Goal: Task Accomplishment & Management: Manage account settings

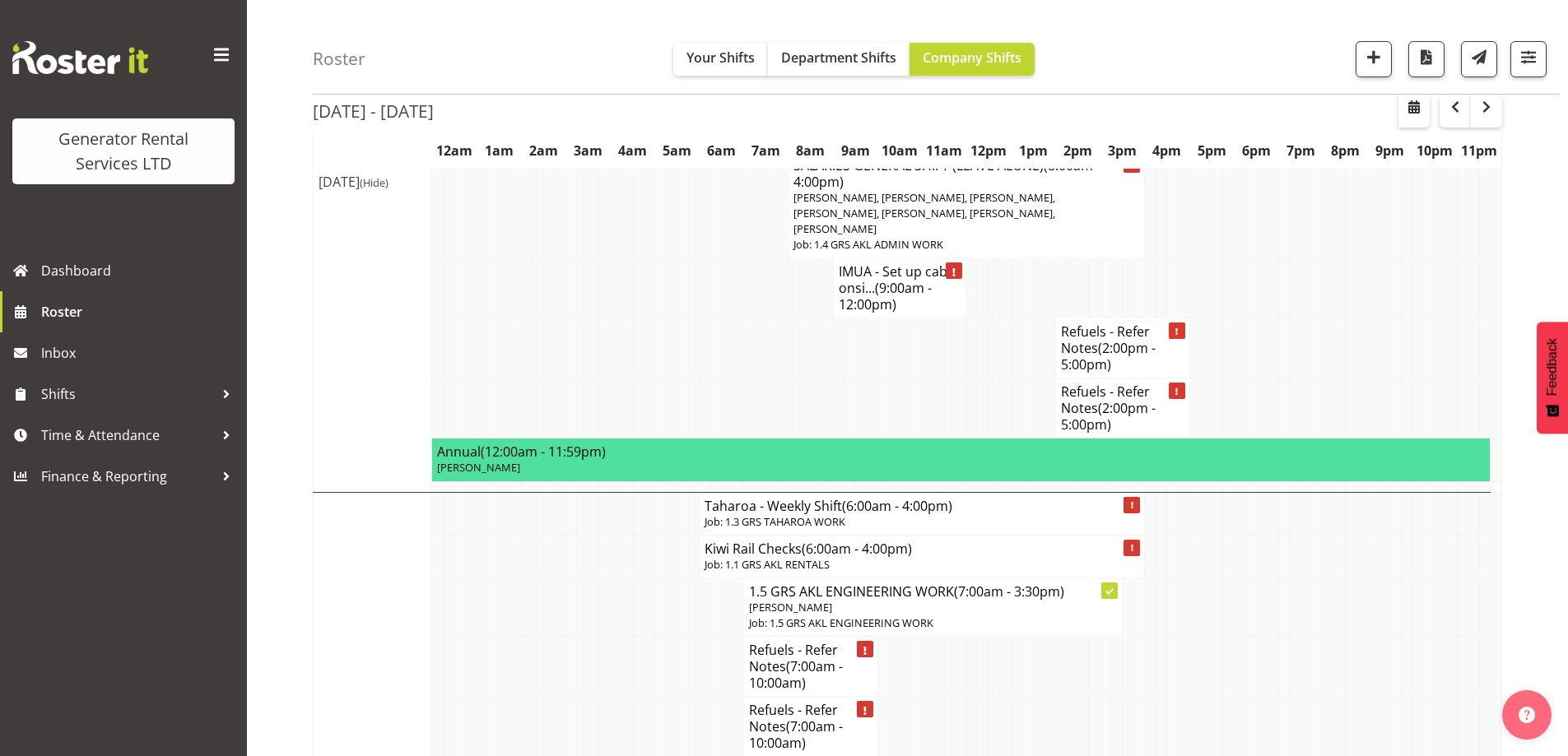
scroll to position [1399, 0]
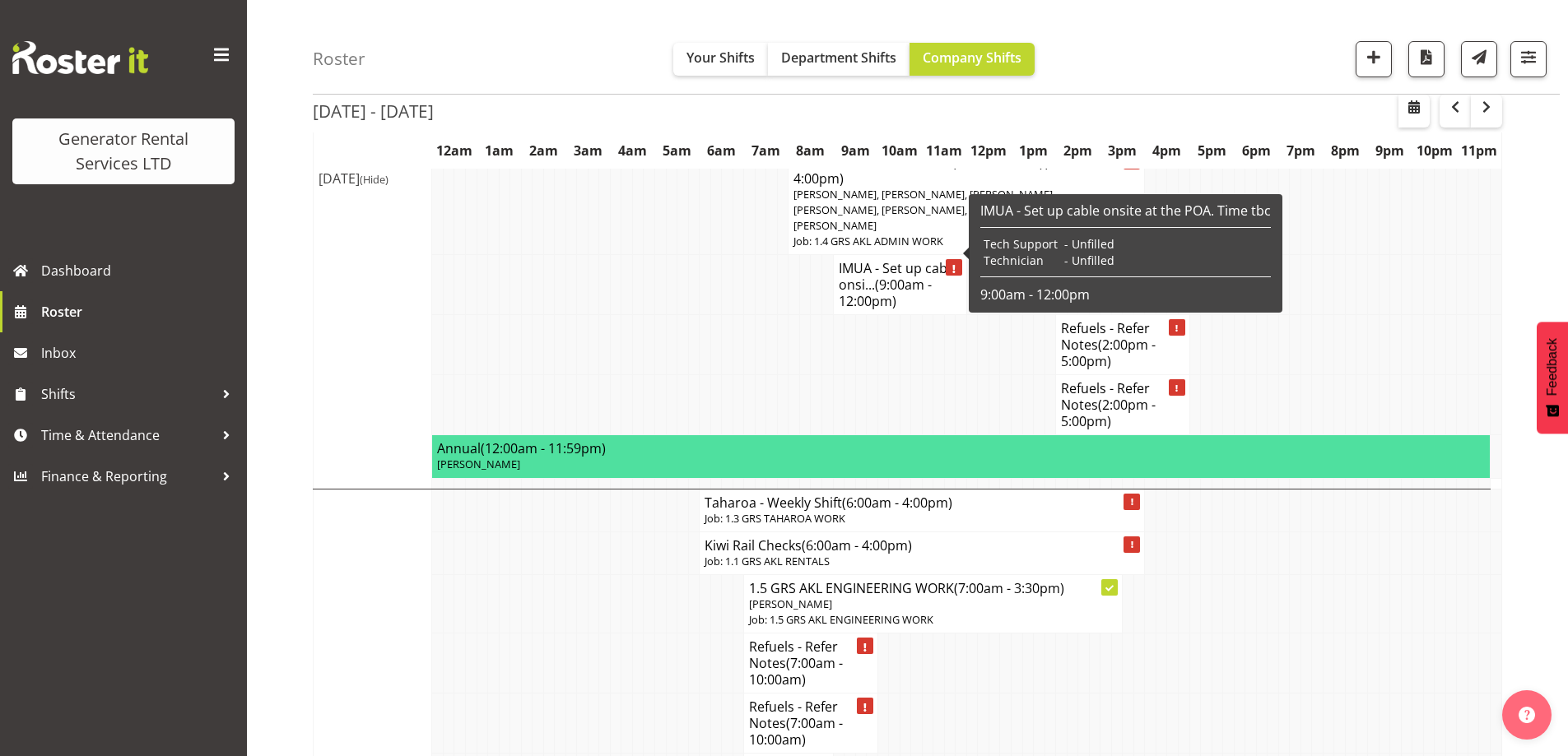
click at [623, 576] on td at bounding box center [628, 604] width 12 height 59
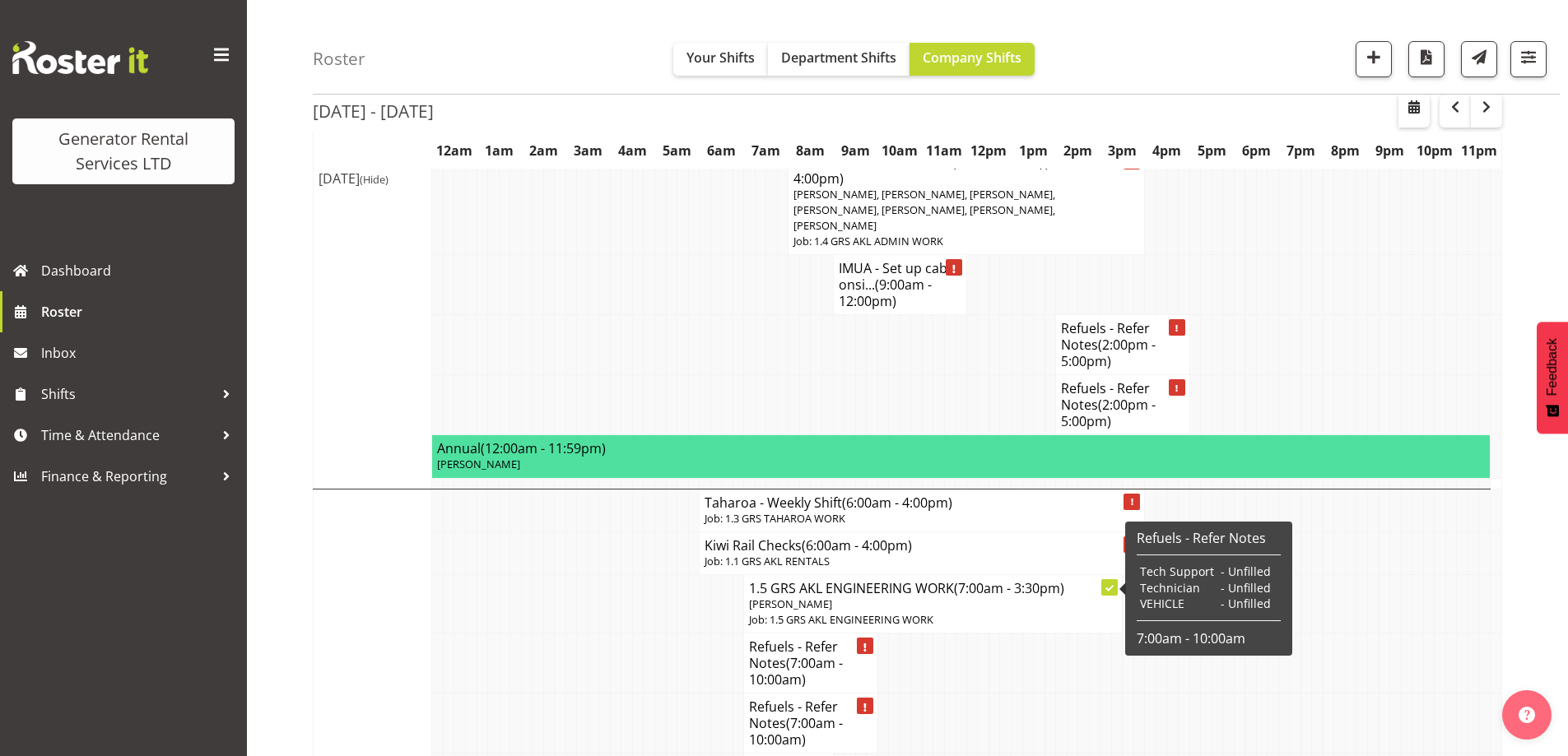
click at [631, 633] on td at bounding box center [628, 663] width 12 height 60
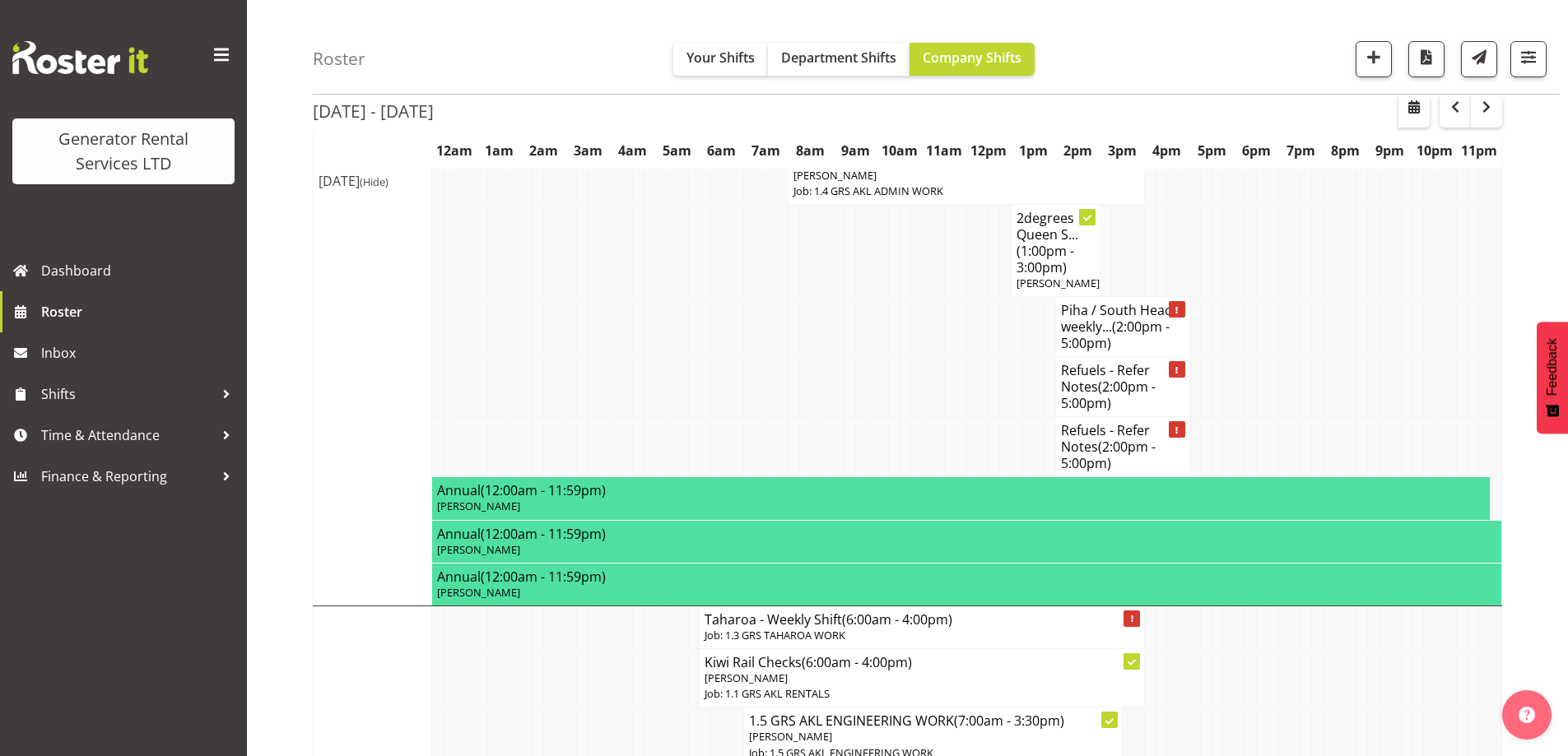
scroll to position [2386, 0]
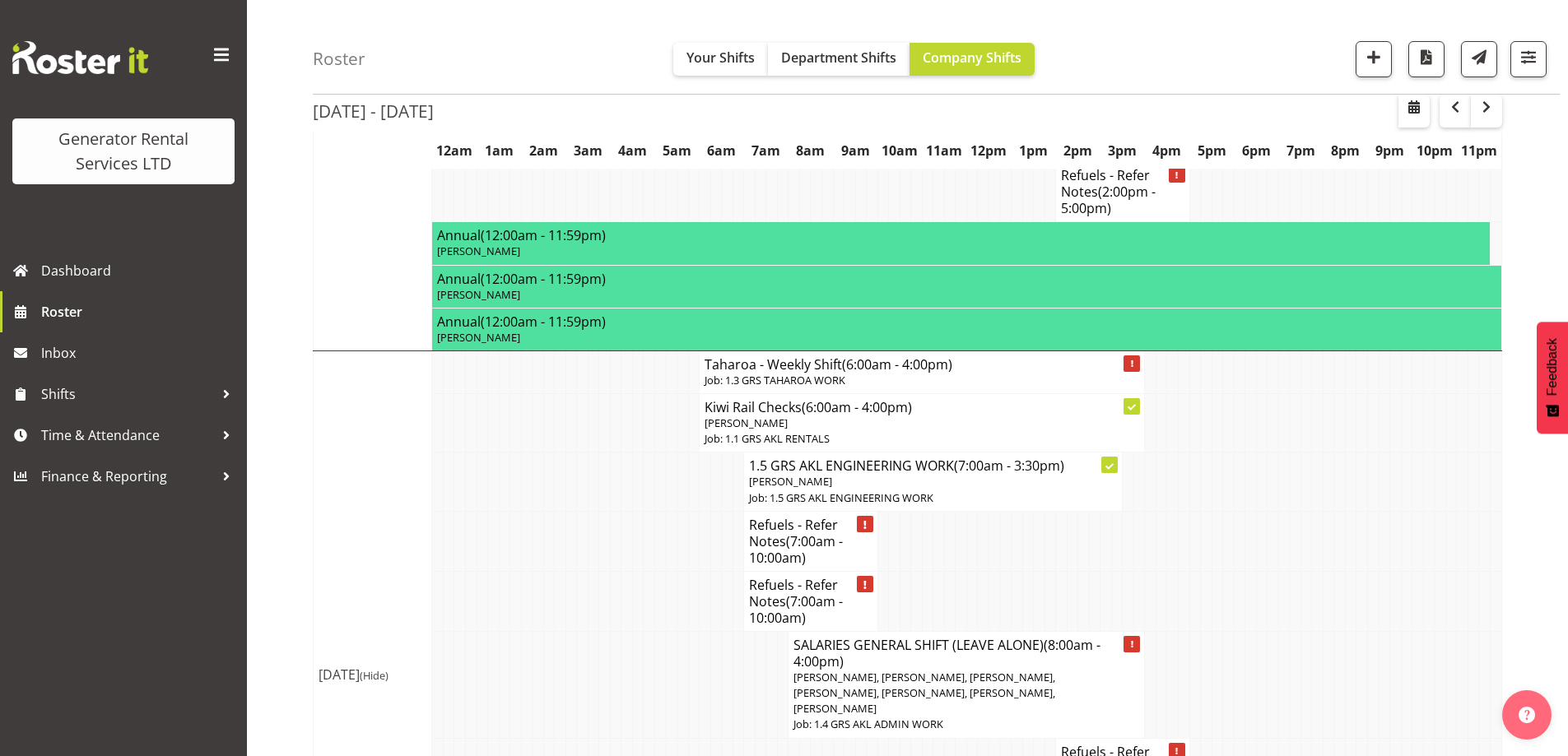
click at [653, 571] on td at bounding box center [650, 601] width 12 height 60
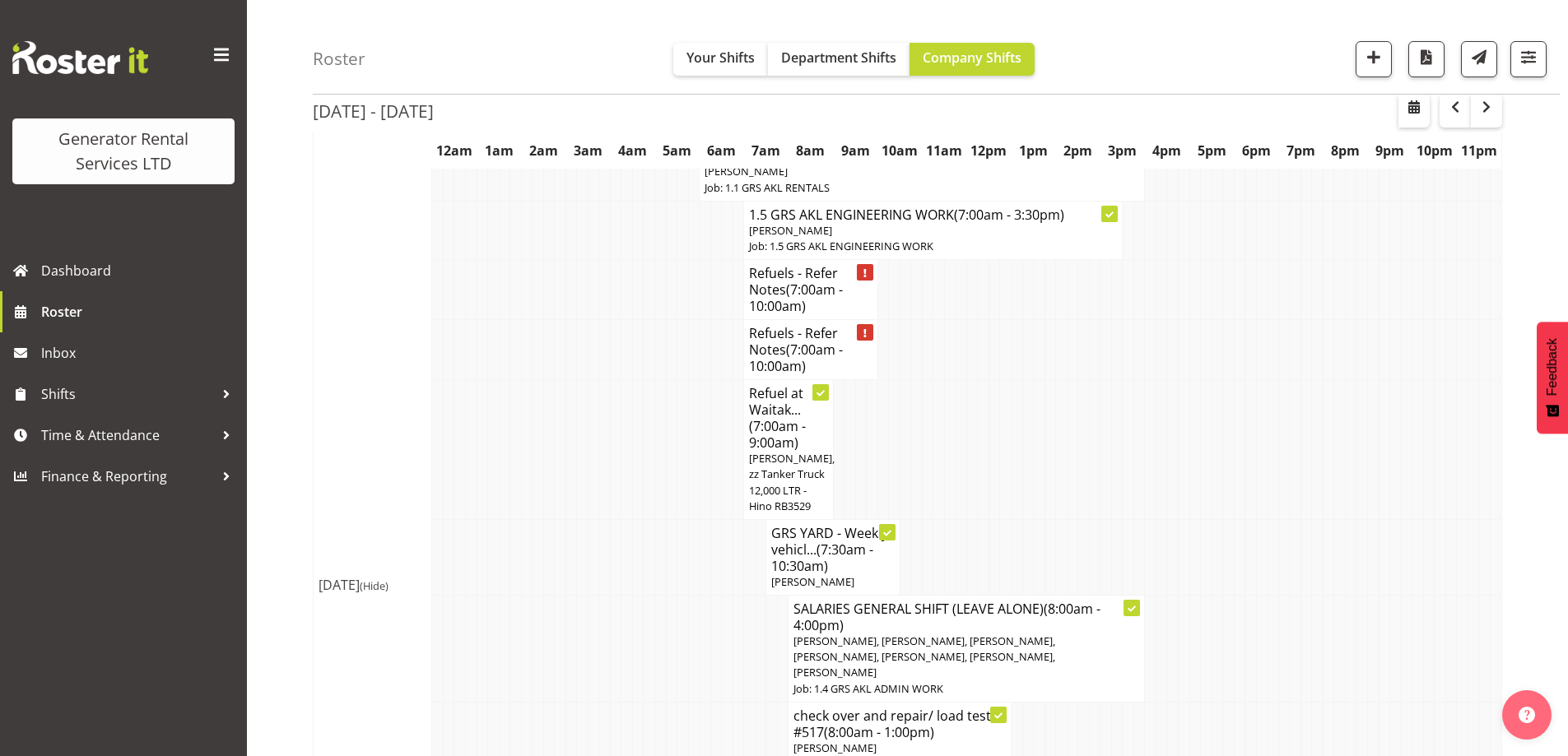
scroll to position [0, 0]
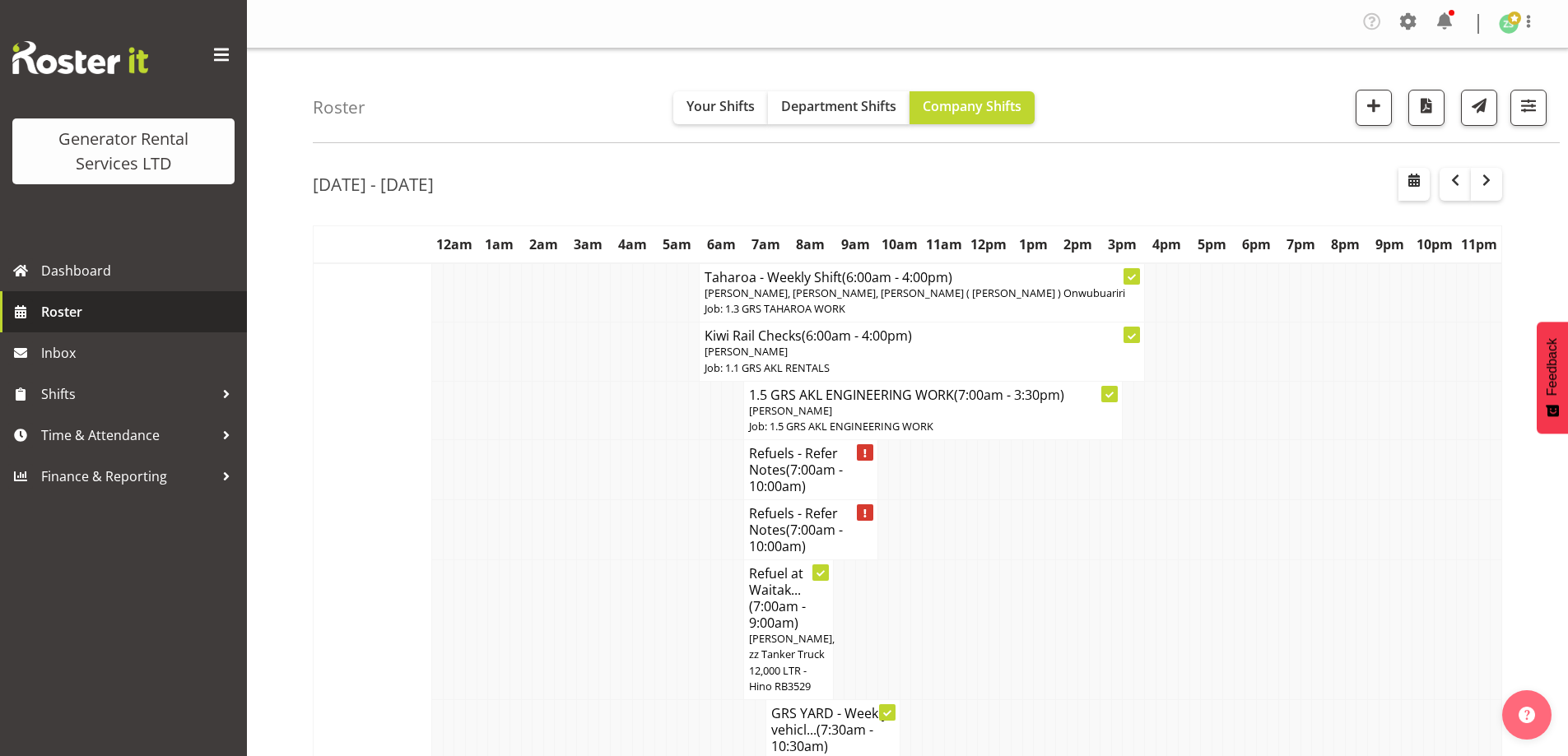
click at [118, 321] on span "Roster" at bounding box center [140, 312] width 198 height 25
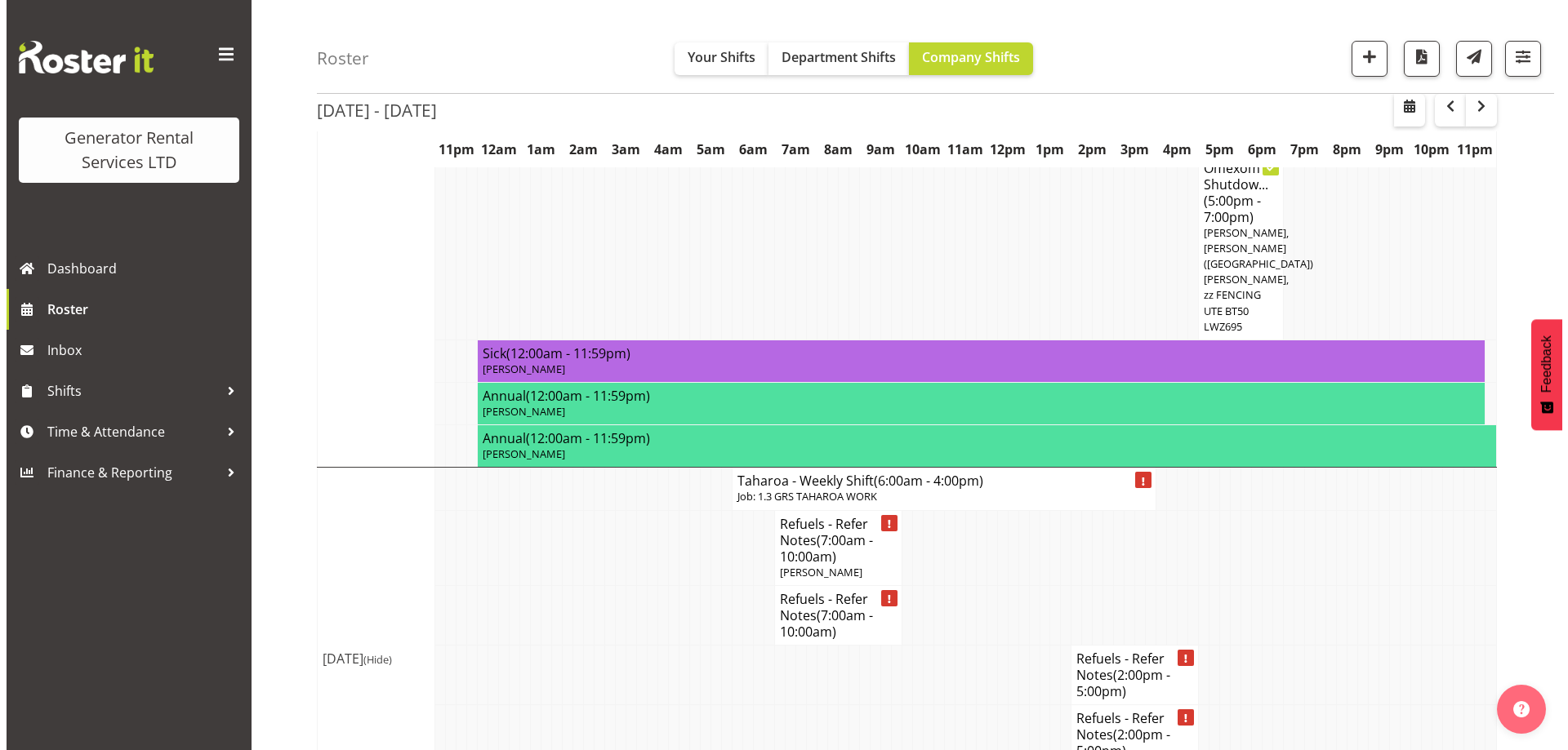
scroll to position [1715, 0]
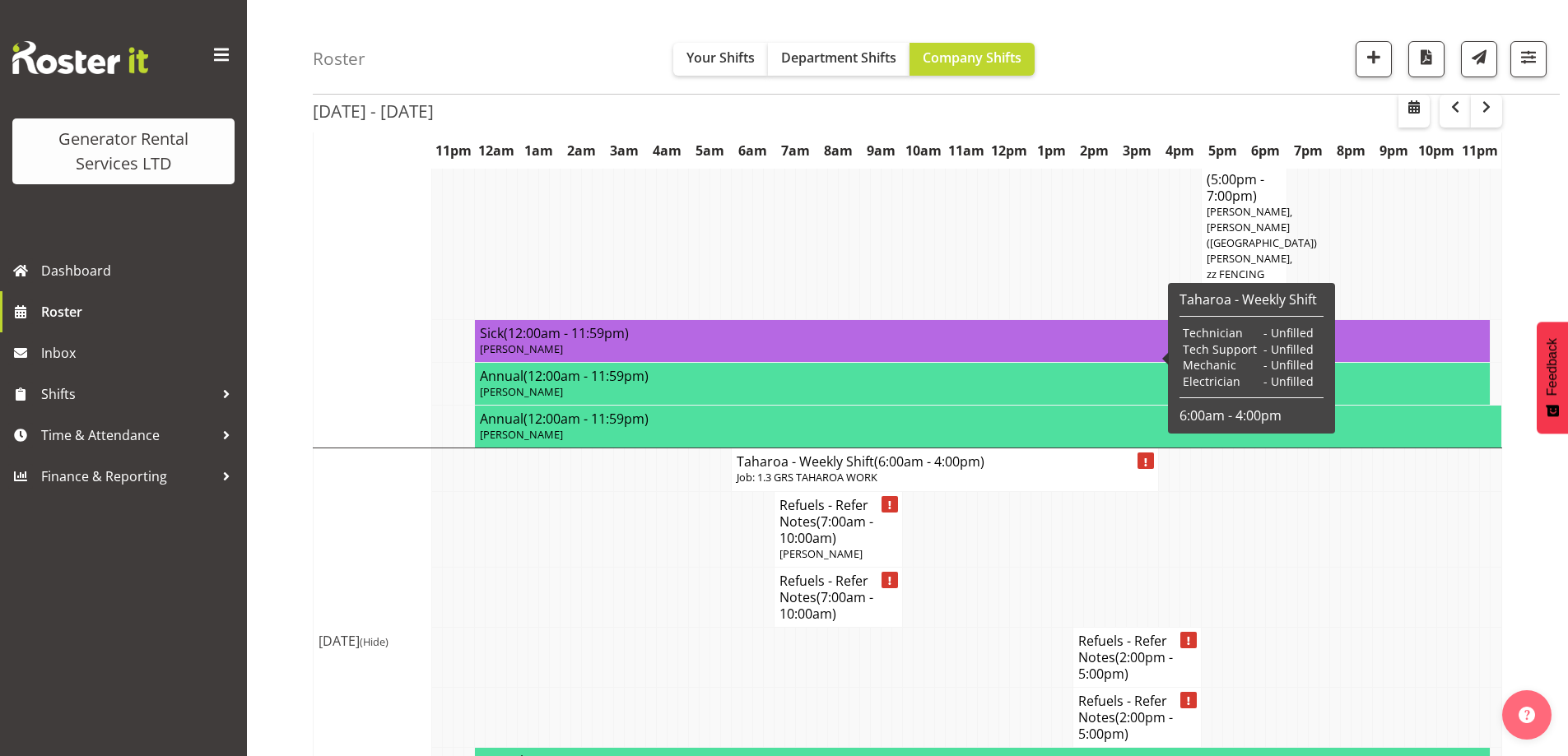
click at [772, 470] on p "Job: 1.3 GRS TAHAROA WORK" at bounding box center [945, 478] width 416 height 15
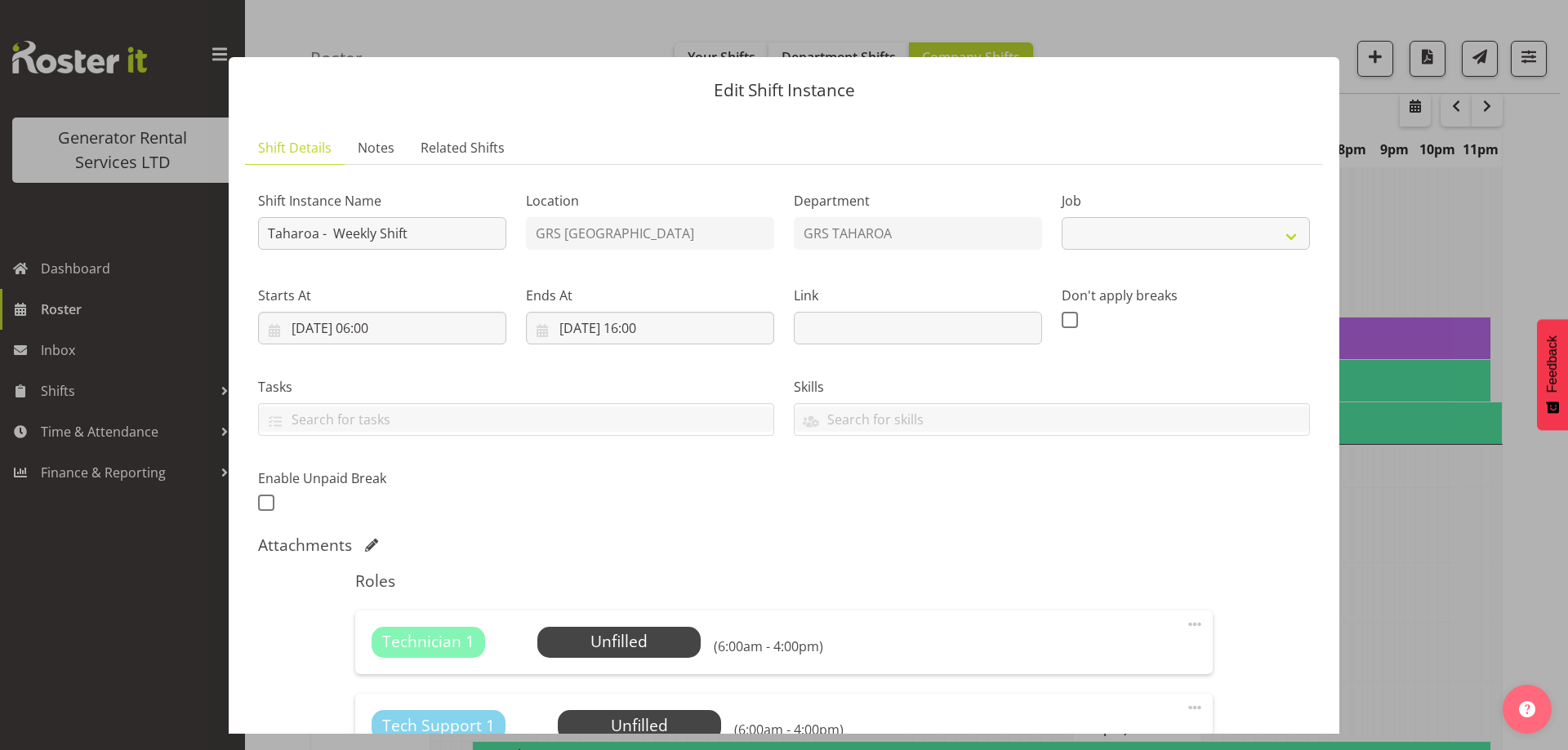
select select "874"
click at [566, 645] on span "Select Employee" at bounding box center [618, 642] width 122 height 24
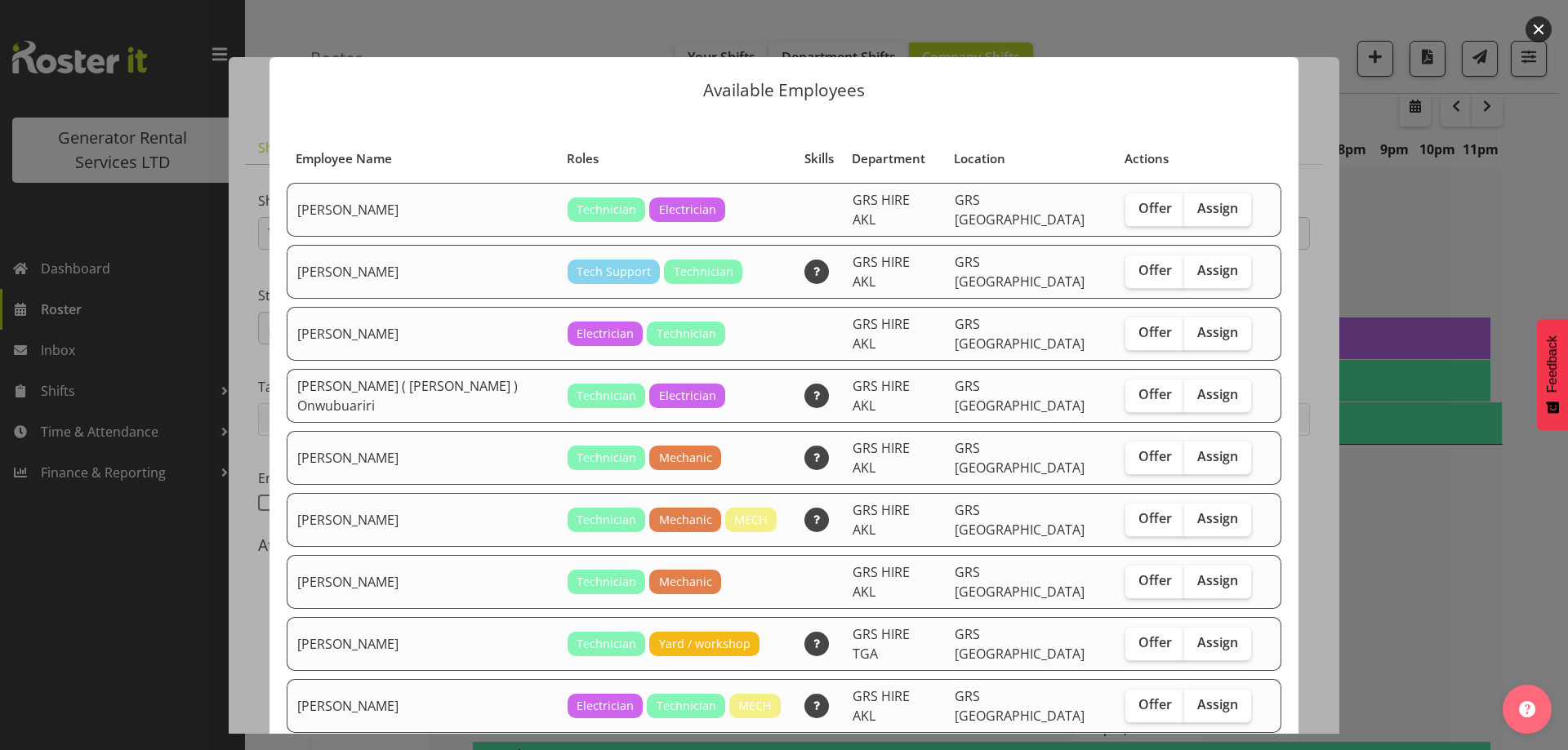
checkbox input "true"
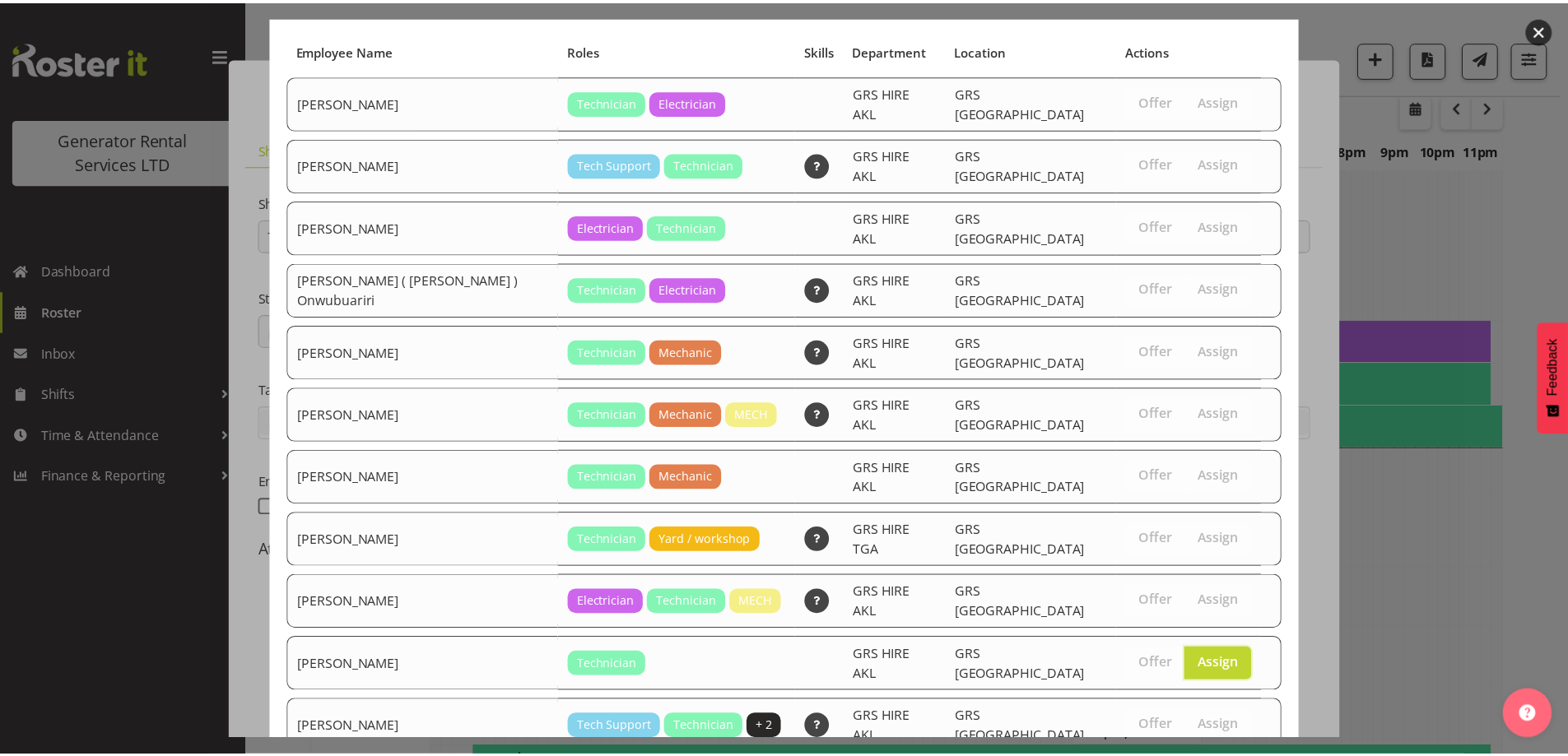
scroll to position [175, 0]
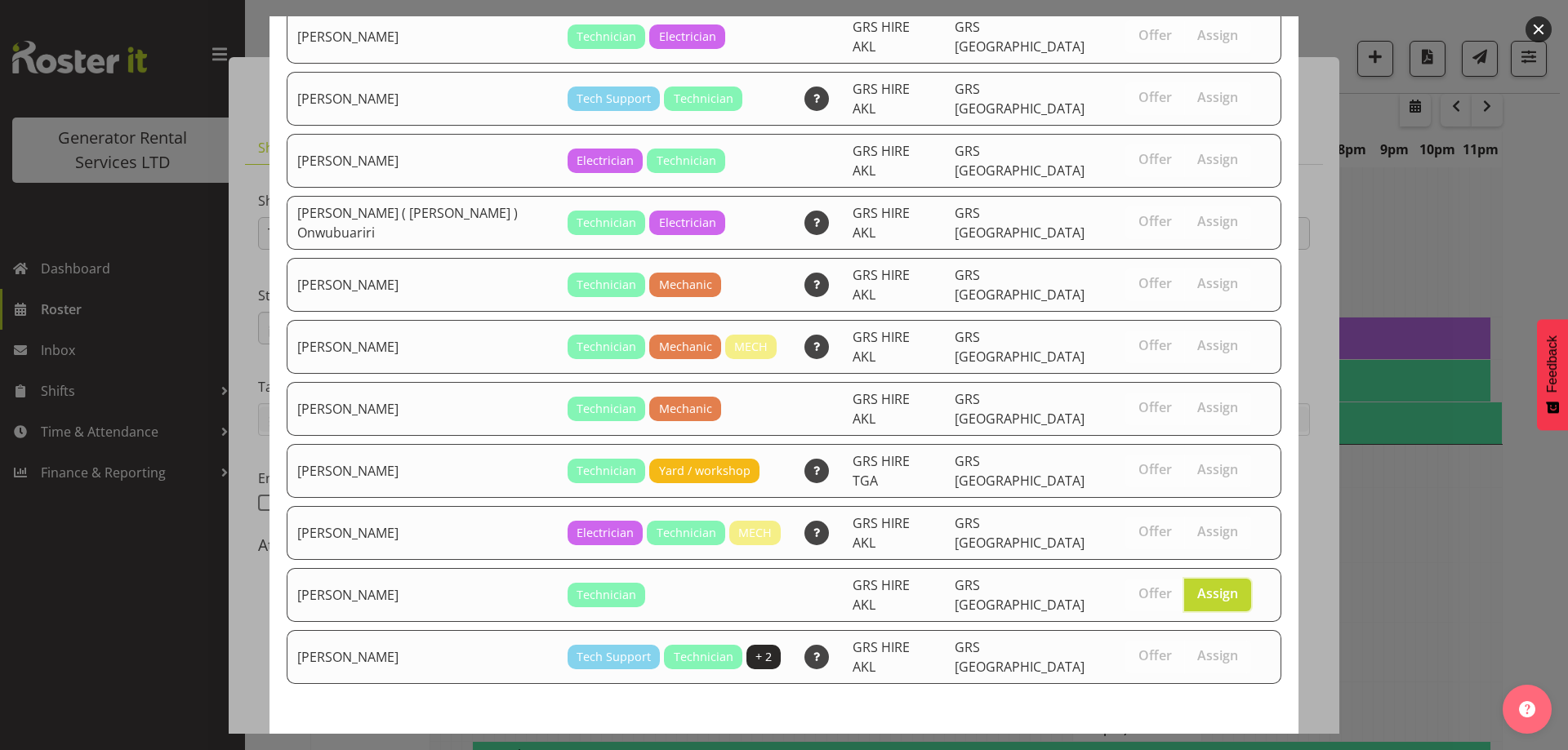
click at [1195, 749] on span "Assign Simon Earney" at bounding box center [1189, 763] width 165 height 19
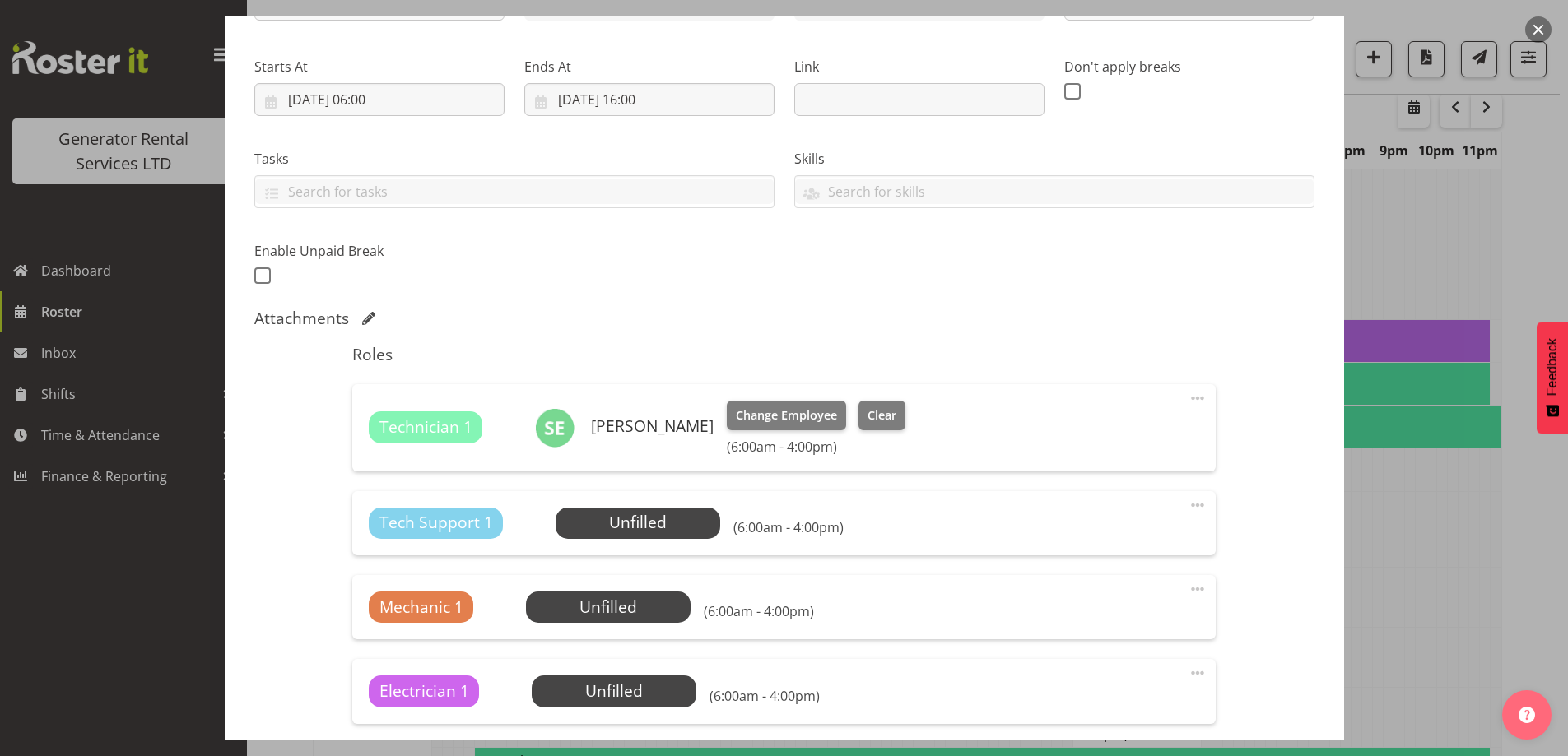
scroll to position [438, 0]
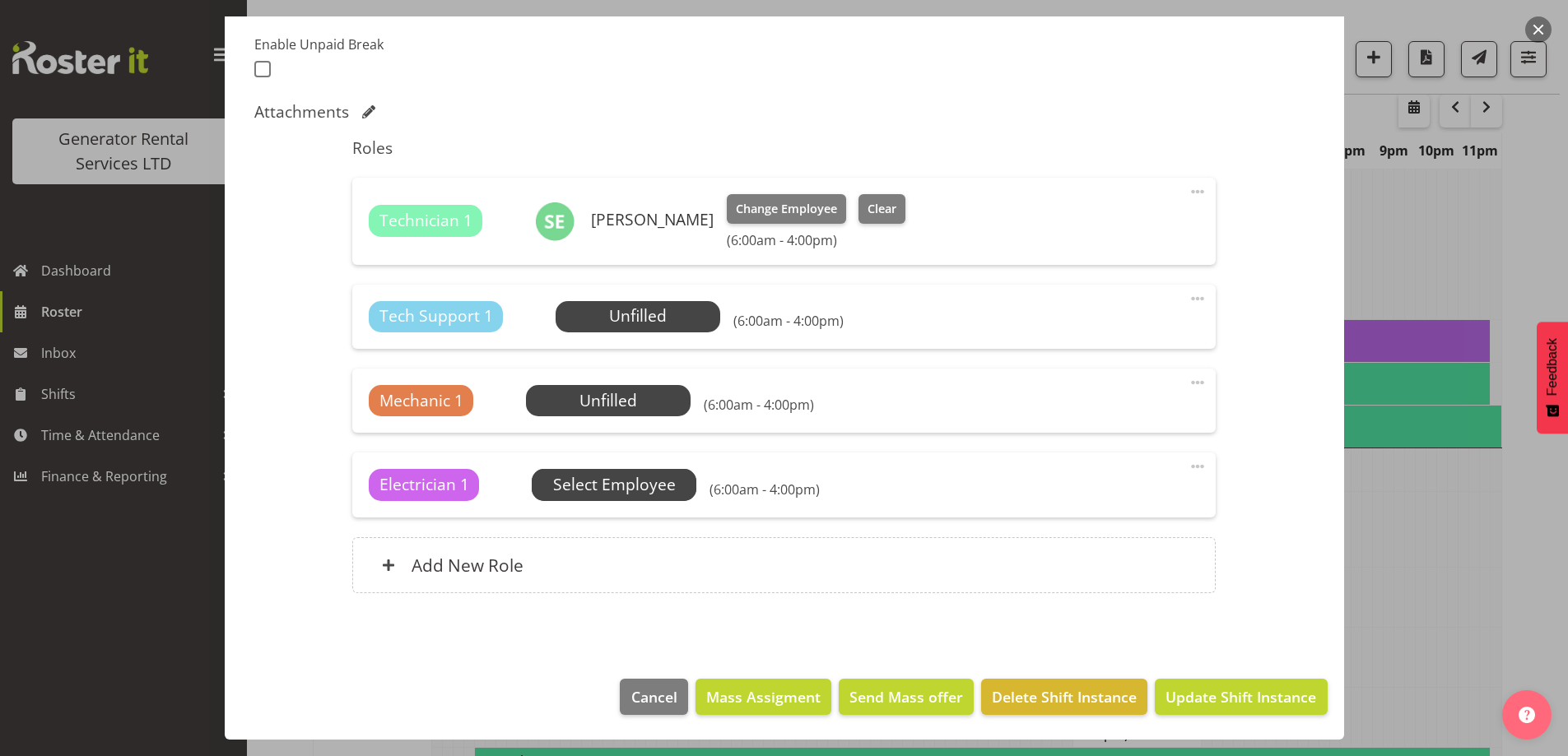
click at [0, 0] on span "Select Employee" at bounding box center [0, 0] width 0 height 0
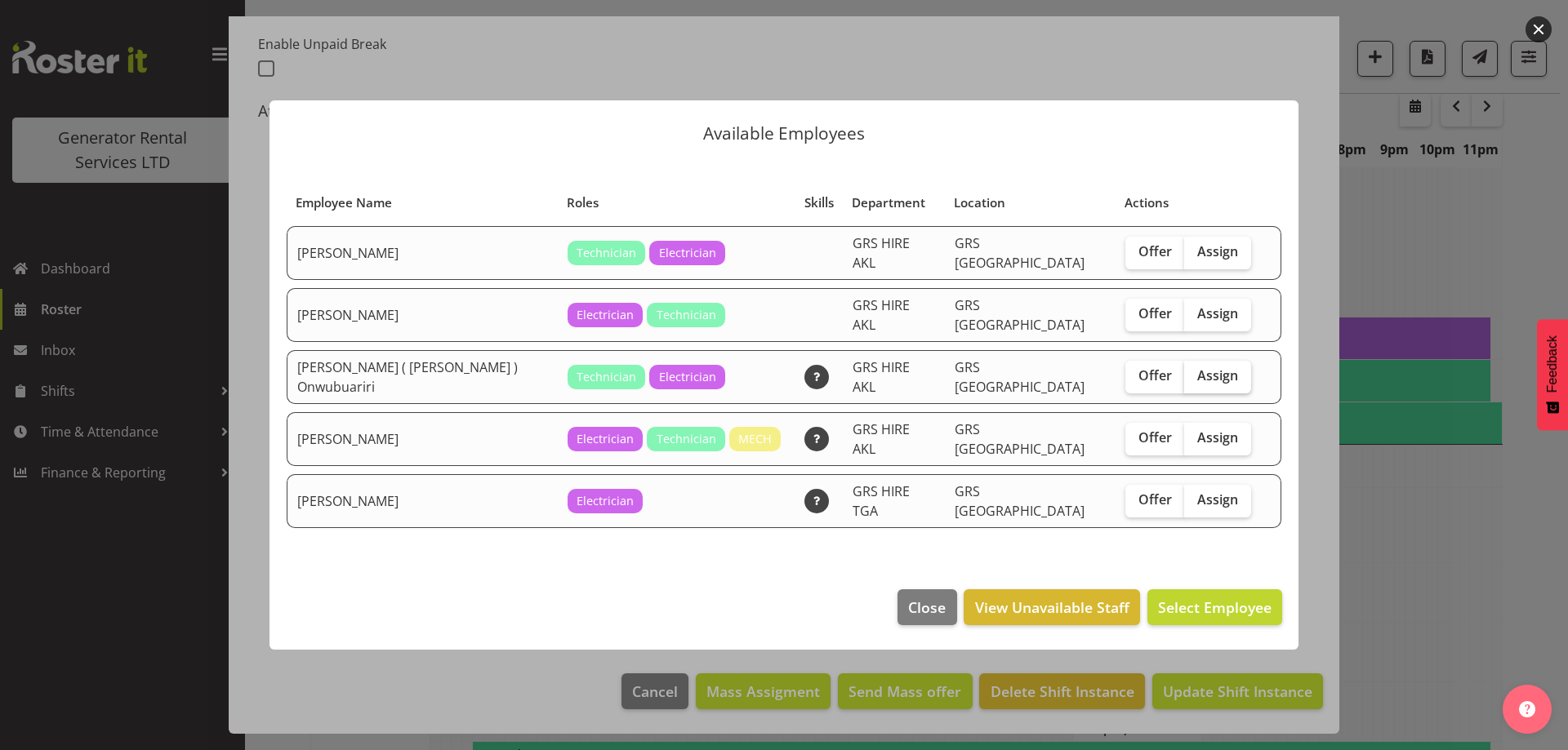
click at [1197, 372] on span "Assign" at bounding box center [1217, 375] width 41 height 16
click at [1188, 372] on input "Assign" at bounding box center [1190, 376] width 11 height 11
checkbox input "true"
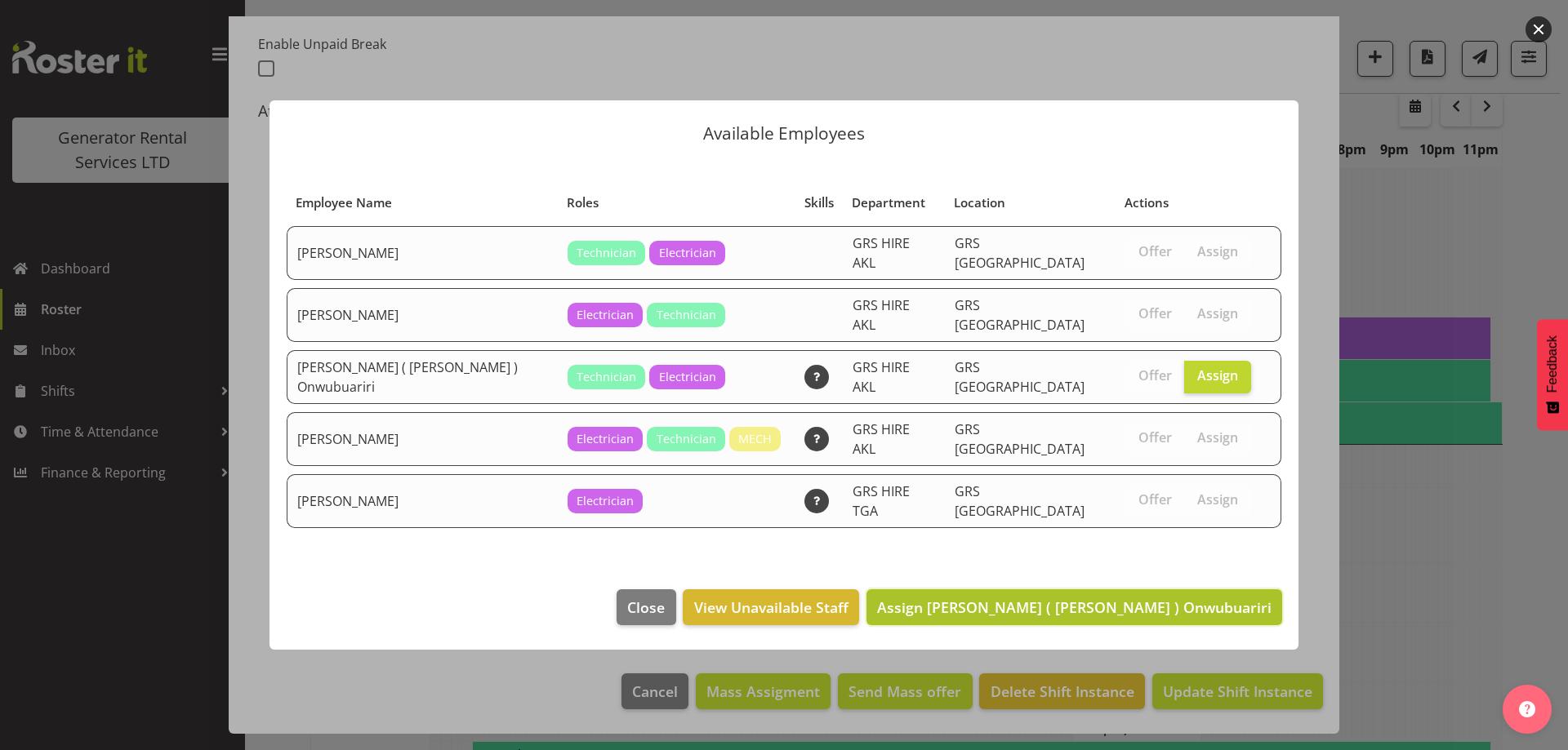
click at [1152, 598] on span "Assign Emmanuel ( Manny ) Onwubuariri" at bounding box center [1074, 607] width 395 height 19
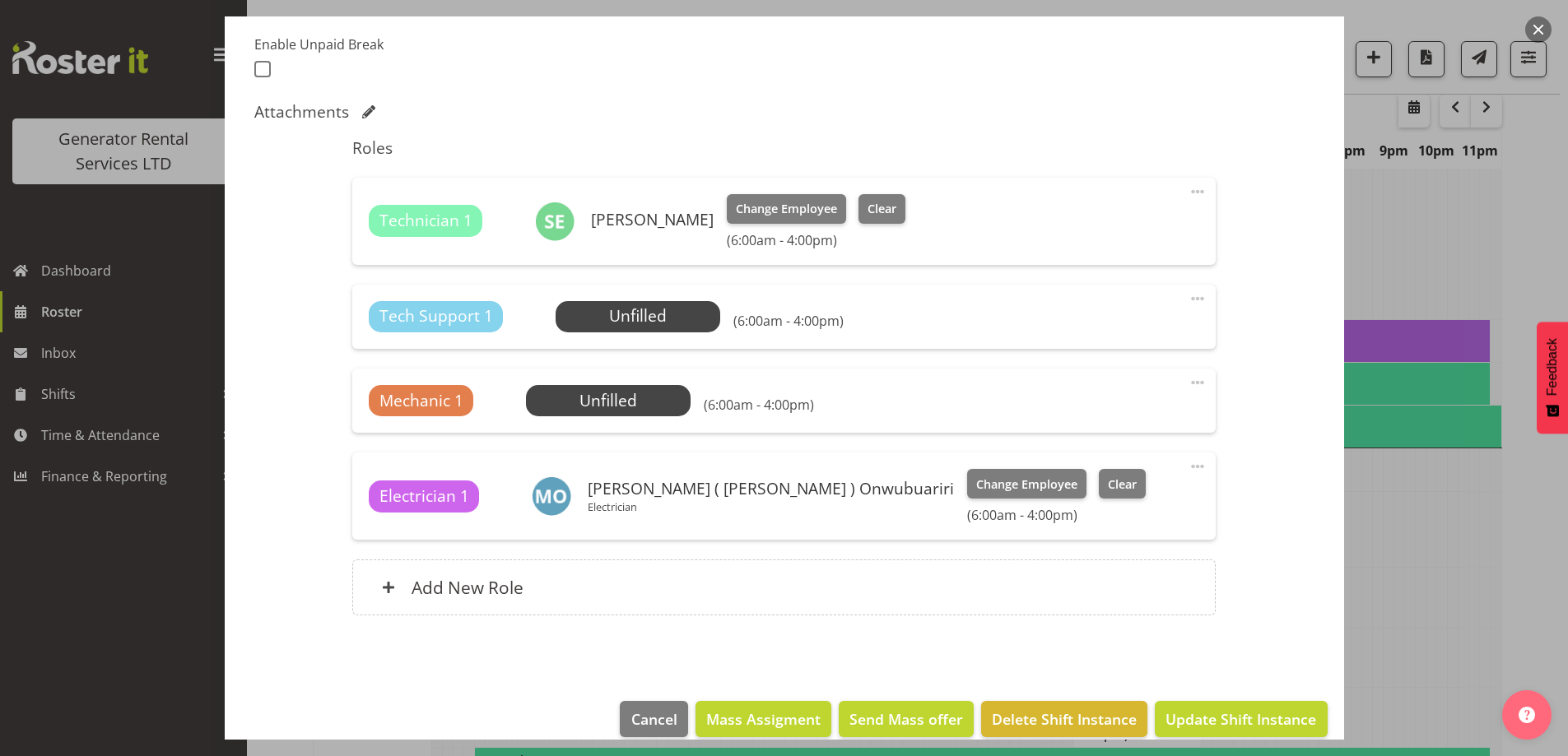
drag, startPoint x: 1186, startPoint y: 302, endPoint x: 1169, endPoint y: 358, distance: 58.5
click at [1188, 305] on span at bounding box center [1198, 298] width 20 height 20
click at [1150, 392] on link "Delete" at bounding box center [1129, 397] width 158 height 30
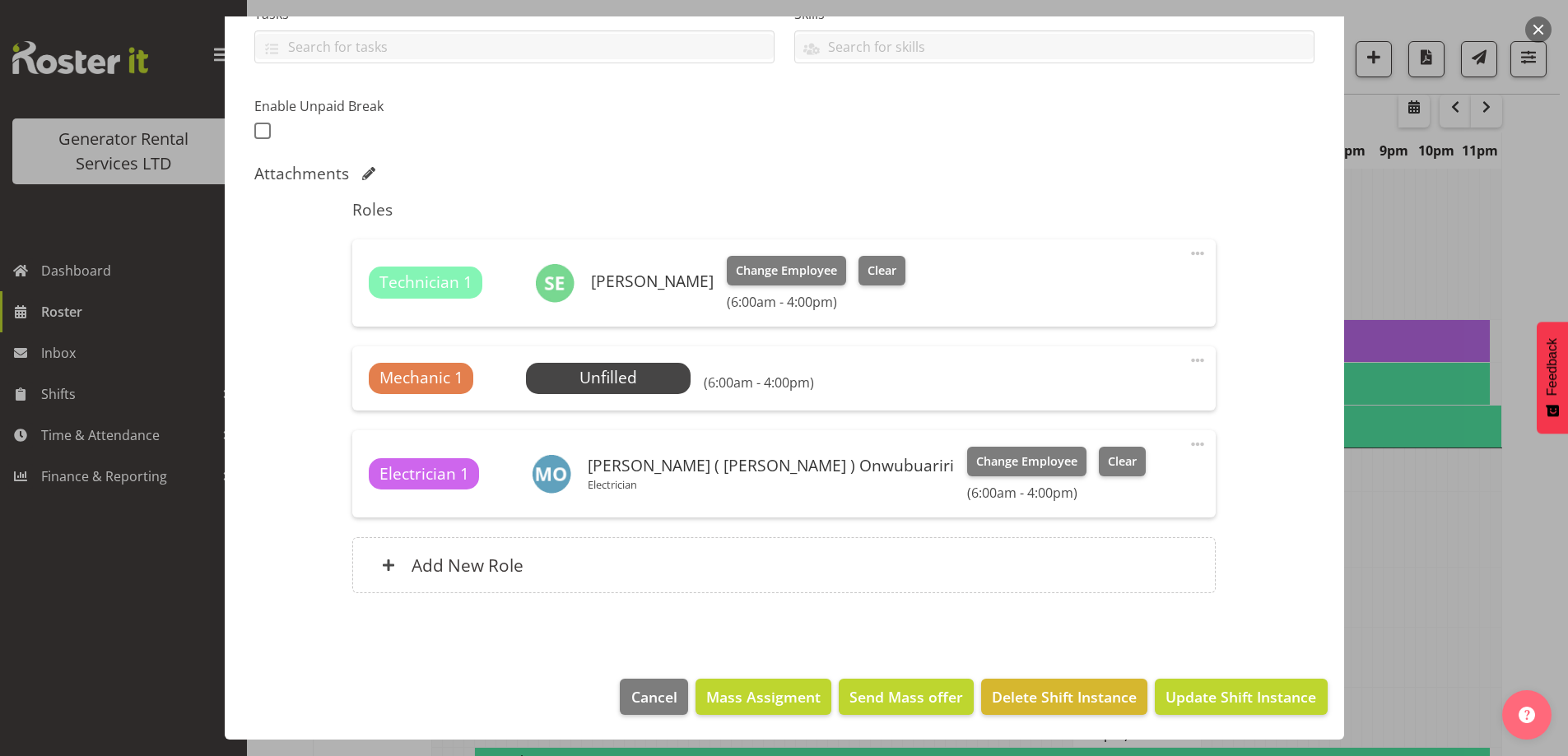
scroll to position [376, 0]
click at [1188, 365] on span at bounding box center [1198, 360] width 20 height 20
click at [1144, 452] on link "Delete" at bounding box center [1129, 459] width 158 height 30
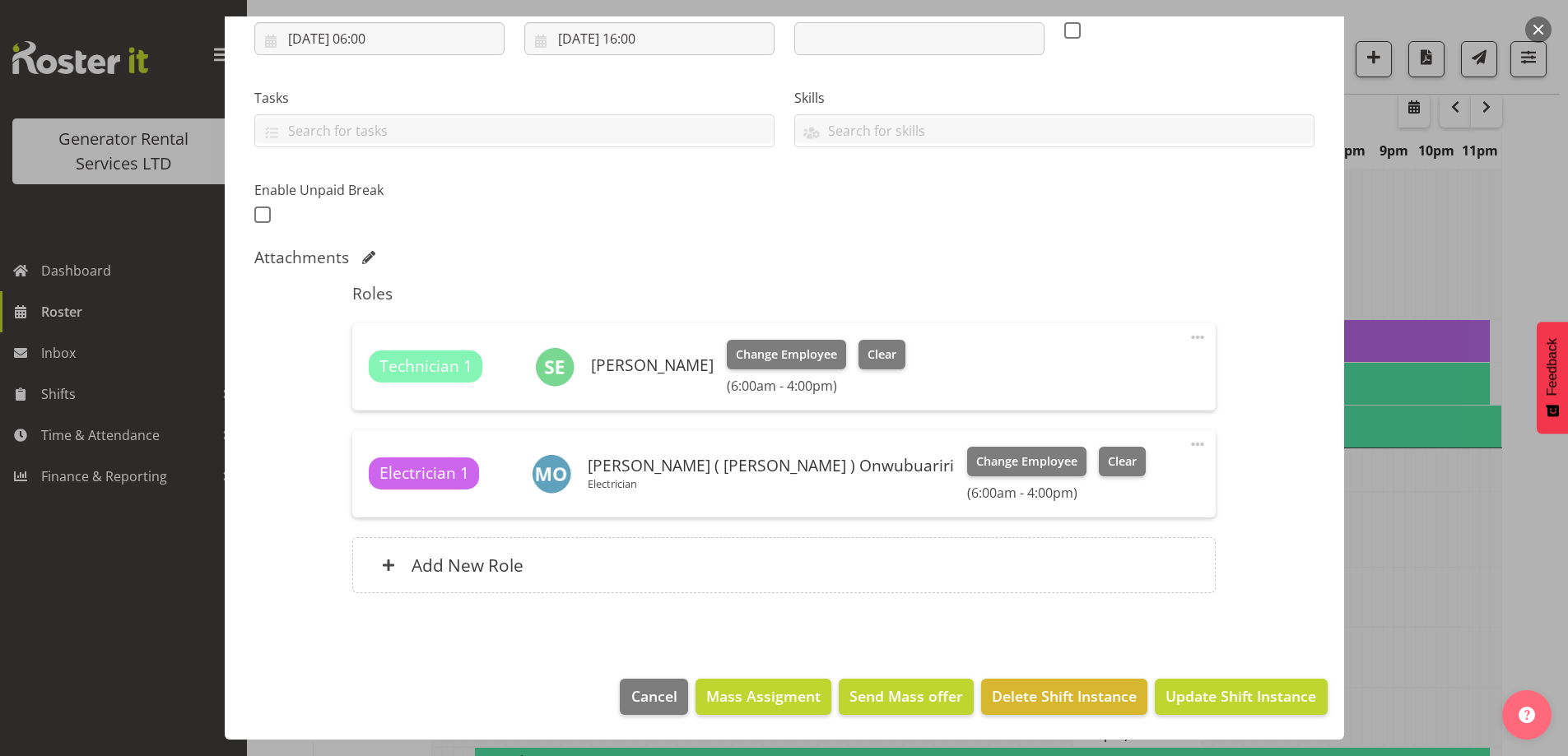
scroll to position [292, 0]
click at [1206, 699] on span "Update Shift Instance" at bounding box center [1241, 696] width 151 height 21
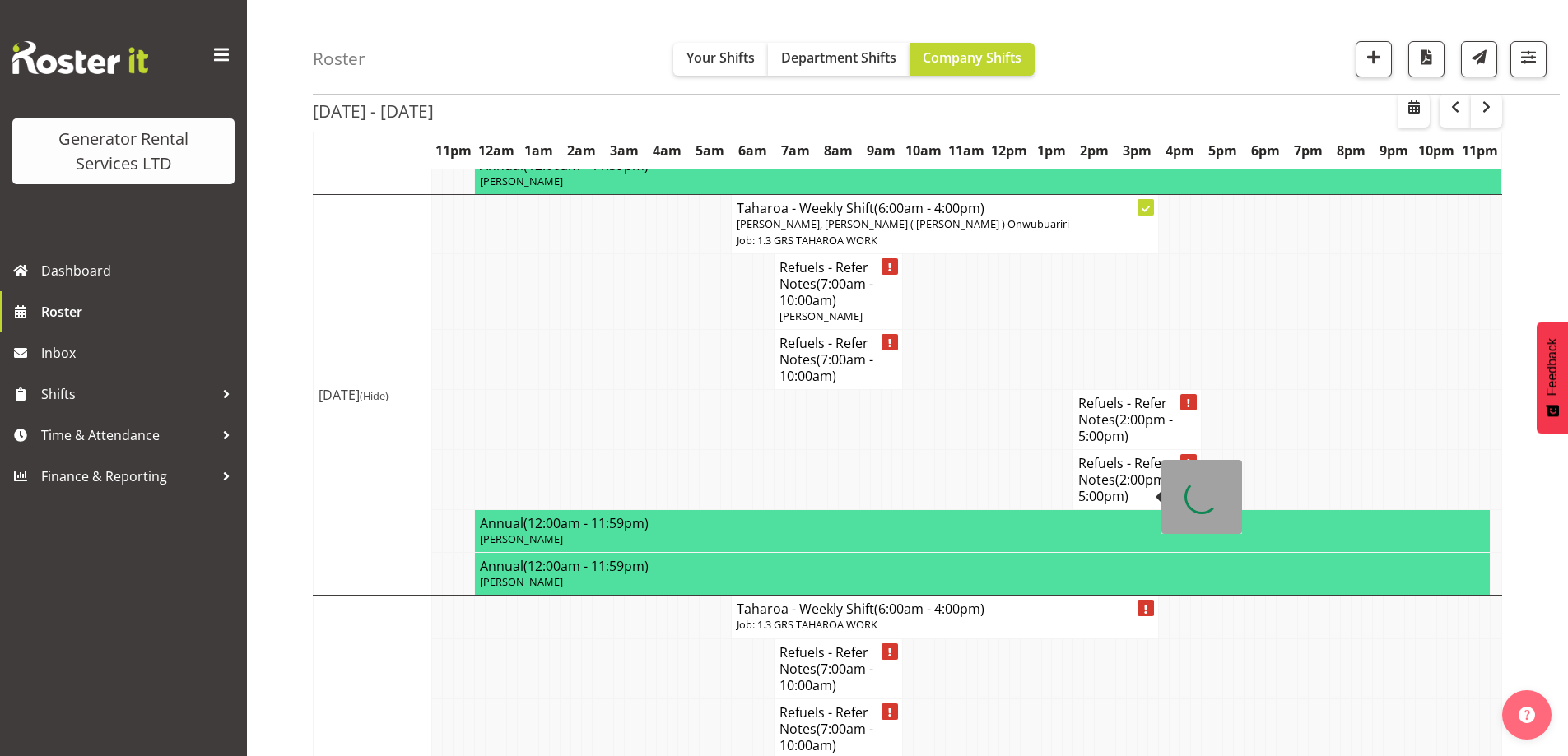
scroll to position [2091, 0]
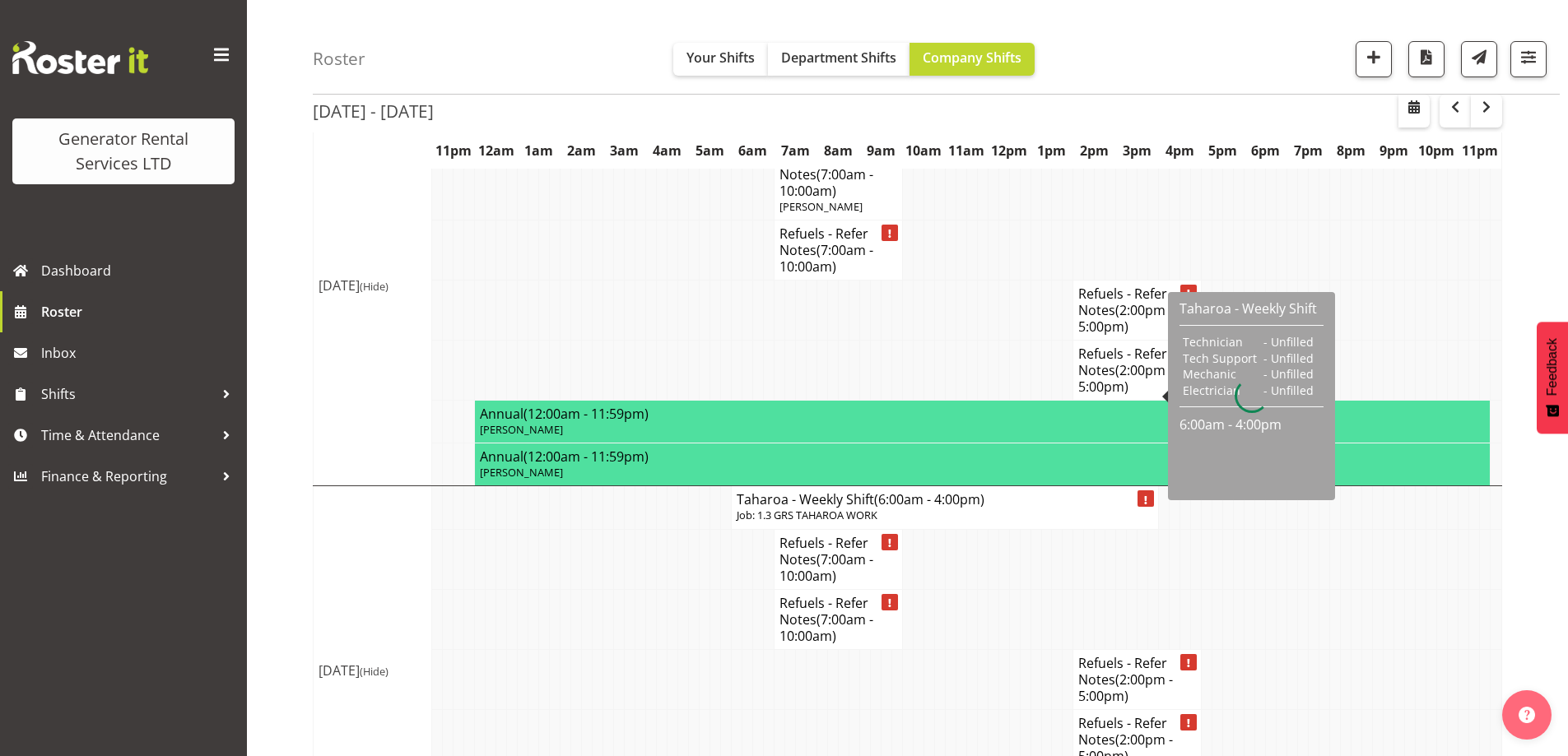
click at [784, 507] on p "Job: 1.3 GRS TAHAROA WORK" at bounding box center [945, 515] width 416 height 15
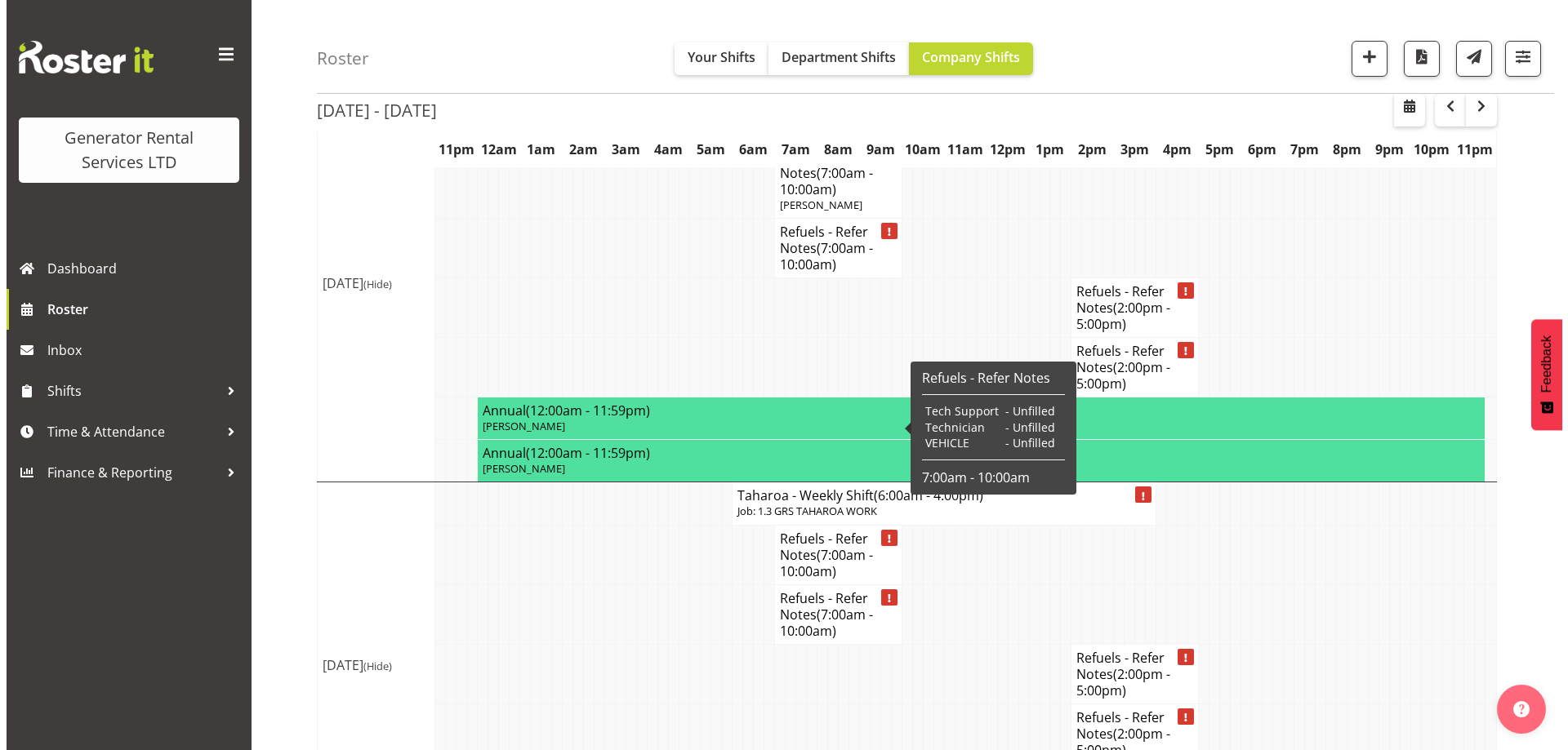
scroll to position [2059, 0]
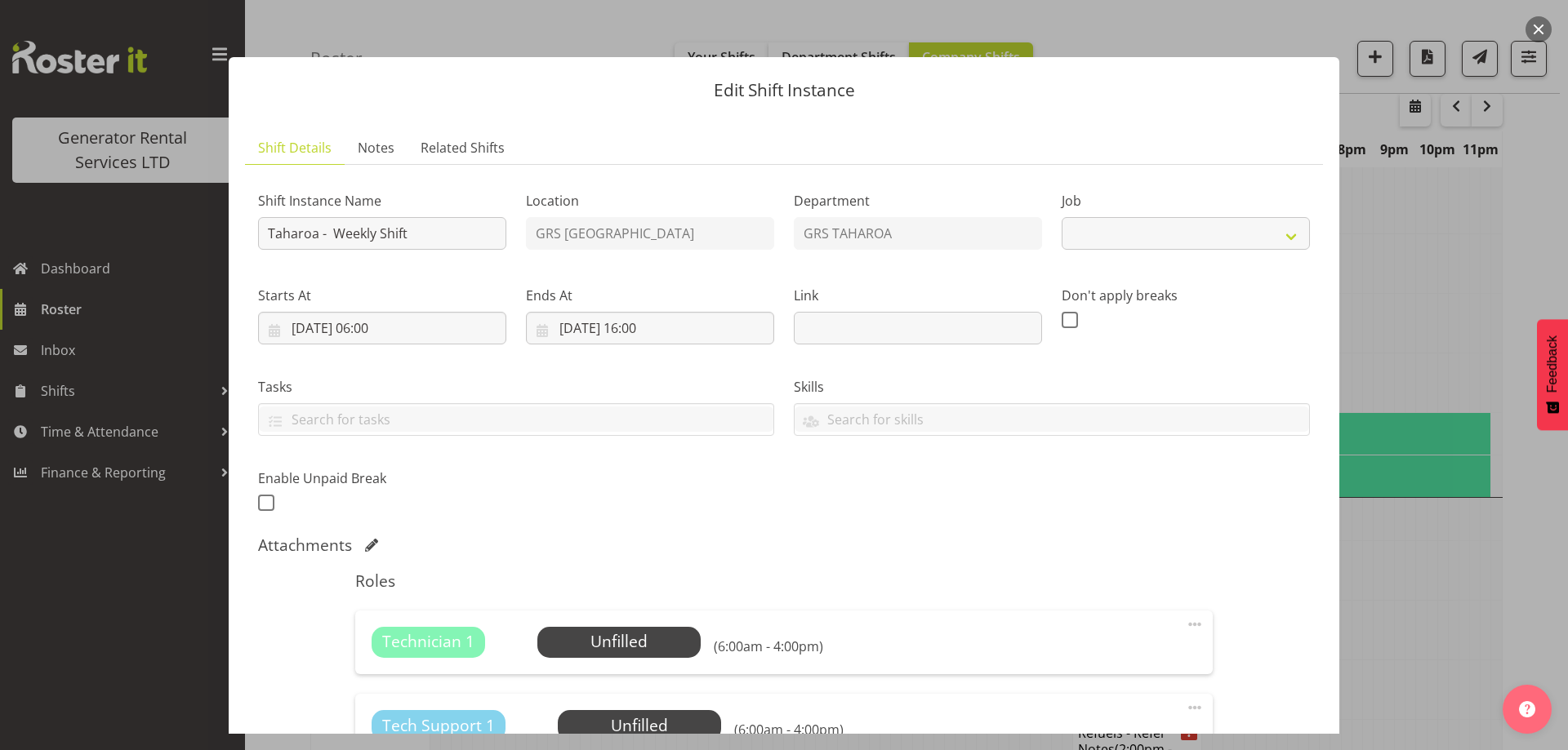
select select "874"
click at [603, 635] on span "Select Employee" at bounding box center [618, 642] width 122 height 24
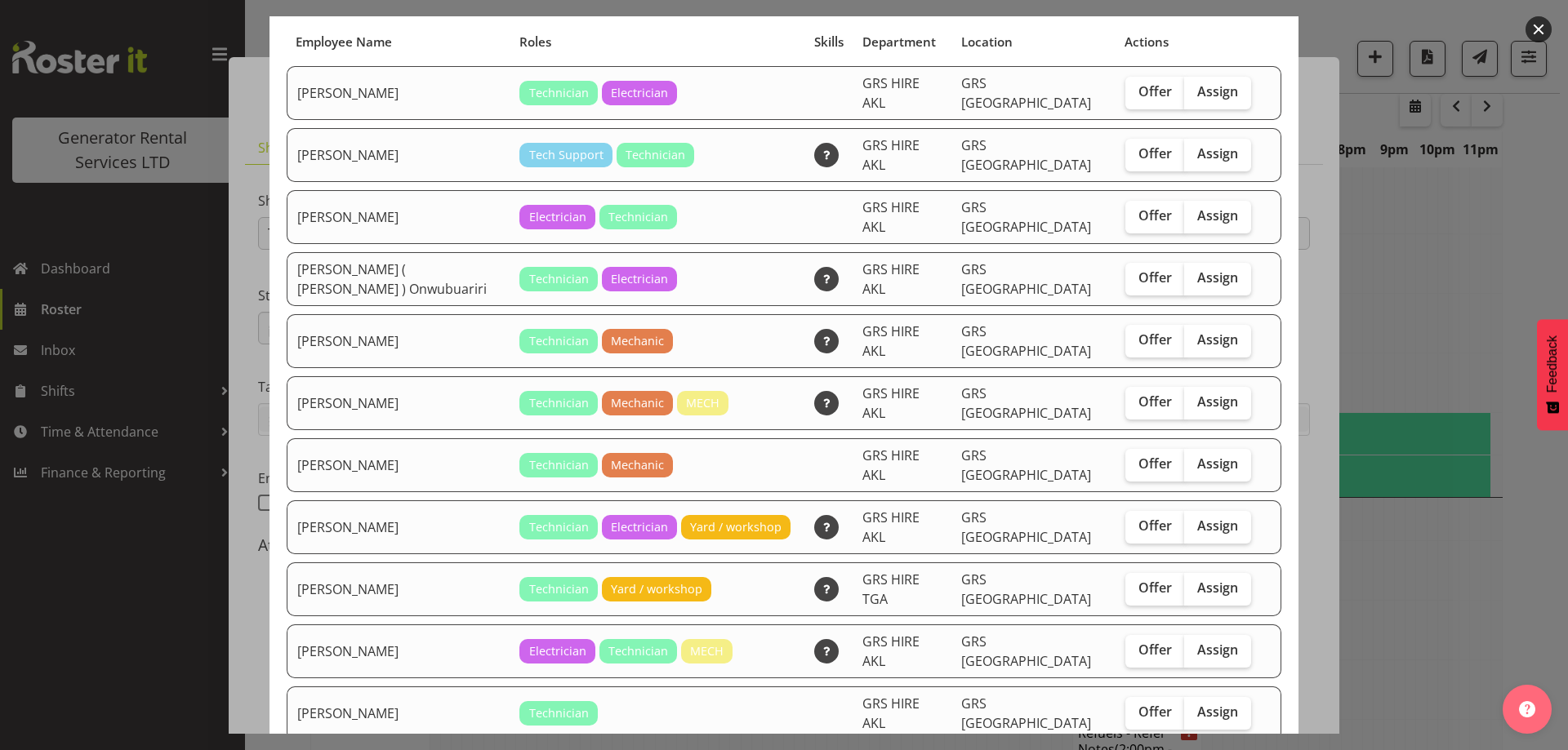
scroll to position [229, 0]
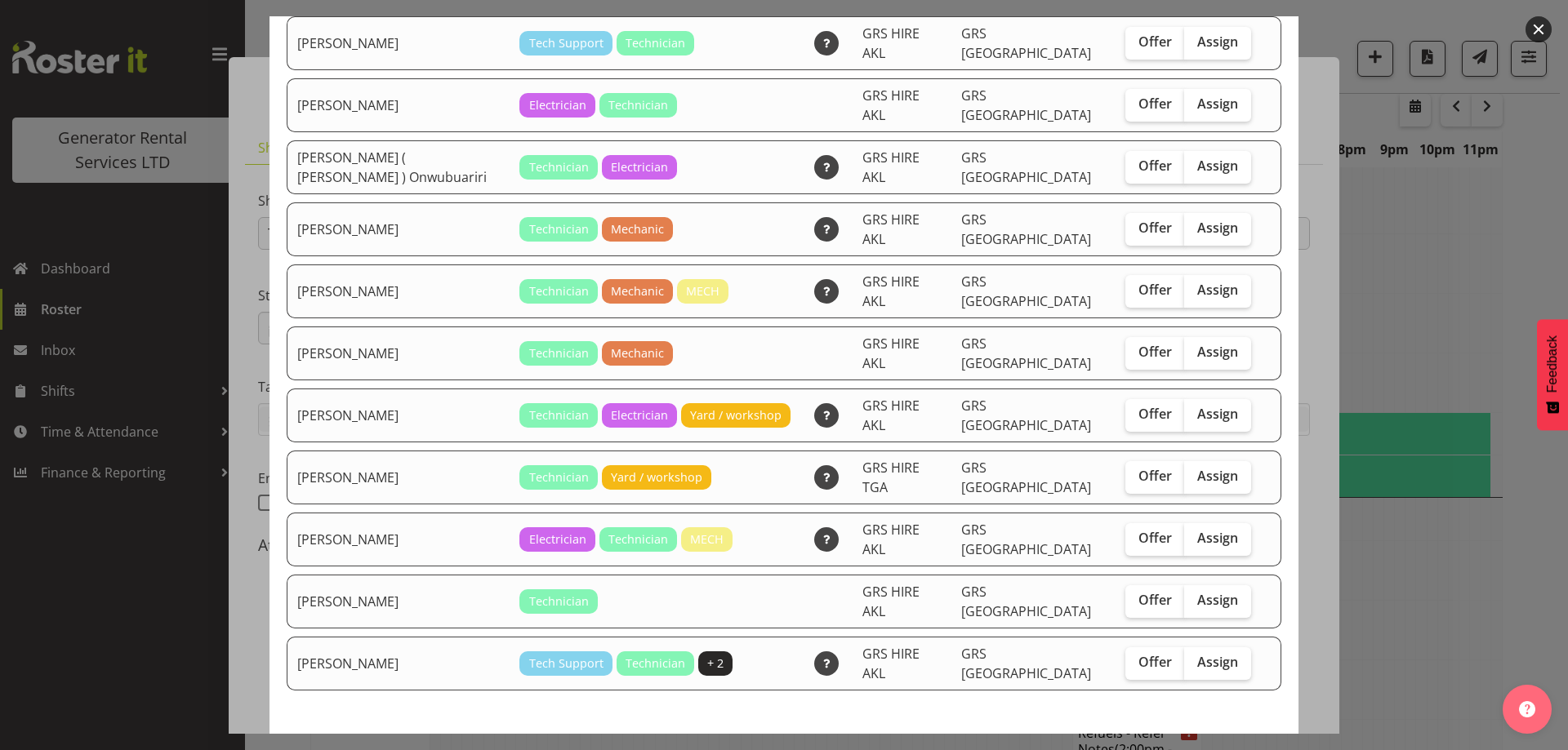
drag, startPoint x: 1196, startPoint y: 531, endPoint x: 1184, endPoint y: 564, distance: 35.1
click at [1197, 592] on span "Assign" at bounding box center [1217, 600] width 41 height 16
click at [1195, 595] on input "Assign" at bounding box center [1190, 601] width 11 height 11
checkbox input "true"
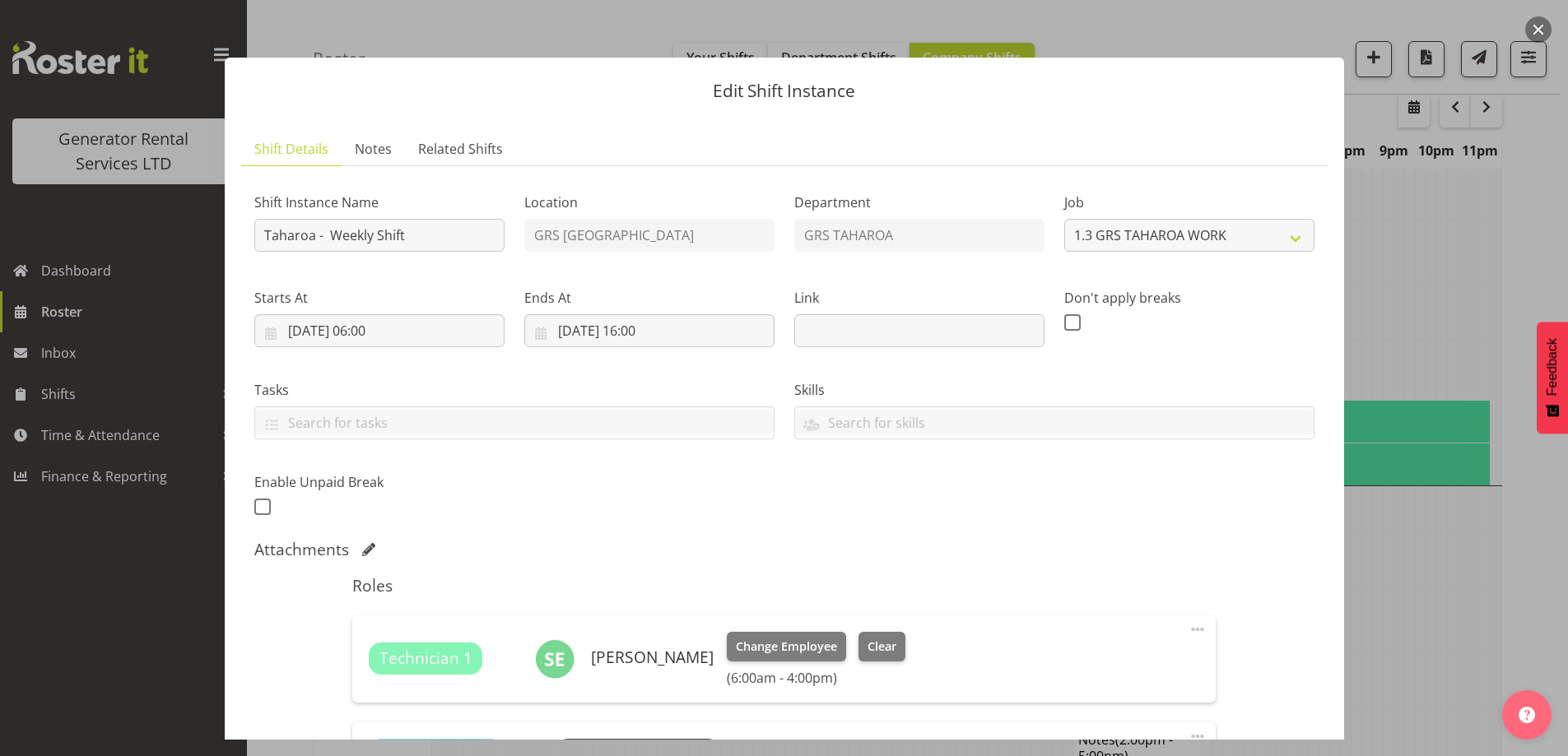
scroll to position [411, 0]
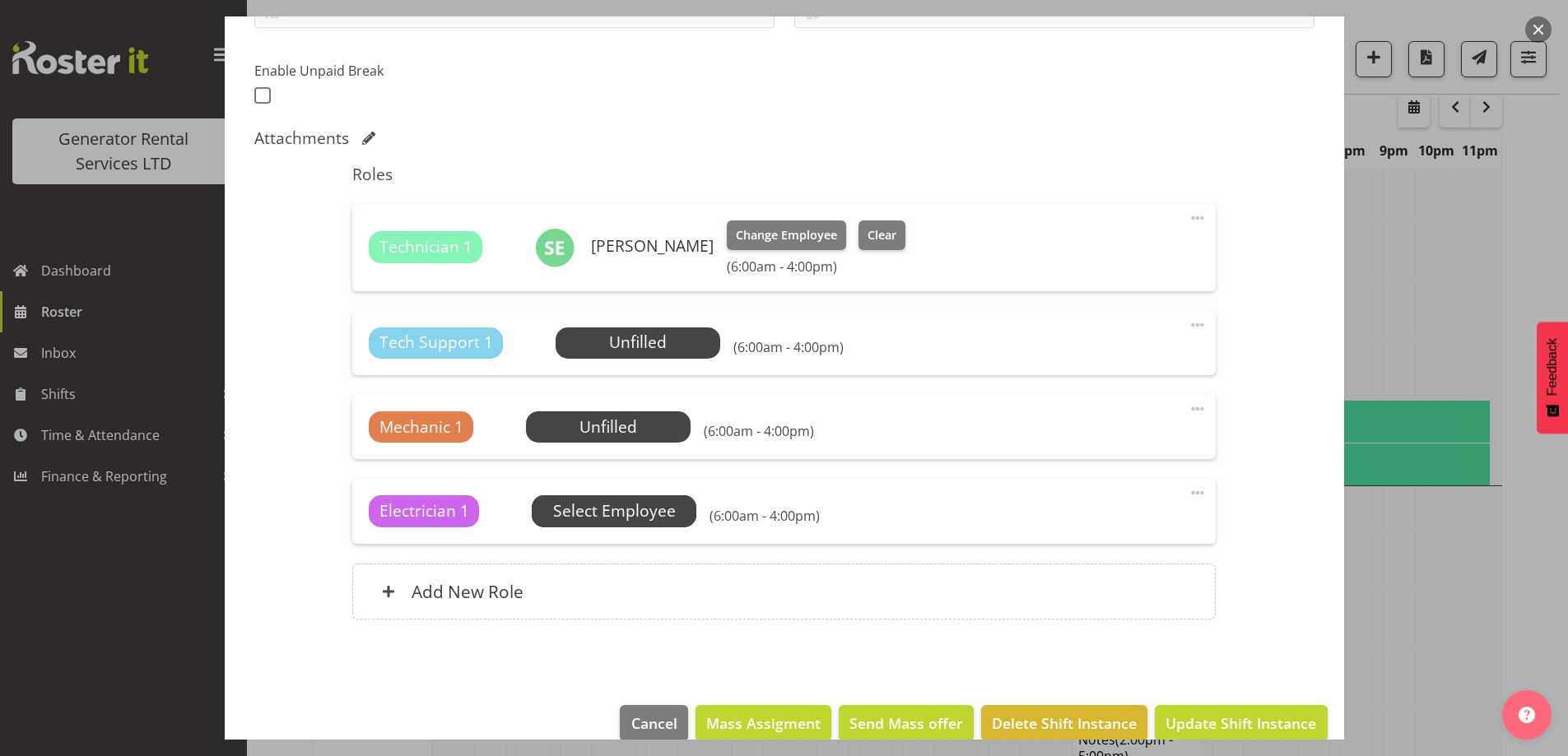
click at [0, 0] on span "Select Employee" at bounding box center [0, 0] width 0 height 0
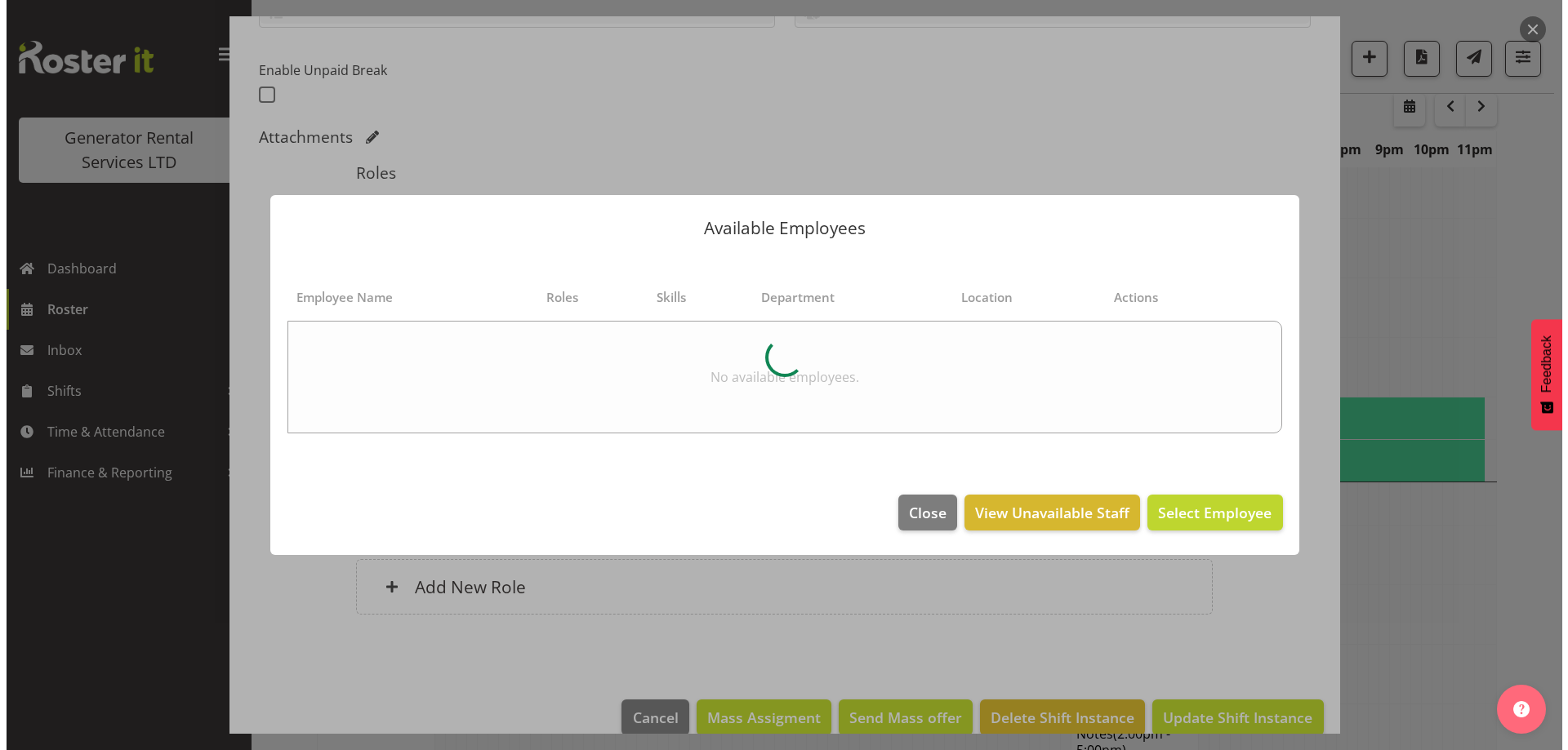
scroll to position [2059, 0]
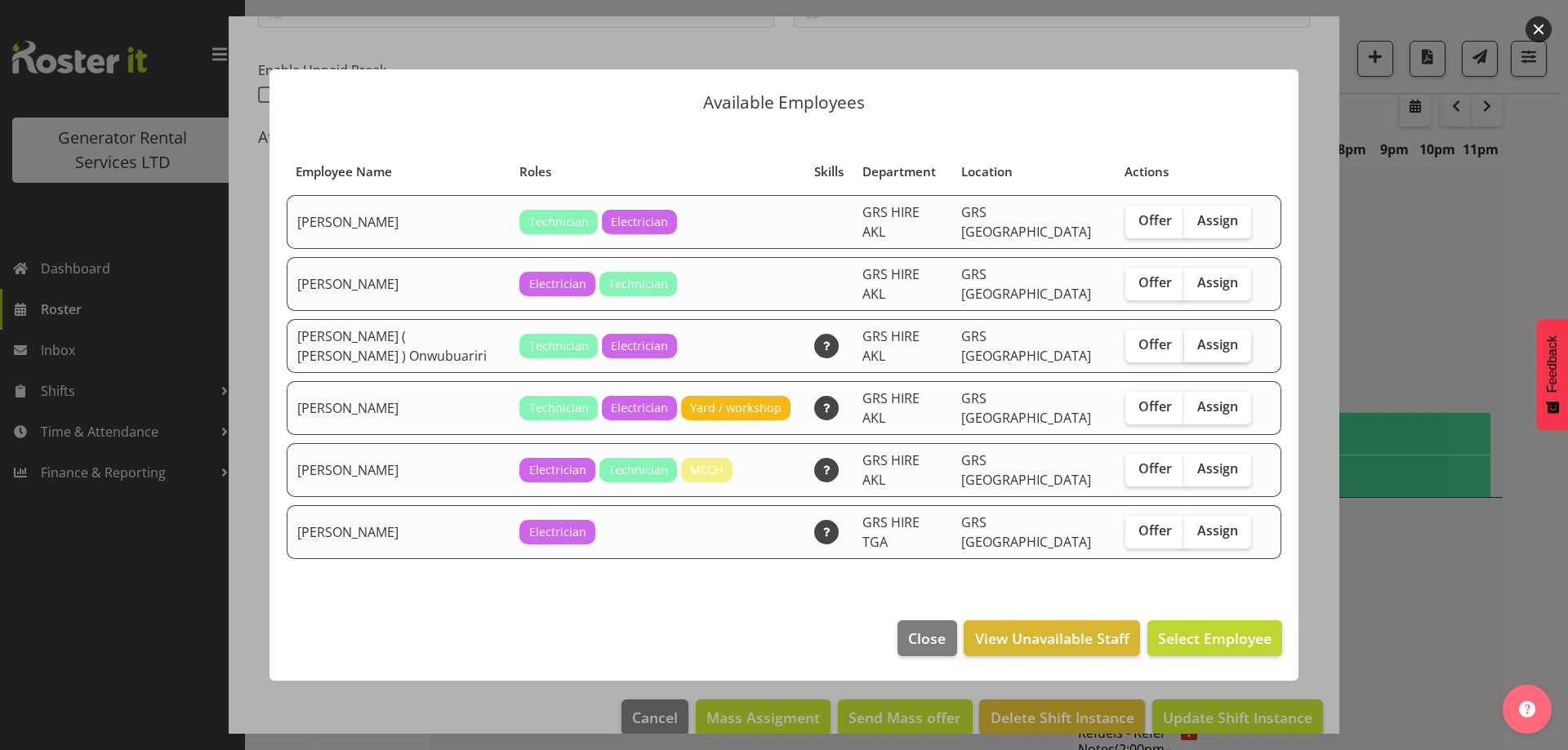
click at [1209, 344] on span "Assign" at bounding box center [1217, 344] width 41 height 16
click at [1195, 344] on input "Assign" at bounding box center [1190, 345] width 11 height 11
checkbox input "true"
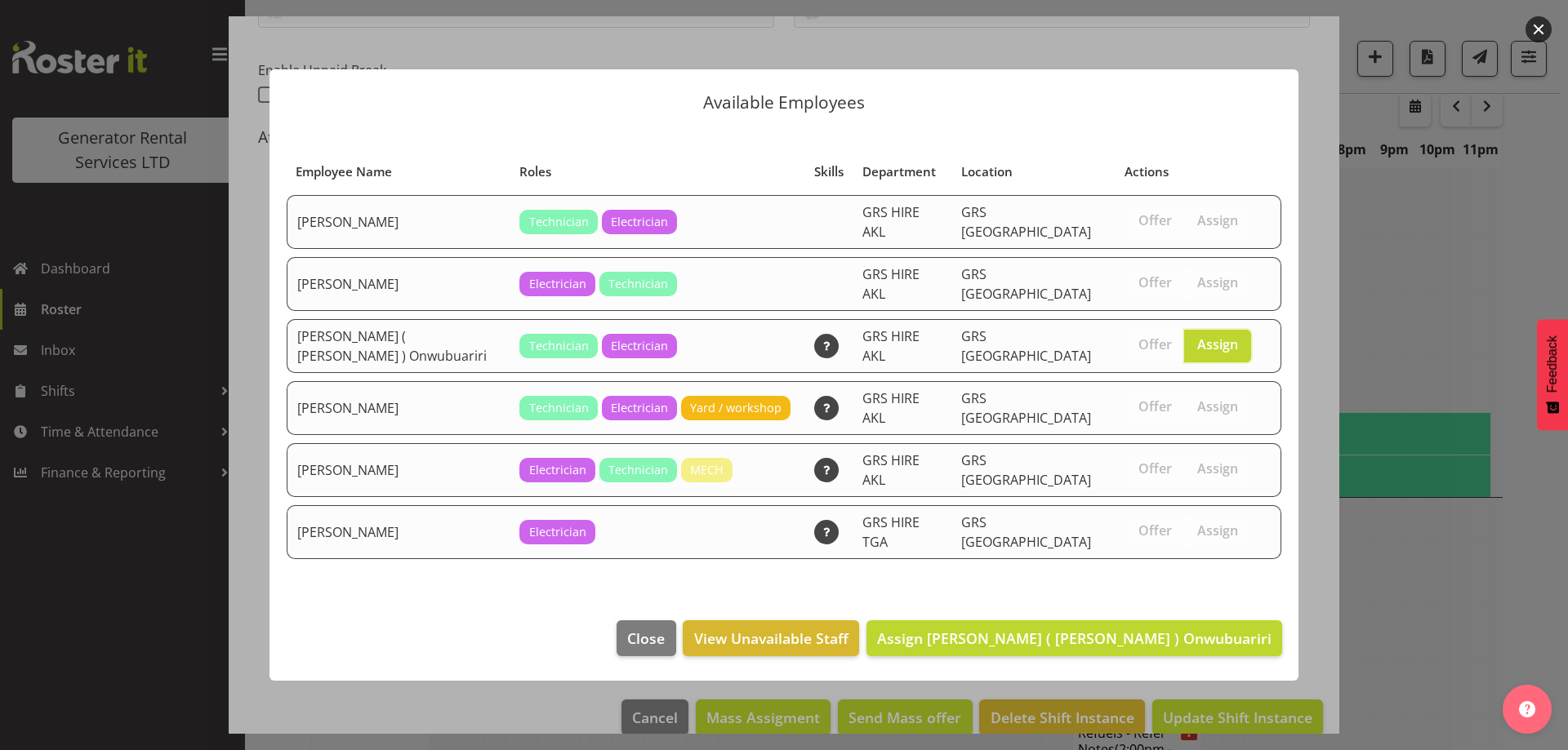
click at [1211, 604] on footer "Close View Unavailable Staff Assign Emmanuel ( Manny ) Onwubuariri" at bounding box center [784, 642] width 1029 height 77
click at [1205, 628] on span "Assign Emmanuel ( Manny ) Onwubuariri" at bounding box center [1074, 638] width 395 height 19
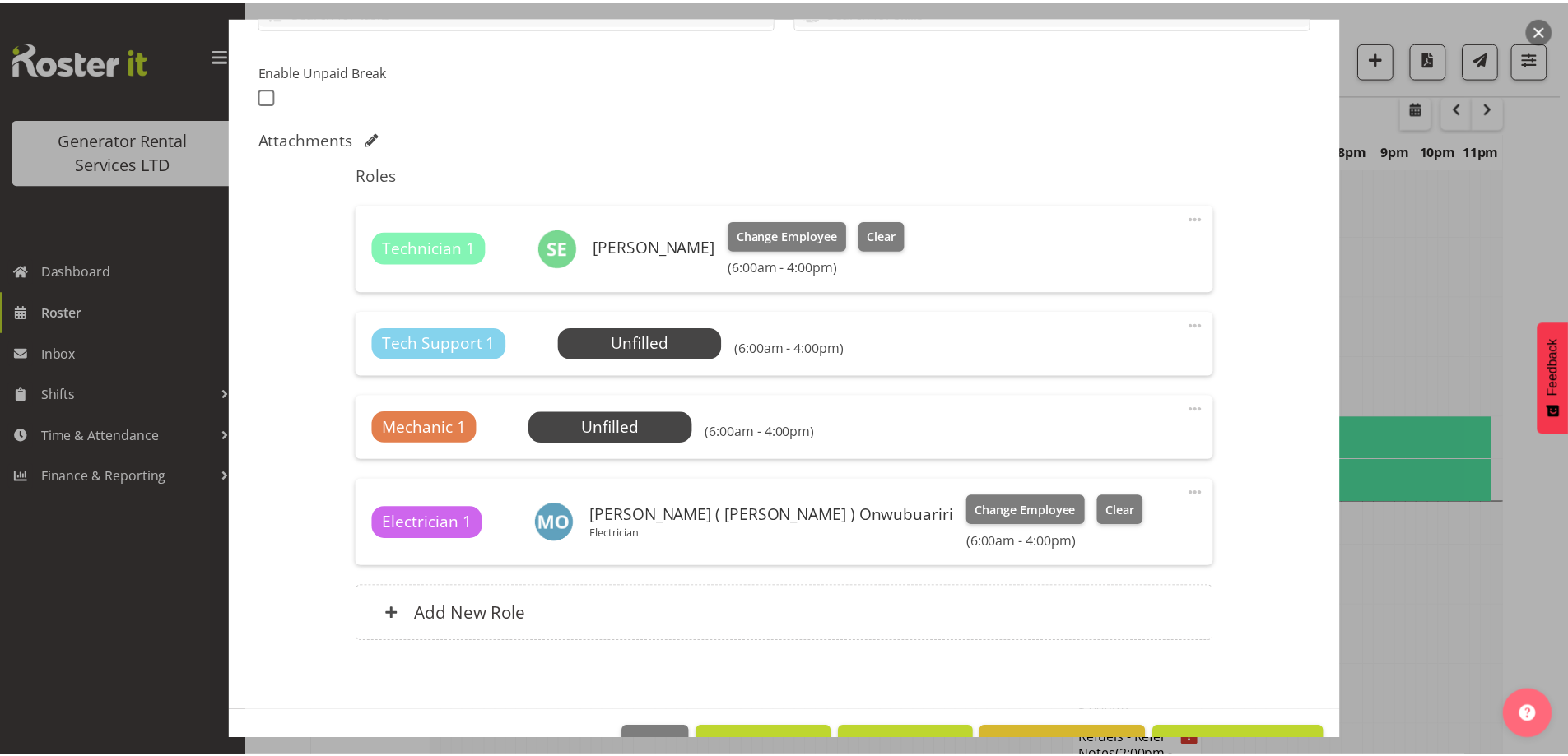
scroll to position [2091, 0]
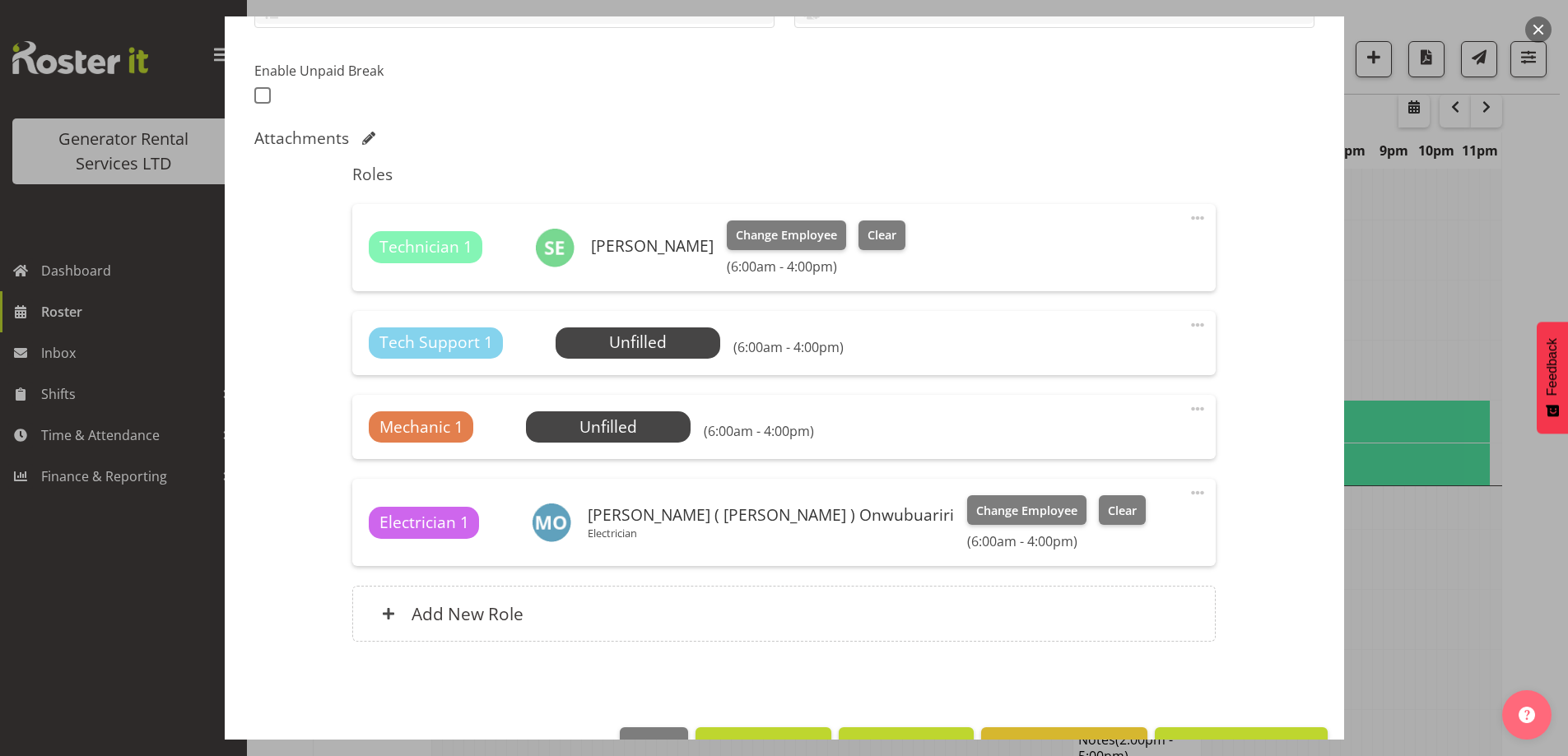
click at [1188, 329] on span at bounding box center [1198, 324] width 20 height 20
click at [1094, 423] on link "Delete" at bounding box center [1129, 423] width 158 height 30
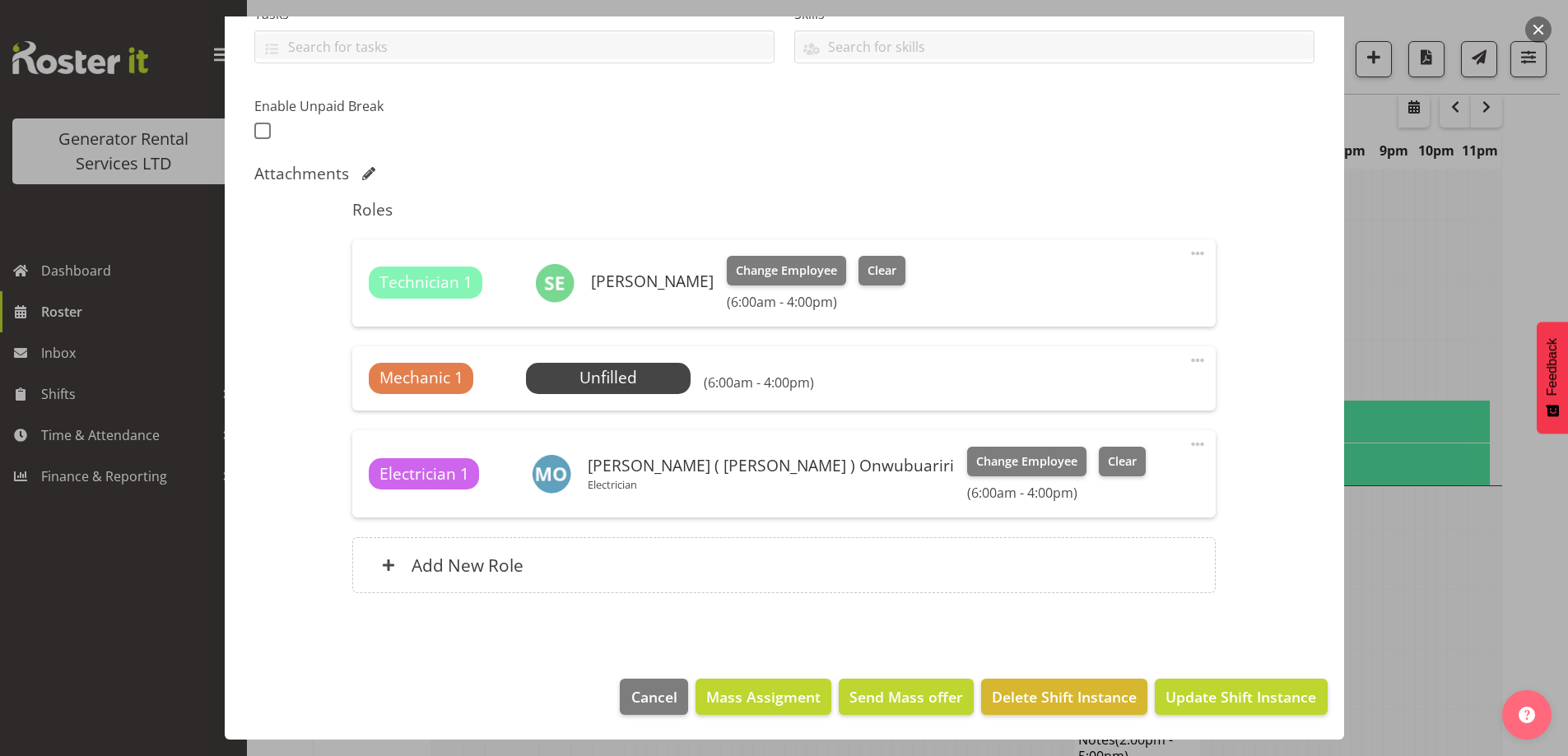
scroll to position [376, 0]
click at [1188, 365] on span at bounding box center [1198, 360] width 20 height 20
click at [1114, 441] on link "Cover Role" at bounding box center [1129, 429] width 158 height 30
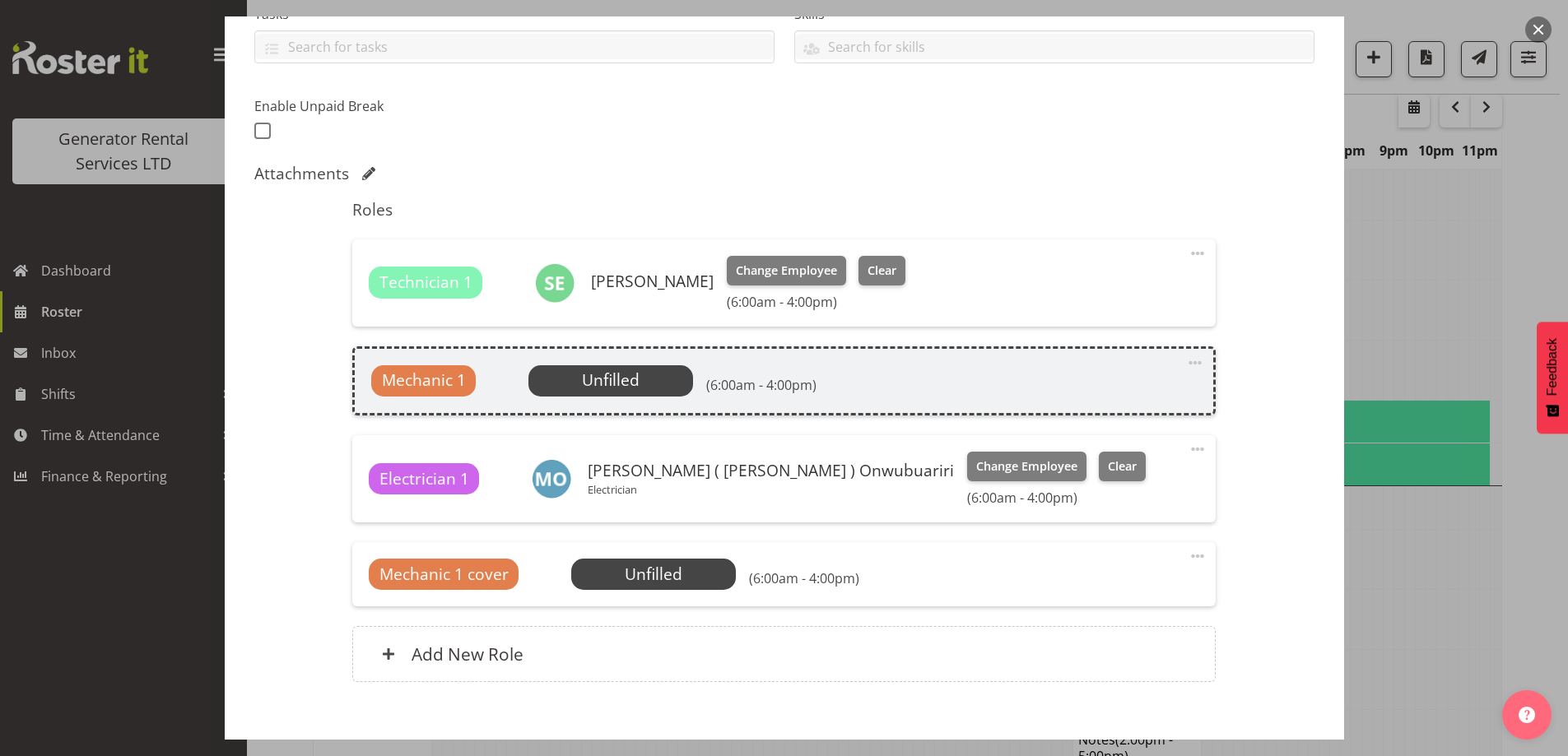
click at [1114, 441] on div "Roles Technician 1 Simon Earney Change Employee Clear (6:00am - 4:00pm) Edit Co…" at bounding box center [784, 446] width 883 height 513
click at [1186, 360] on span at bounding box center [1195, 363] width 20 height 20
click at [1115, 461] on link "Delete" at bounding box center [1126, 461] width 158 height 30
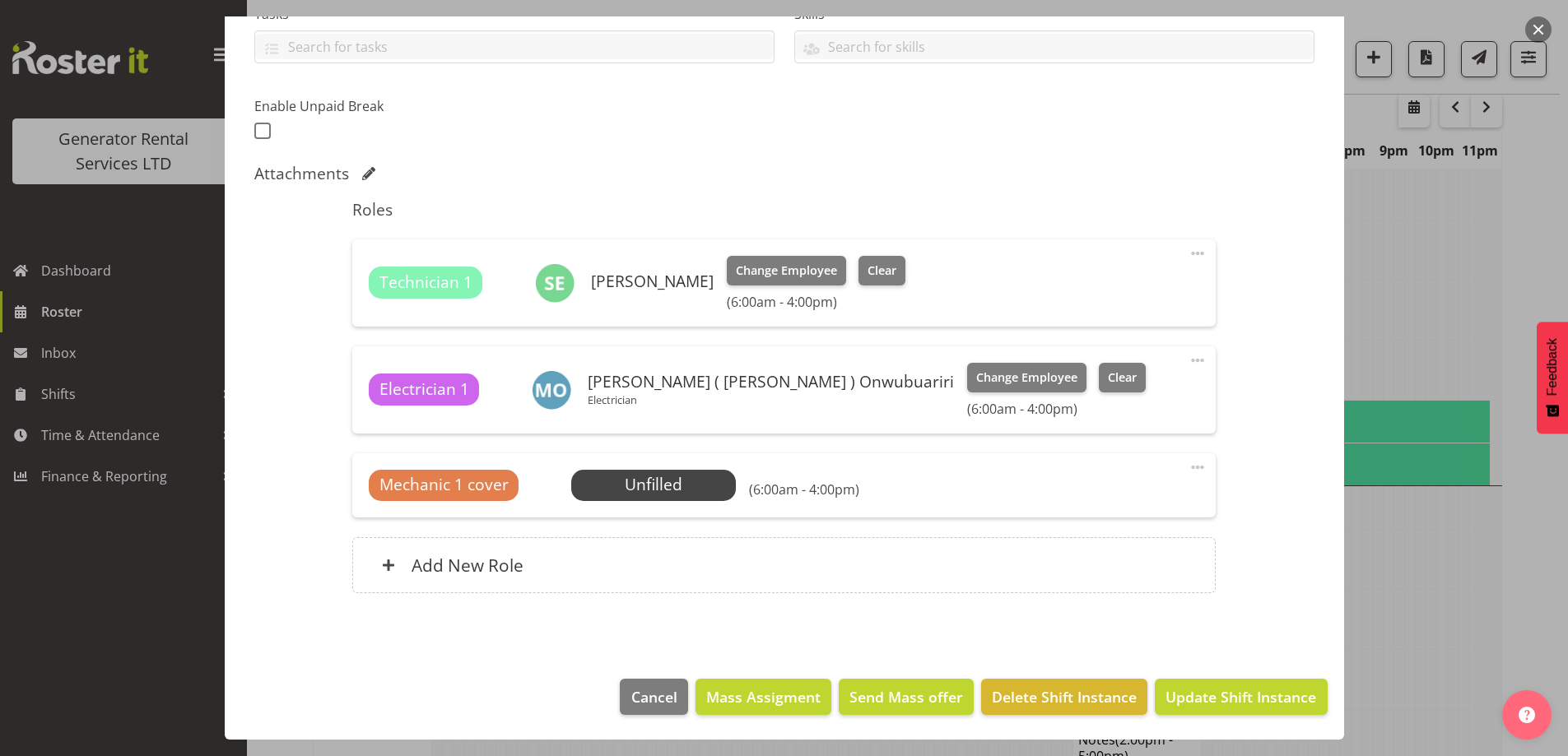
click at [1192, 468] on span at bounding box center [1198, 467] width 20 height 20
click at [1098, 560] on link "Delete" at bounding box center [1129, 566] width 158 height 30
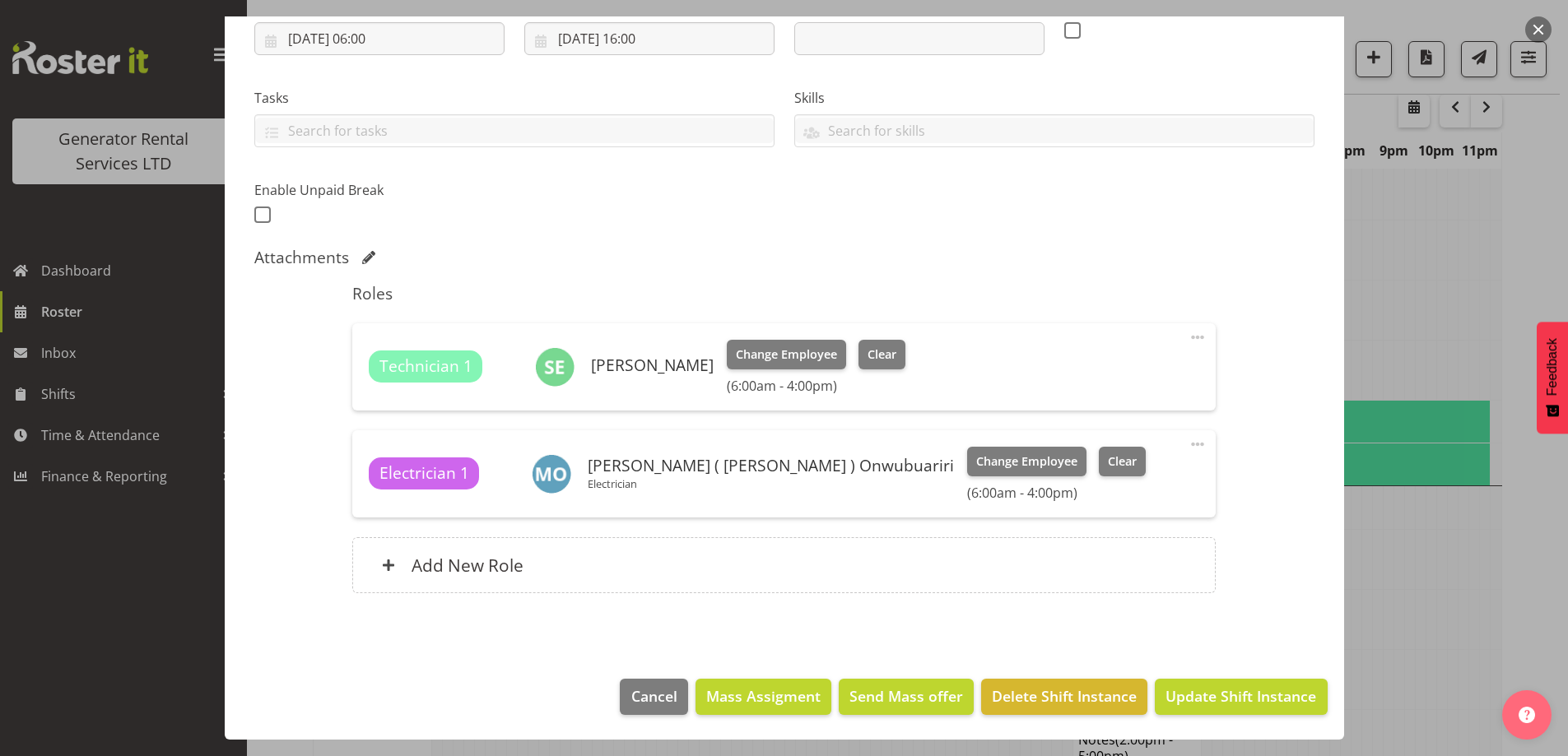
scroll to position [292, 0]
click at [1198, 702] on span "Update Shift Instance" at bounding box center [1241, 696] width 151 height 21
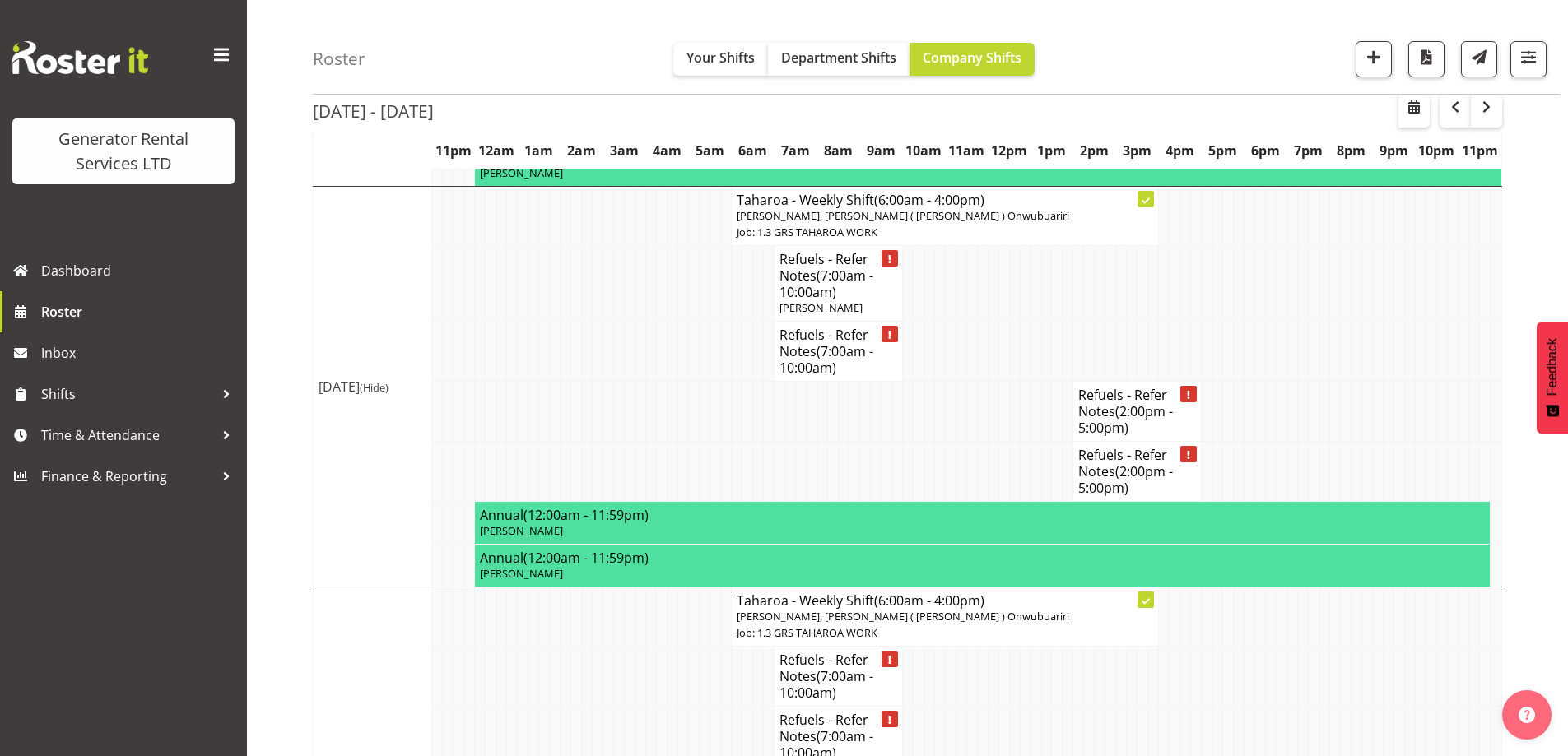
scroll to position [1859, 0]
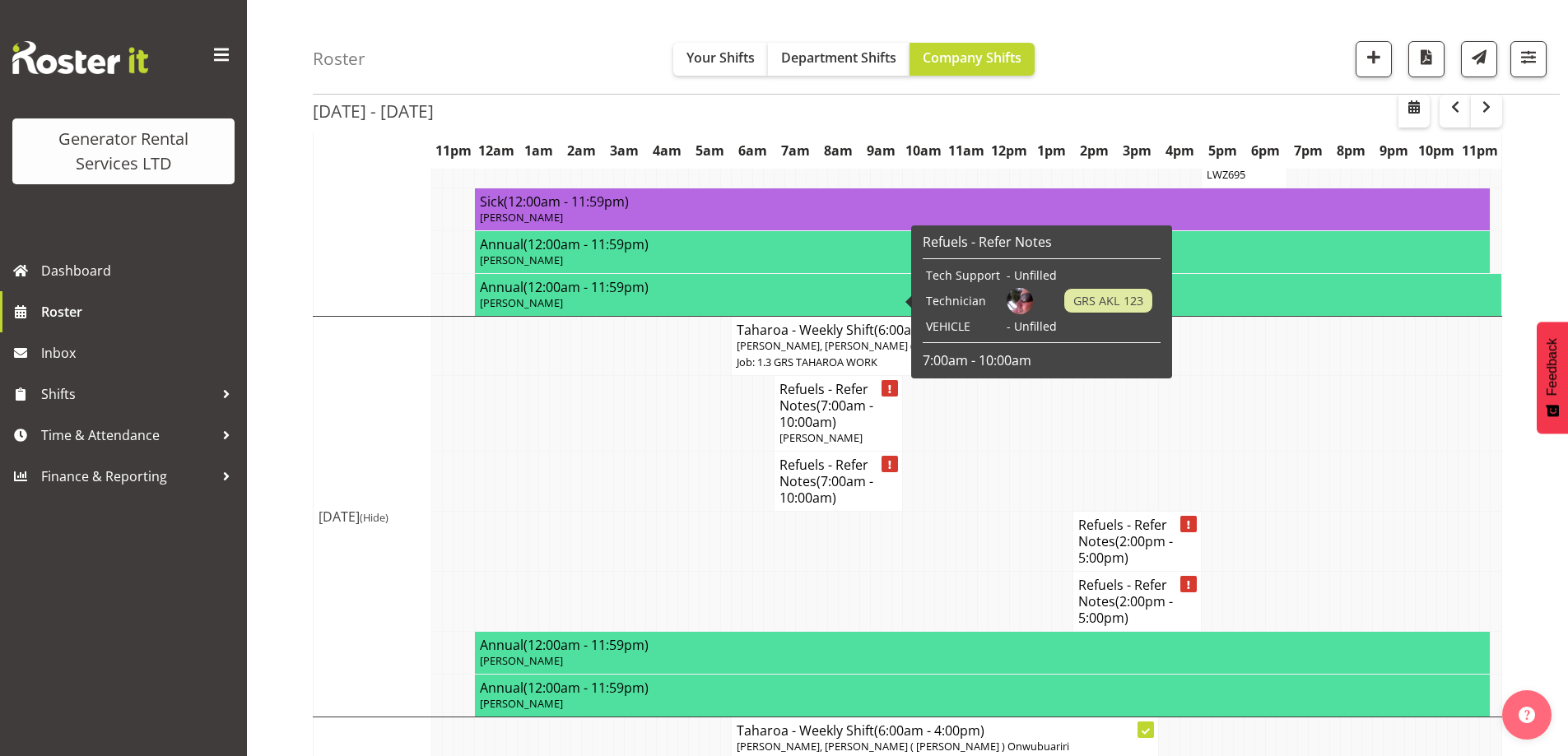
click at [853, 397] on span "(7:00am - 10:00am)" at bounding box center [826, 414] width 94 height 35
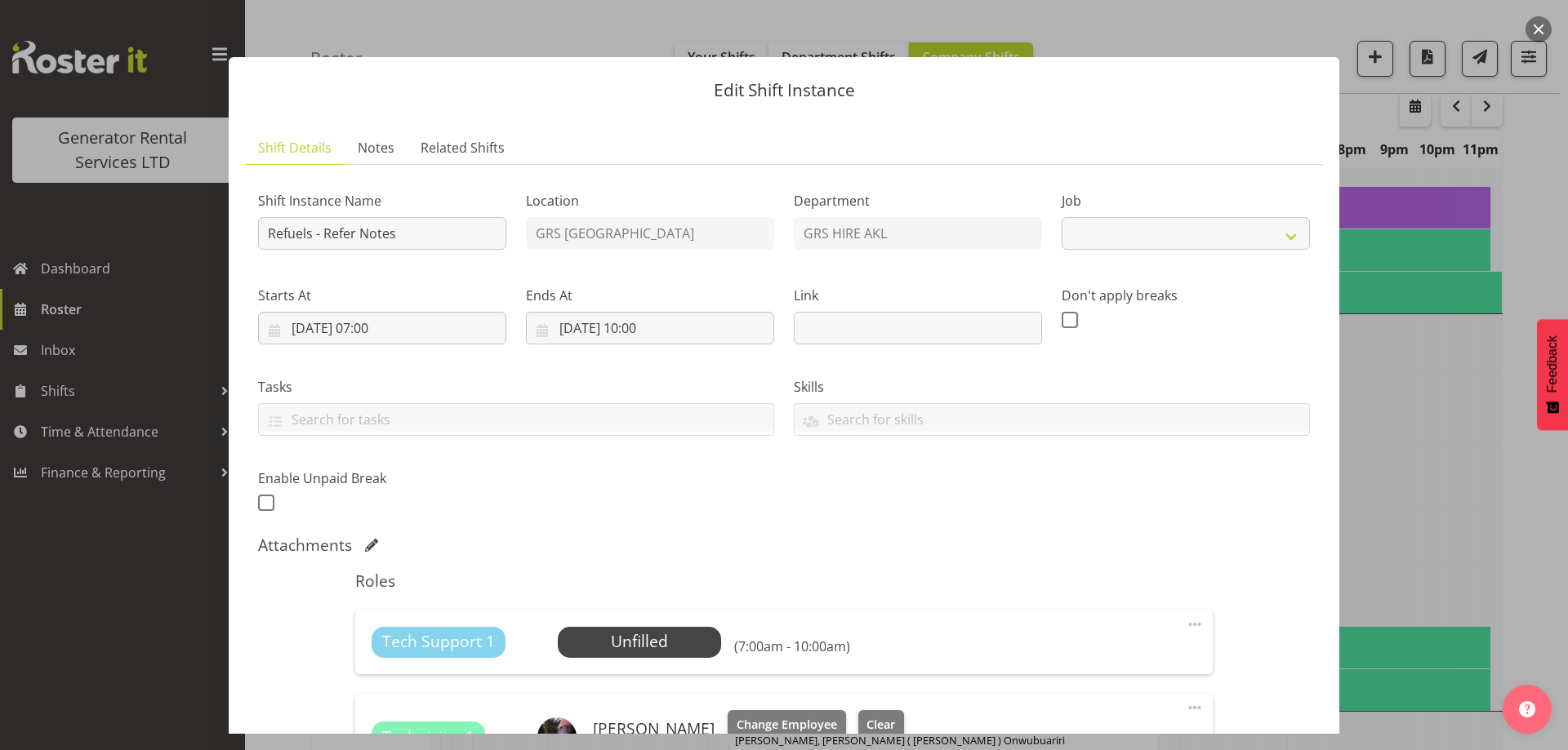
select select "9"
drag, startPoint x: 383, startPoint y: 139, endPoint x: 381, endPoint y: 185, distance: 46.0
click at [382, 140] on span "Notes" at bounding box center [375, 147] width 36 height 19
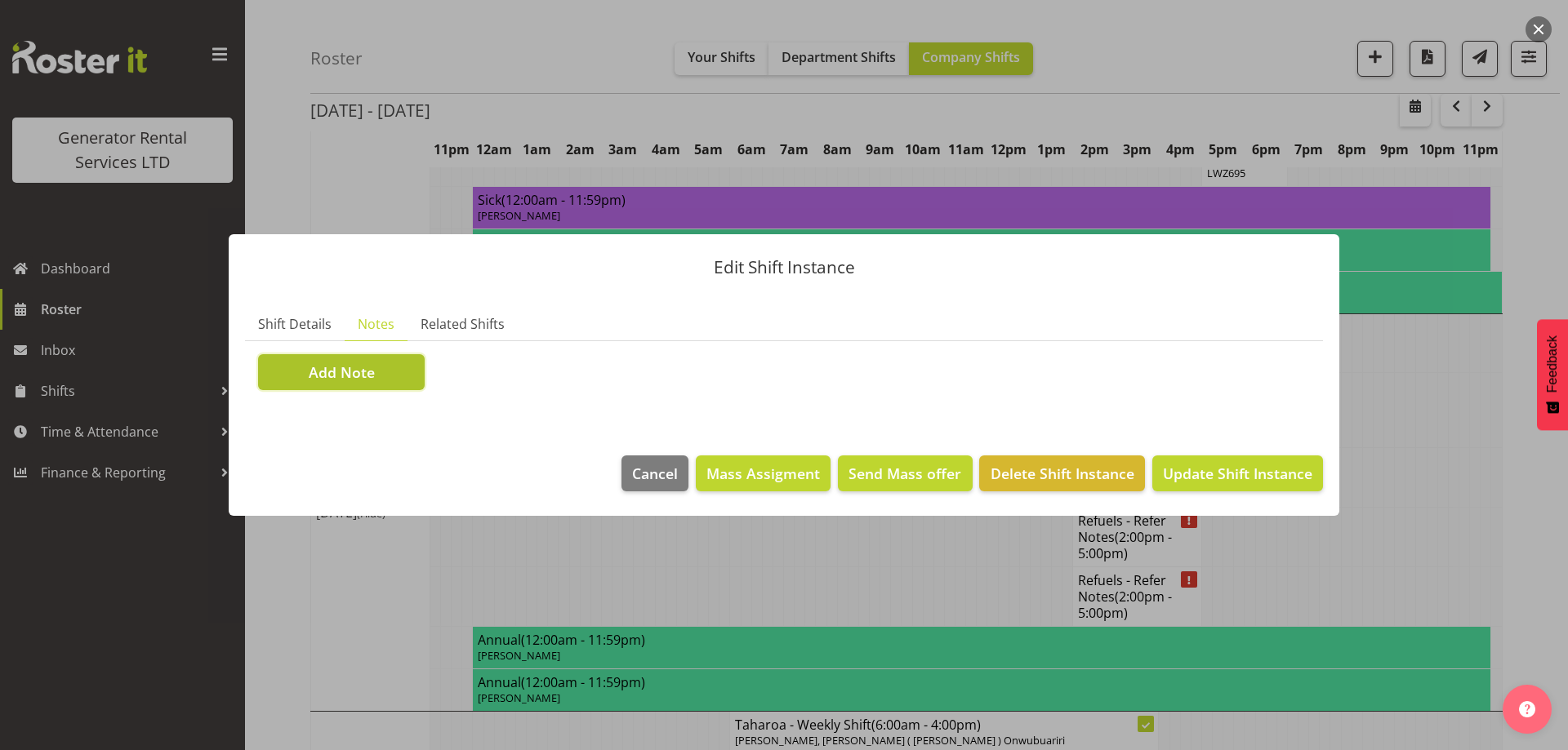
click at [346, 380] on span "Add Note" at bounding box center [341, 372] width 66 height 21
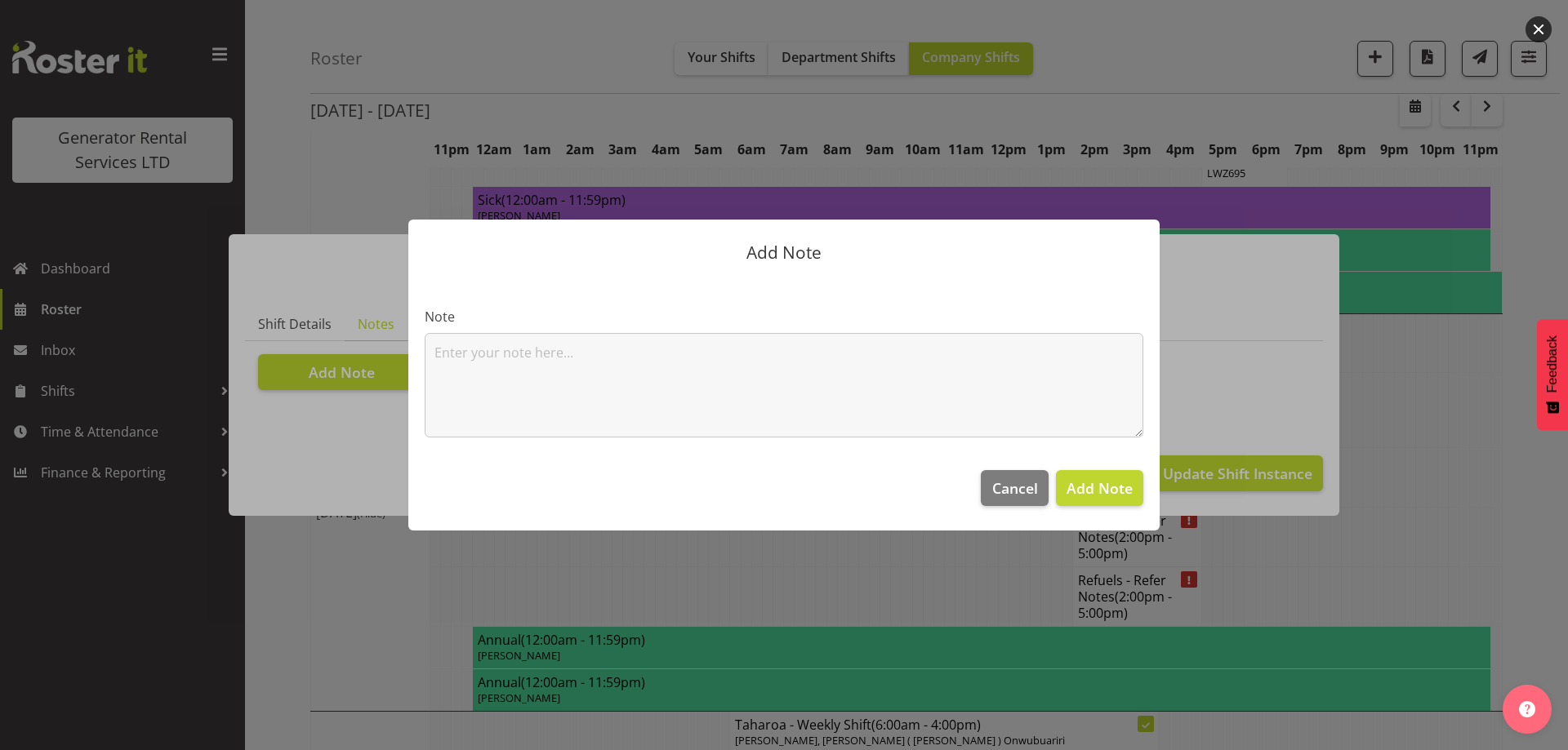
click at [417, 365] on section "Note" at bounding box center [783, 366] width 751 height 177
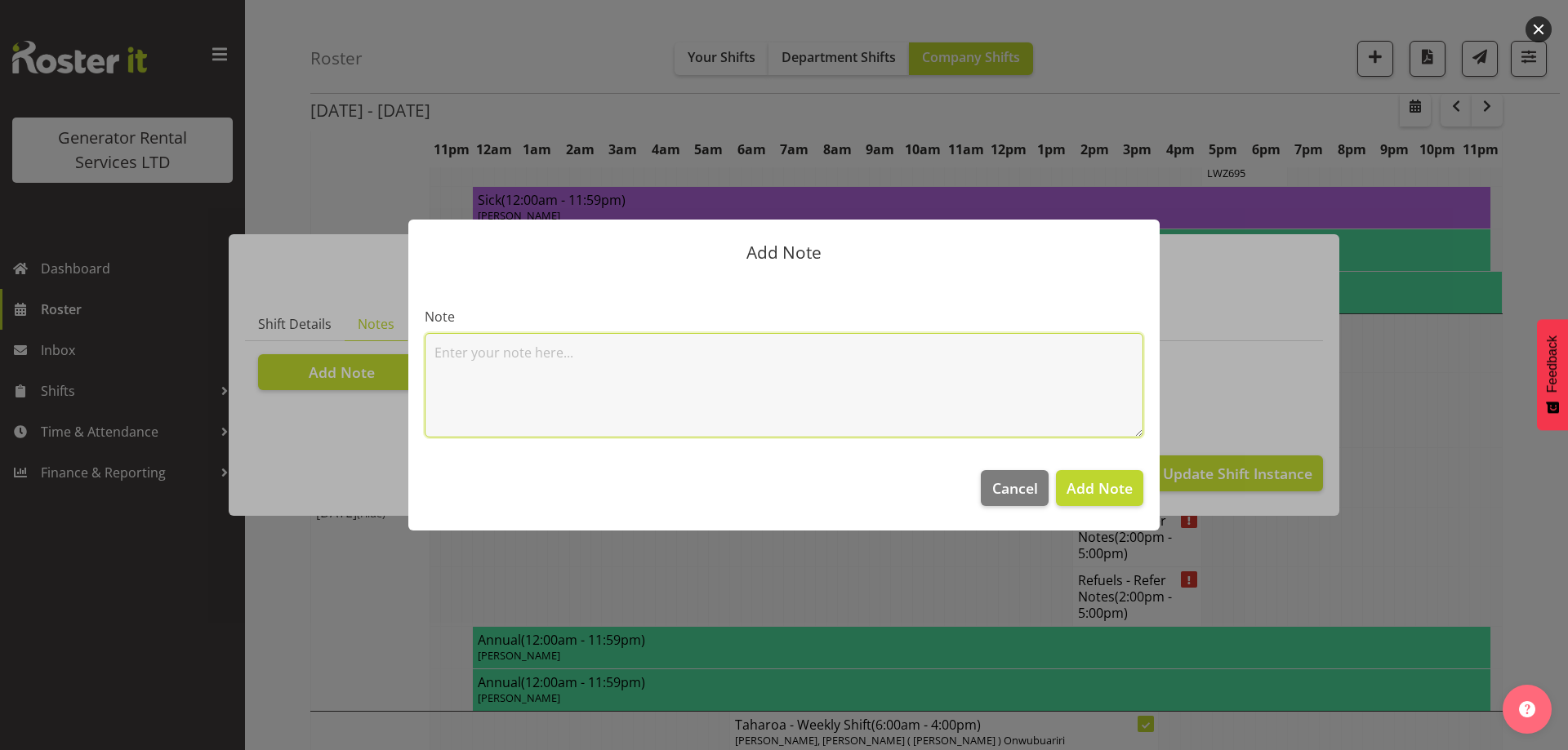
click at [517, 378] on textarea at bounding box center [784, 385] width 719 height 105
paste textarea "800KVA, 500kvas & 300kva @ 651 Massey road, 37 Plumley Cres & 46 Cyclamen road,…"
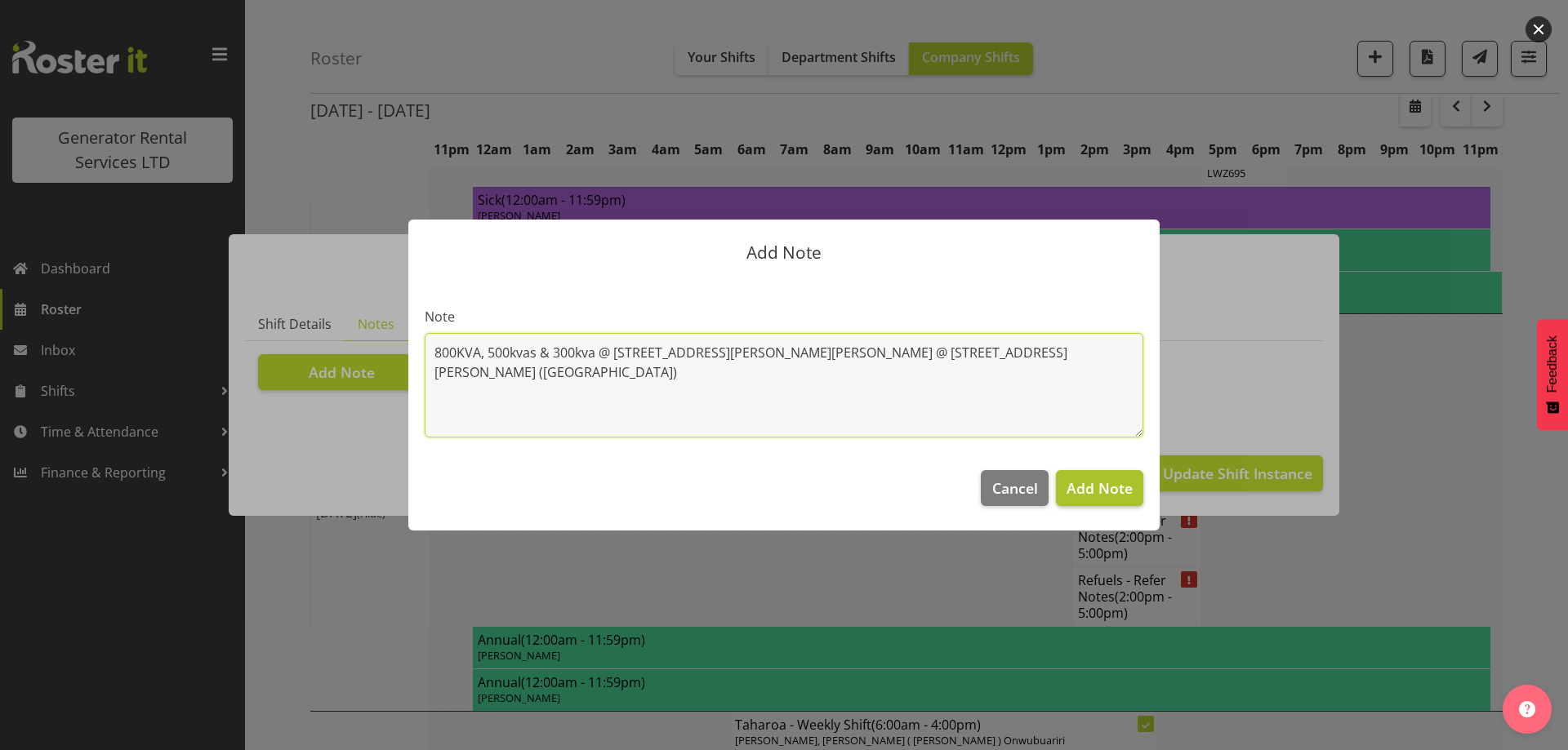
type textarea "800KVA, 500kvas & 300kva @ 651 Massey road, 37 Plumley Cres & 46 Cyclamen road,…"
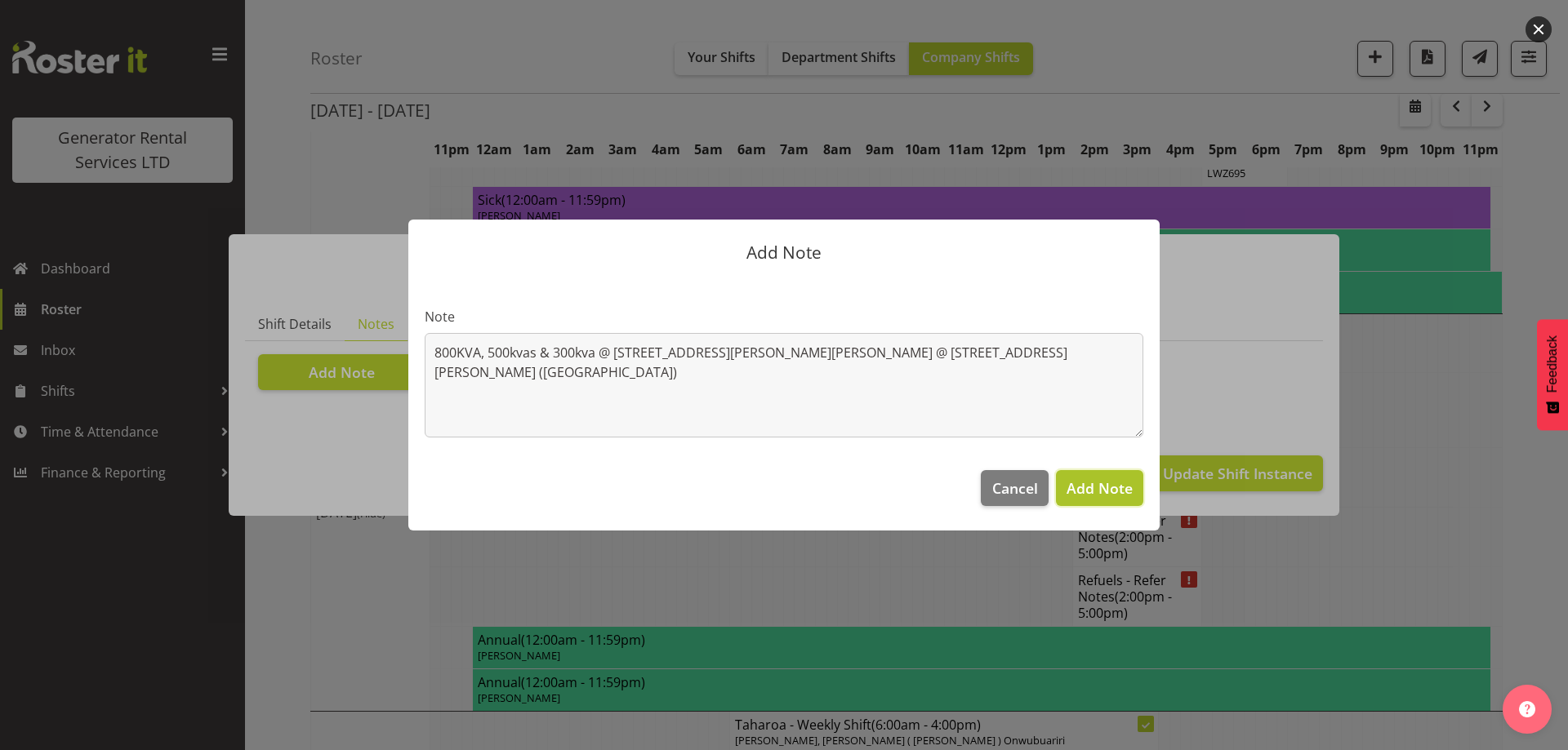
click at [1127, 483] on span "Add Note" at bounding box center [1099, 487] width 66 height 19
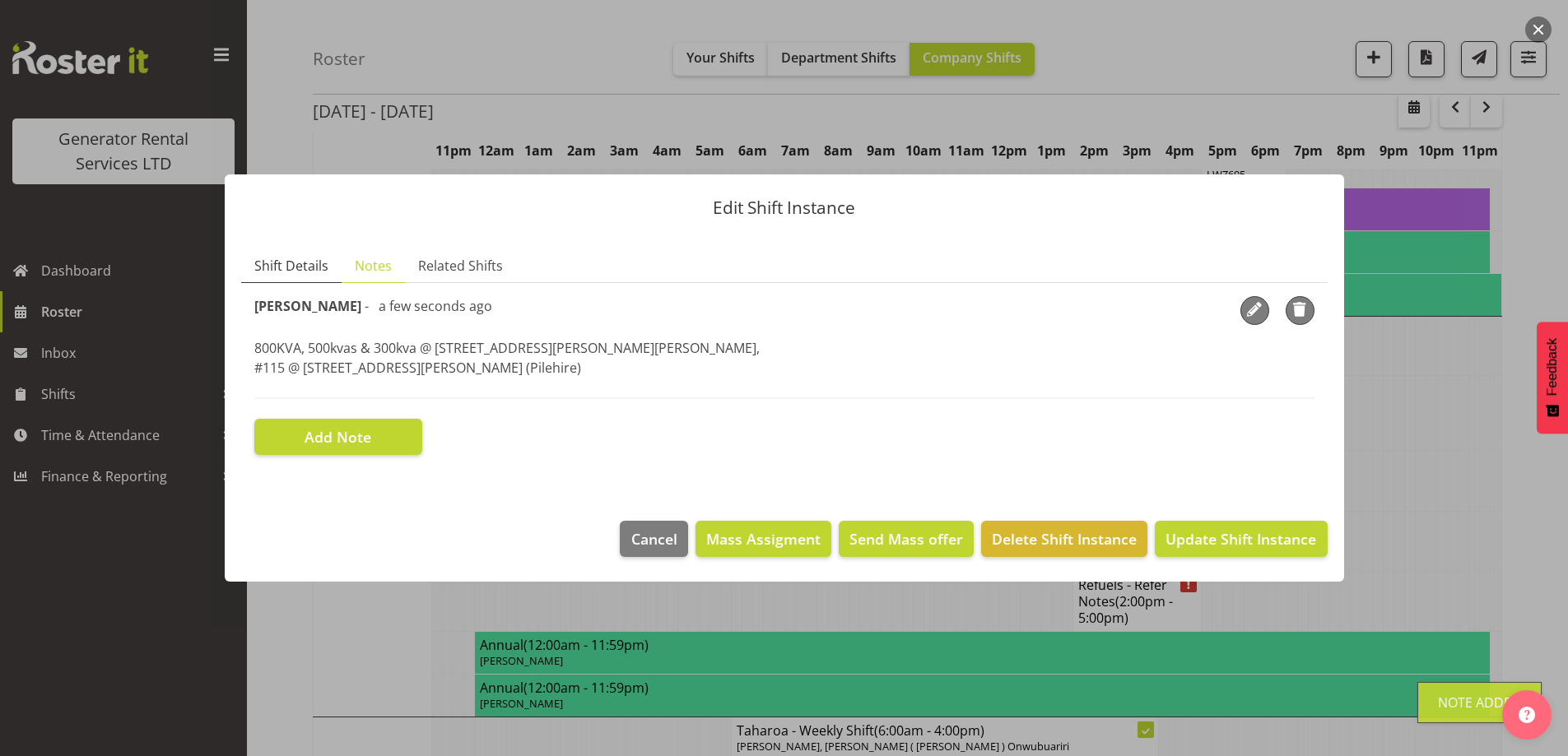
click at [294, 266] on span "Shift Details" at bounding box center [291, 266] width 74 height 20
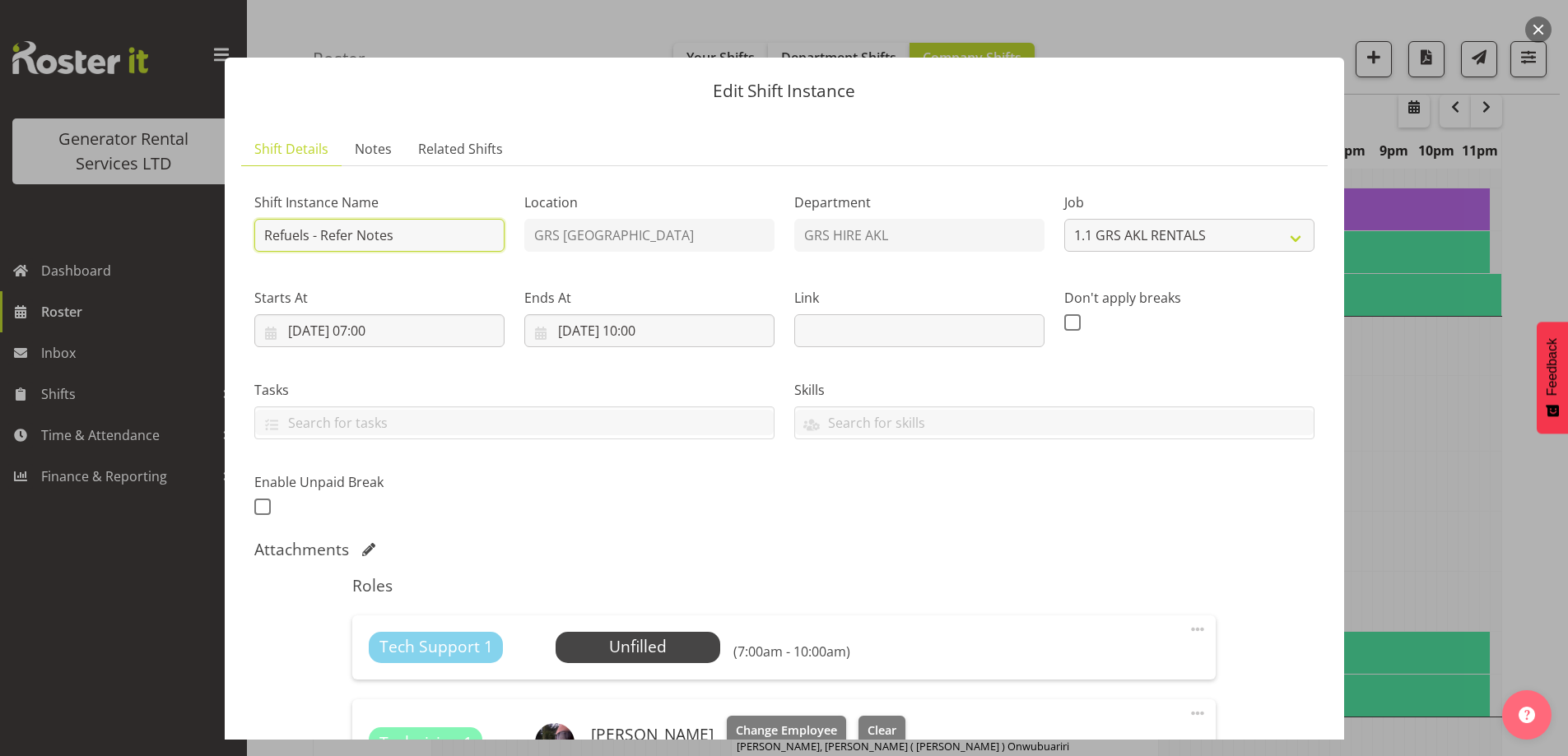
drag, startPoint x: 427, startPoint y: 251, endPoint x: 321, endPoint y: 238, distance: 106.8
click at [321, 238] on input "Refuels - Refer Notes" at bounding box center [380, 235] width 250 height 33
type input "Refuels - Using KMY"
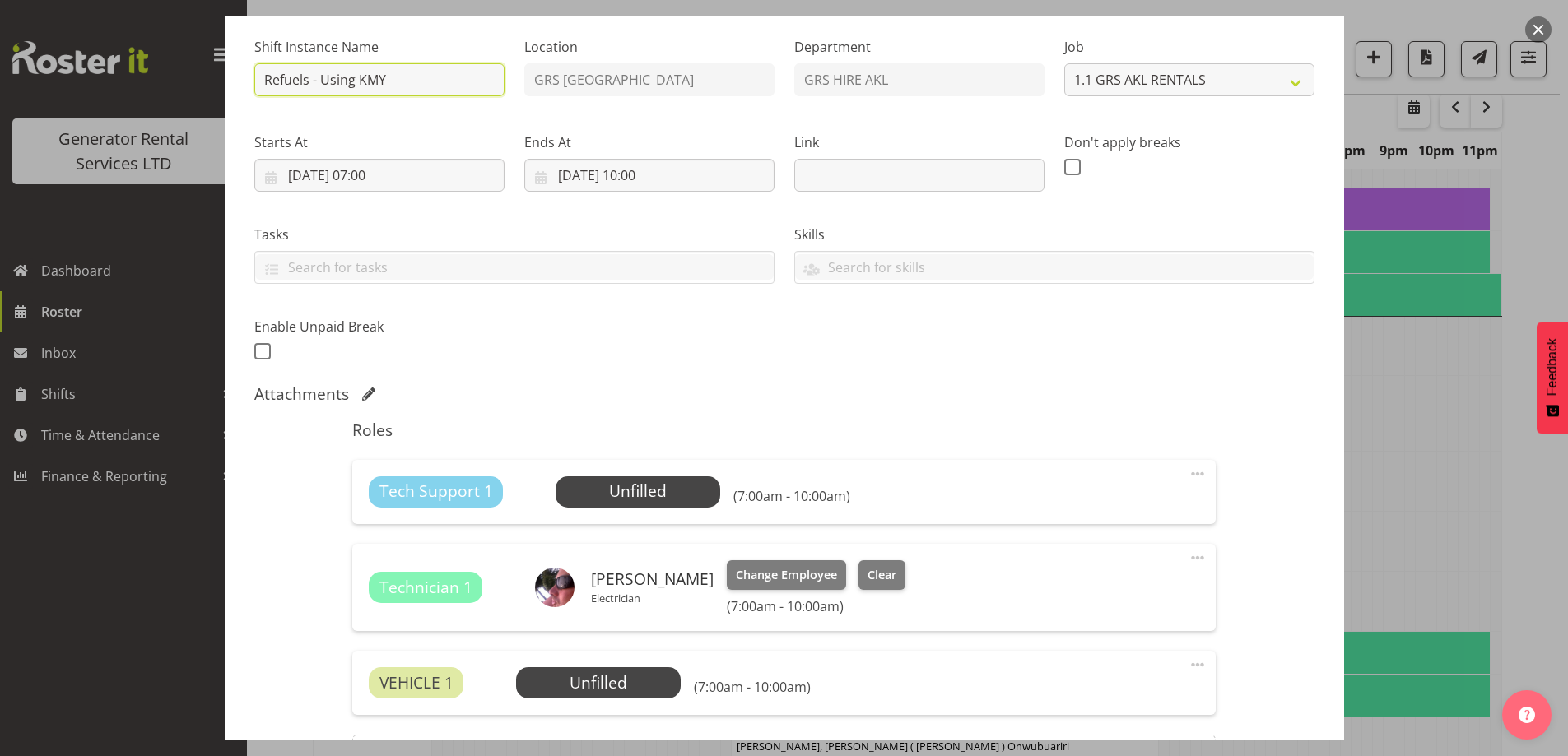
scroll to position [329, 0]
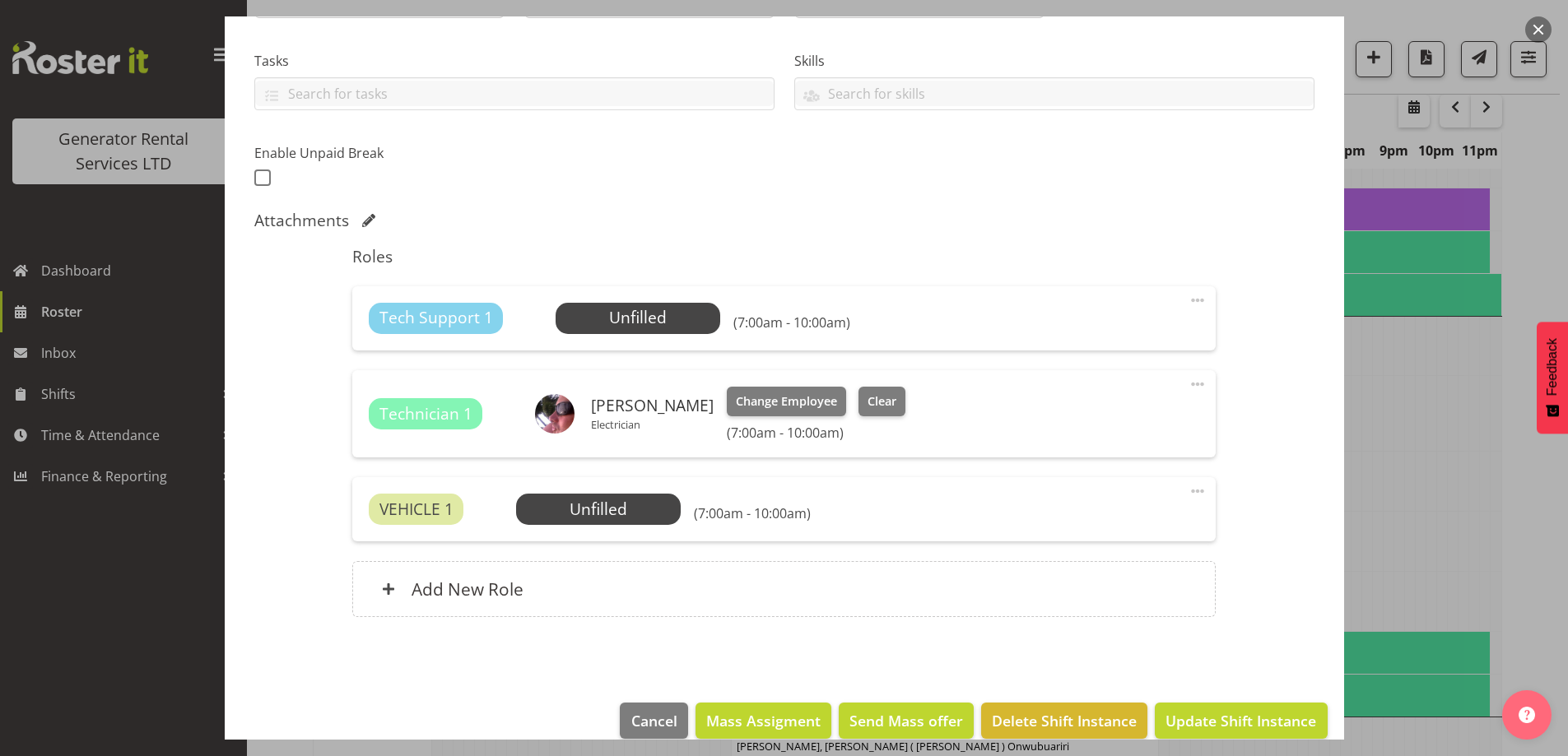
click at [1188, 300] on span at bounding box center [1198, 300] width 20 height 20
click at [1102, 398] on link "Delete" at bounding box center [1129, 398] width 158 height 30
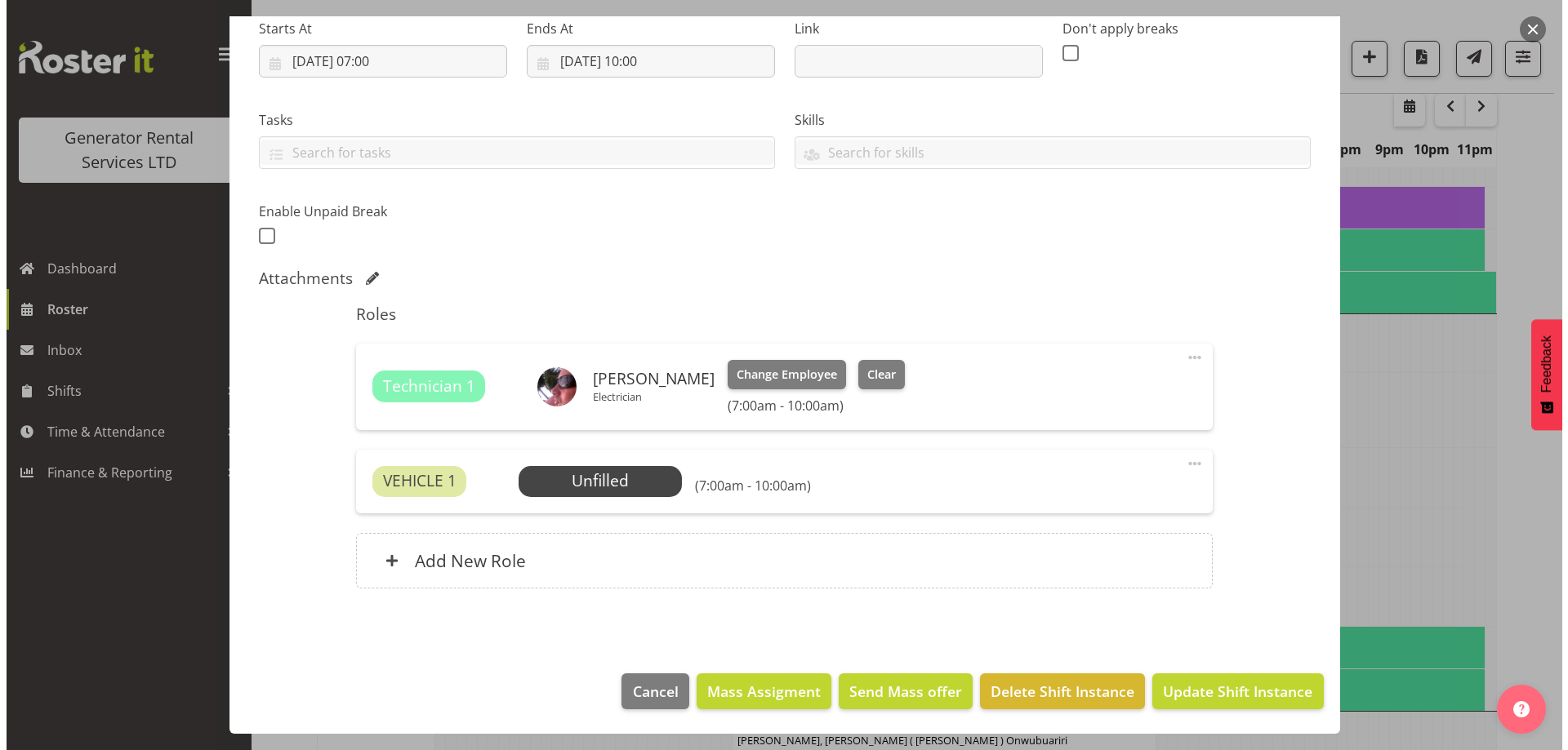
scroll to position [267, 0]
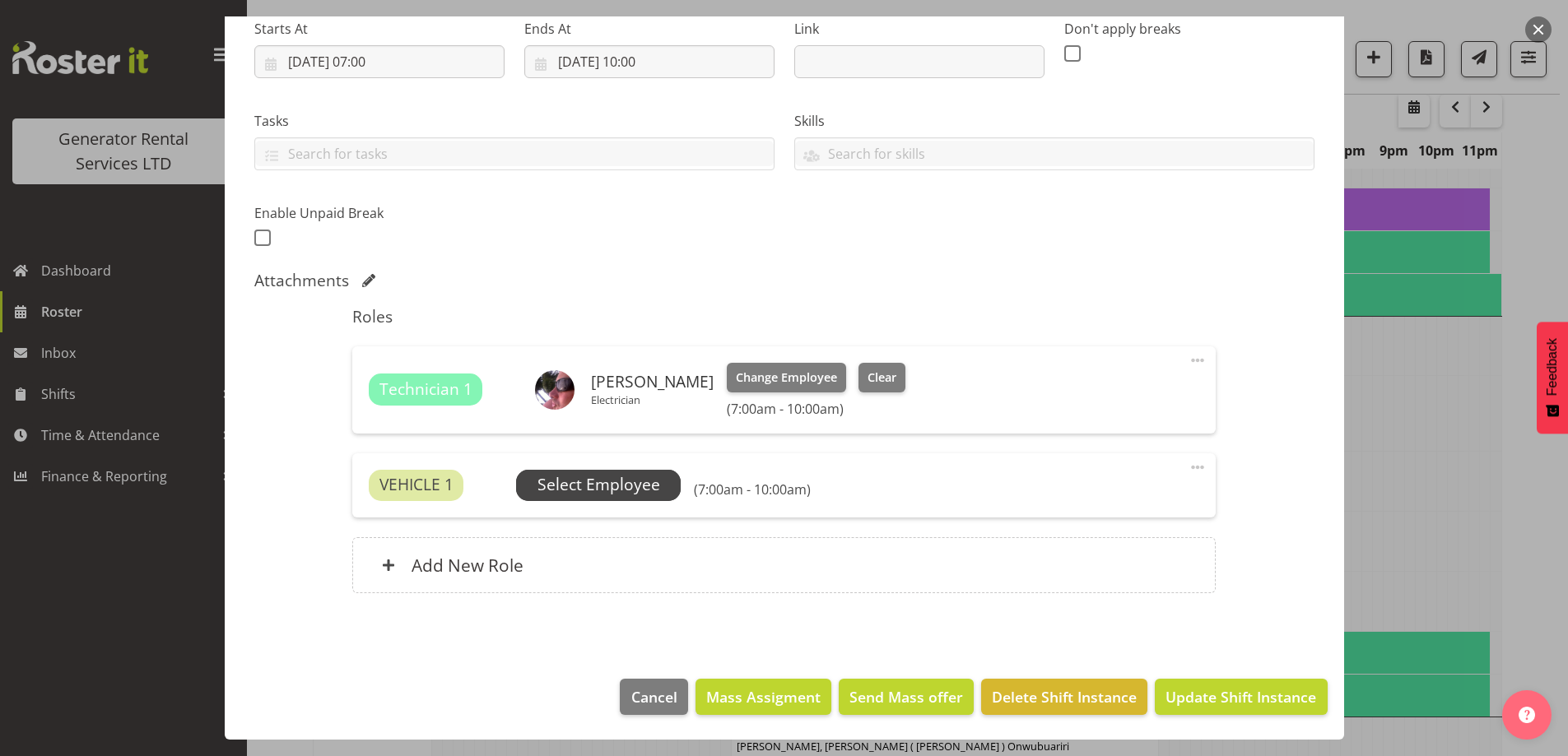
click at [593, 474] on span "Select Employee" at bounding box center [599, 485] width 123 height 24
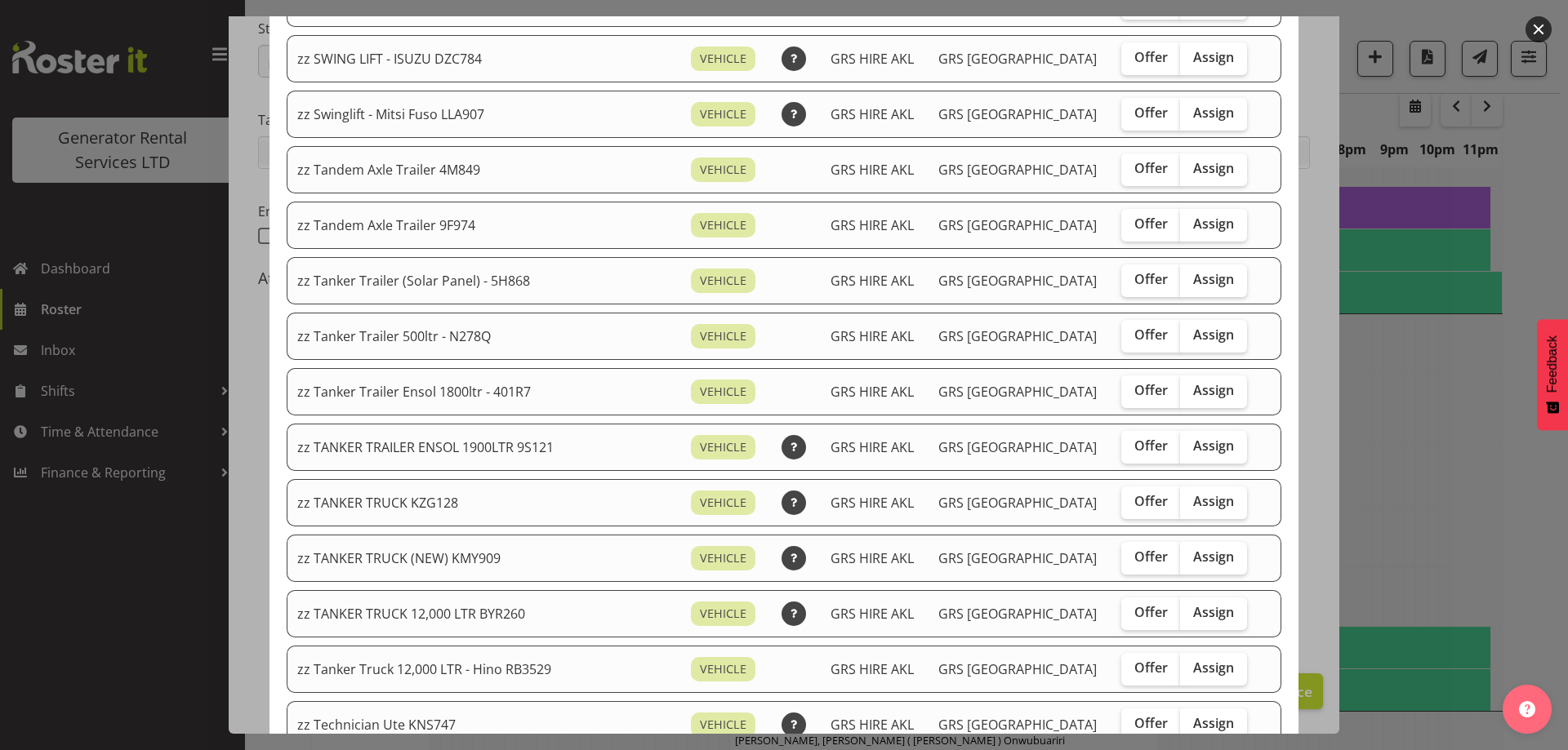
scroll to position [1307, 0]
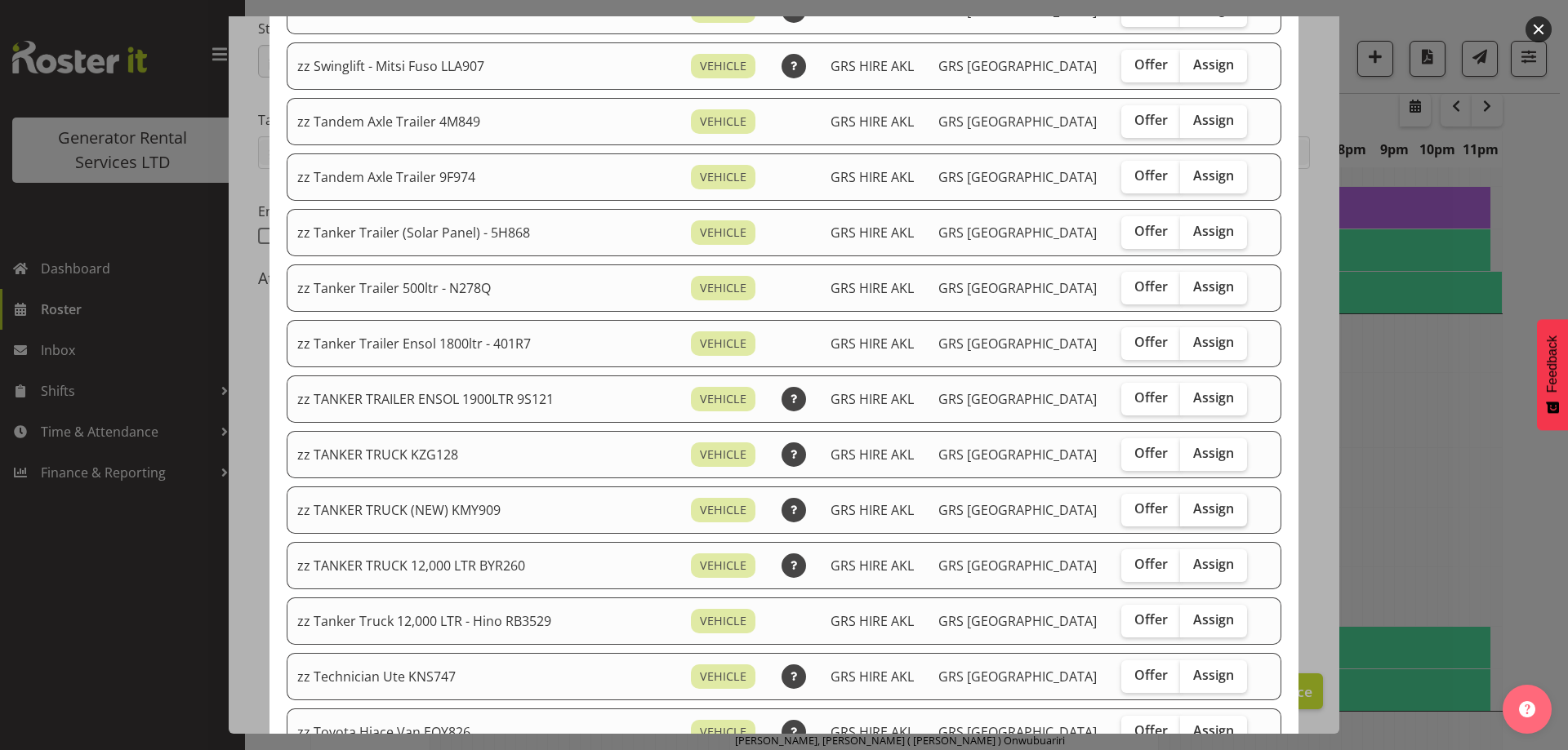
click at [1193, 508] on span "Assign" at bounding box center [1213, 508] width 41 height 16
click at [1181, 508] on input "Assign" at bounding box center [1185, 508] width 11 height 11
checkbox input "true"
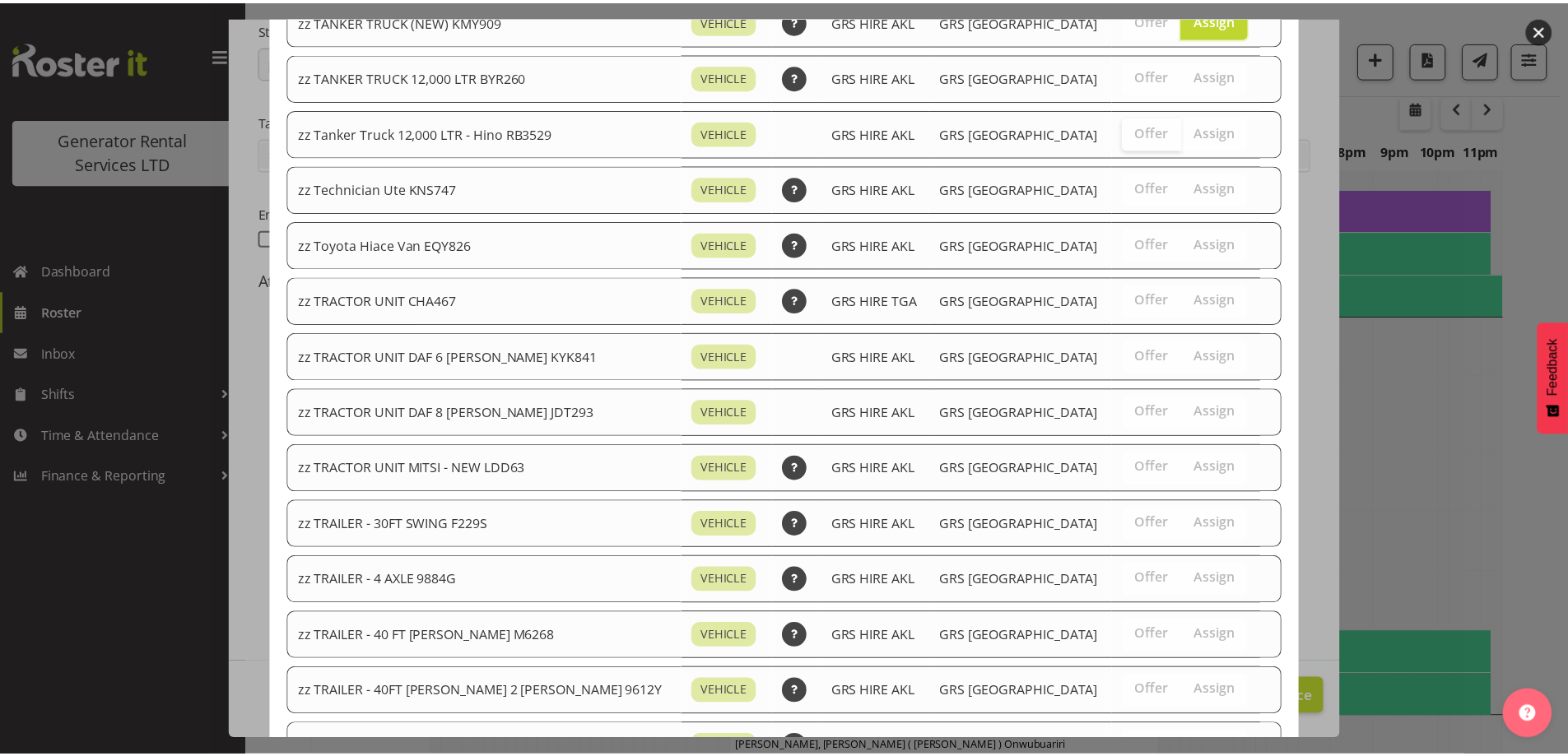
scroll to position [2077, 0]
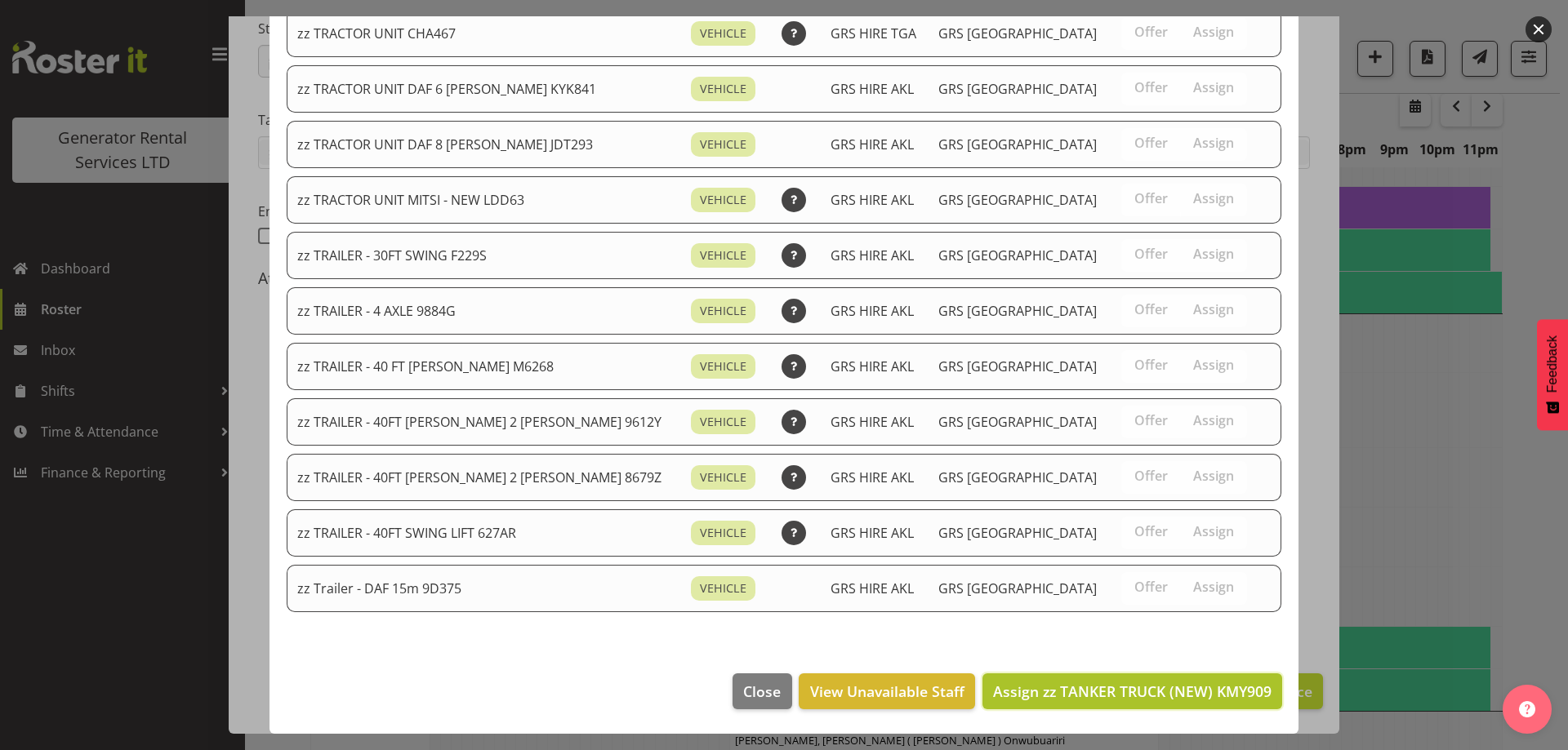
click at [1152, 682] on span "Assign zz TANKER TRUCK (NEW) KMY909" at bounding box center [1132, 691] width 279 height 19
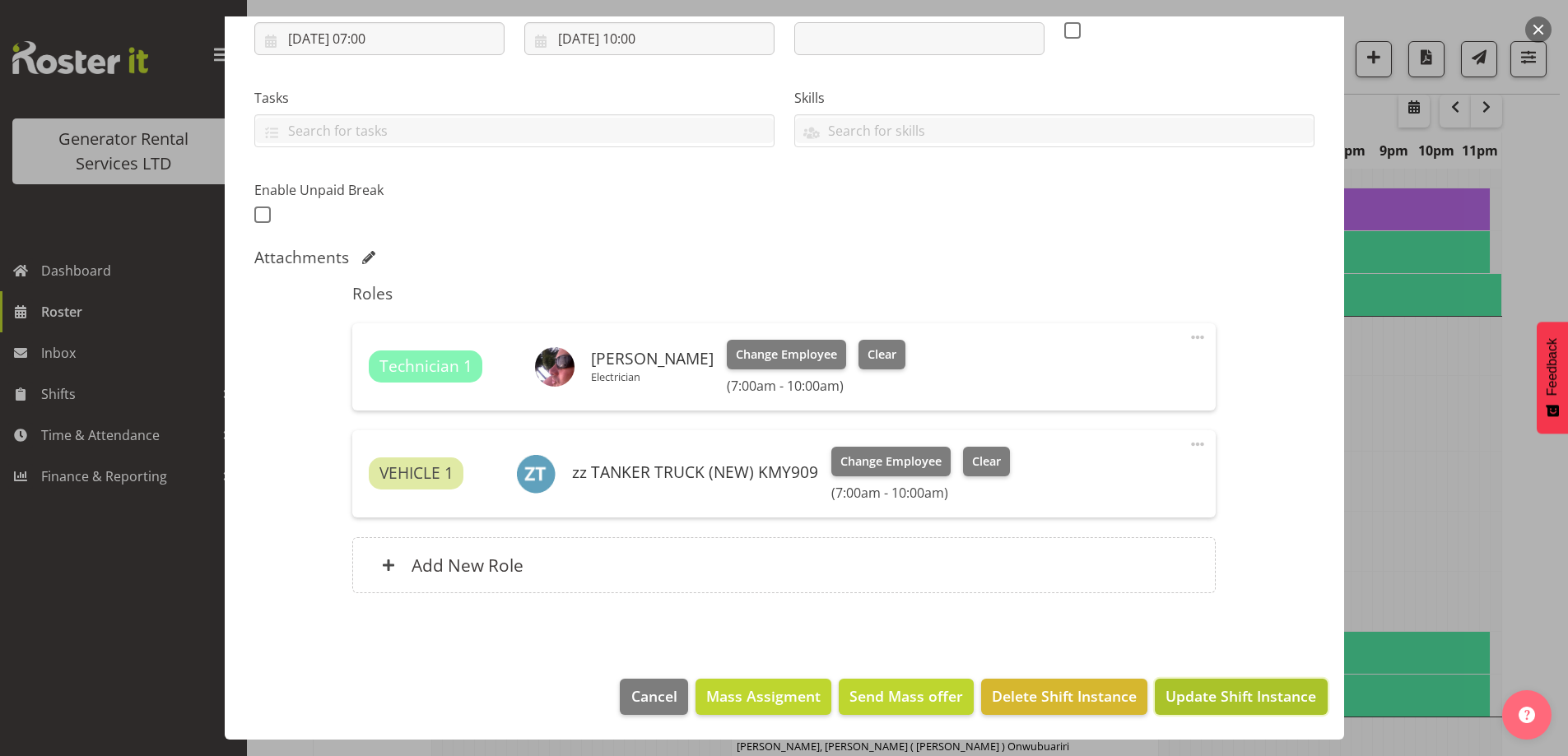
click at [1219, 694] on span "Update Shift Instance" at bounding box center [1241, 696] width 151 height 21
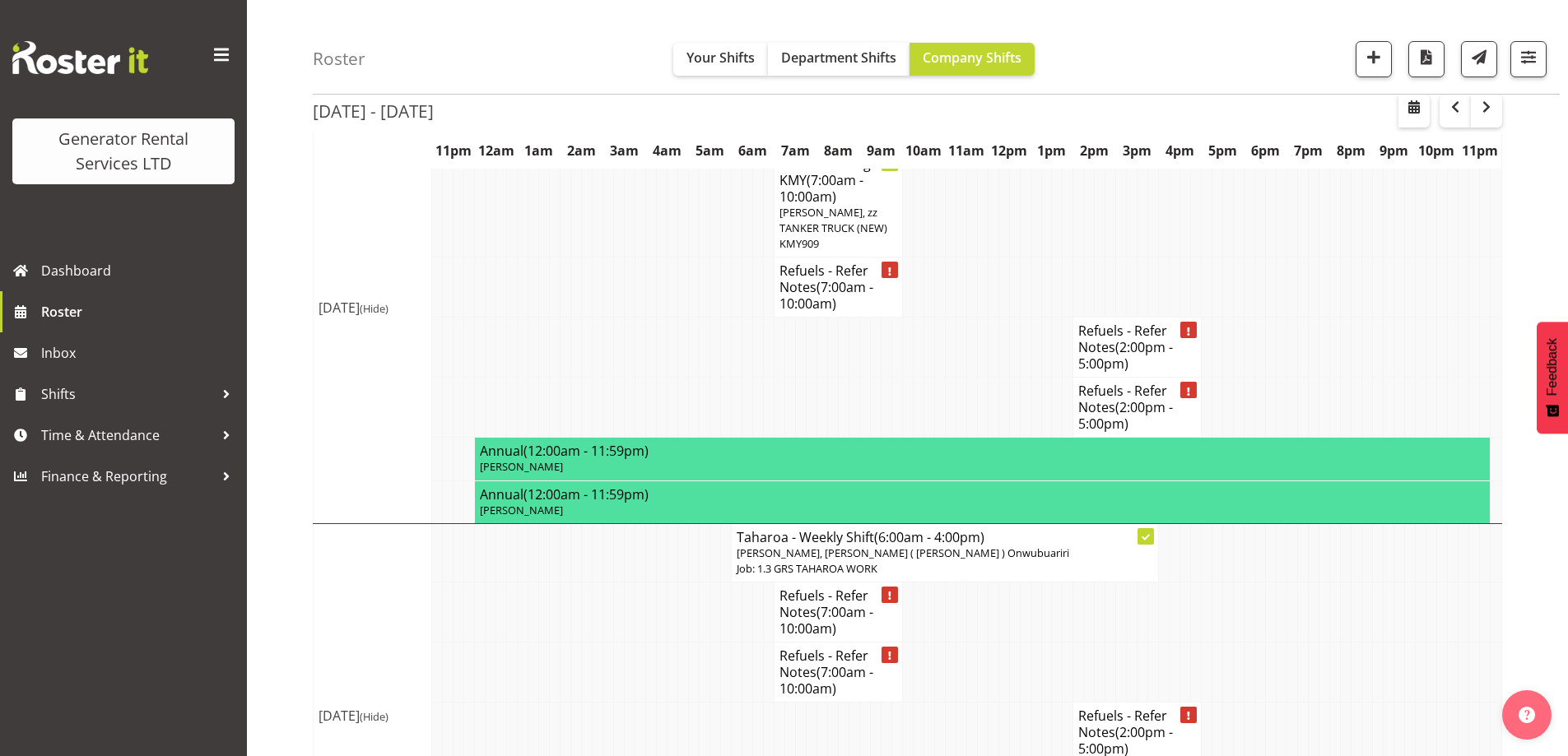
scroll to position [2122, 0]
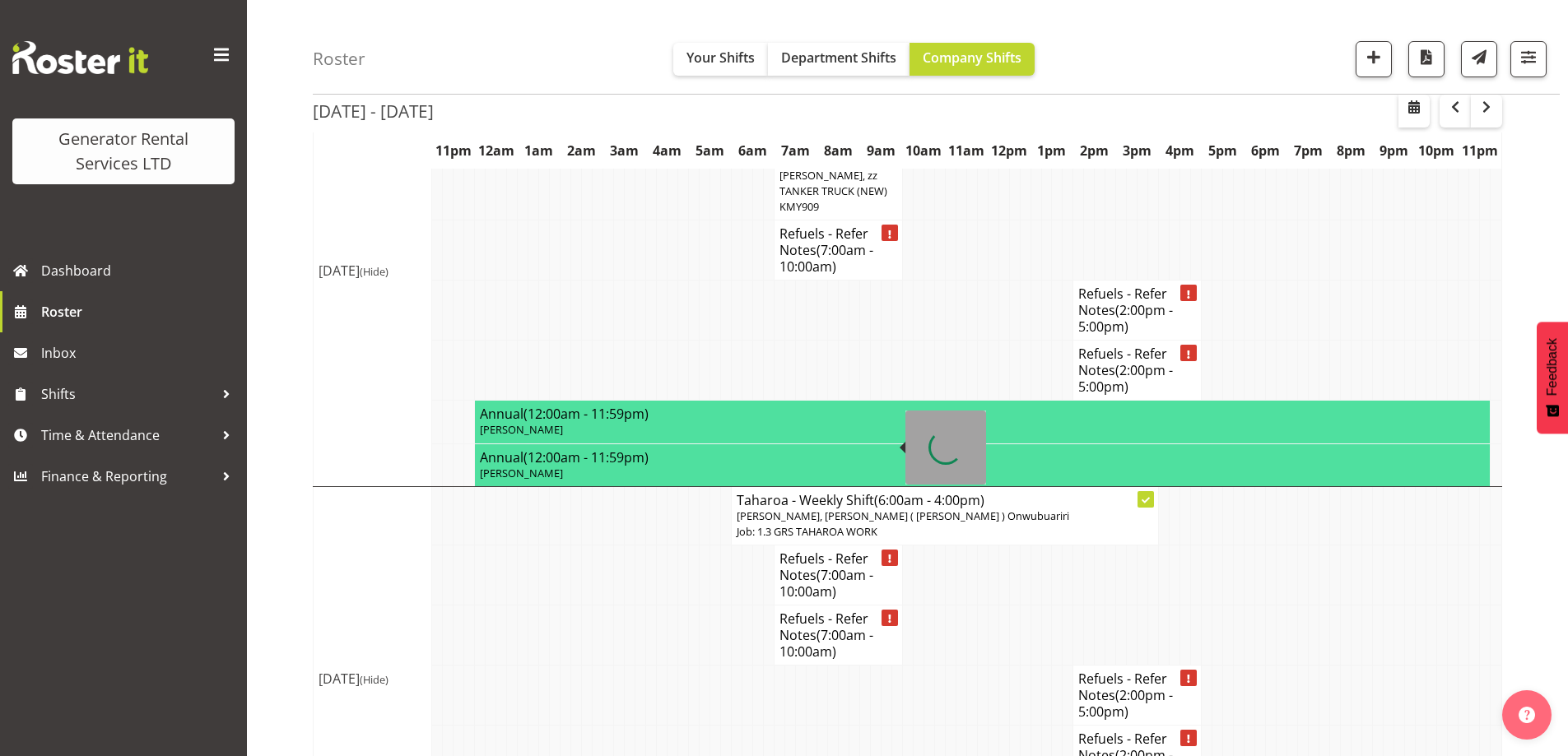
click at [842, 566] on span "(7:00am - 10:00am)" at bounding box center [826, 583] width 94 height 35
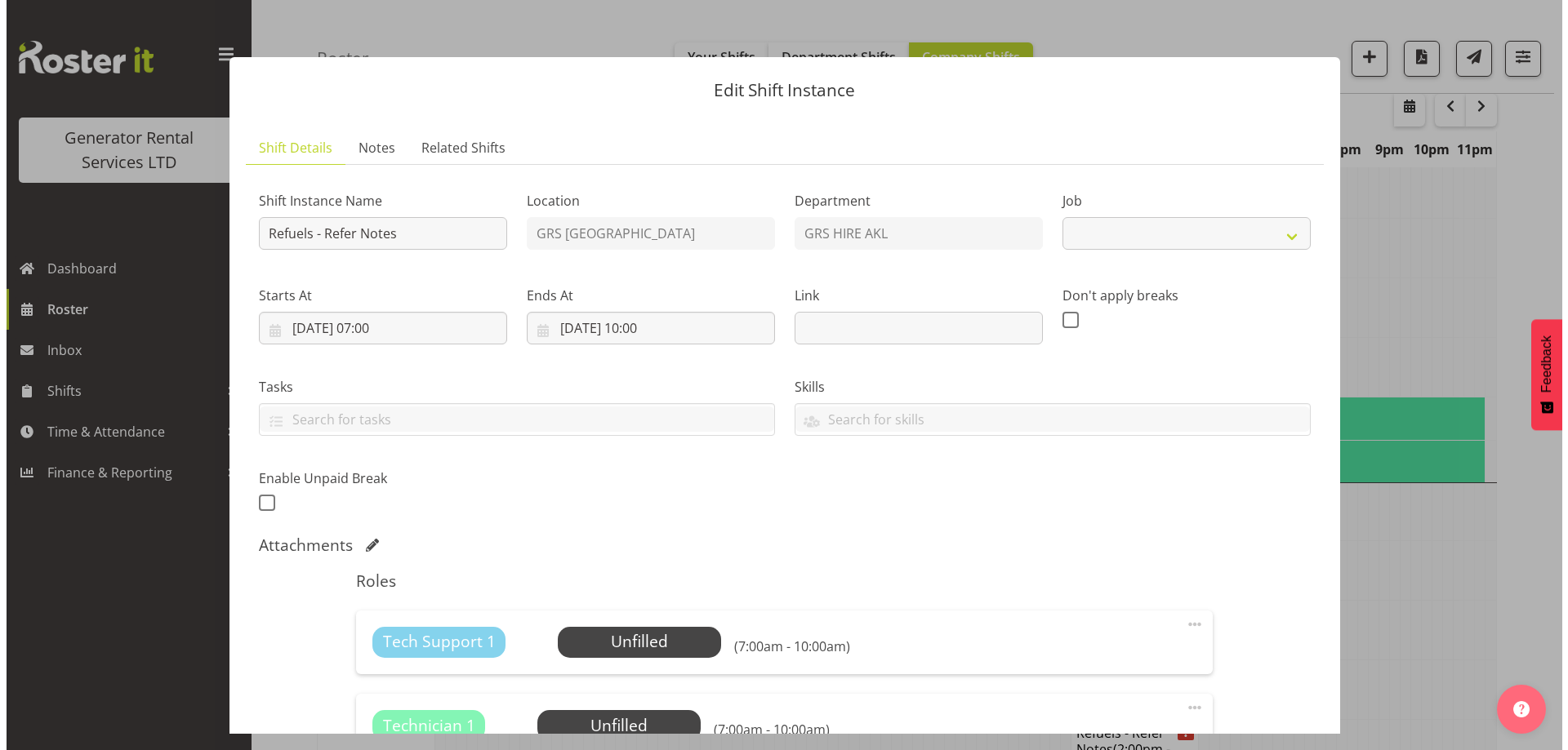
scroll to position [2090, 0]
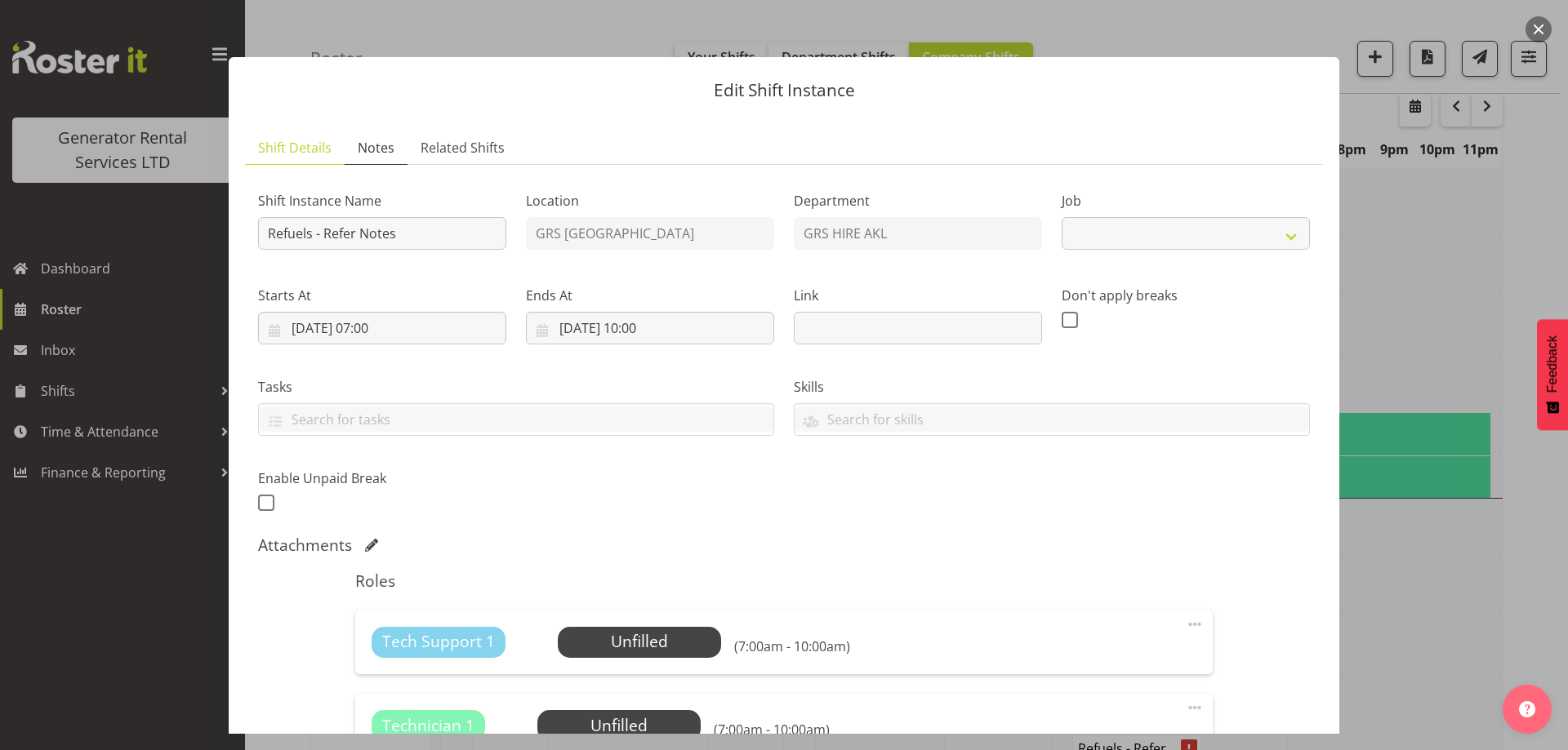
select select "9"
click at [357, 147] on span "Notes" at bounding box center [375, 147] width 36 height 19
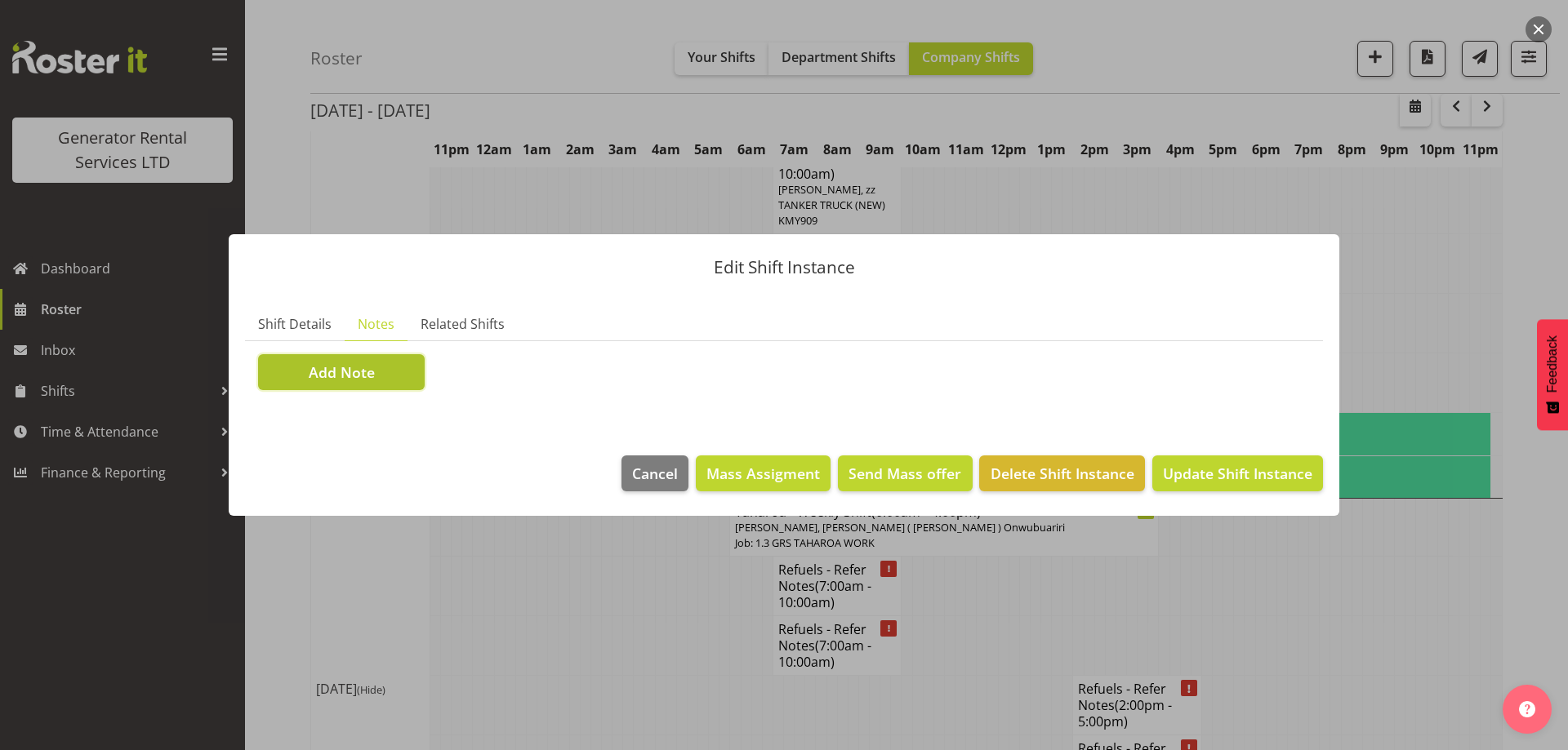
click at [385, 375] on button "Add Note" at bounding box center [340, 372] width 166 height 36
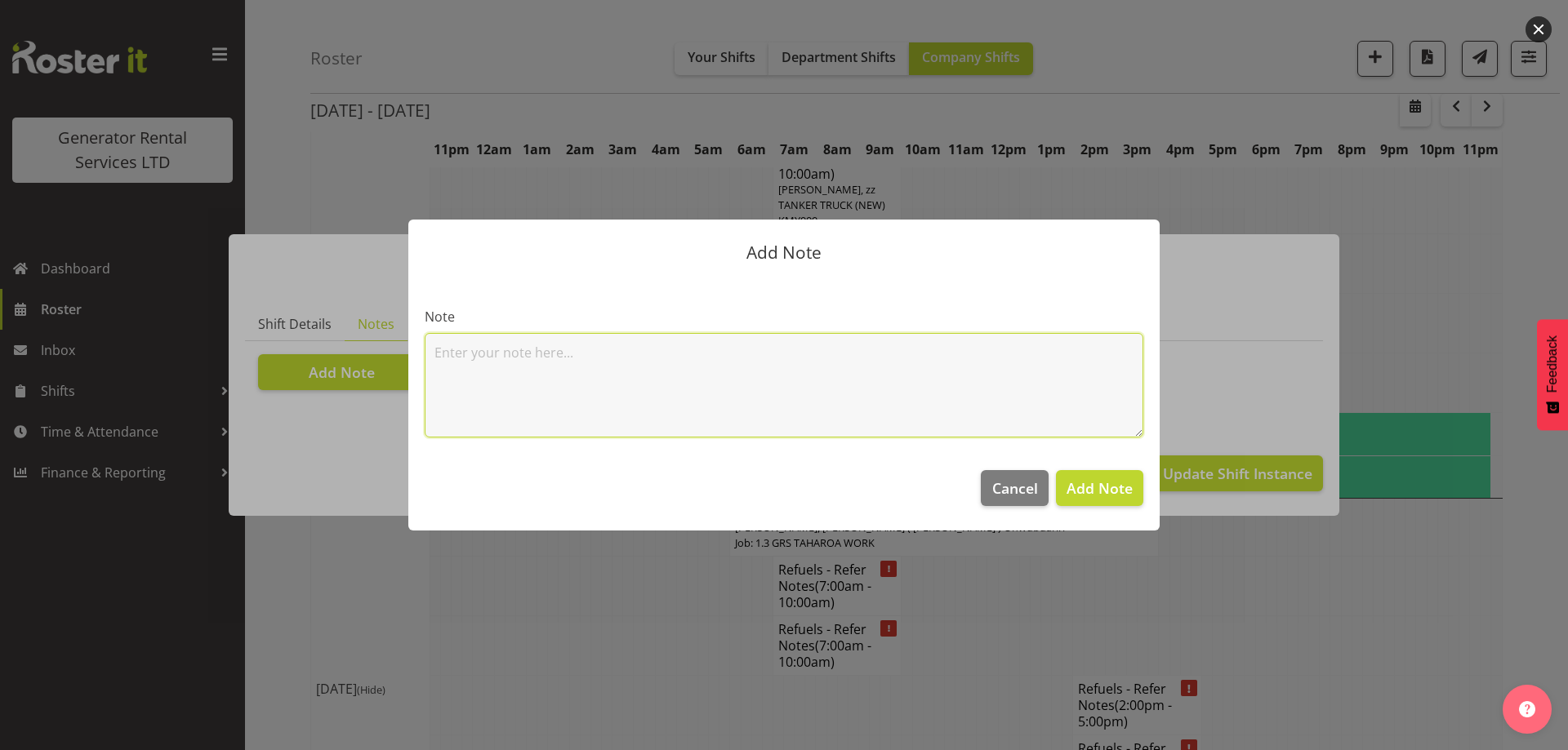
click at [493, 361] on textarea at bounding box center [784, 385] width 719 height 105
paste textarea "800KVA, 500kvas & 300kva @ 651 Massey road, 37 Plumley Cres & 46 Cyclamen road,…"
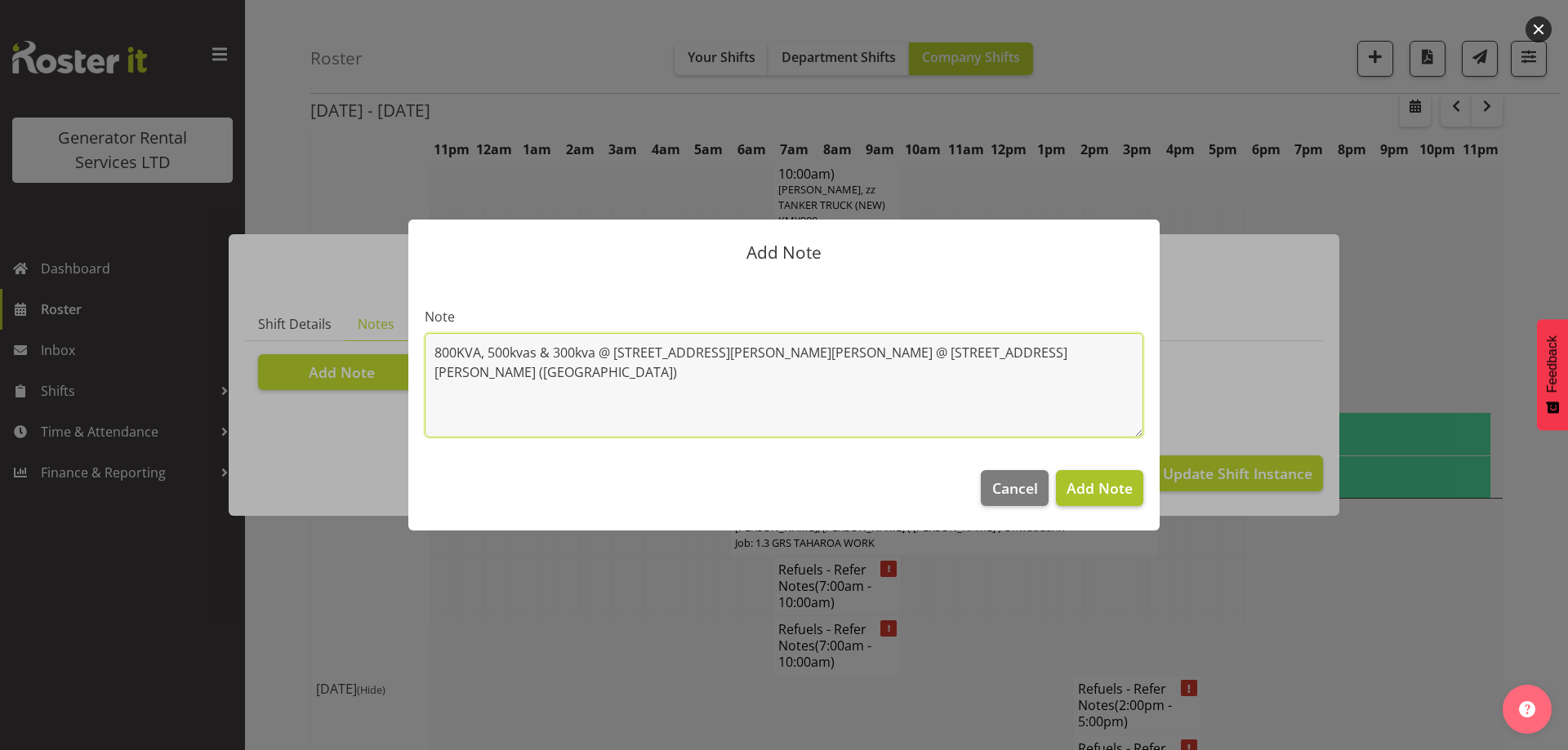
type textarea "800KVA, 500kvas & 300kva @ 651 Massey road, 37 Plumley Cres & 46 Cyclamen road,…"
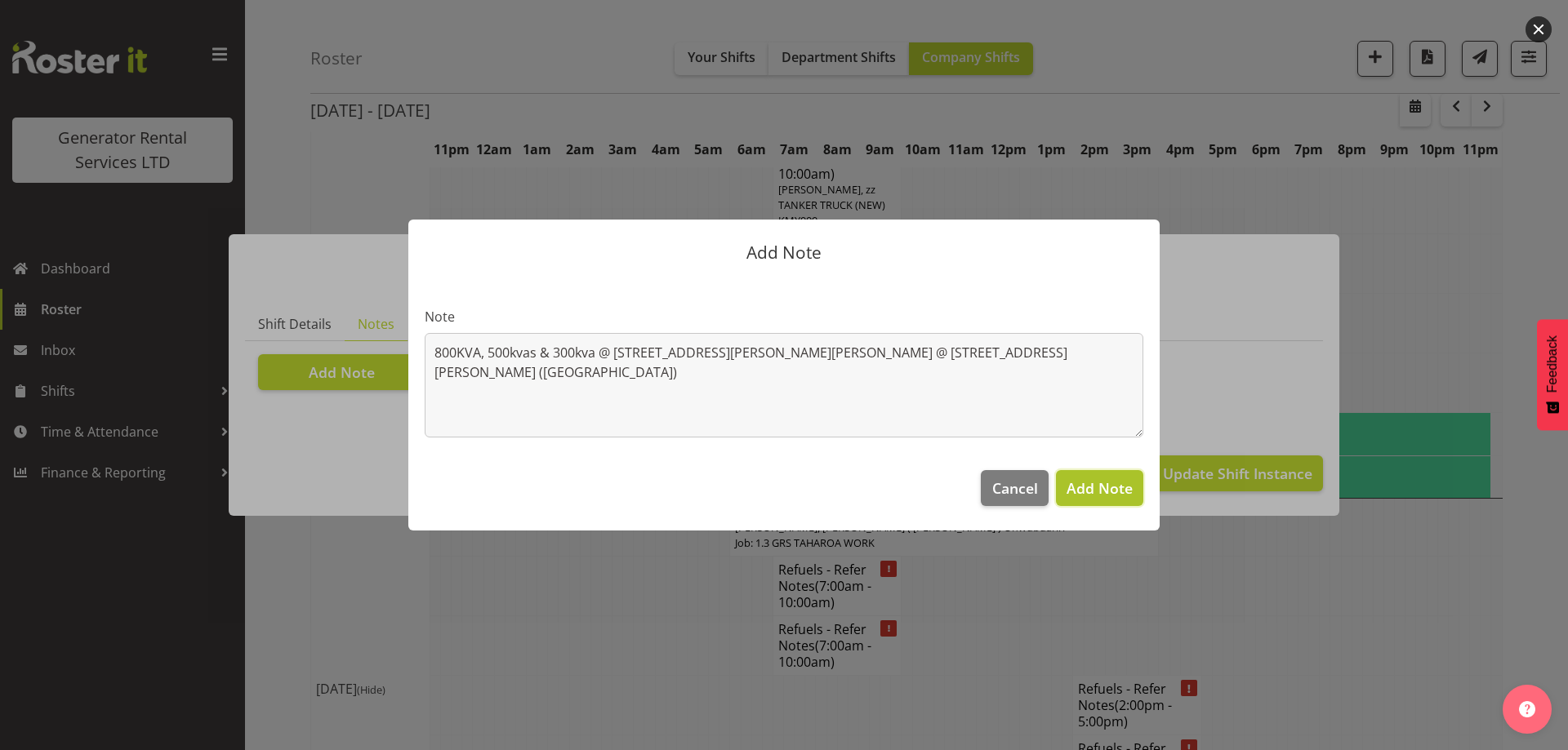
click at [1121, 492] on span "Add Note" at bounding box center [1099, 487] width 66 height 19
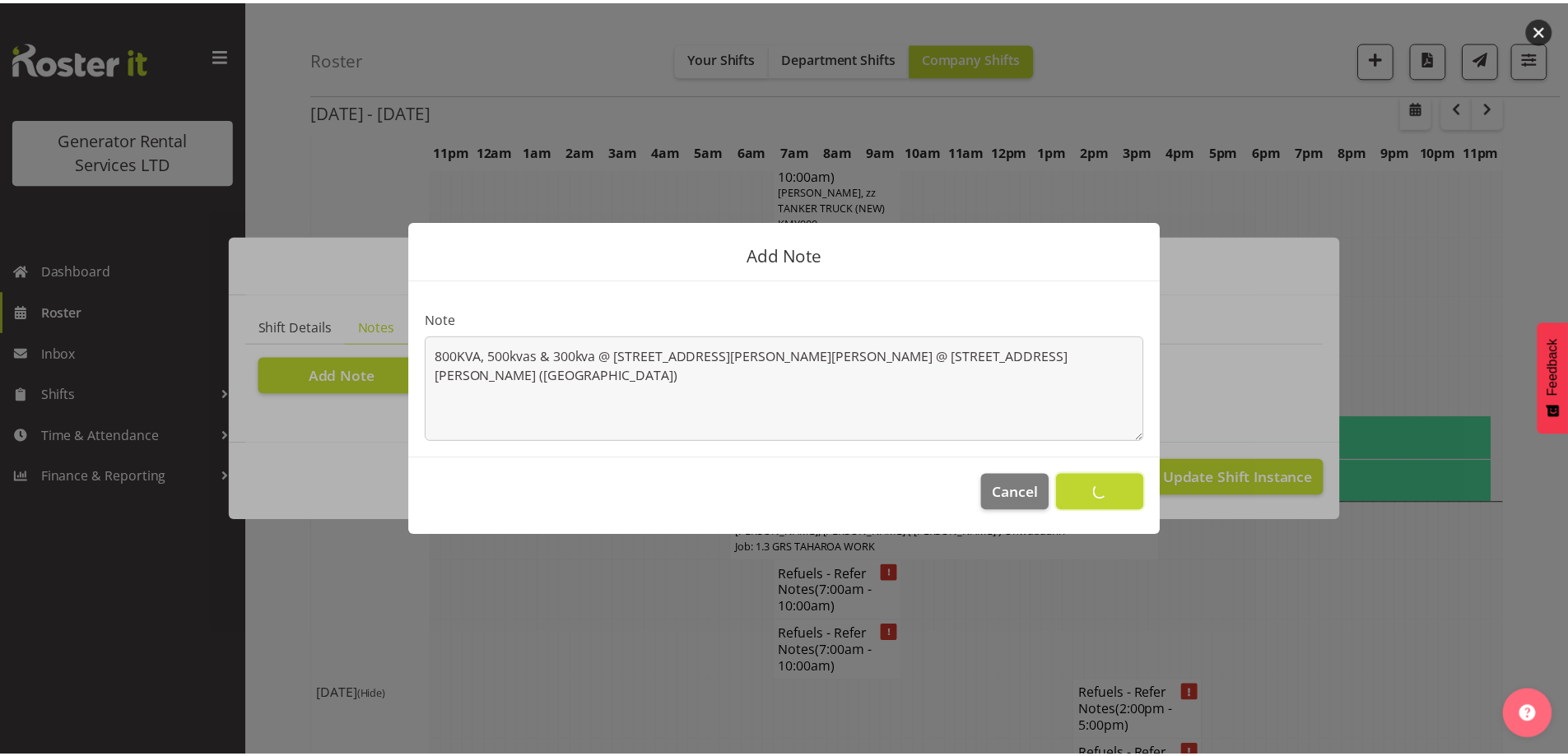
scroll to position [2122, 0]
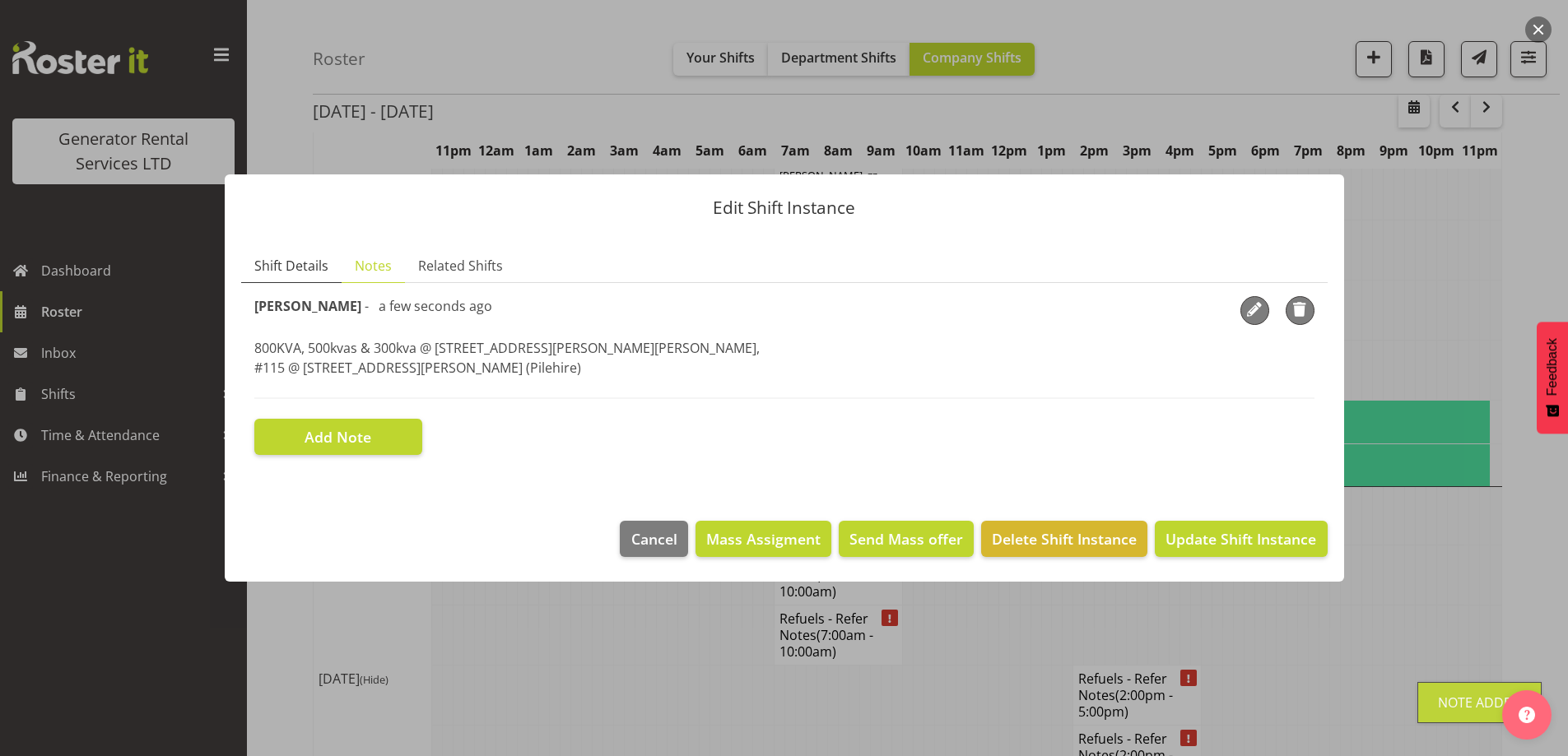
click at [304, 261] on span "Shift Details" at bounding box center [291, 266] width 74 height 20
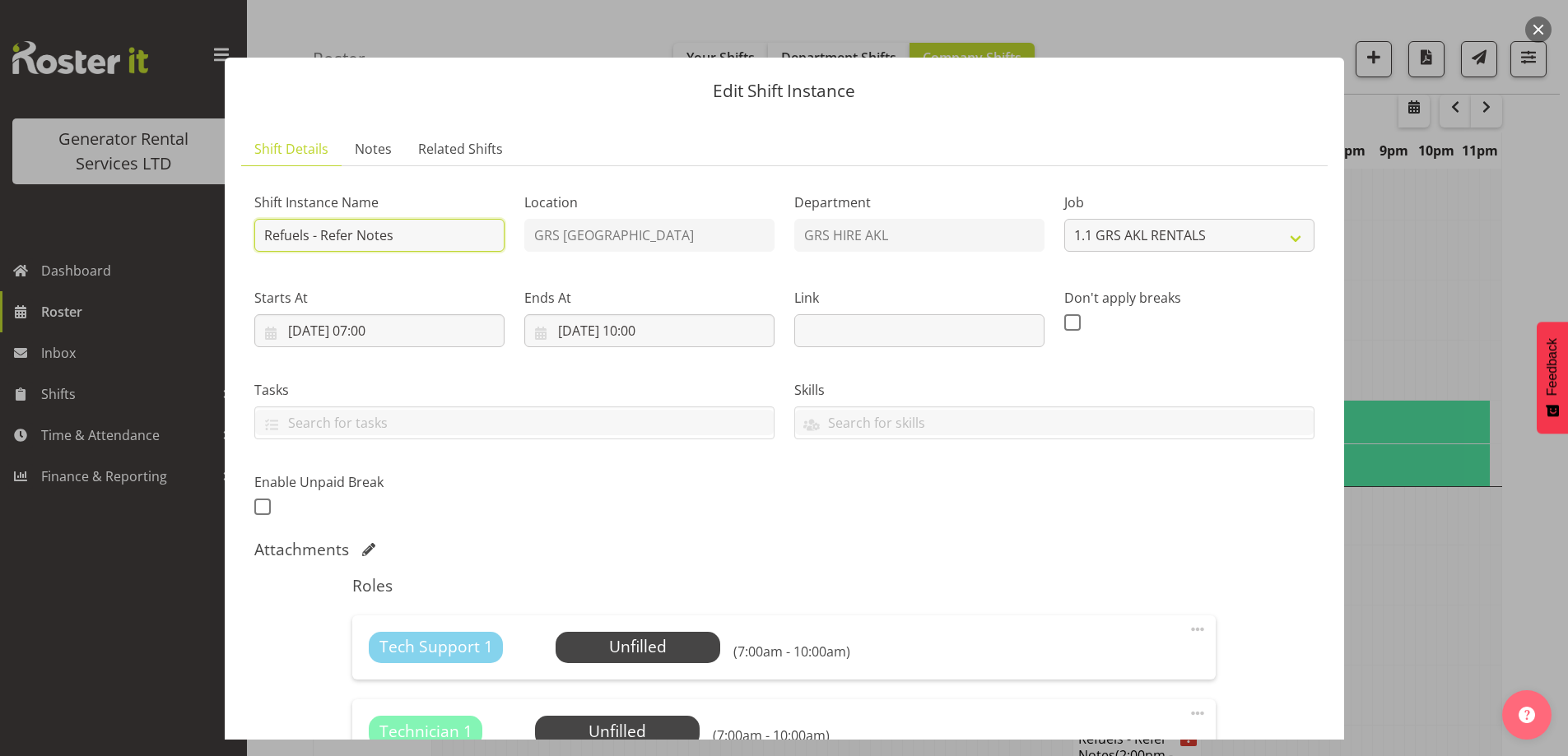
drag, startPoint x: 424, startPoint y: 231, endPoint x: 323, endPoint y: 234, distance: 101.0
click at [323, 234] on input "Refuels - Refer Notes" at bounding box center [380, 235] width 250 height 33
type input "Refuels - Using KMY"
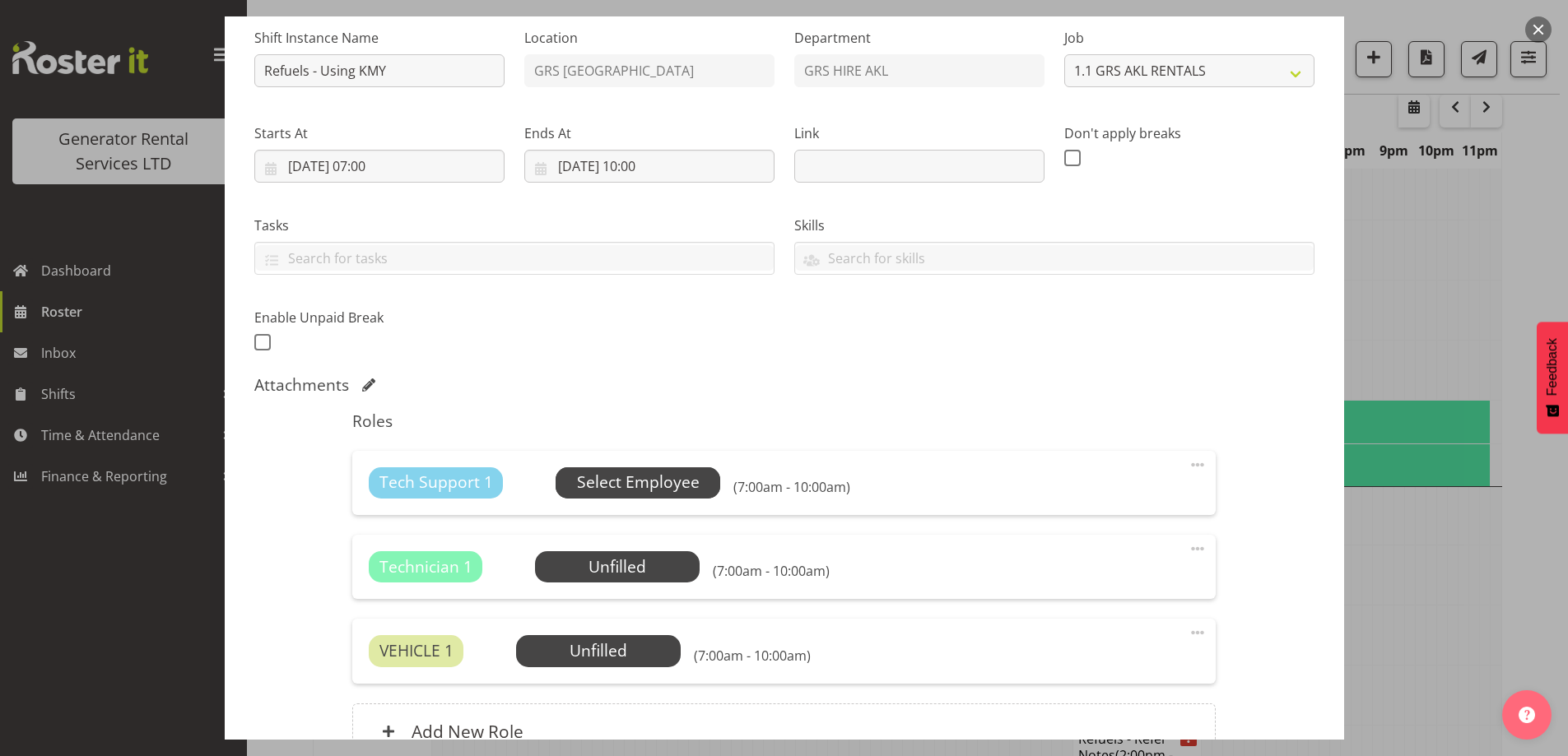
click at [677, 488] on span "Select Employee" at bounding box center [639, 483] width 123 height 24
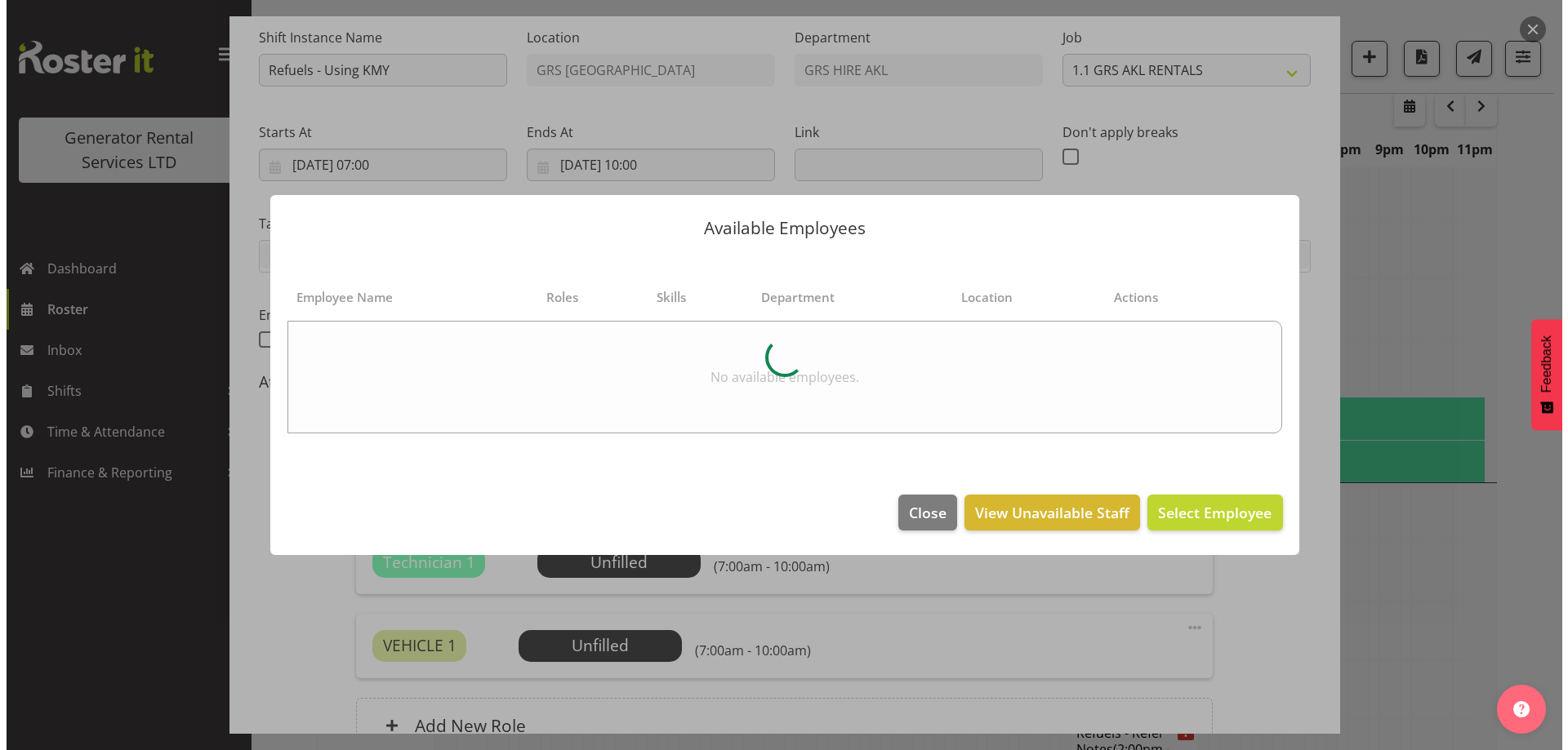
scroll to position [2090, 0]
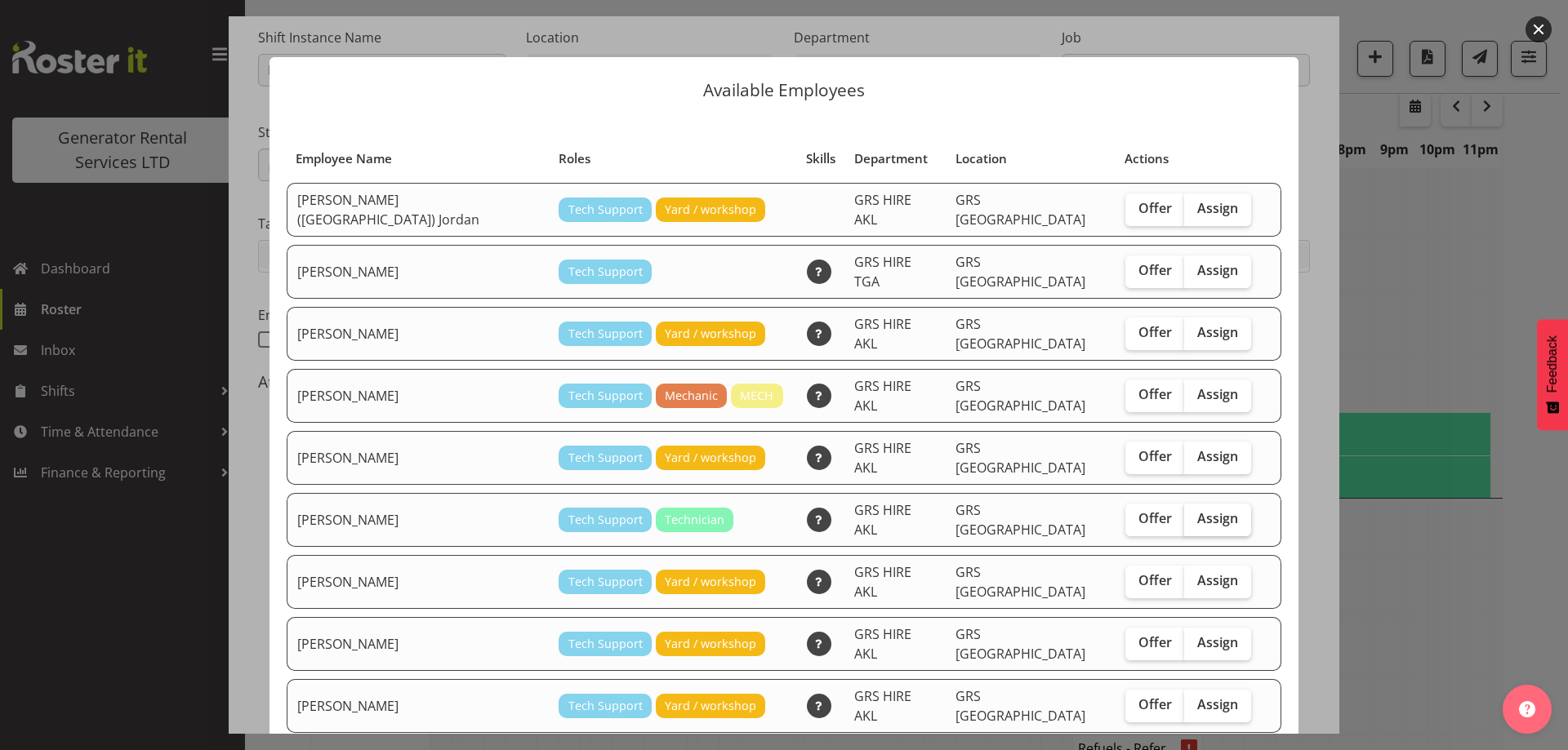
click at [1197, 510] on span "Assign" at bounding box center [1217, 518] width 41 height 16
click at [1184, 514] on input "Assign" at bounding box center [1190, 519] width 11 height 11
checkbox input "true"
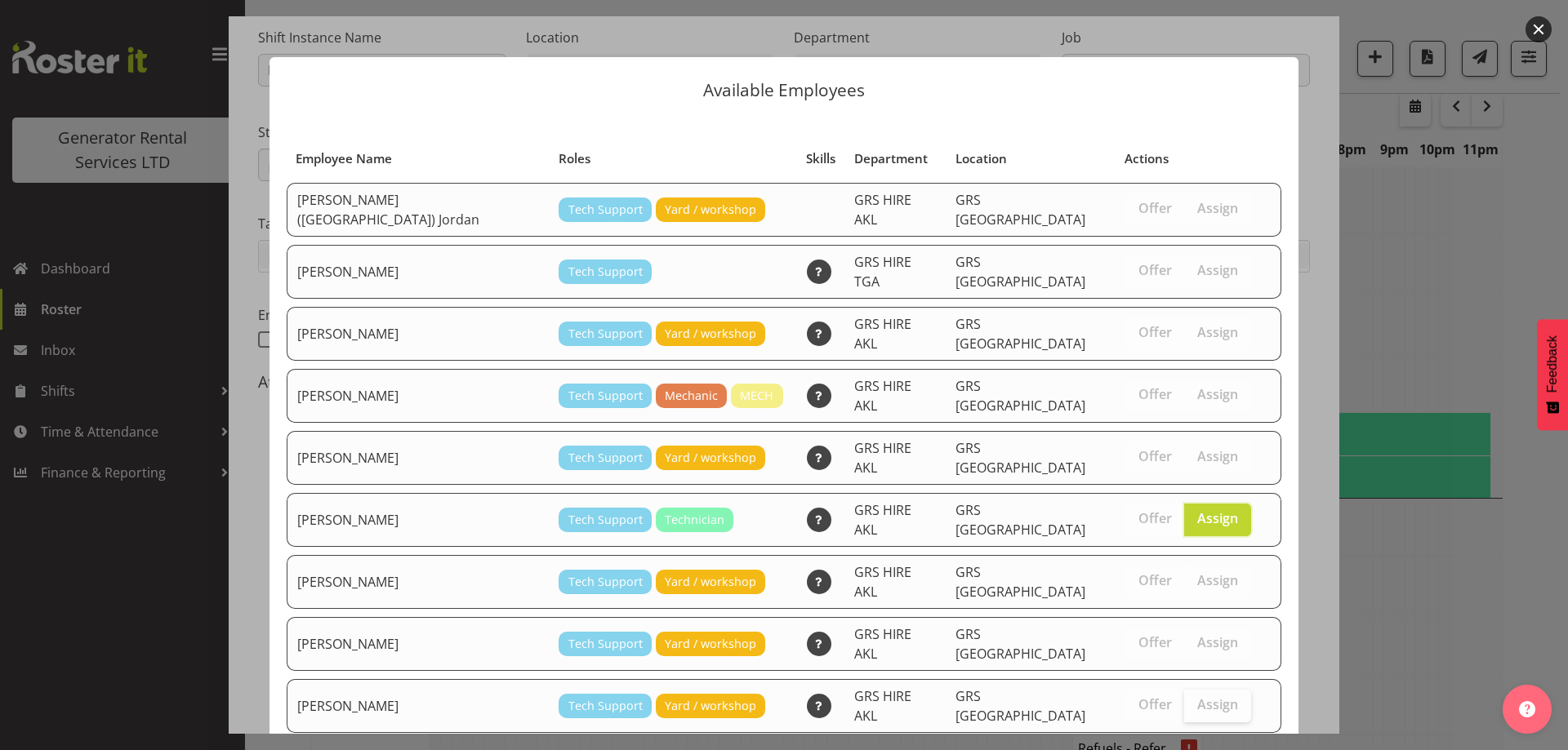
scroll to position [229, 0]
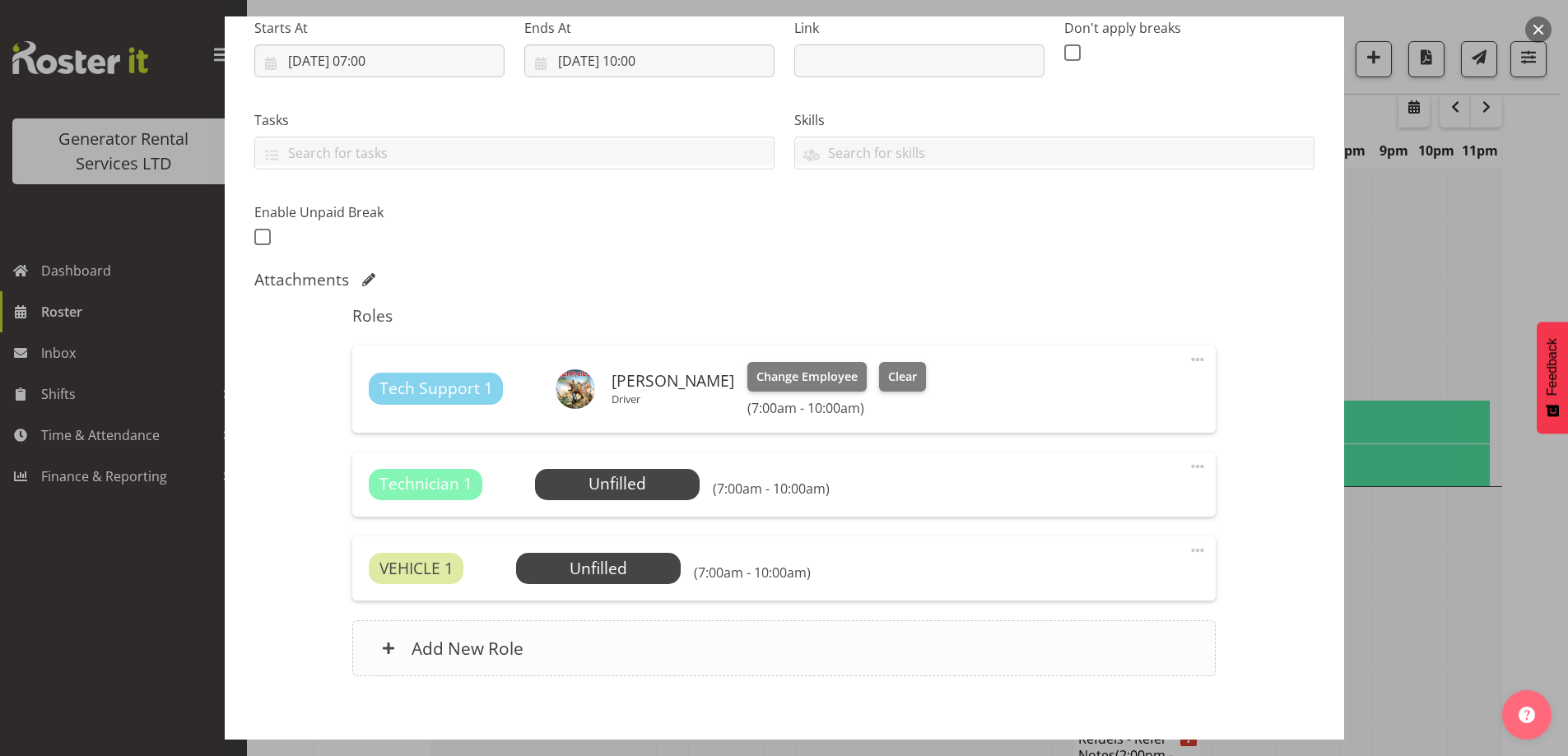
scroll to position [353, 0]
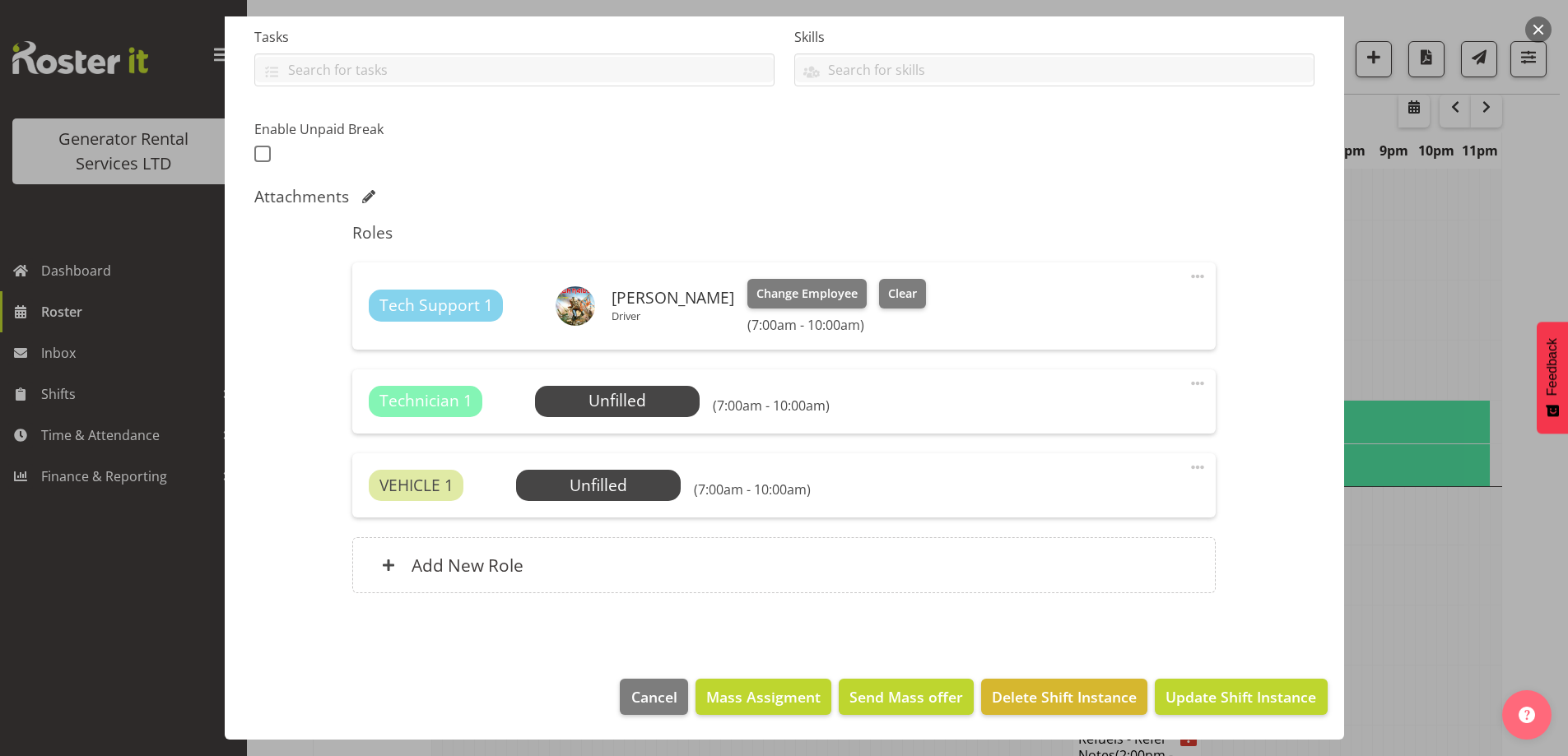
click at [1188, 381] on span at bounding box center [1198, 383] width 20 height 20
click at [1102, 484] on link "Delete" at bounding box center [1129, 482] width 158 height 30
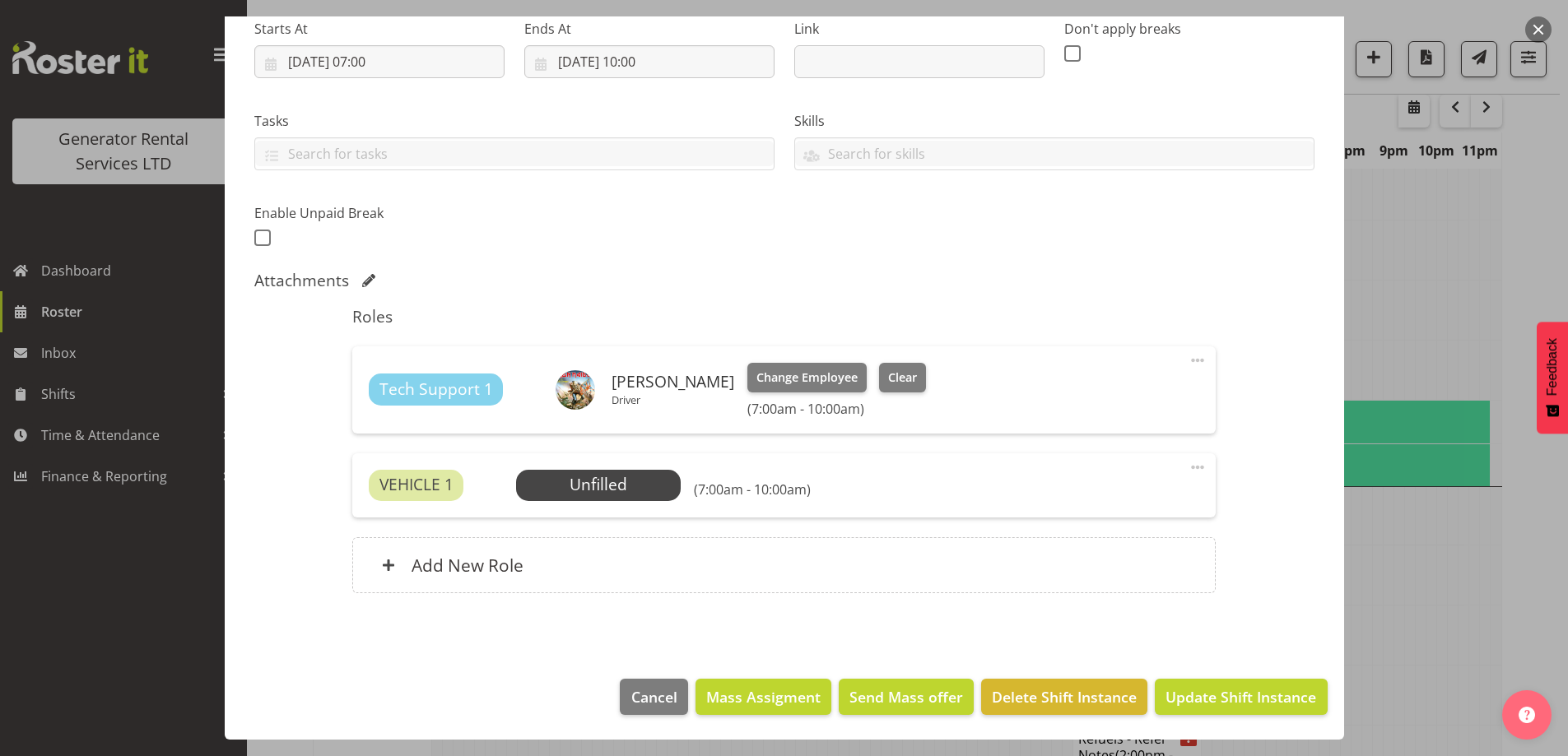
scroll to position [269, 0]
click at [666, 479] on span "Select Employee" at bounding box center [598, 485] width 164 height 32
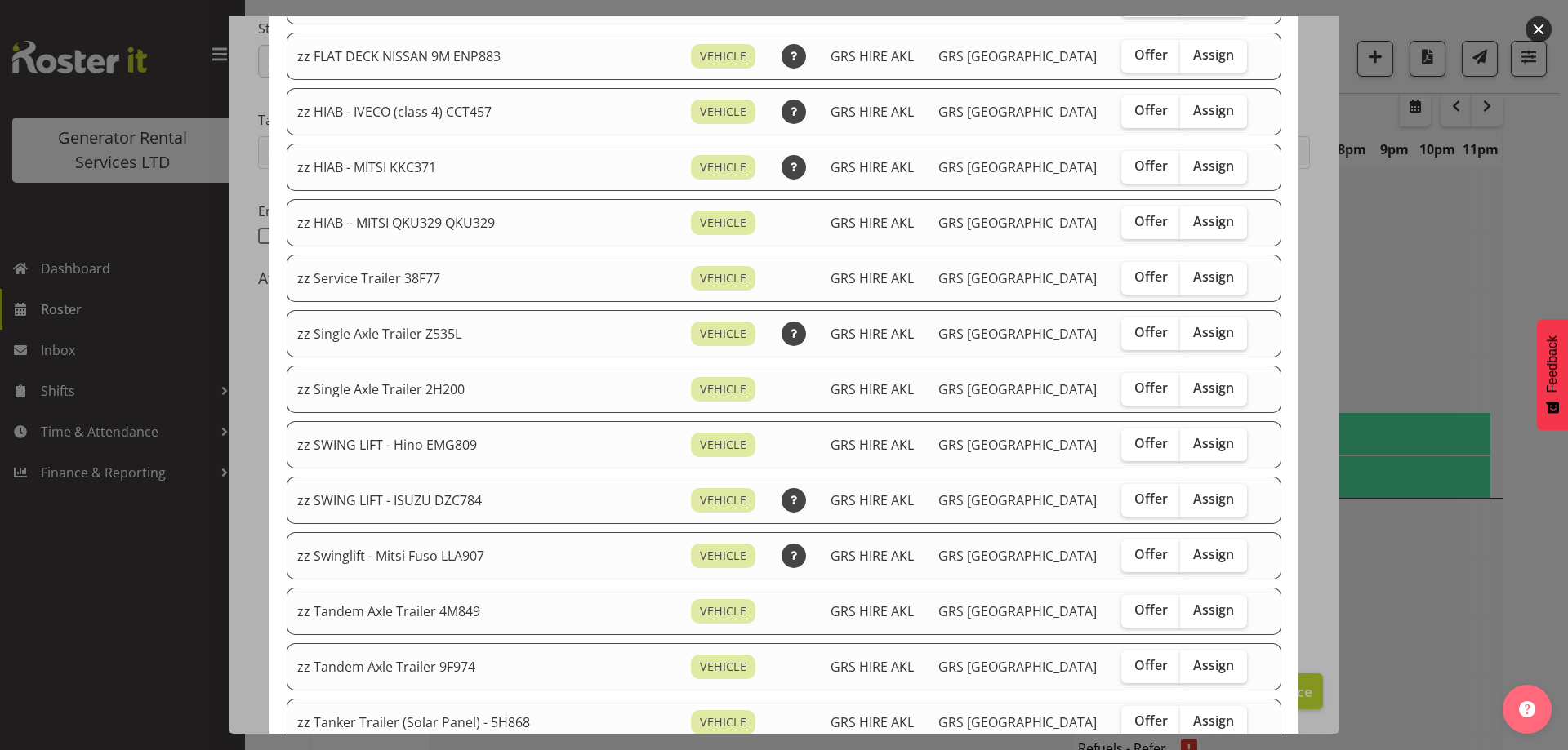
scroll to position [1225, 0]
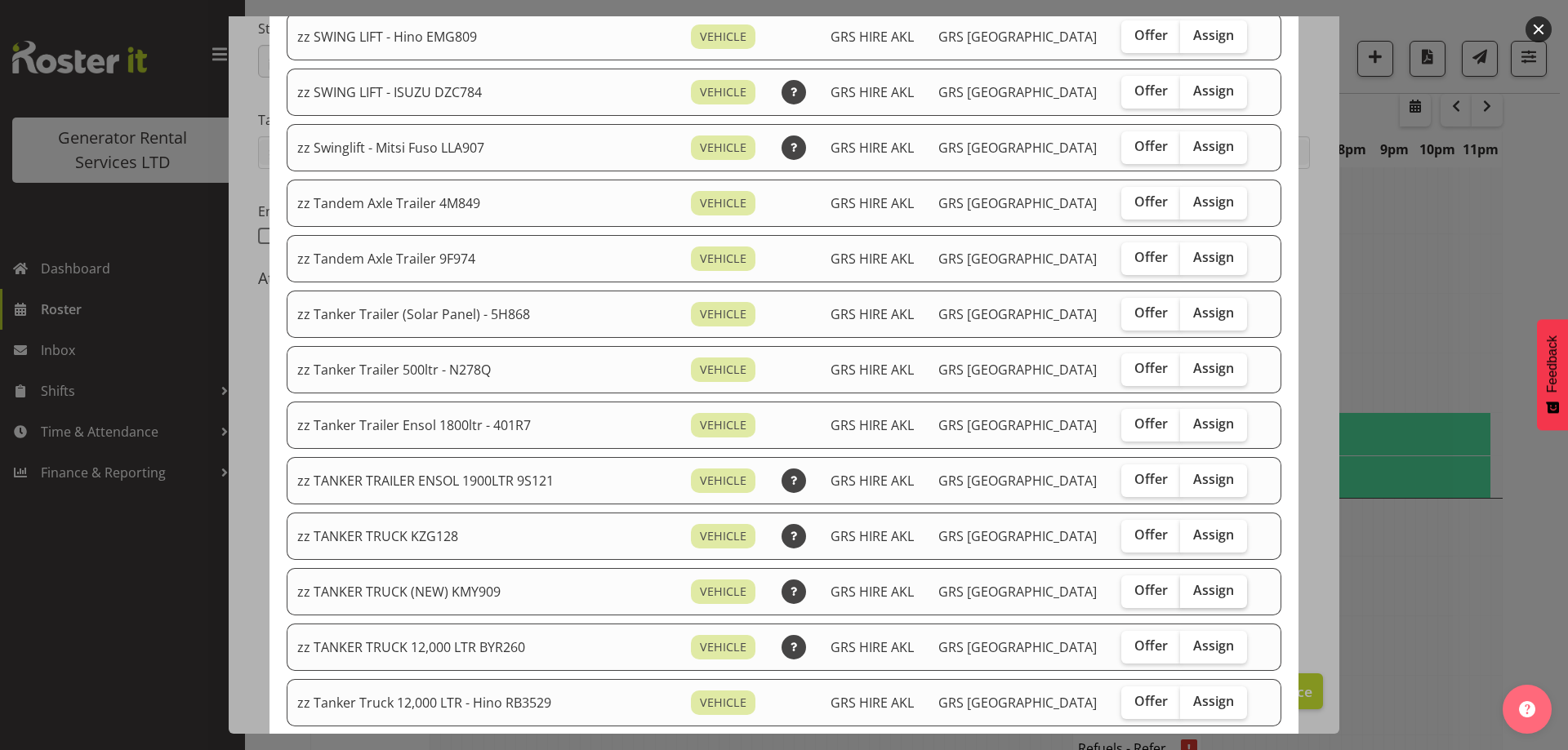
click at [1180, 588] on label "Assign" at bounding box center [1213, 591] width 67 height 33
click at [1180, 588] on input "Assign" at bounding box center [1185, 590] width 11 height 11
checkbox input "true"
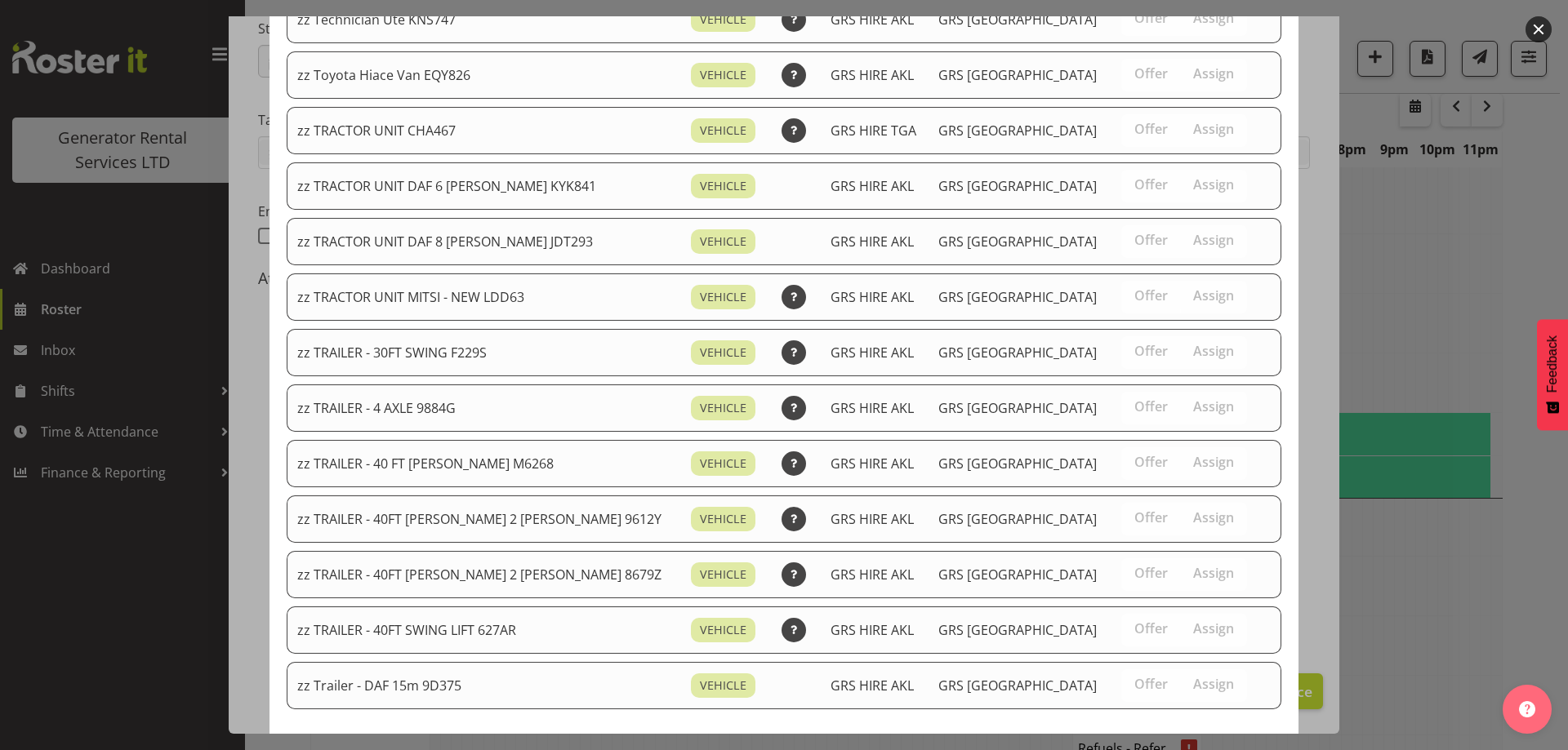
scroll to position [2061, 0]
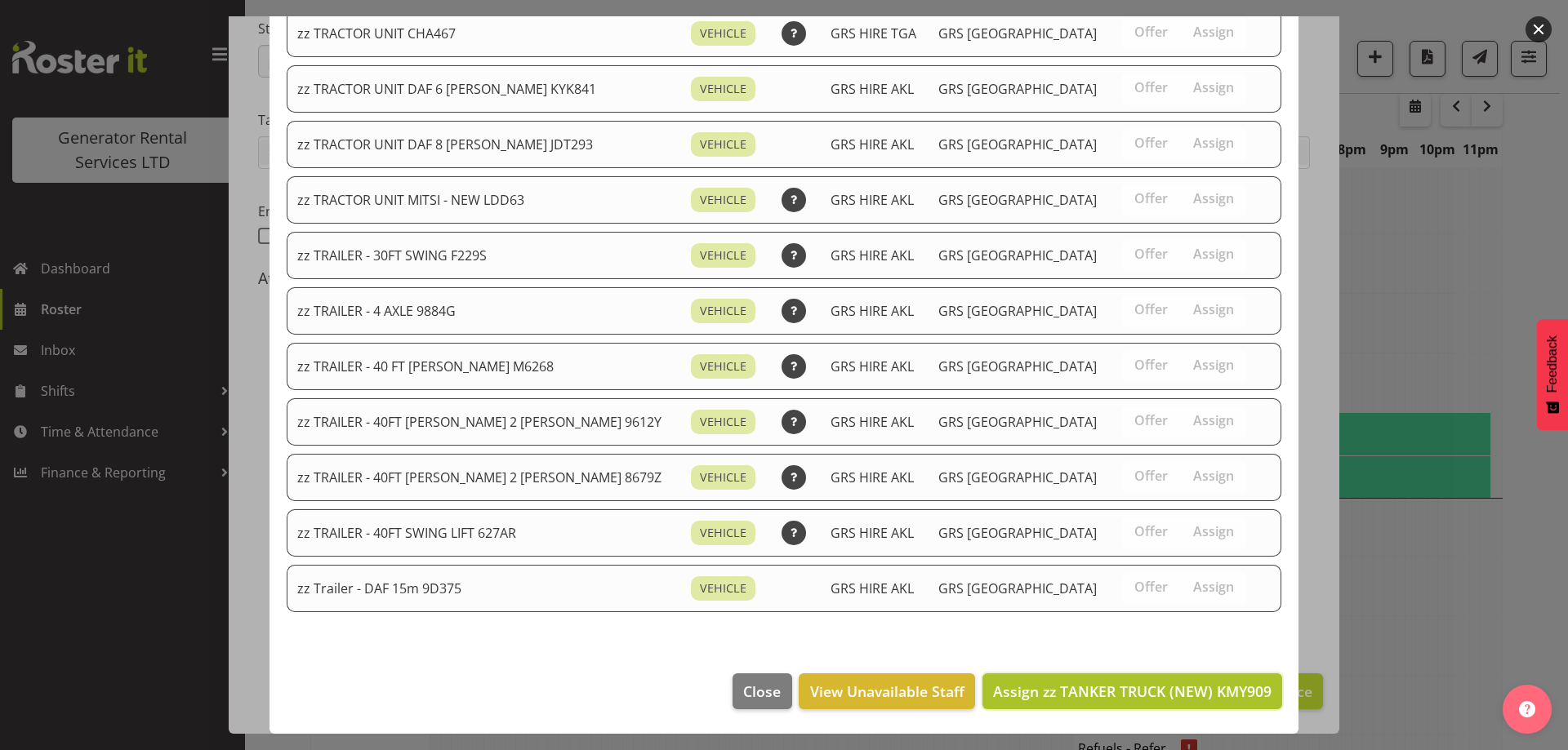
click at [1168, 675] on button "Assign zz TANKER TRUCK (NEW) KMY909" at bounding box center [1132, 691] width 300 height 36
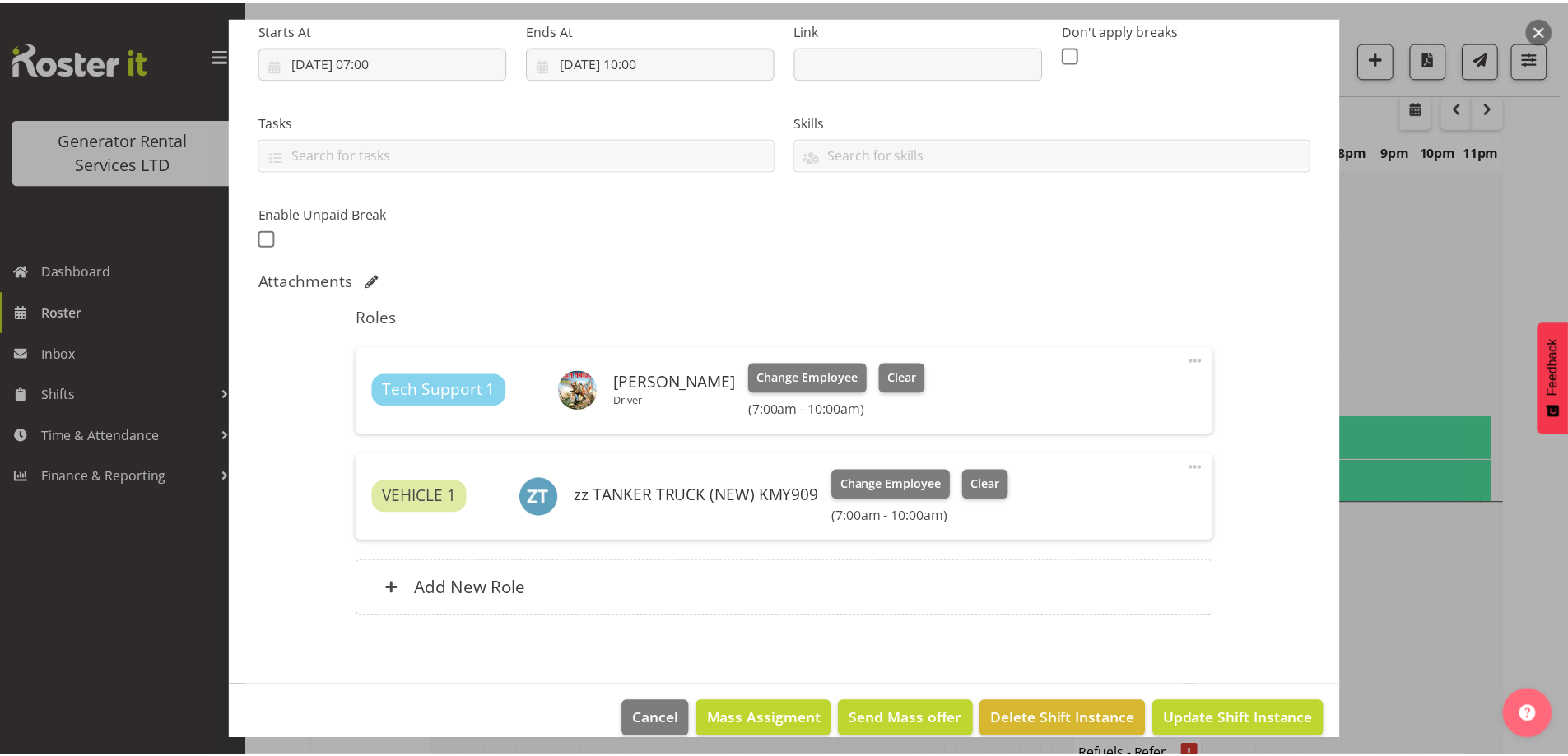
scroll to position [2122, 0]
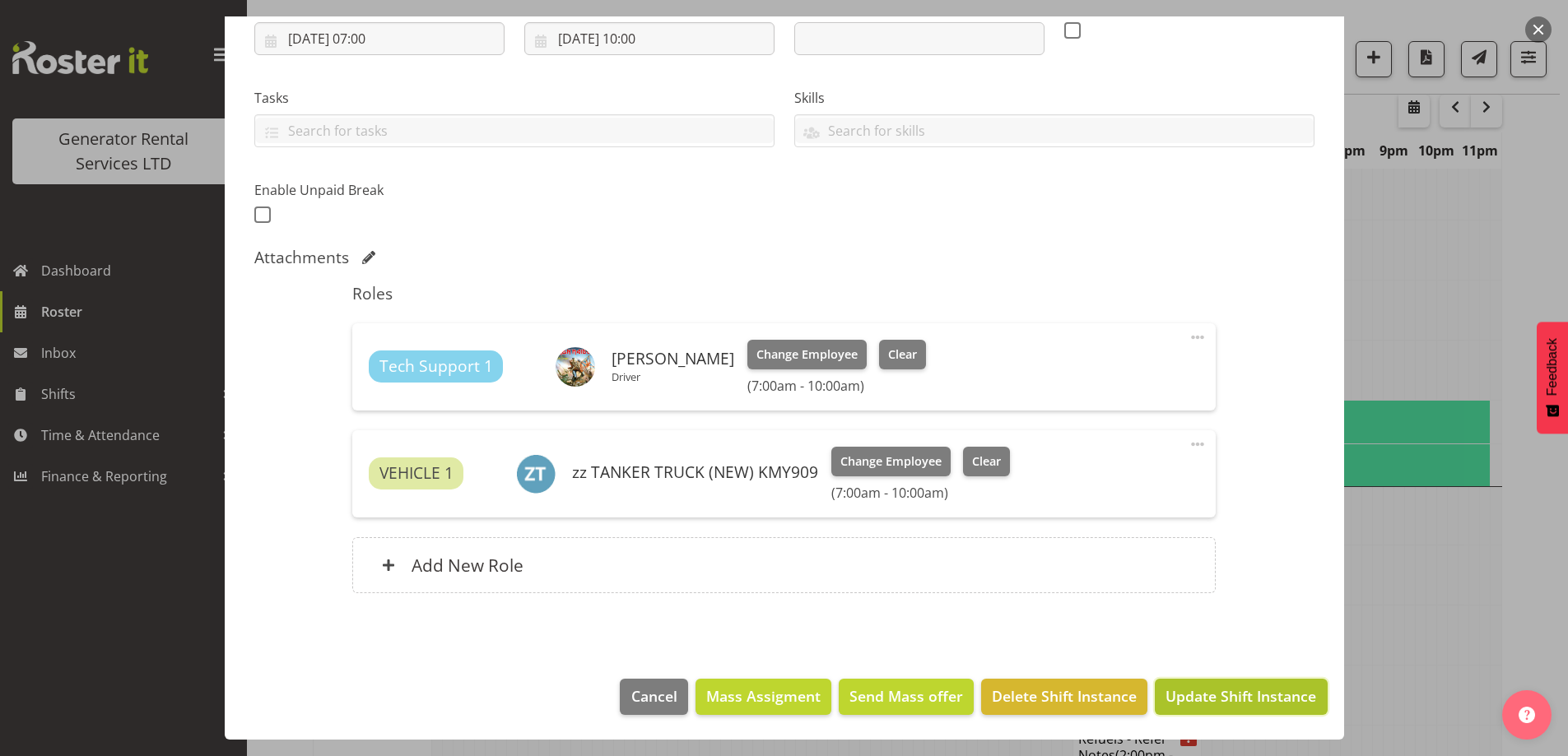
click at [1222, 697] on span "Update Shift Instance" at bounding box center [1241, 696] width 151 height 21
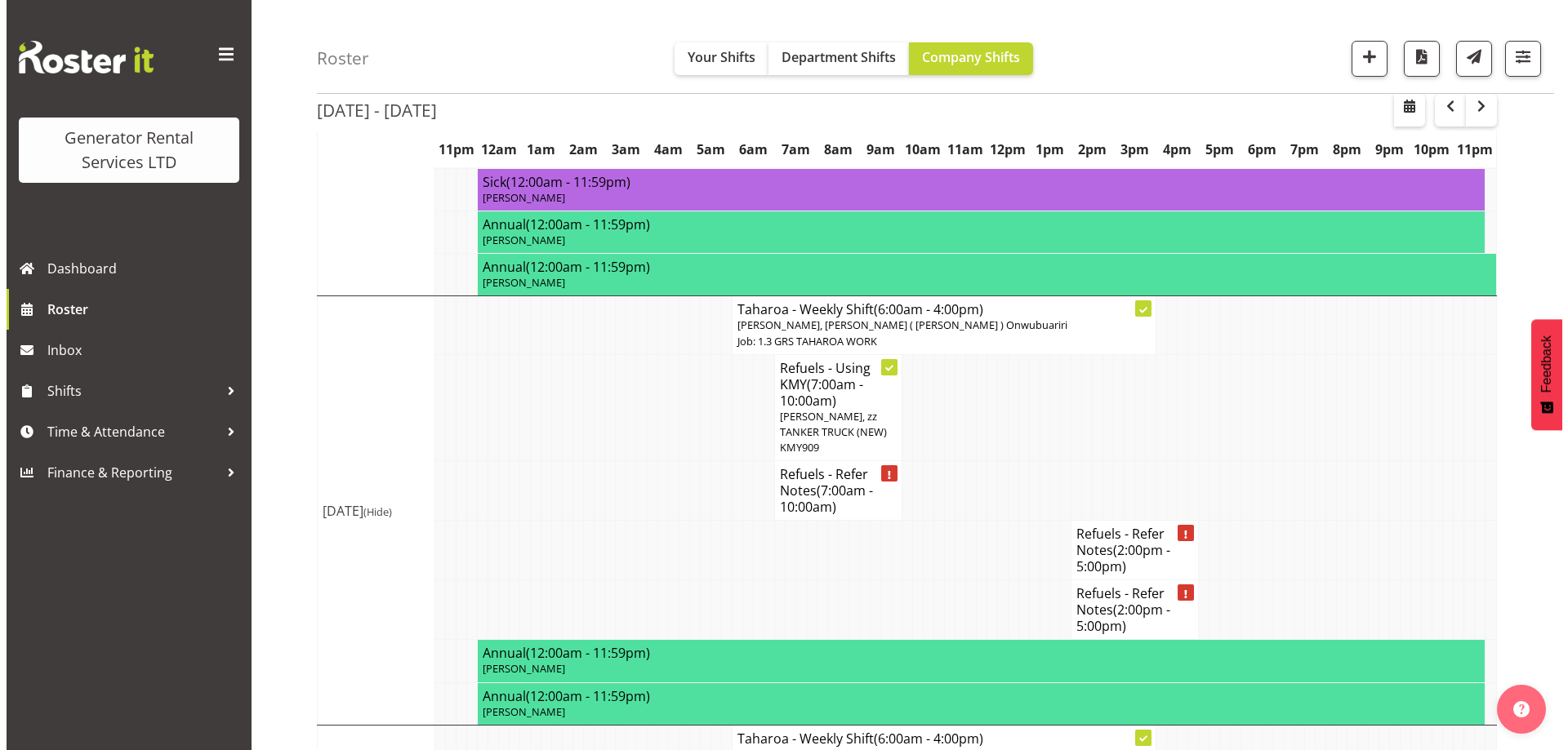
scroll to position [2016, 0]
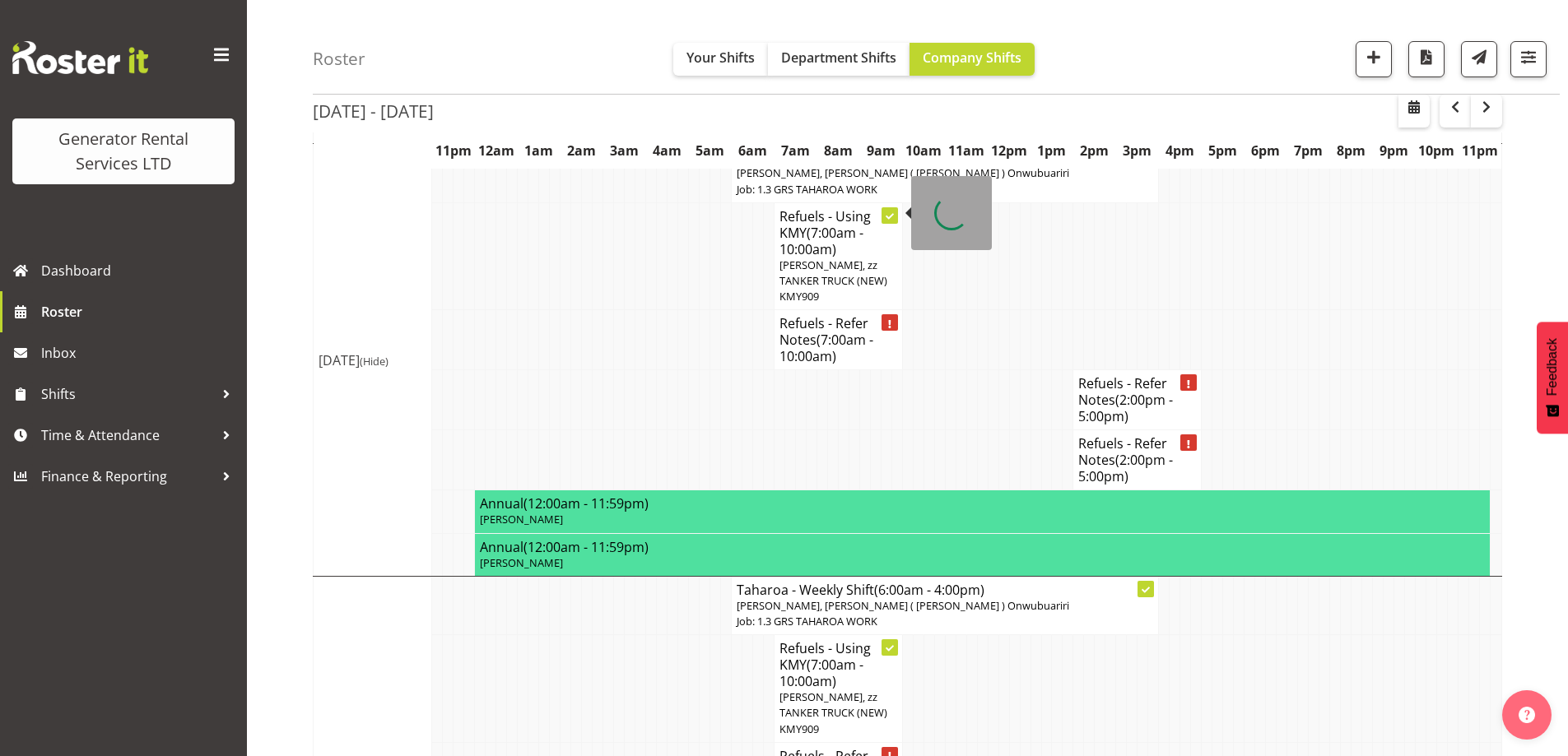
drag, startPoint x: 827, startPoint y: 220, endPoint x: 837, endPoint y: 225, distance: 11.2
click at [827, 331] on span "(7:00am - 10:00am)" at bounding box center [826, 348] width 94 height 35
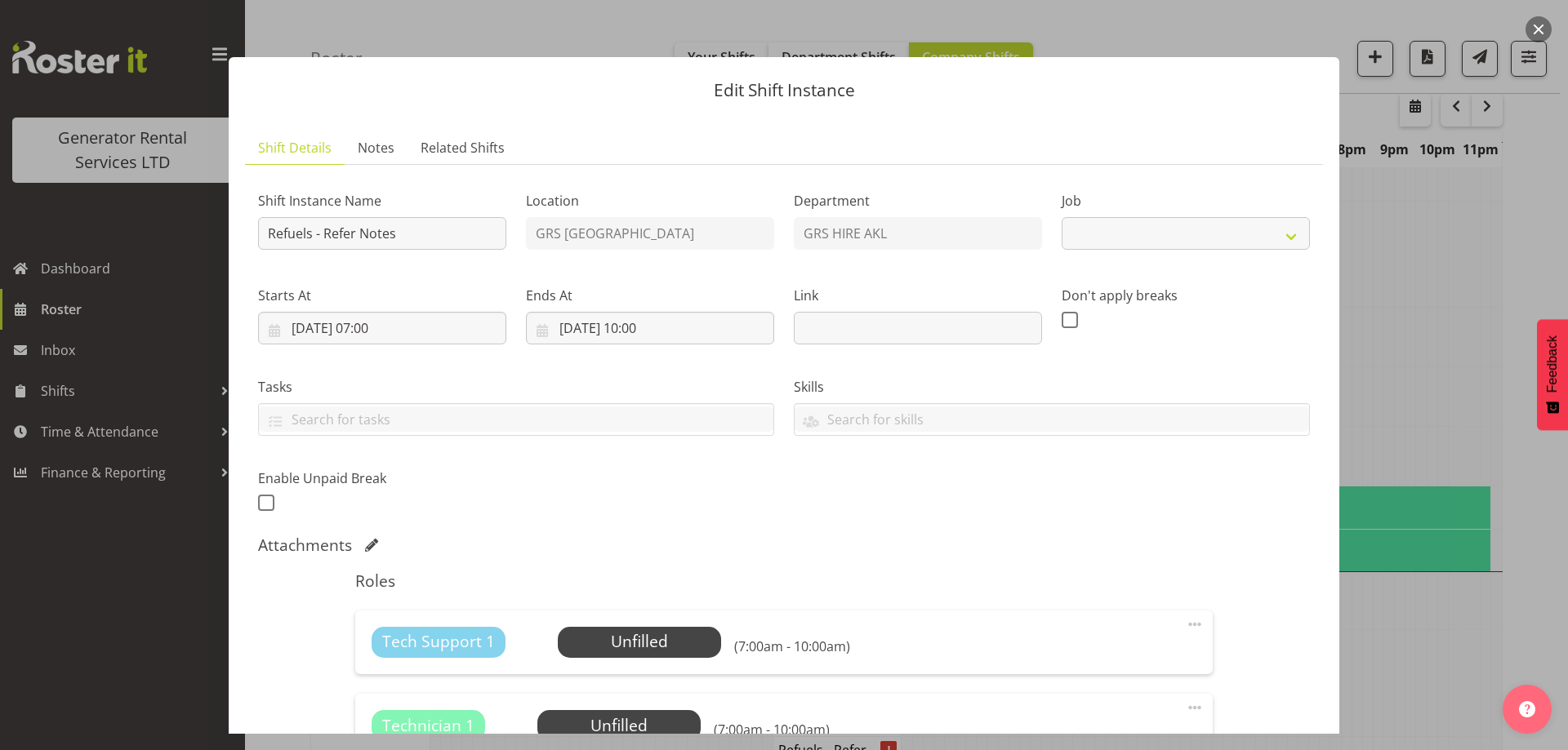
select select "9"
click at [389, 139] on span "Notes" at bounding box center [375, 147] width 36 height 19
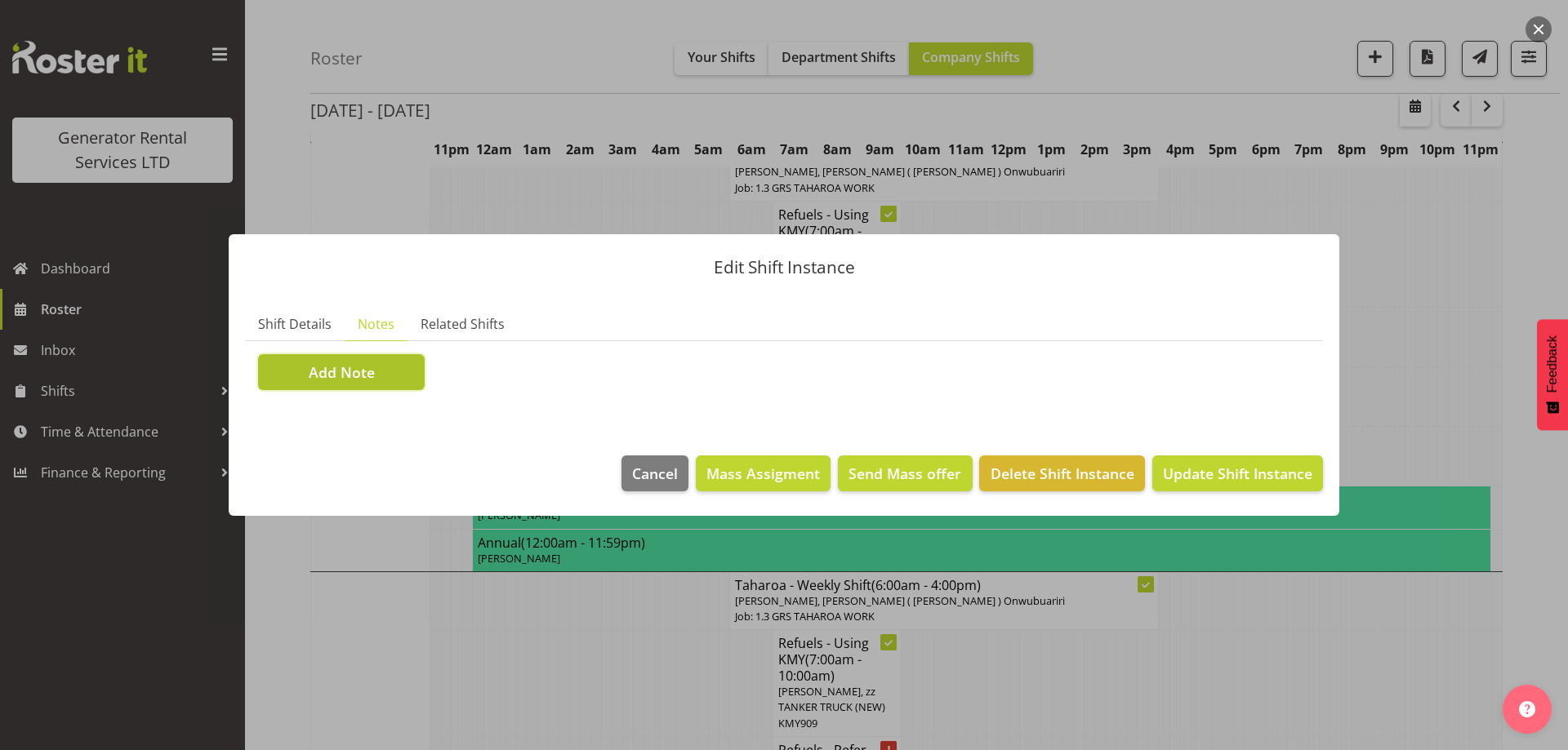
drag, startPoint x: 381, startPoint y: 378, endPoint x: 390, endPoint y: 377, distance: 9.1
click at [390, 377] on button "Add Note" at bounding box center [340, 372] width 166 height 36
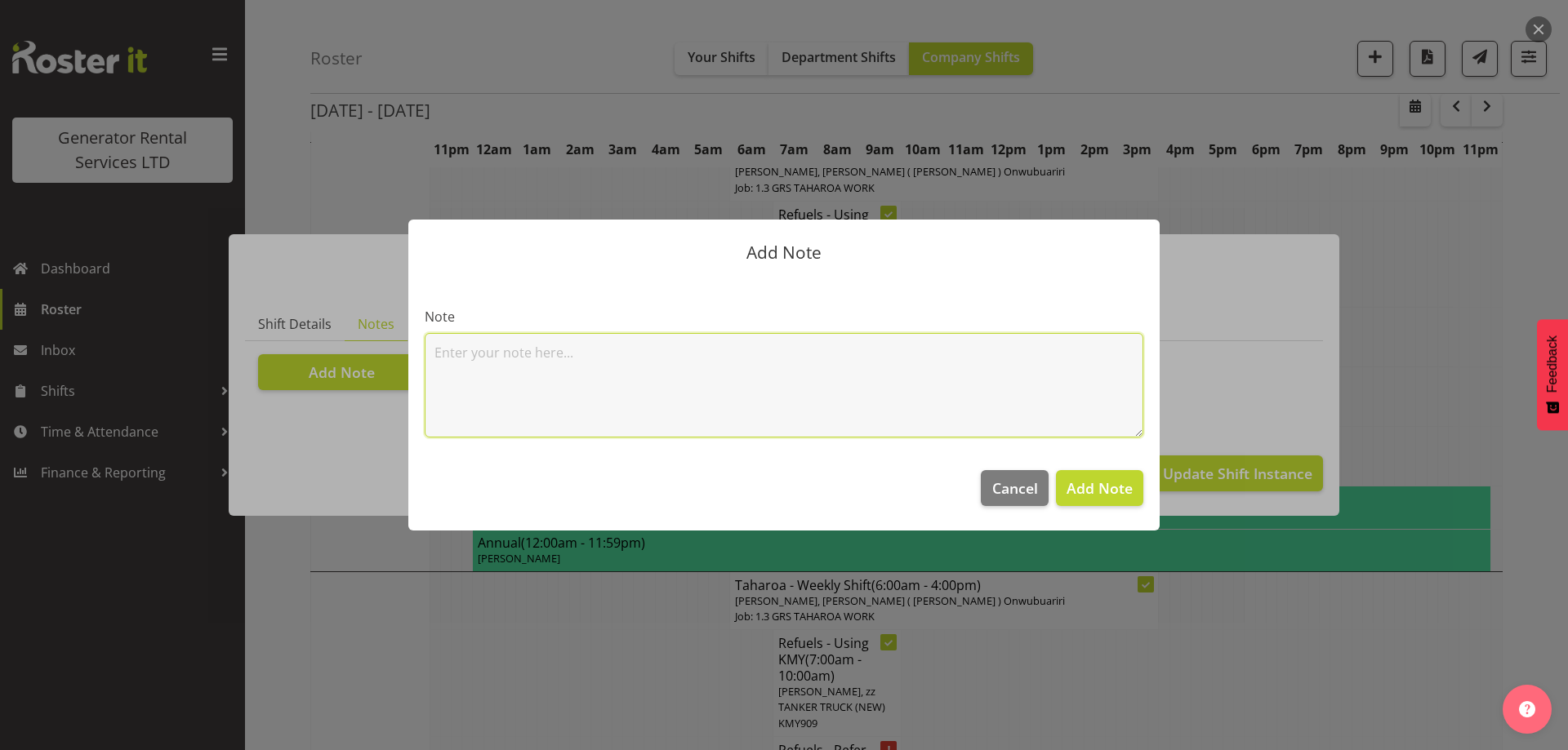
click at [530, 346] on textarea at bounding box center [784, 385] width 719 height 105
paste textarea "#500-2 @ 67 View road, Glenfield 100kva @ Macrennie Construction Site, 6 Carr R…"
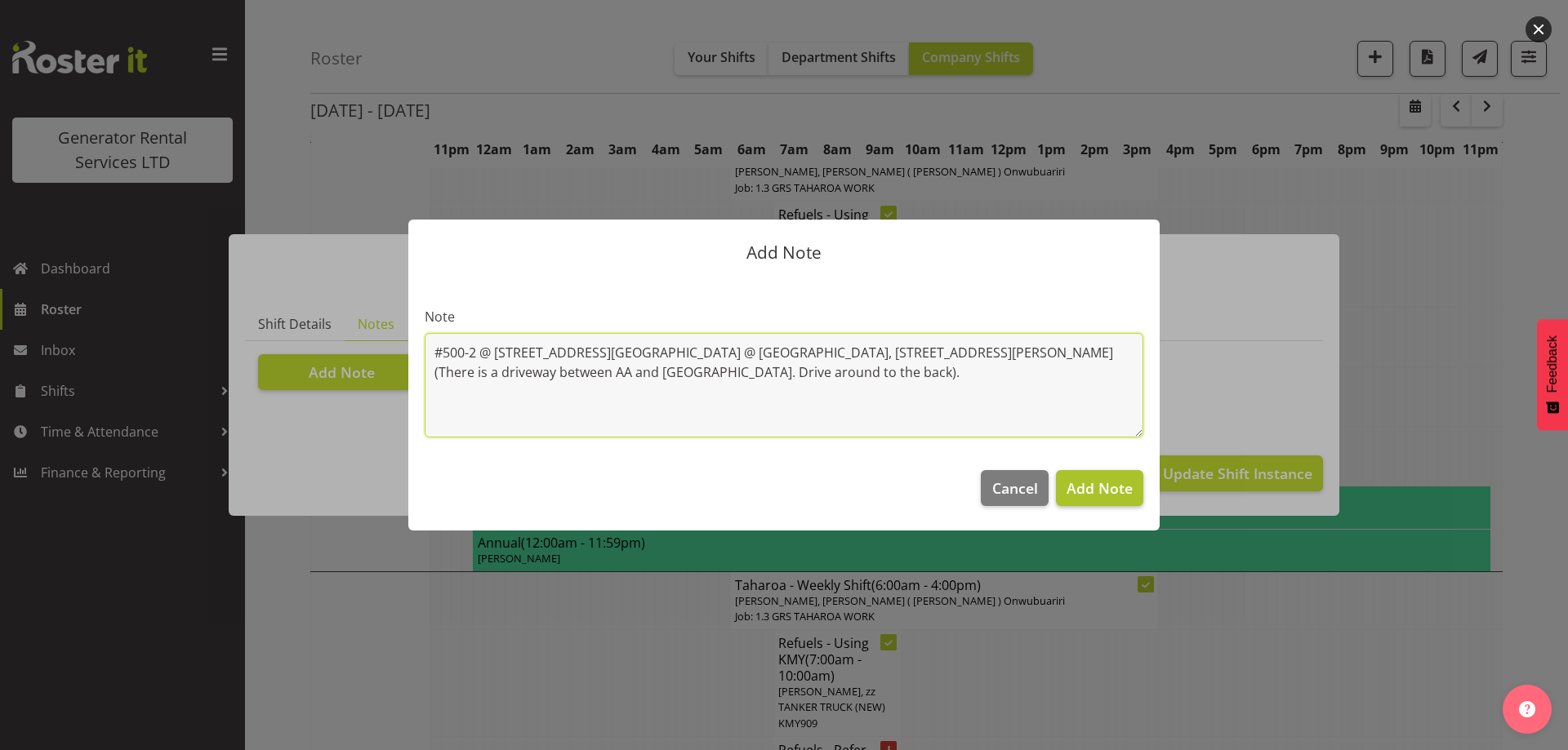
type textarea "#500-2 @ 67 View road, Glenfield 100kva @ Macrennie Construction Site, 6 Carr R…"
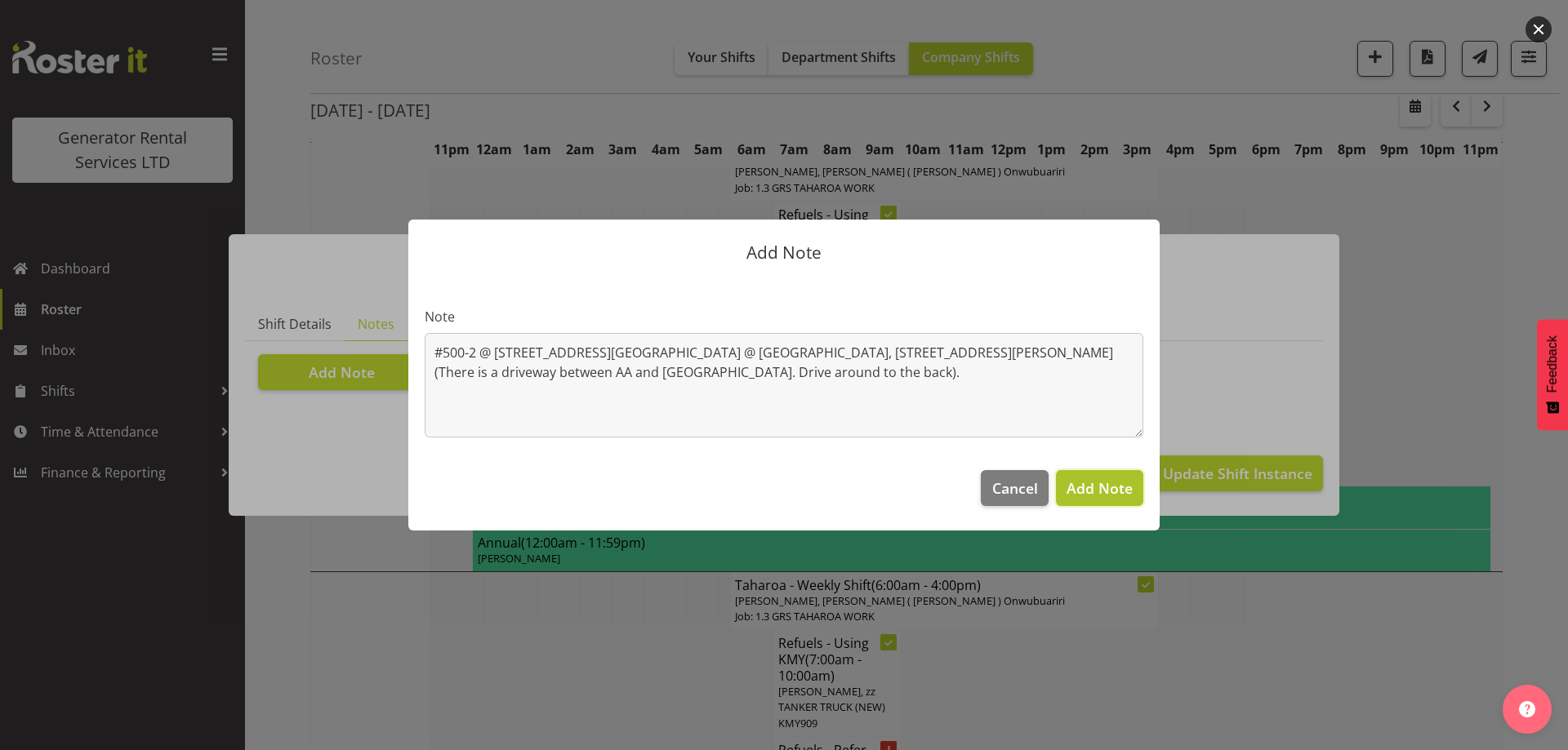
click at [1102, 492] on span "Add Note" at bounding box center [1099, 487] width 66 height 19
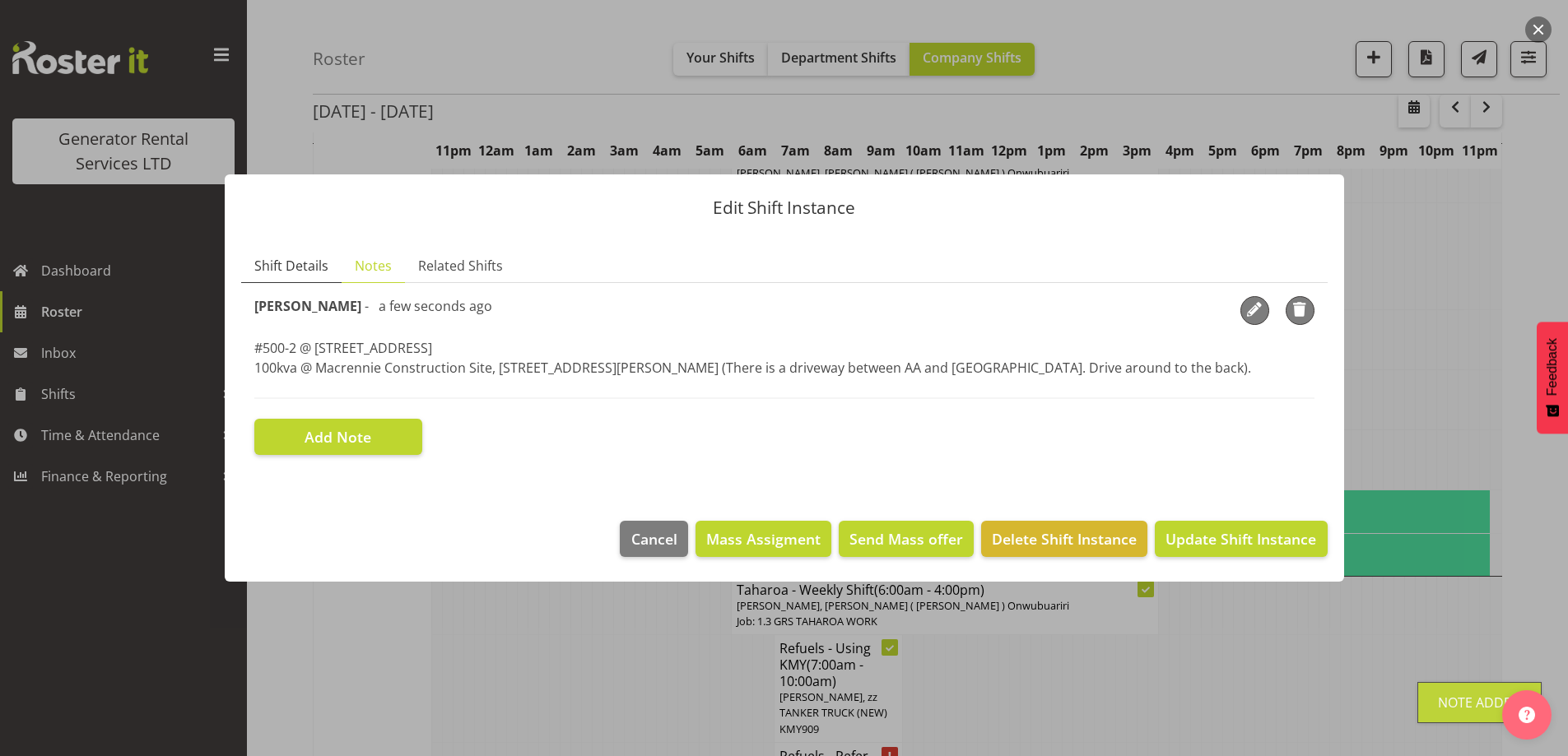
click at [298, 268] on span "Shift Details" at bounding box center [291, 266] width 74 height 20
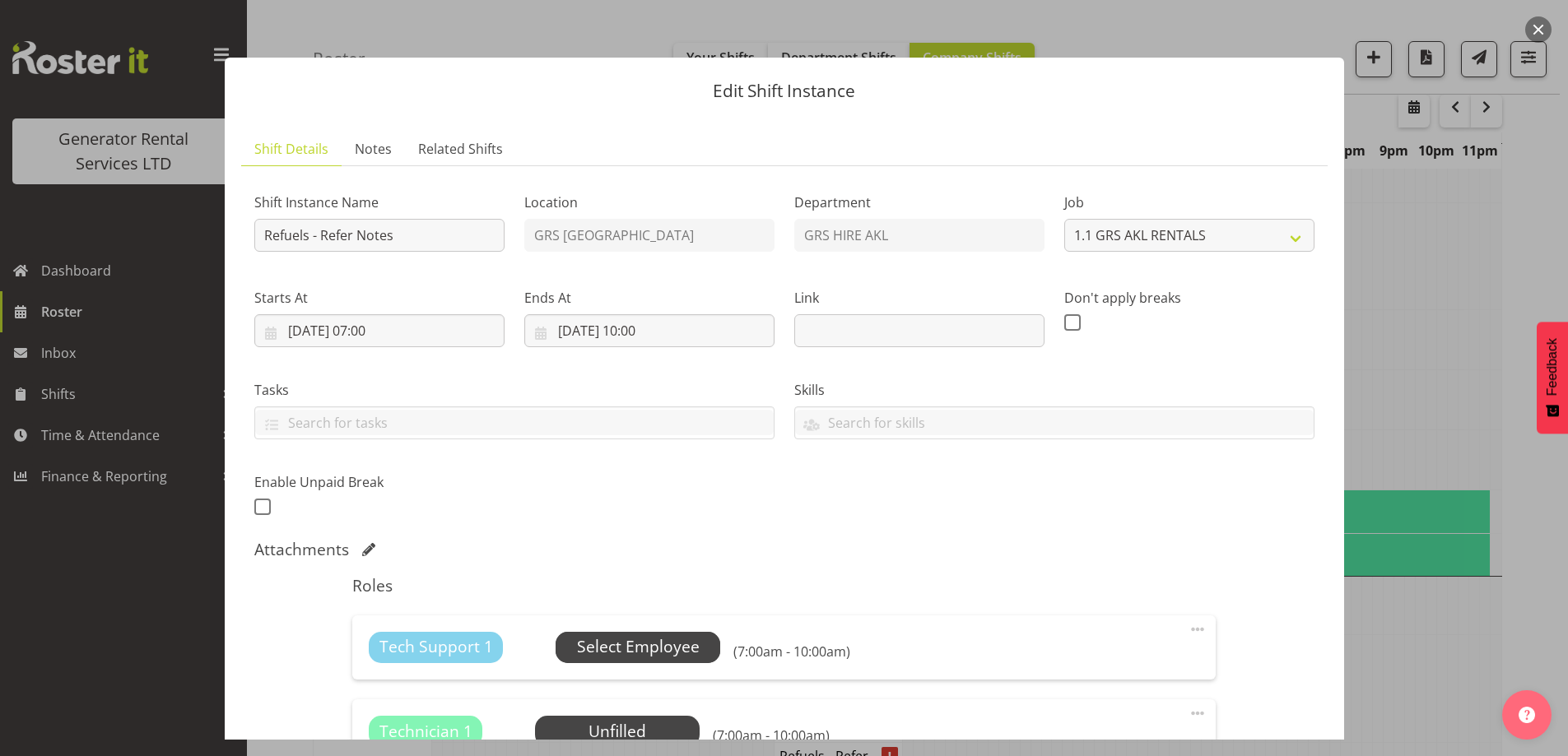
click at [632, 639] on span "Select Employee" at bounding box center [639, 647] width 123 height 24
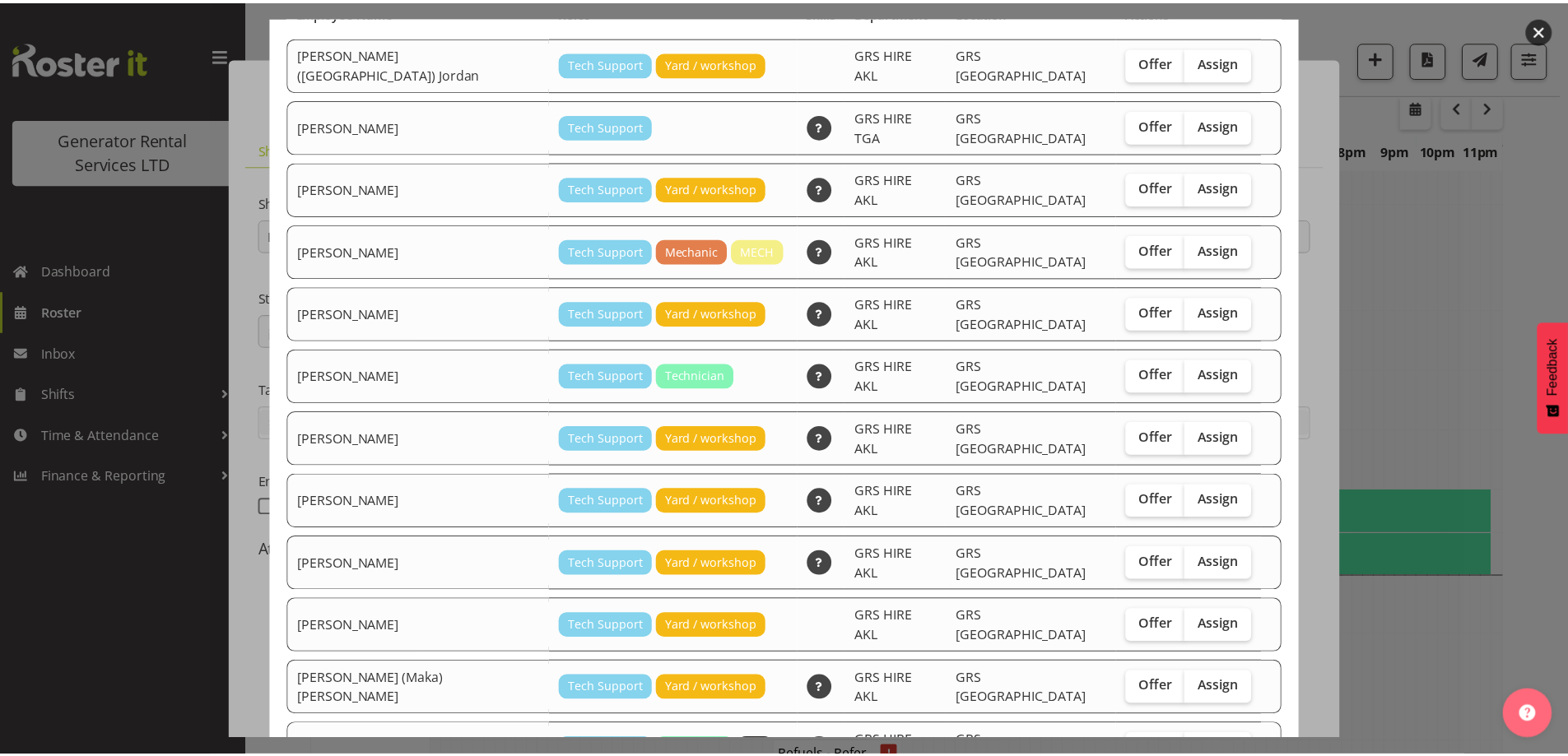
scroll to position [66, 0]
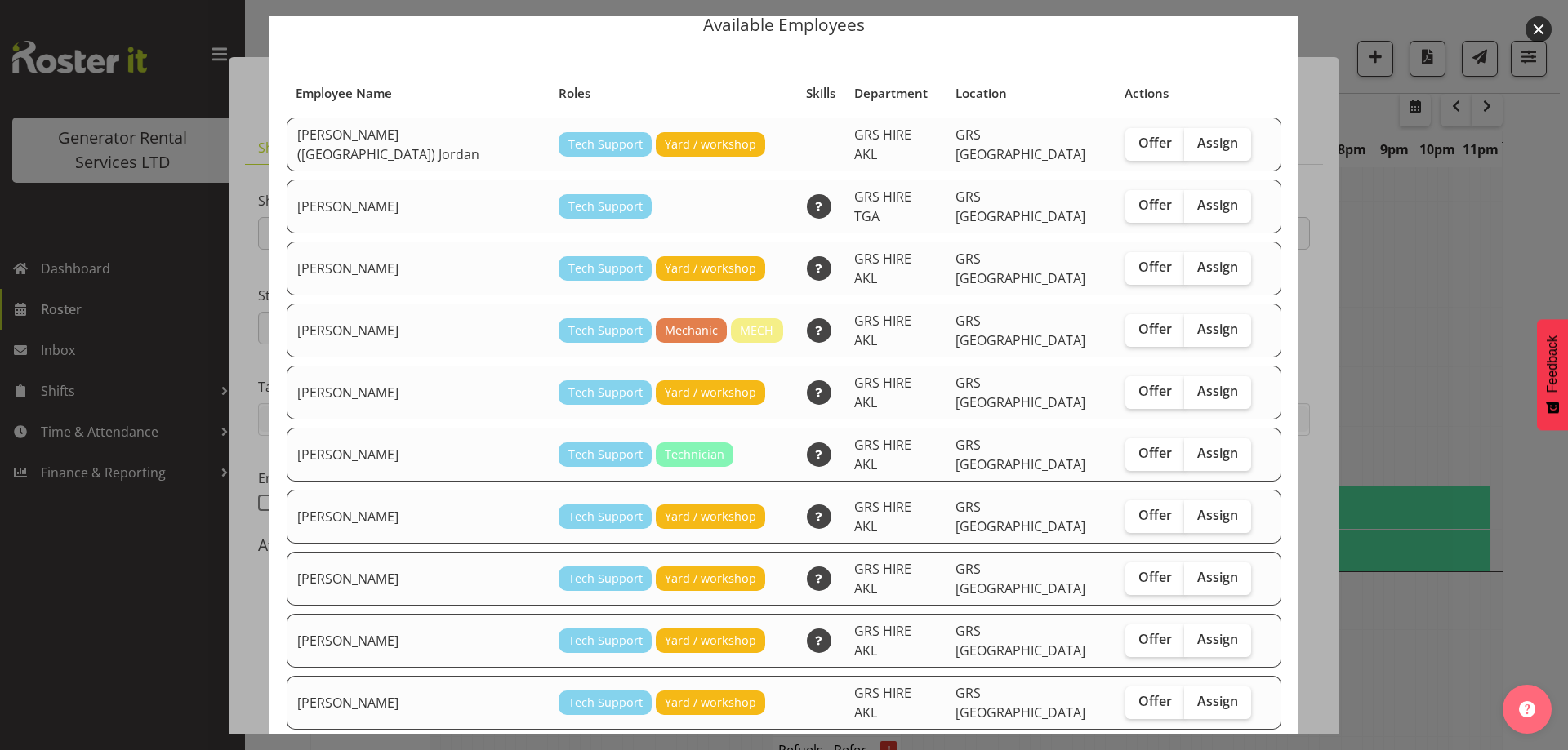
click at [1449, 540] on div at bounding box center [784, 375] width 1568 height 750
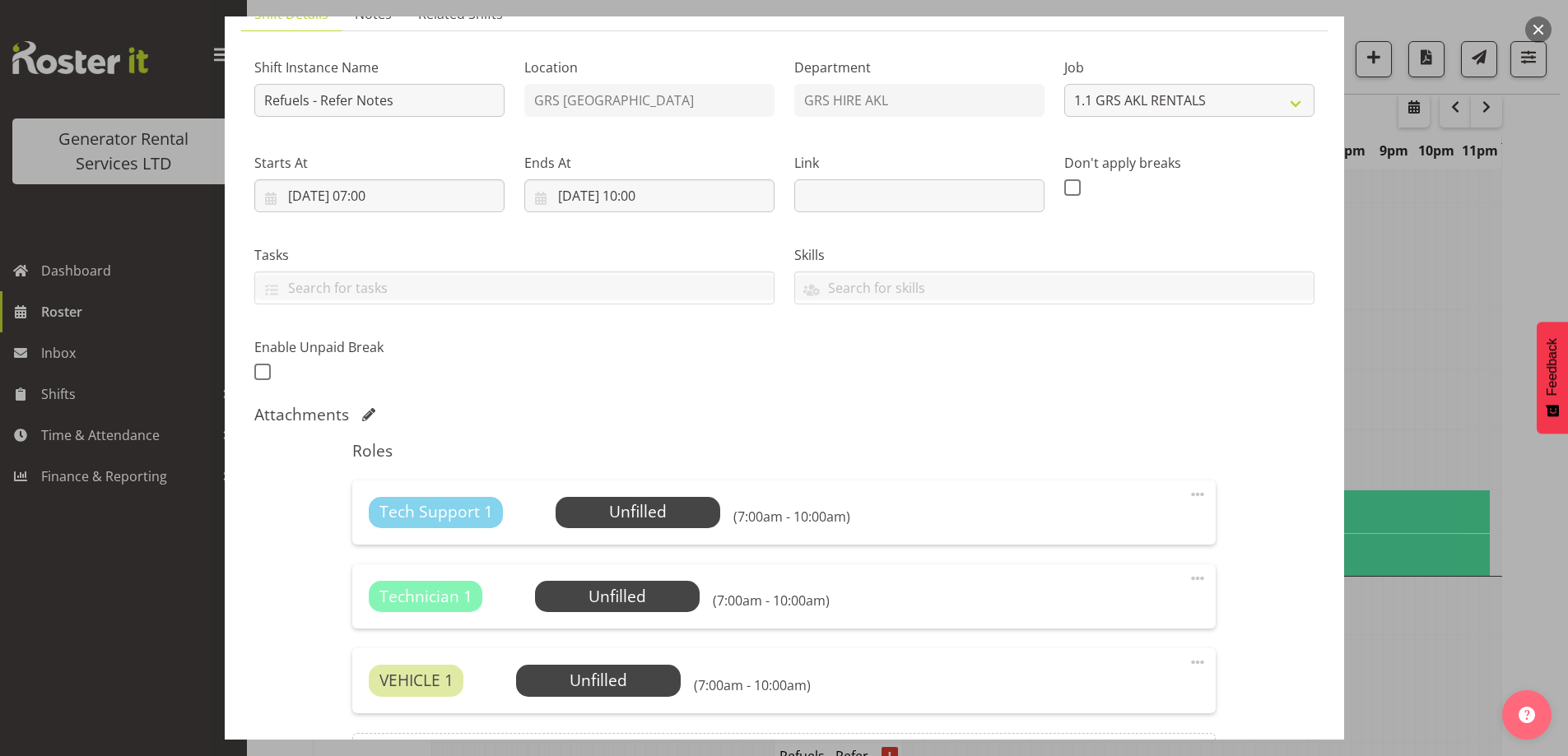
scroll to position [164, 0]
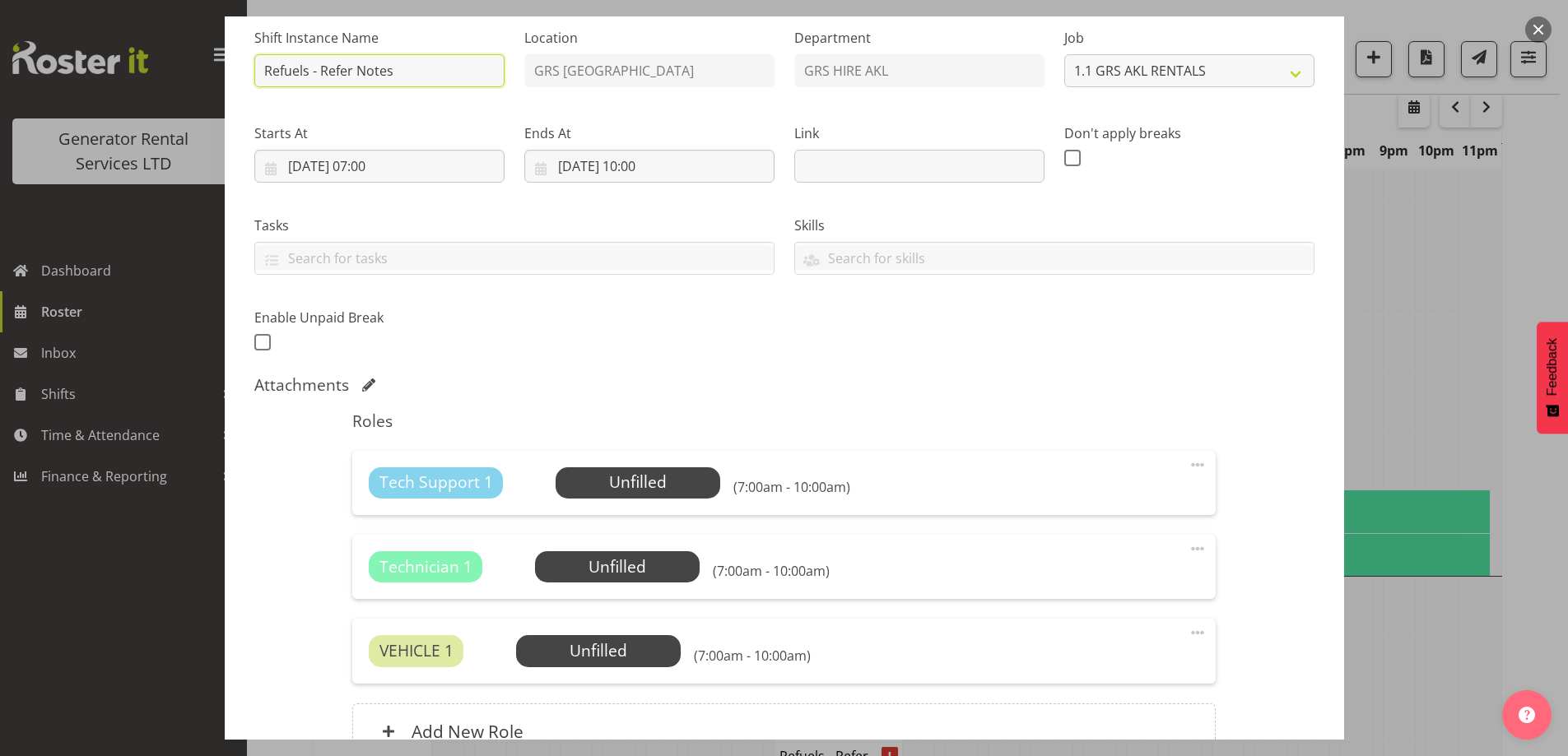
drag, startPoint x: 402, startPoint y: 76, endPoint x: 319, endPoint y: 79, distance: 83.1
click at [319, 79] on input "Refuels - Refer Notes" at bounding box center [380, 71] width 250 height 33
type input "Refuels - Using KZG."
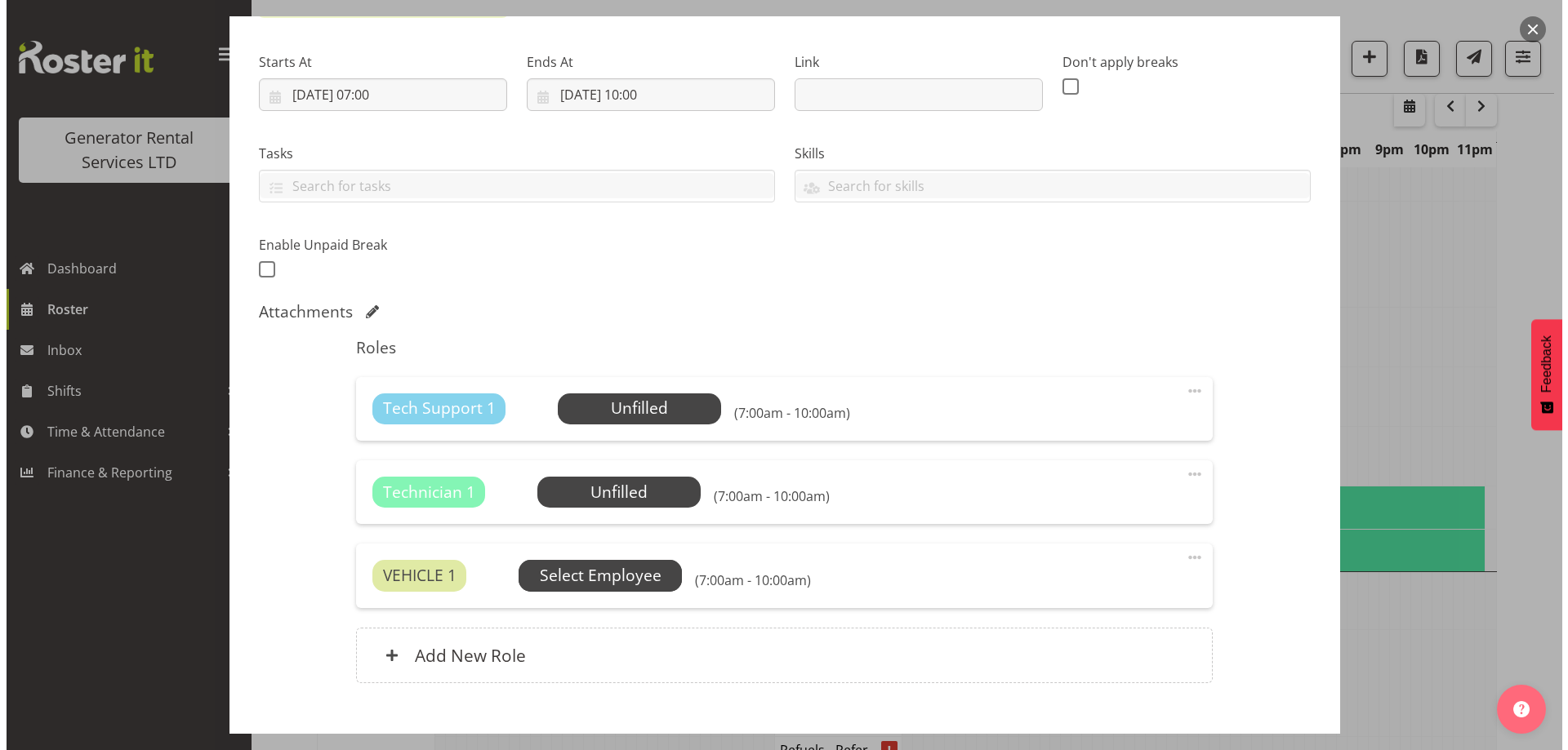
scroll to position [329, 0]
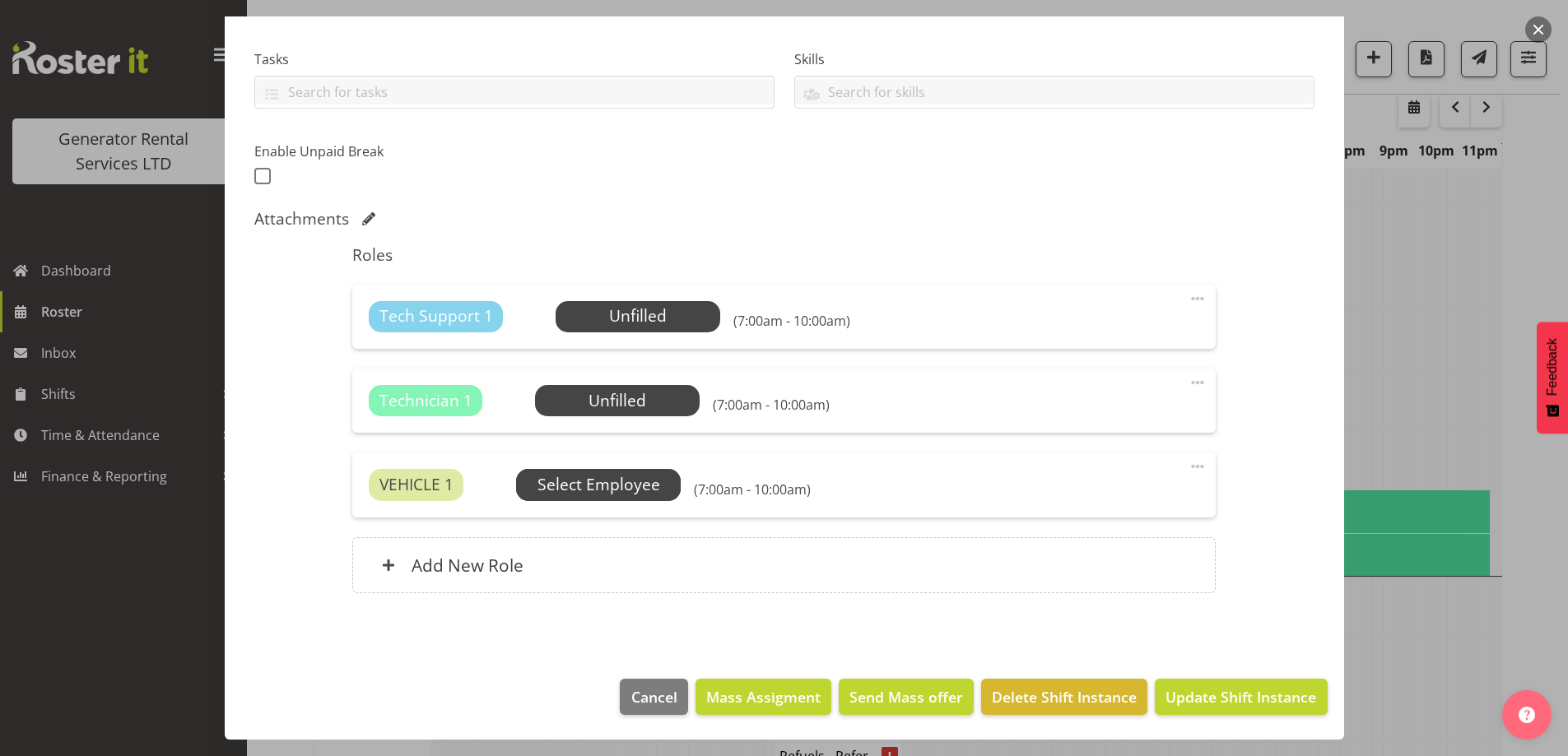
click at [0, 0] on span "Select Employee" at bounding box center [0, 0] width 0 height 0
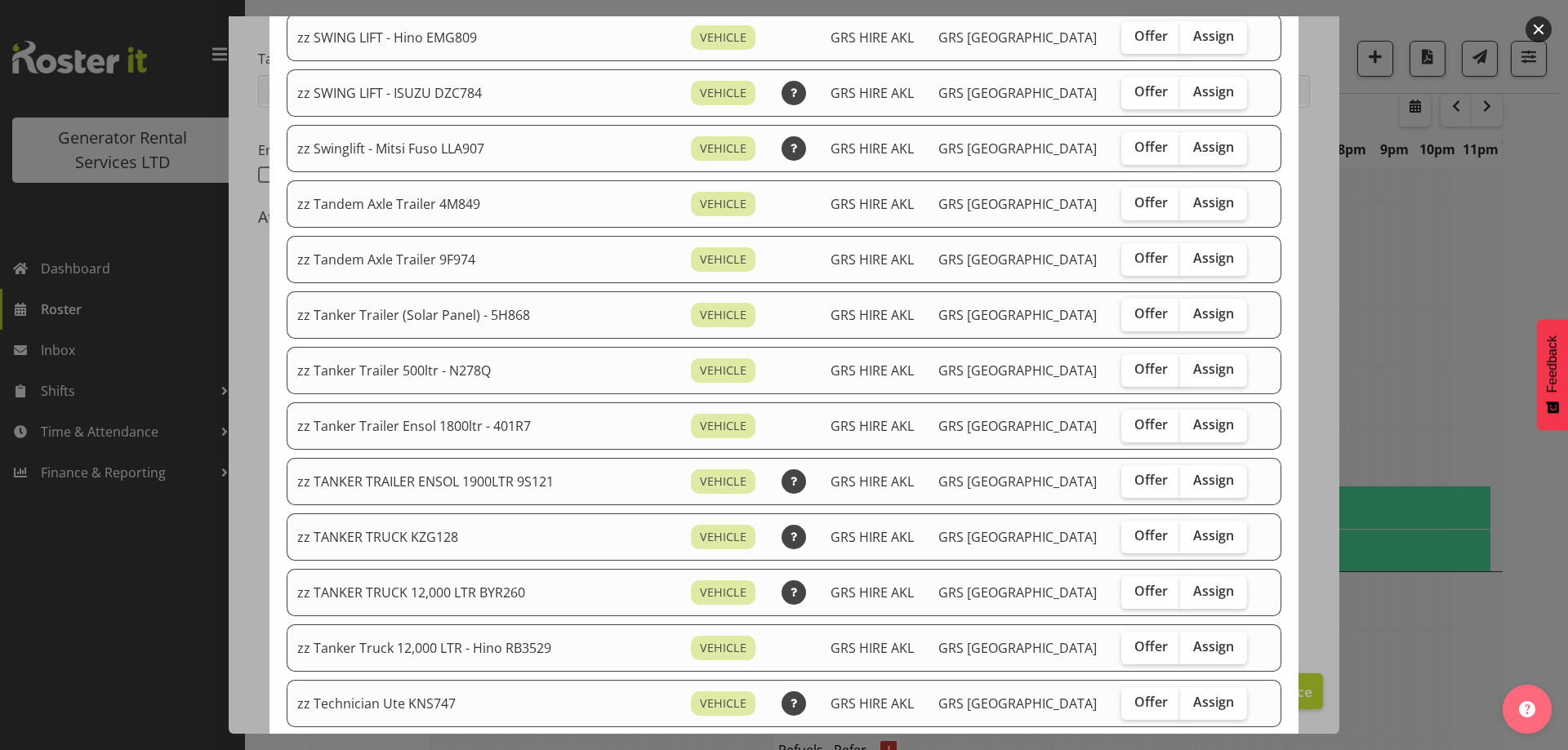
scroll to position [1225, 0]
click at [1180, 547] on label "Assign" at bounding box center [1213, 536] width 67 height 33
click at [1180, 541] on input "Assign" at bounding box center [1185, 535] width 11 height 11
checkbox input "true"
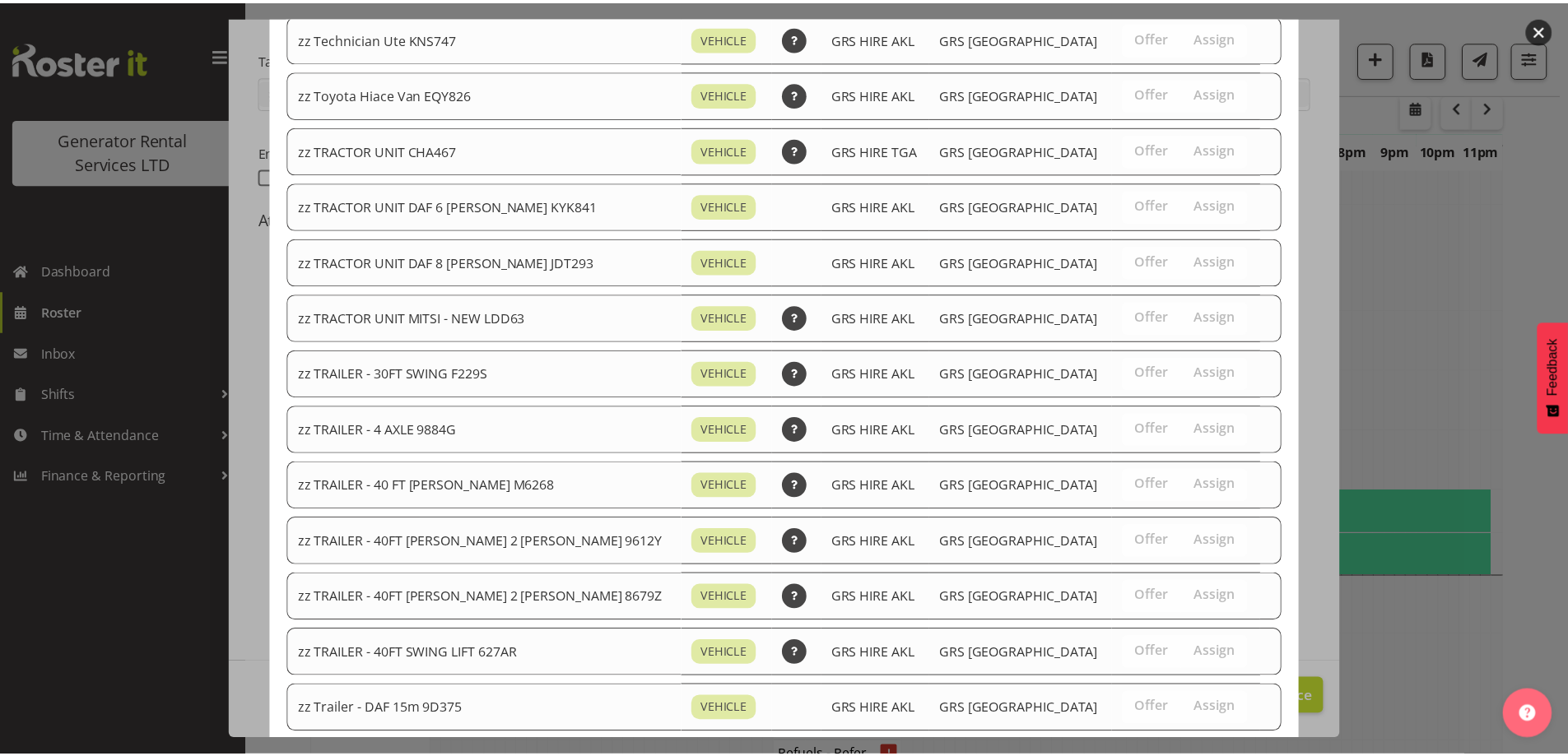
scroll to position [2021, 0]
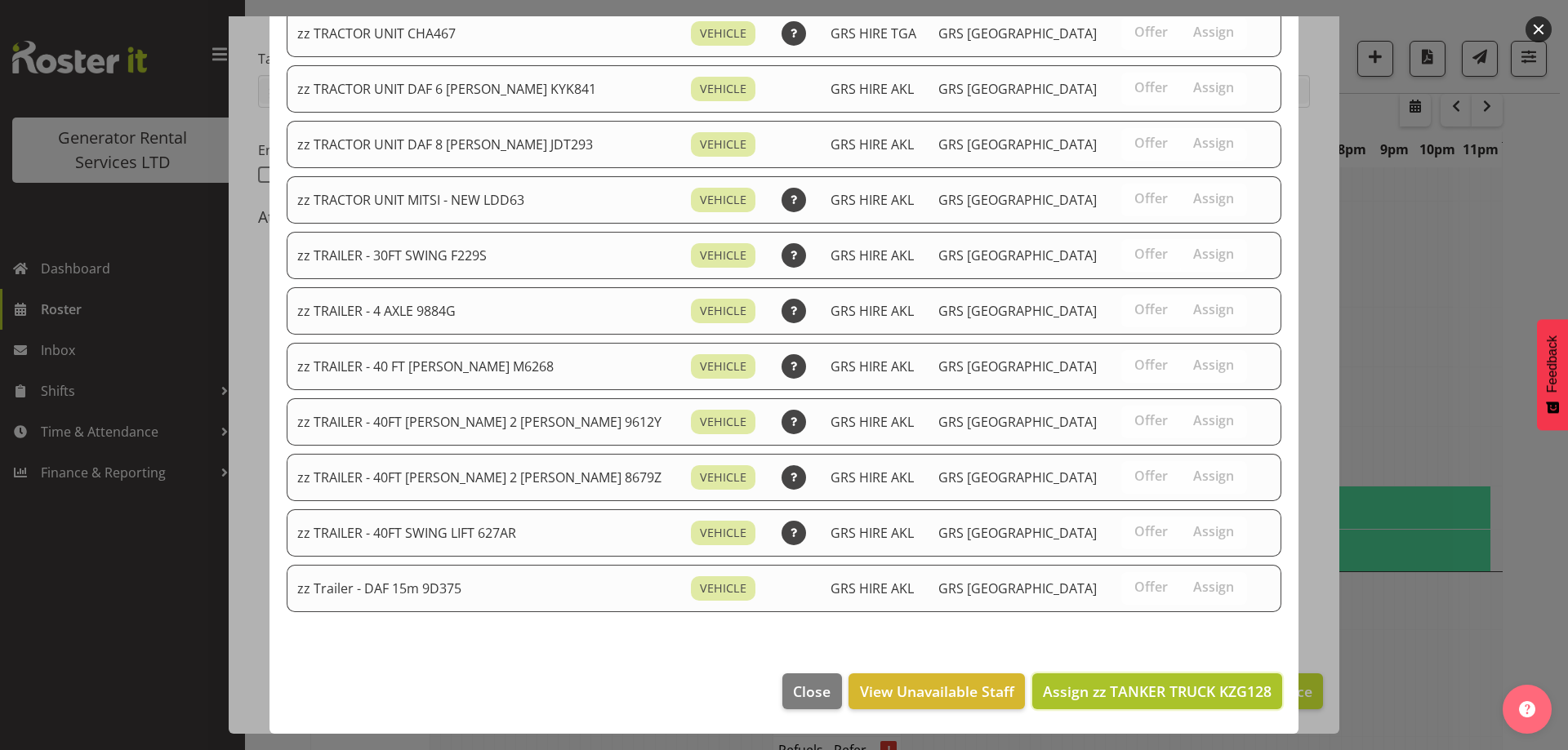
click at [1136, 686] on span "Assign zz TANKER TRUCK KZG128" at bounding box center [1157, 691] width 229 height 19
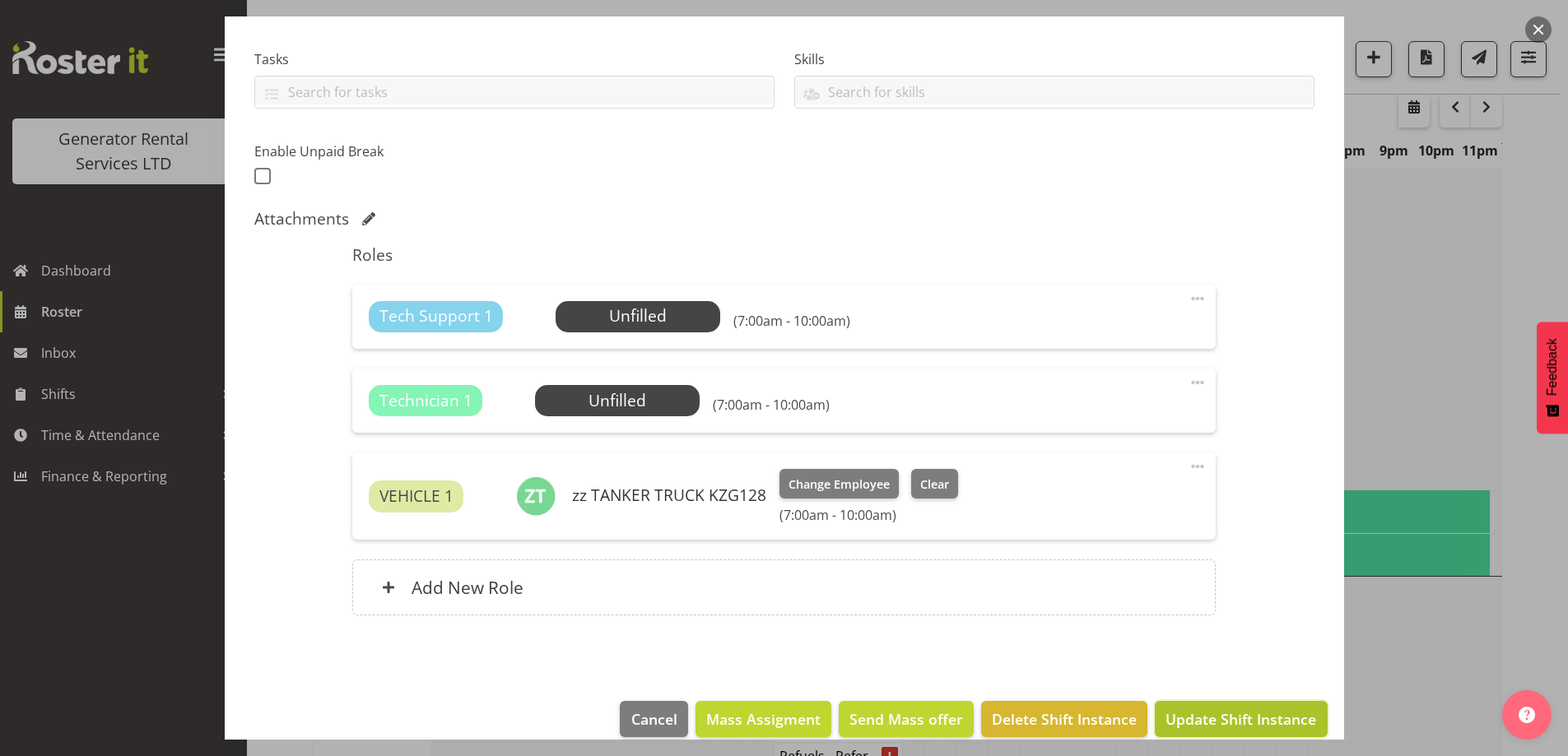
click at [1224, 713] on span "Update Shift Instance" at bounding box center [1241, 719] width 151 height 21
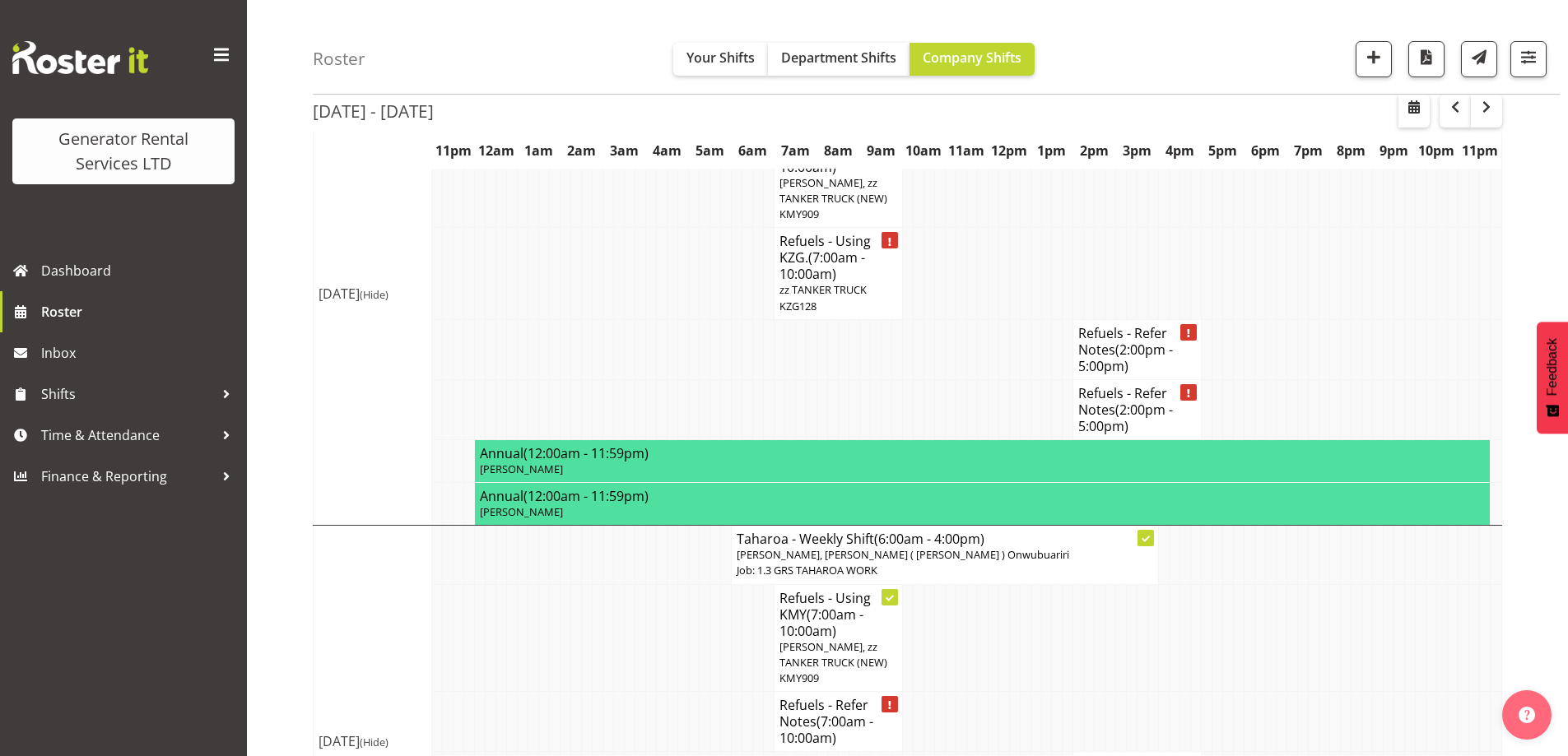
scroll to position [2202, 0]
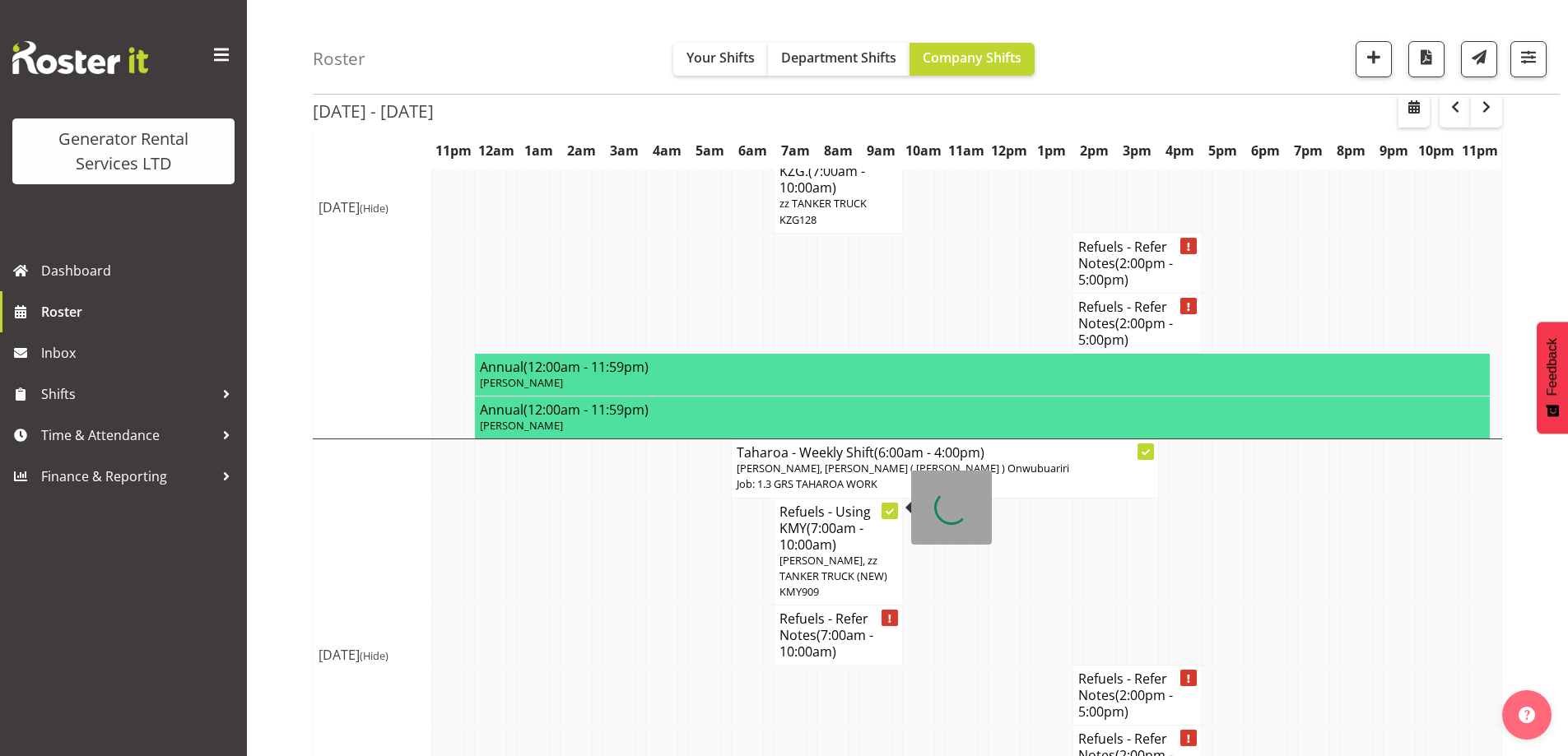
click at [813, 610] on h4 "Refuels - Refer Notes (7:00am - 10:00am)" at bounding box center [838, 635] width 118 height 49
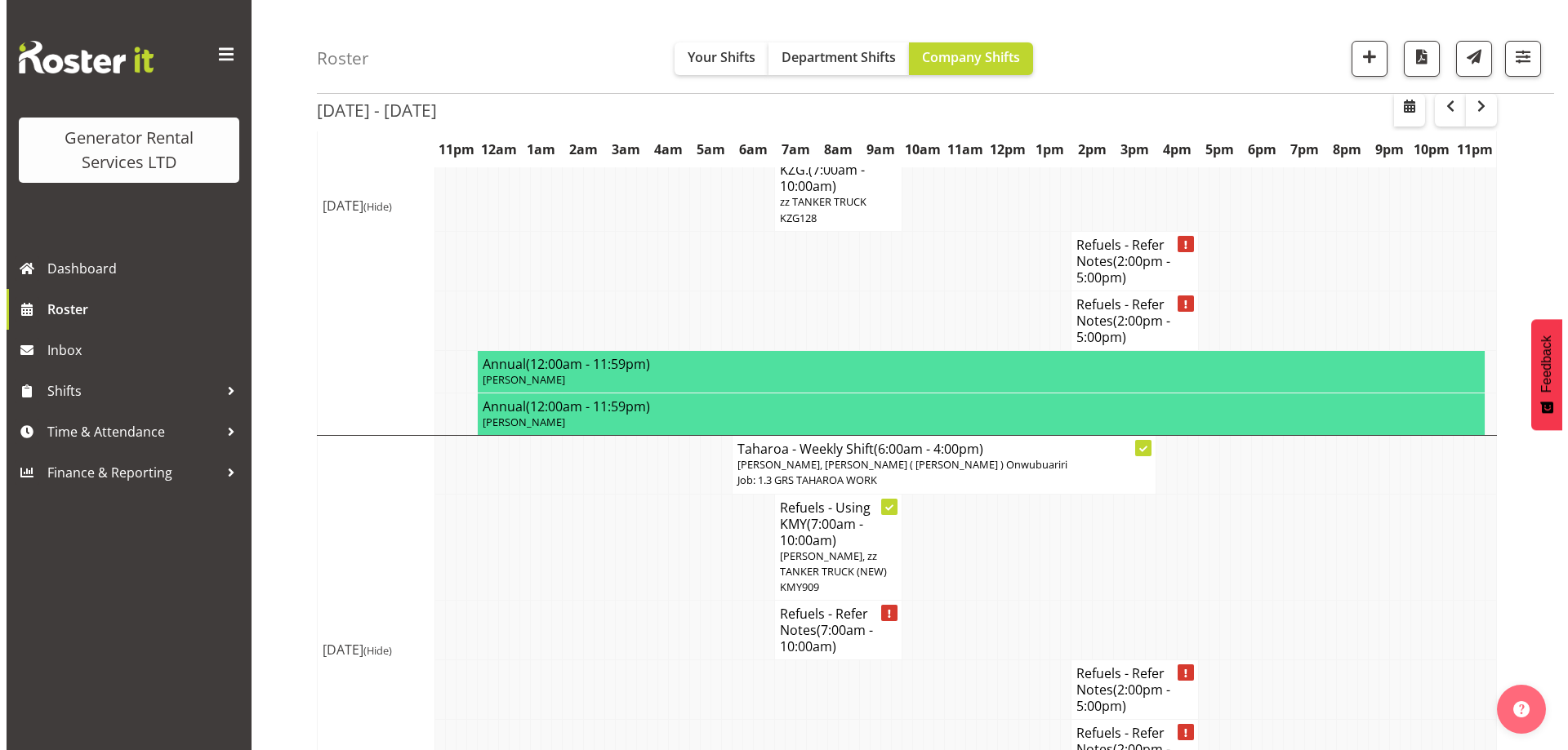
scroll to position [2168, 0]
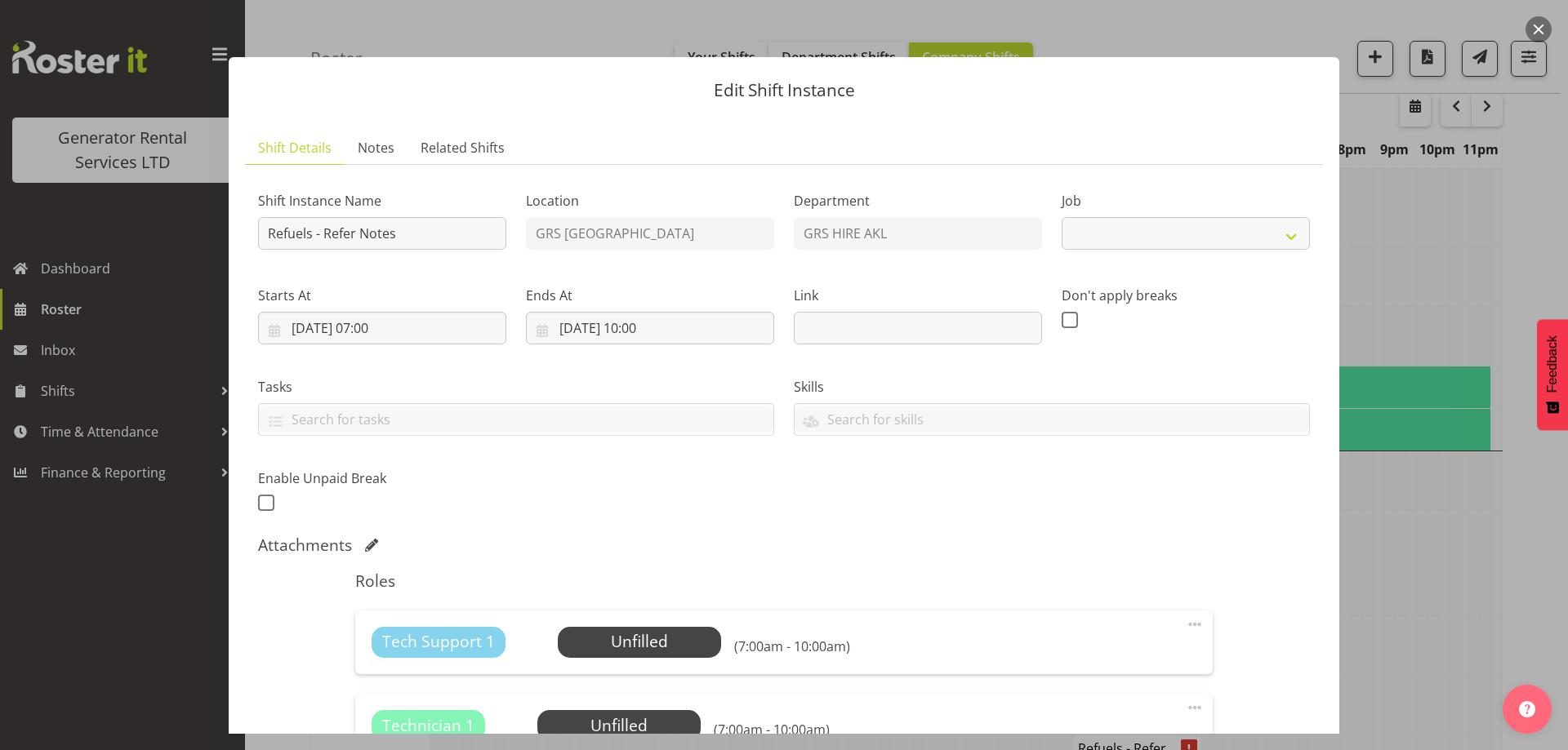
select select "9"
click at [378, 139] on span "Notes" at bounding box center [375, 147] width 36 height 19
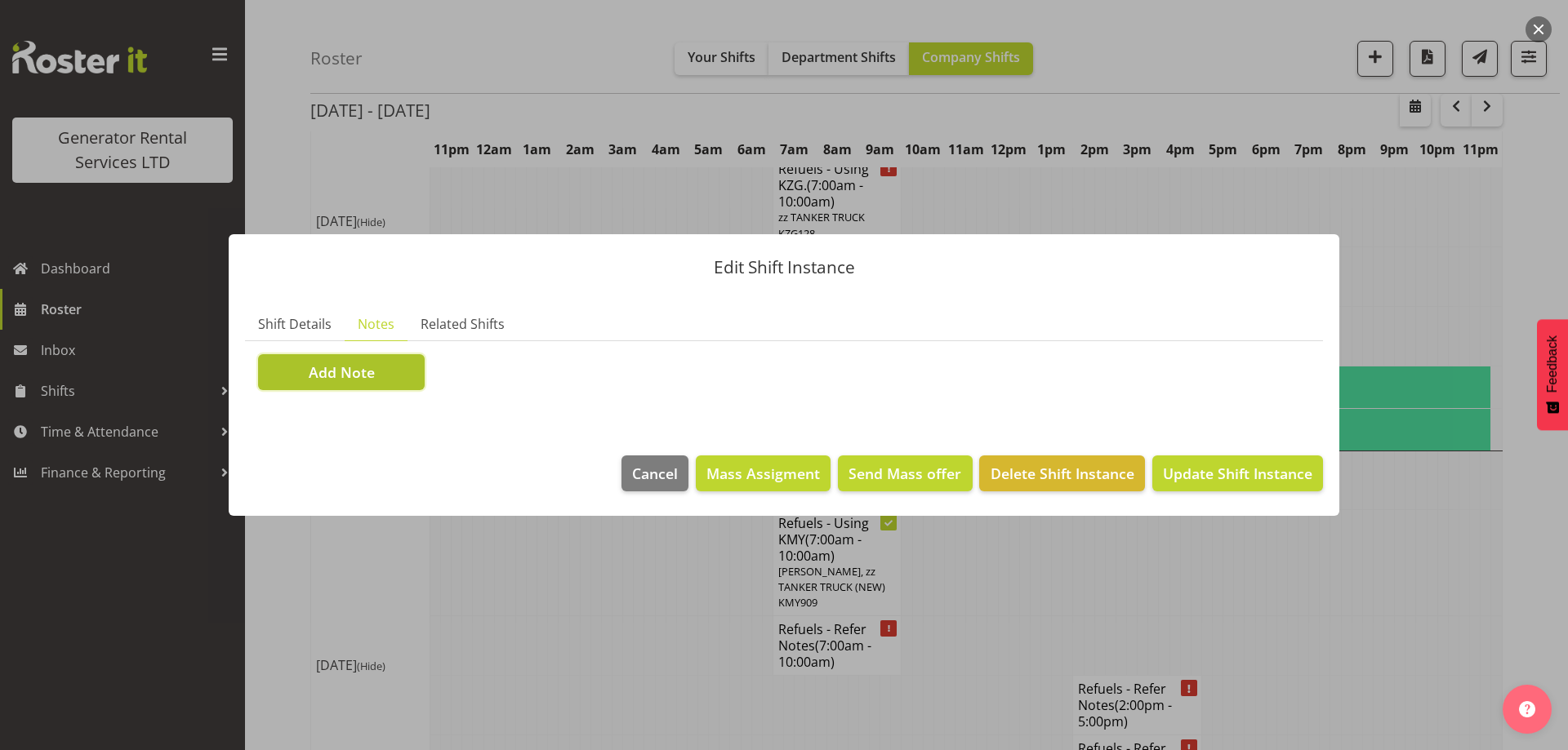
click at [389, 363] on button "Add Note" at bounding box center [340, 372] width 166 height 36
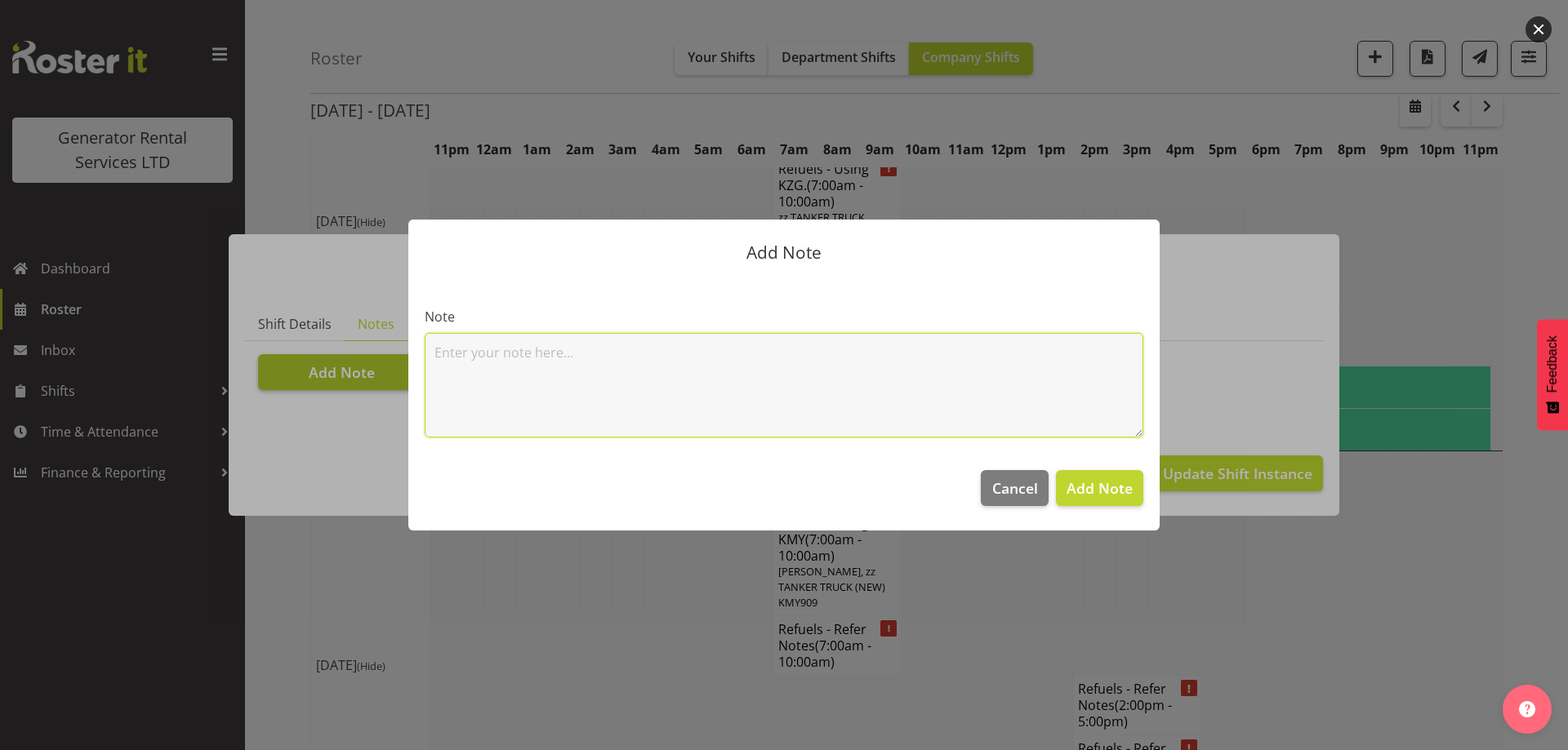
click at [527, 351] on textarea at bounding box center [784, 385] width 719 height 105
paste textarea "#500-2 @ 67 View road, Glenfield 100kva @ Macrennie Construction Site, 6 Carr R…"
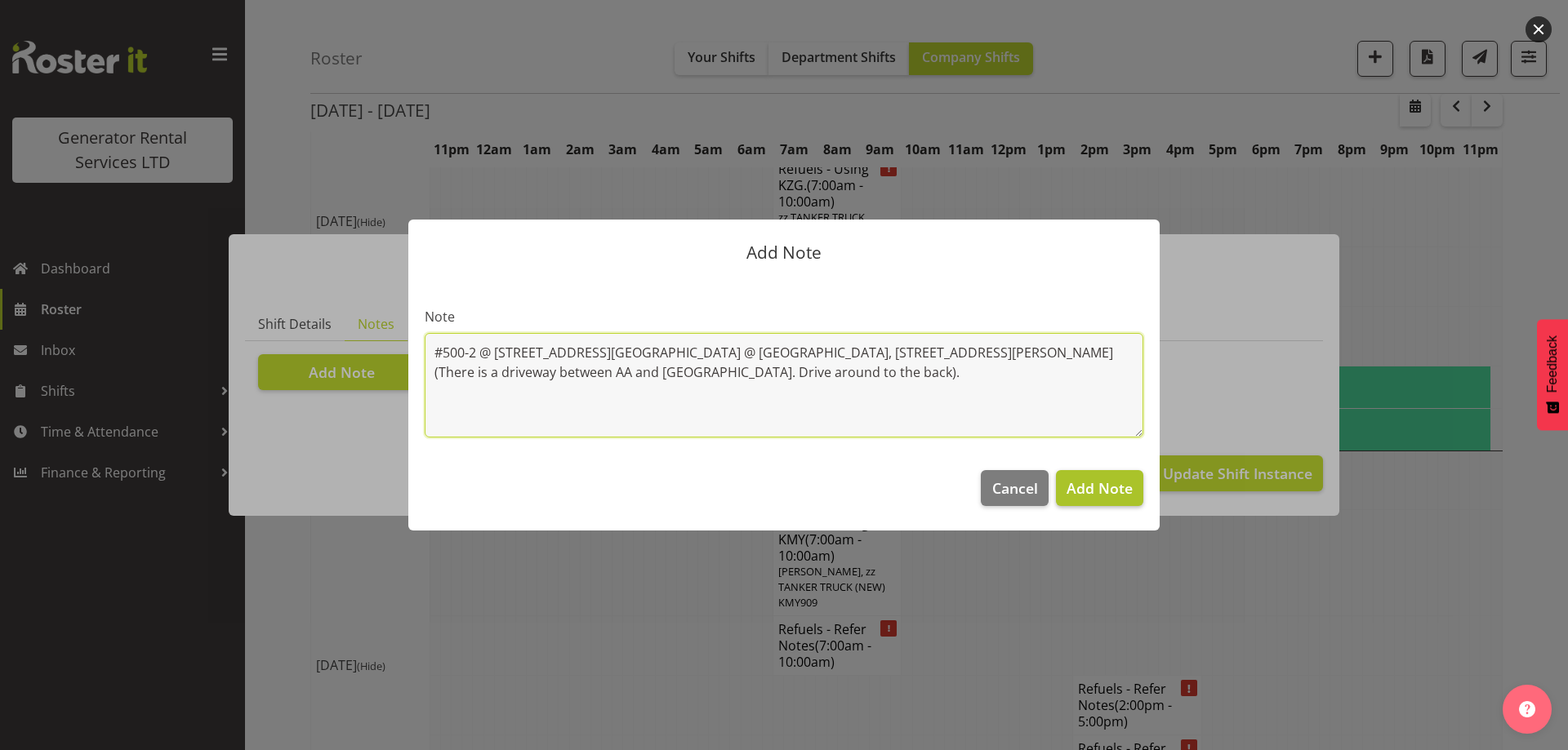
type textarea "#500-2 @ 67 View road, Glenfield 100kva @ Macrennie Construction Site, 6 Carr R…"
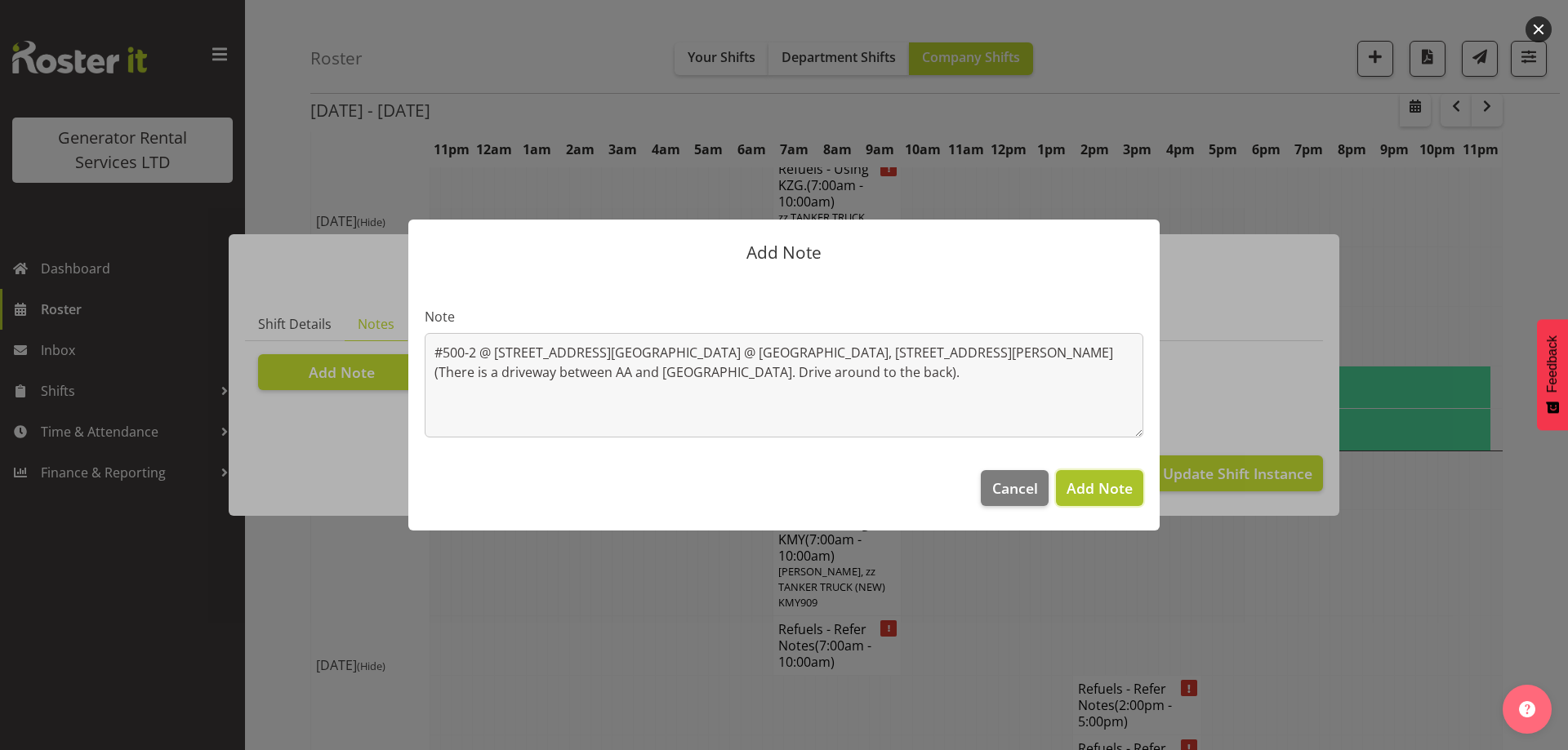
click at [1135, 495] on button "Add Note" at bounding box center [1099, 488] width 87 height 36
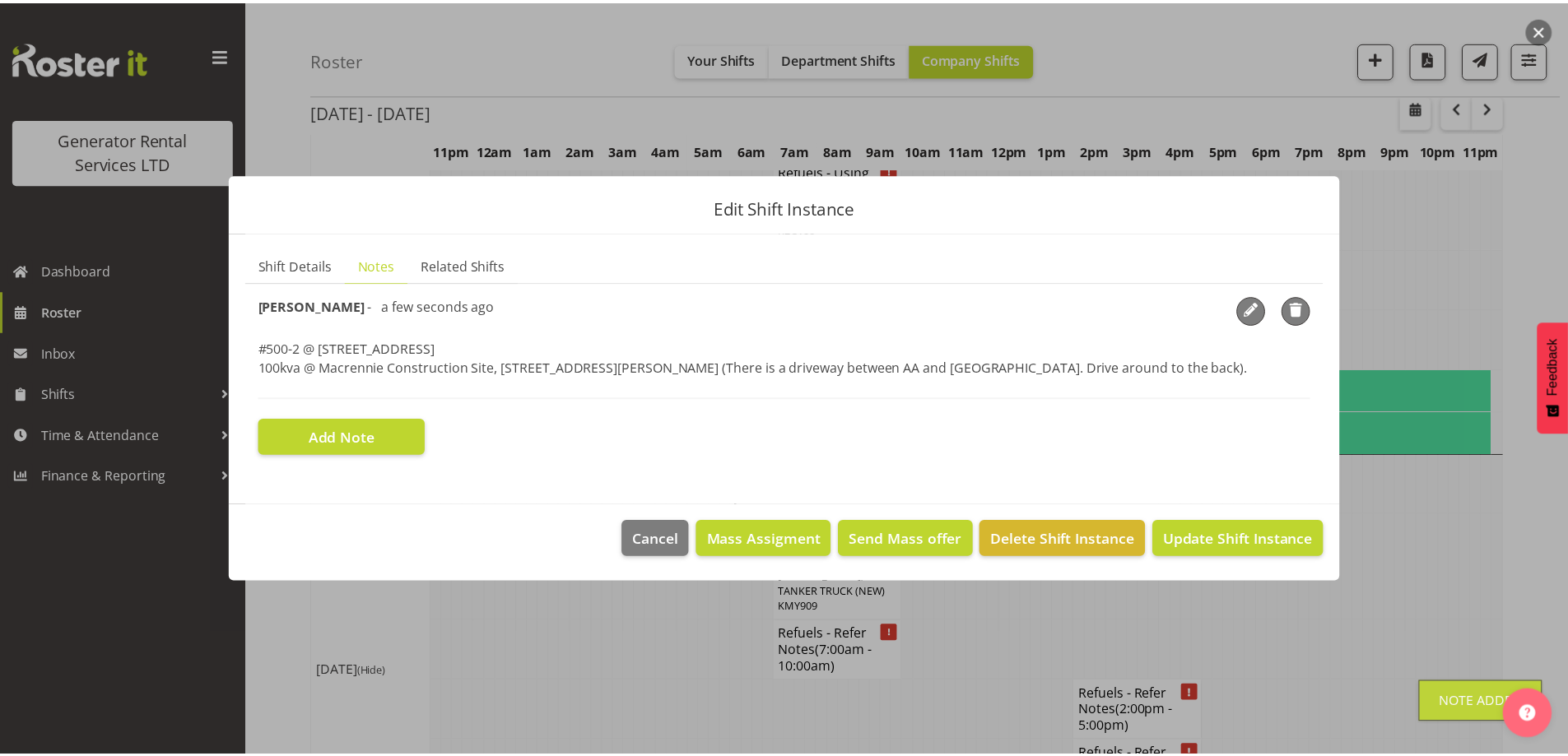
scroll to position [2202, 0]
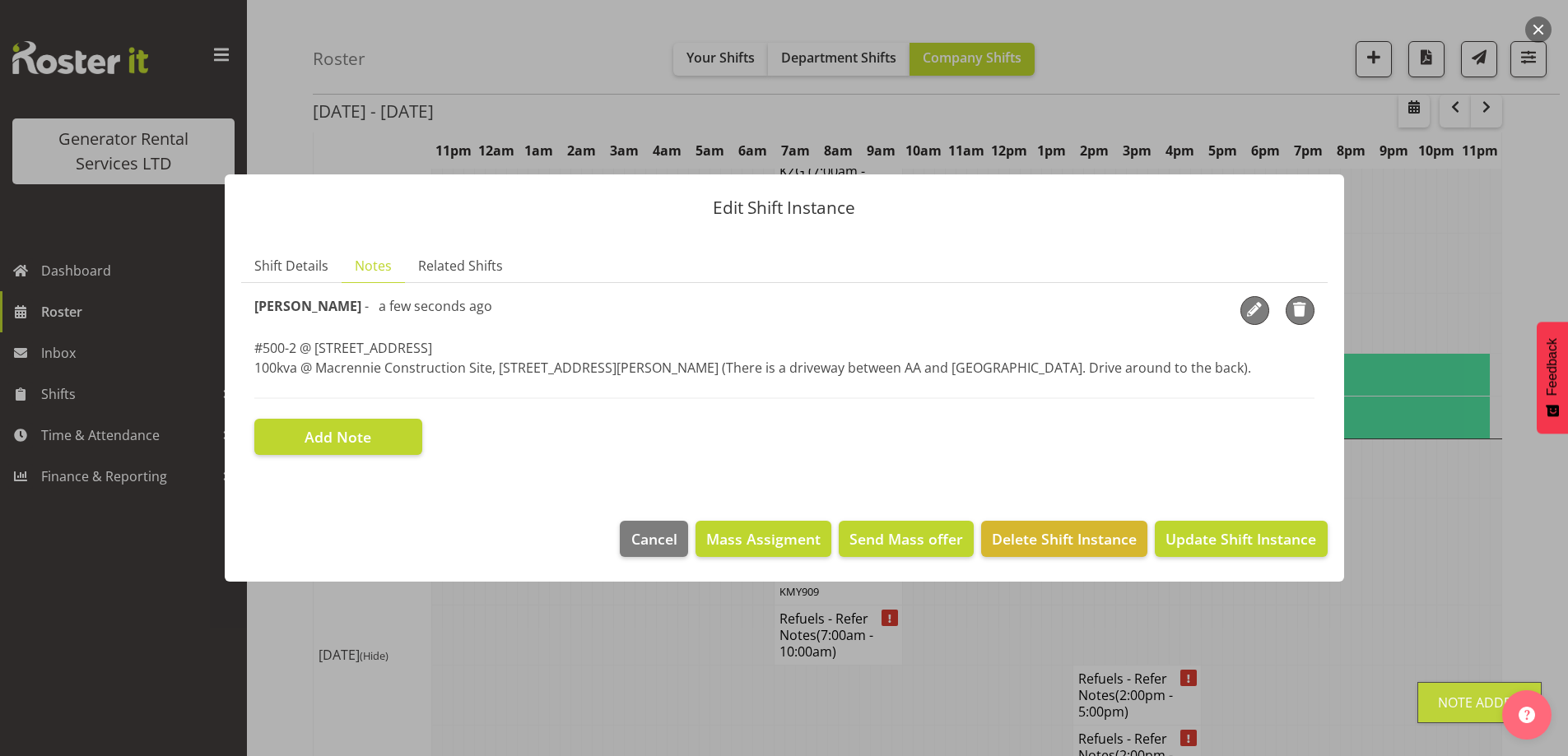
click at [272, 239] on section "Shift Details Notes Related Shifts Shift Instance Name Refuels - Refer Notes Lo…" at bounding box center [784, 369] width 1120 height 272
click at [294, 263] on span "Shift Details" at bounding box center [291, 266] width 74 height 20
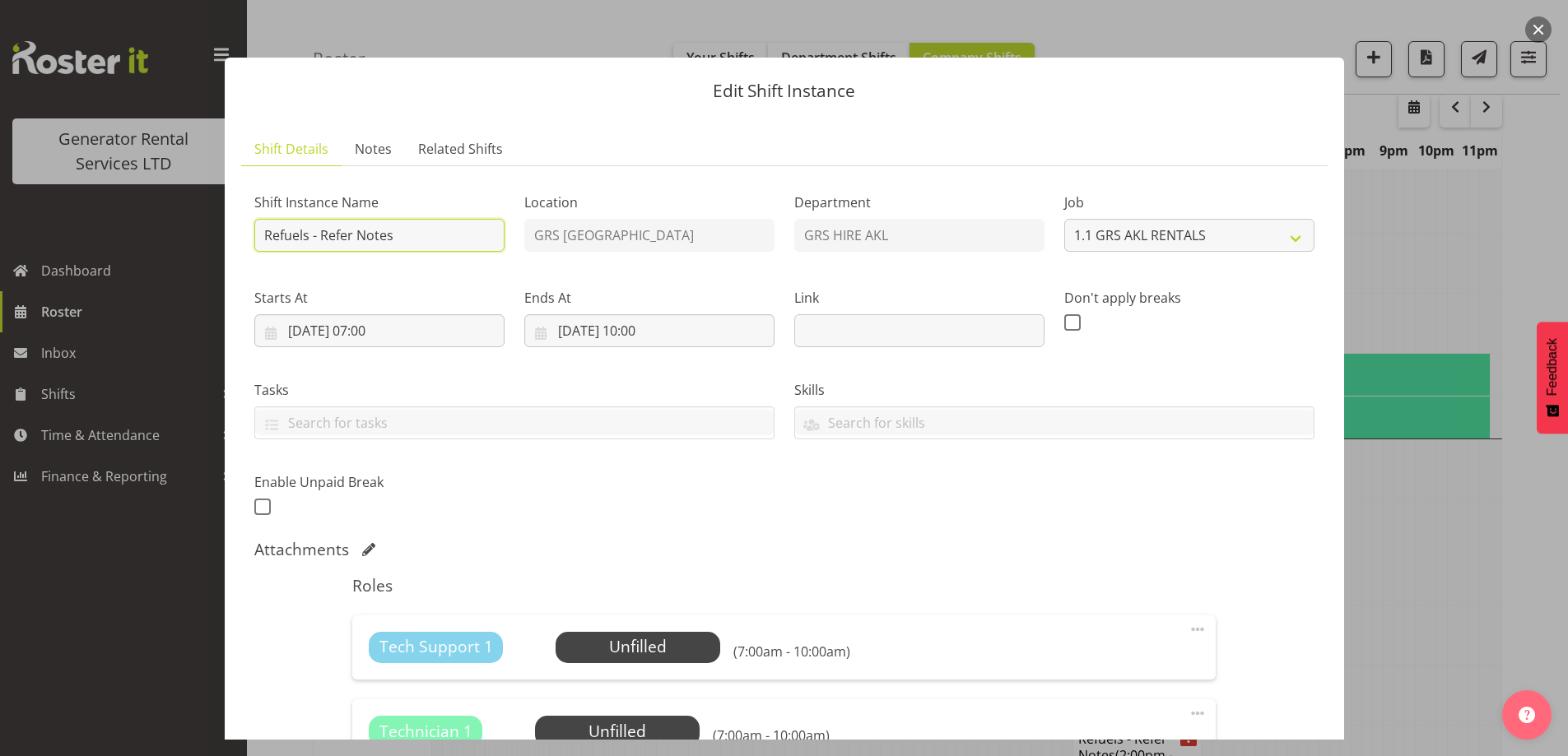
drag, startPoint x: 410, startPoint y: 240, endPoint x: 322, endPoint y: 236, distance: 88.1
click at [322, 236] on input "Refuels - Refer Notes" at bounding box center [380, 235] width 250 height 33
type input "Refuels - Using KZG."
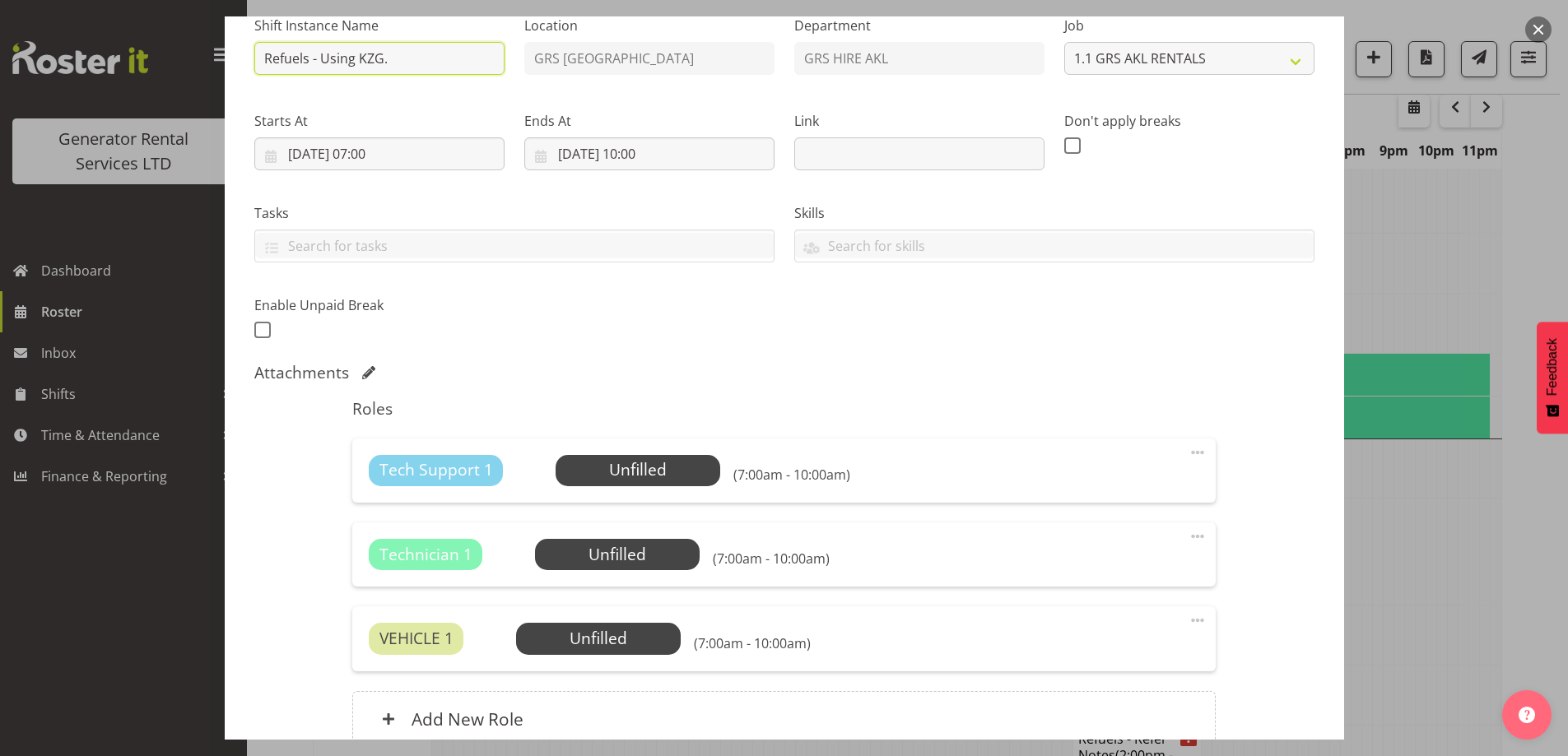
scroll to position [329, 0]
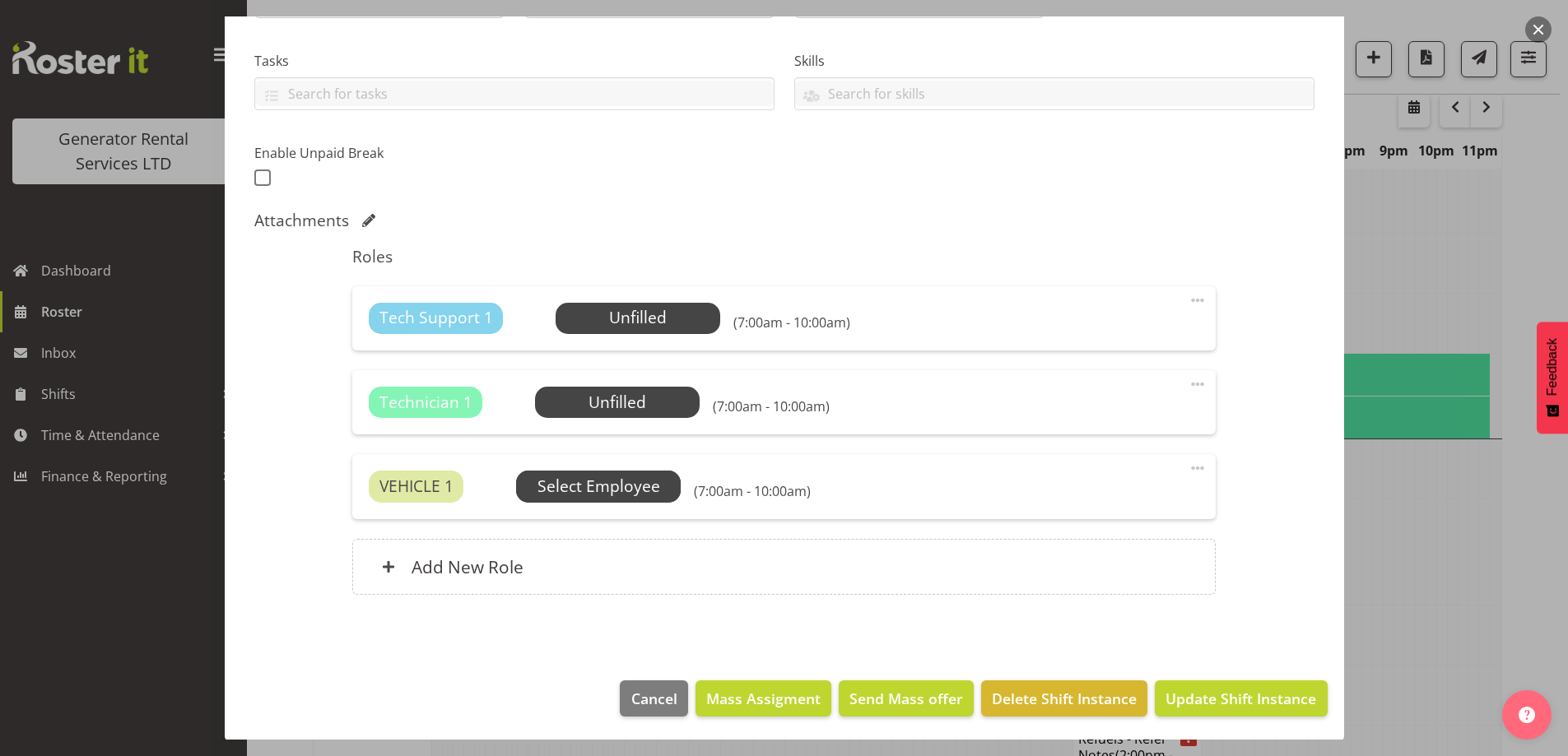
click at [0, 0] on span "Select Employee" at bounding box center [0, 0] width 0 height 0
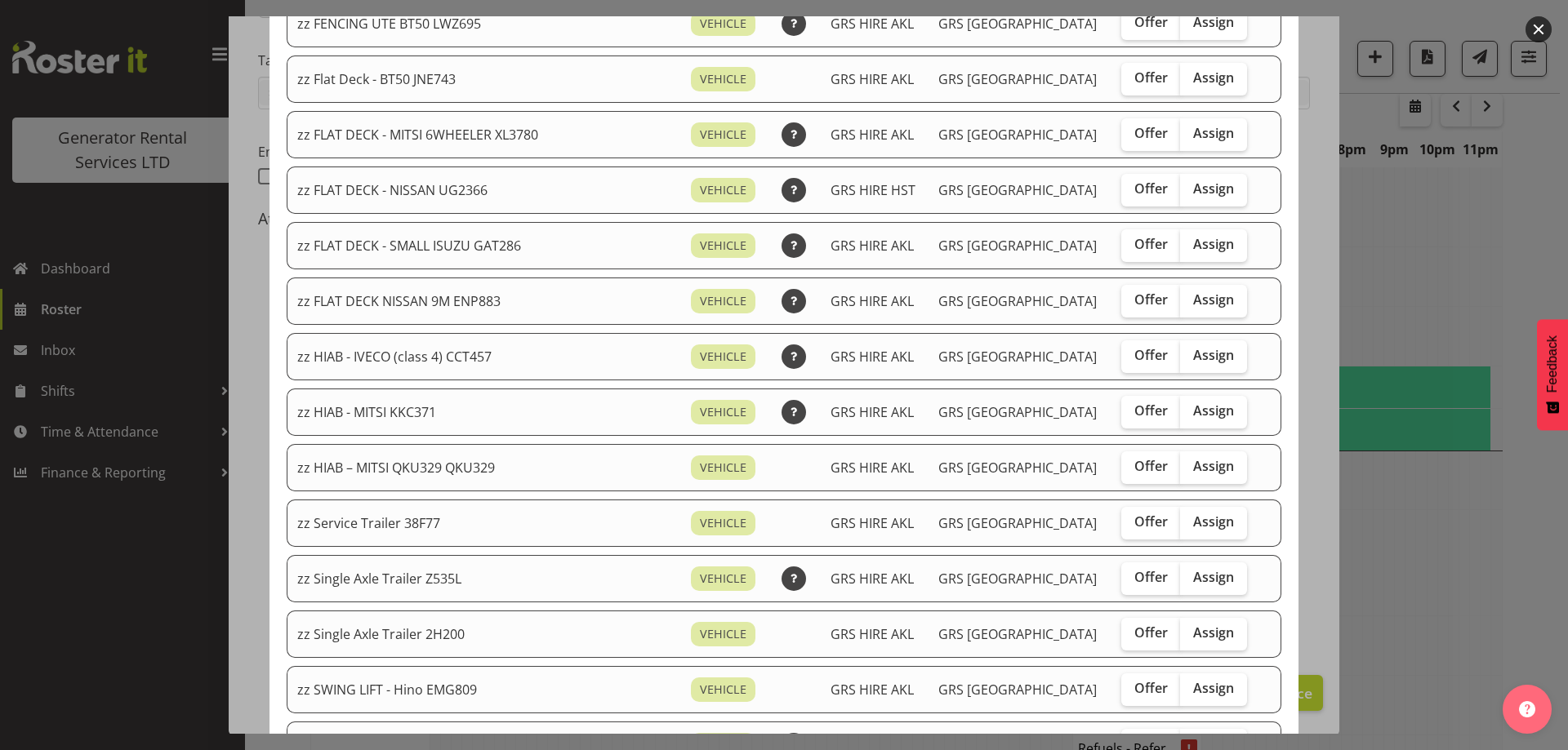
scroll to position [1062, 0]
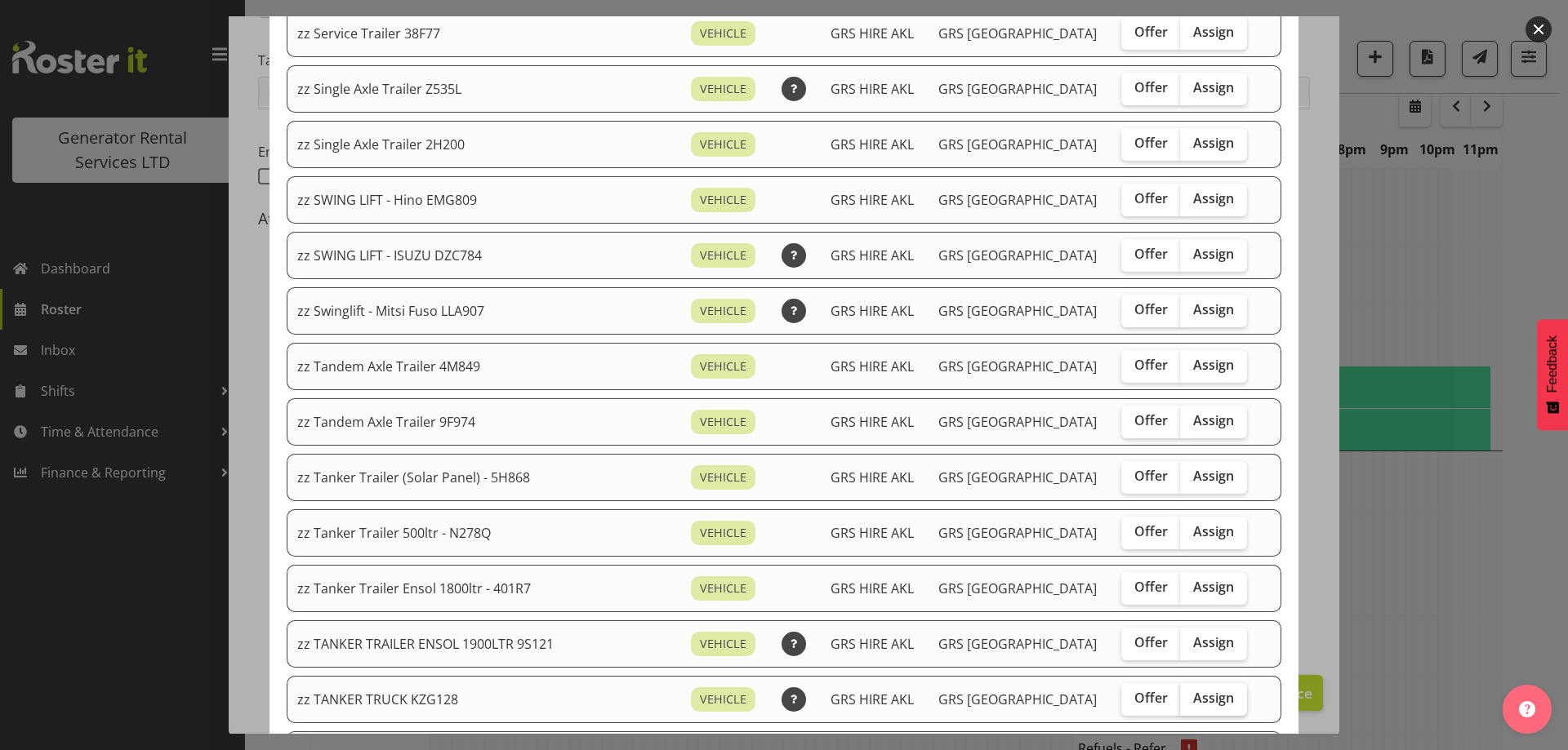
click at [1202, 696] on span "Assign" at bounding box center [1213, 698] width 41 height 16
click at [1190, 696] on input "Assign" at bounding box center [1185, 698] width 11 height 11
checkbox input "true"
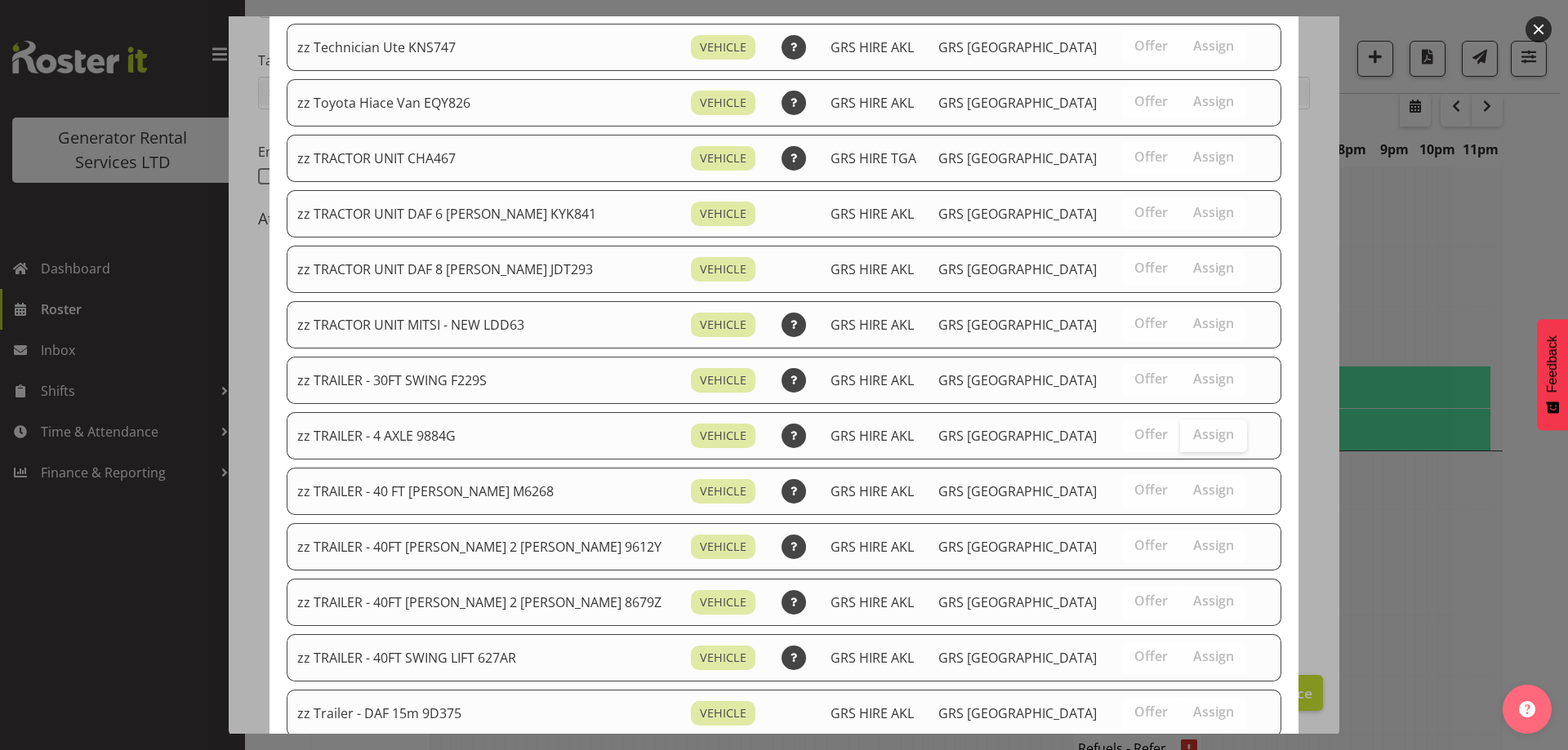
scroll to position [2005, 0]
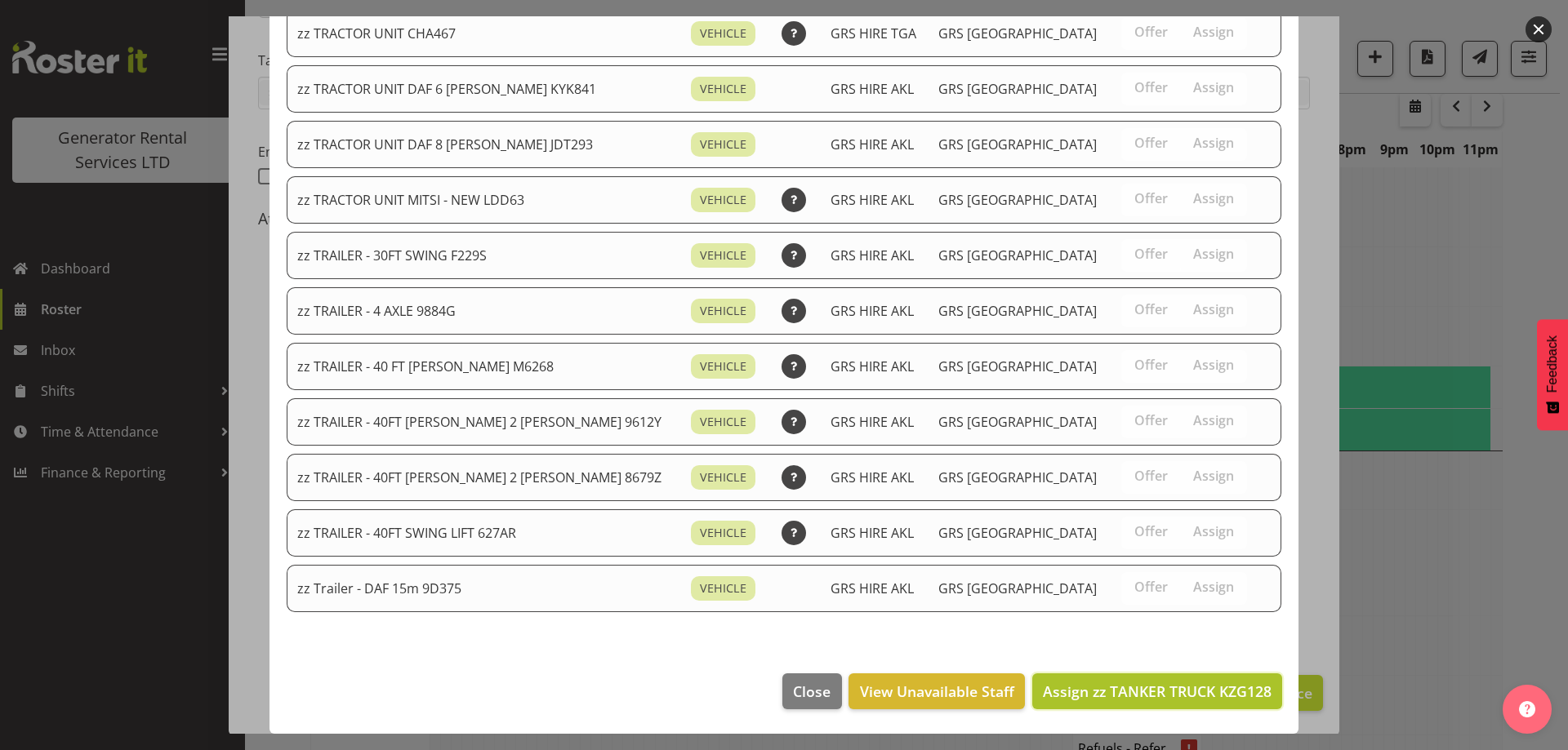
click at [1195, 686] on span "Assign zz TANKER TRUCK KZG128" at bounding box center [1157, 691] width 229 height 19
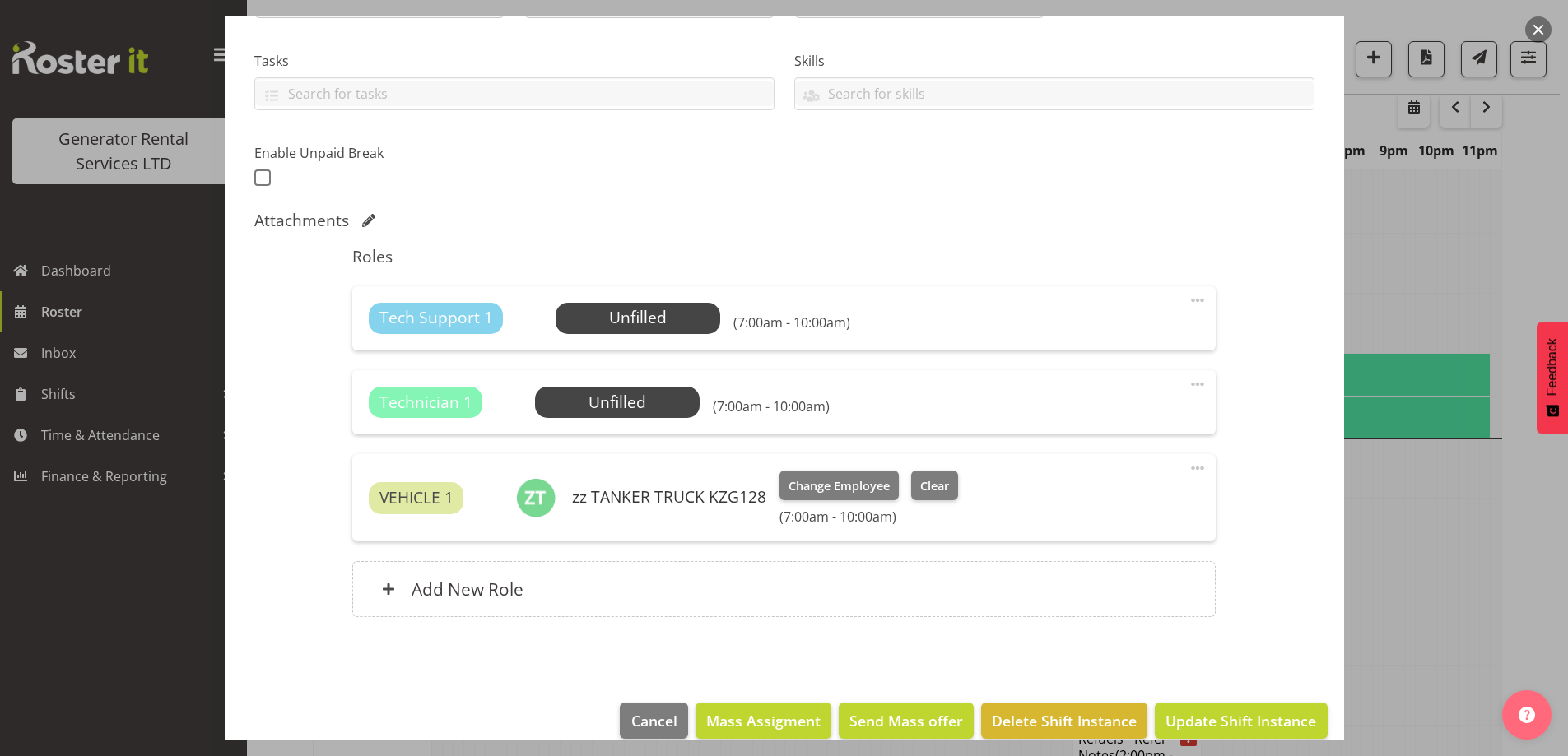
scroll to position [0, 0]
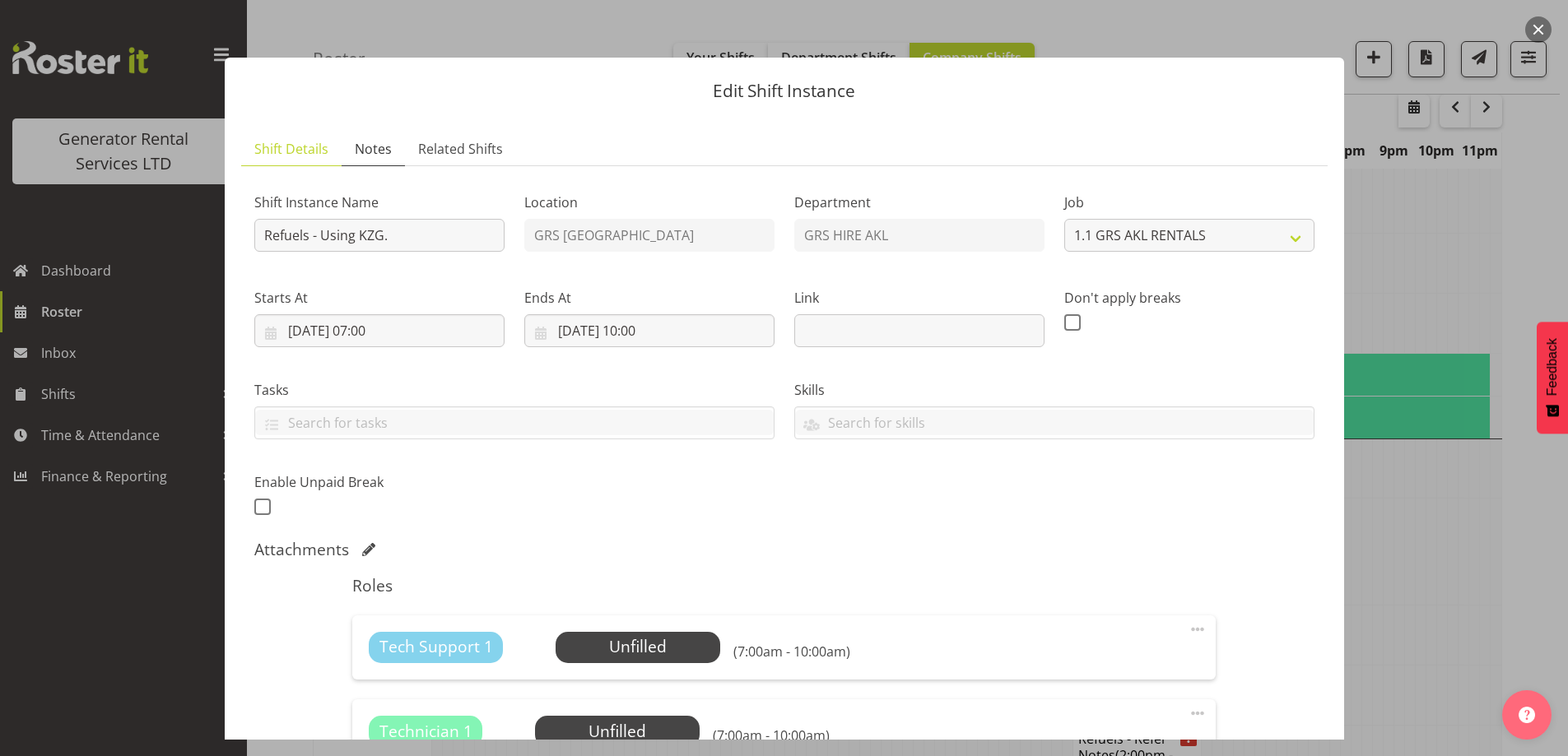
click at [374, 157] on span "Notes" at bounding box center [373, 148] width 37 height 20
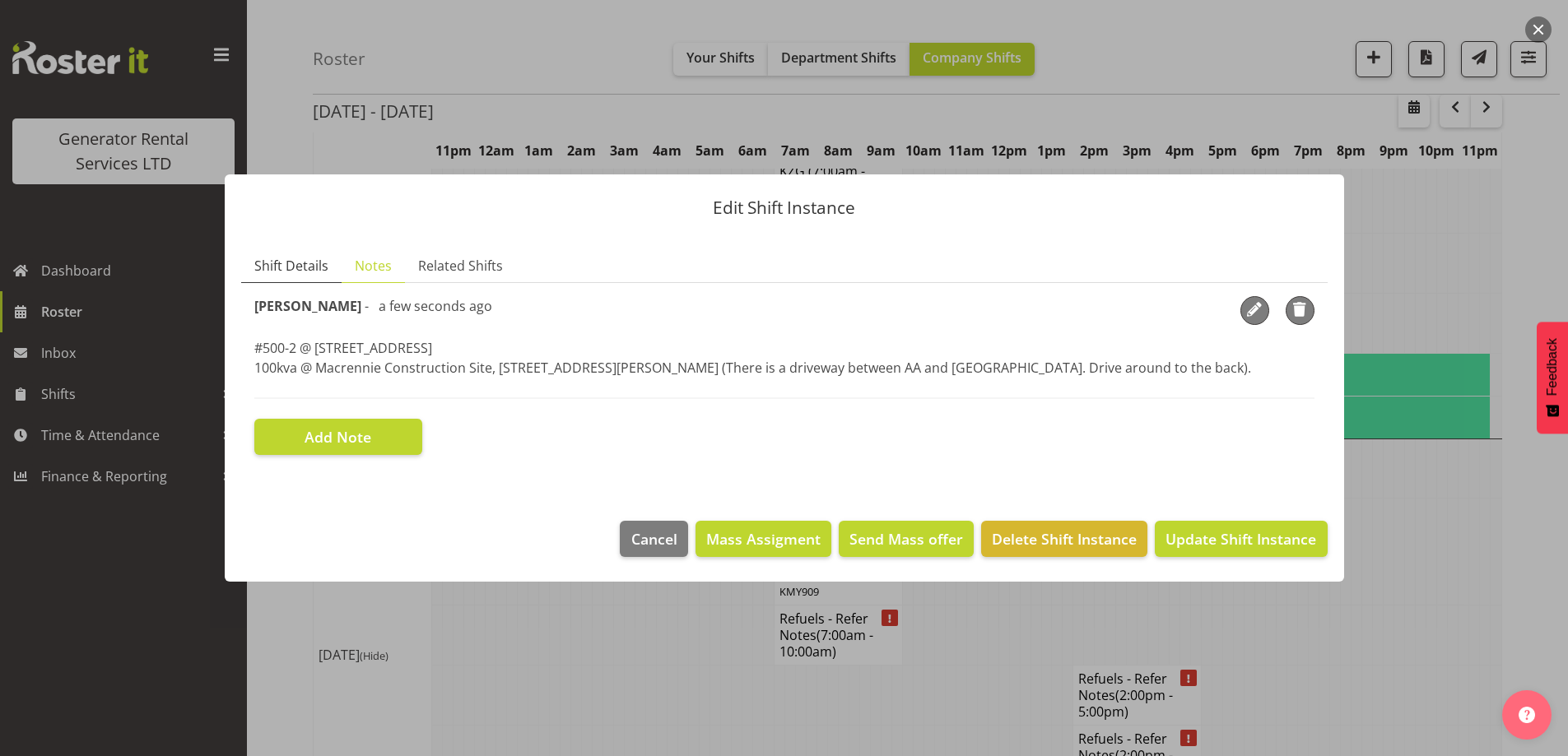
click at [285, 272] on span "Shift Details" at bounding box center [291, 266] width 74 height 20
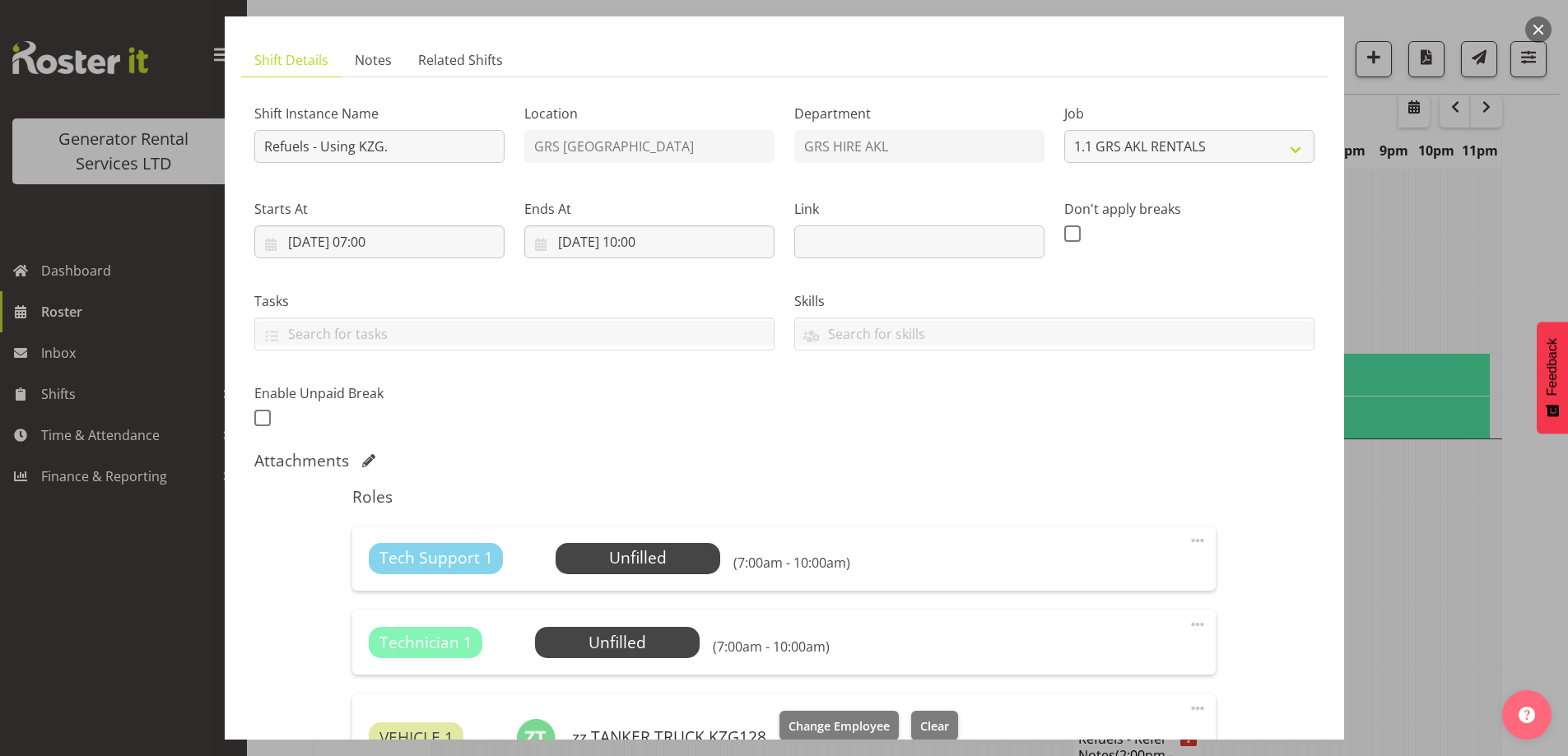
scroll to position [353, 0]
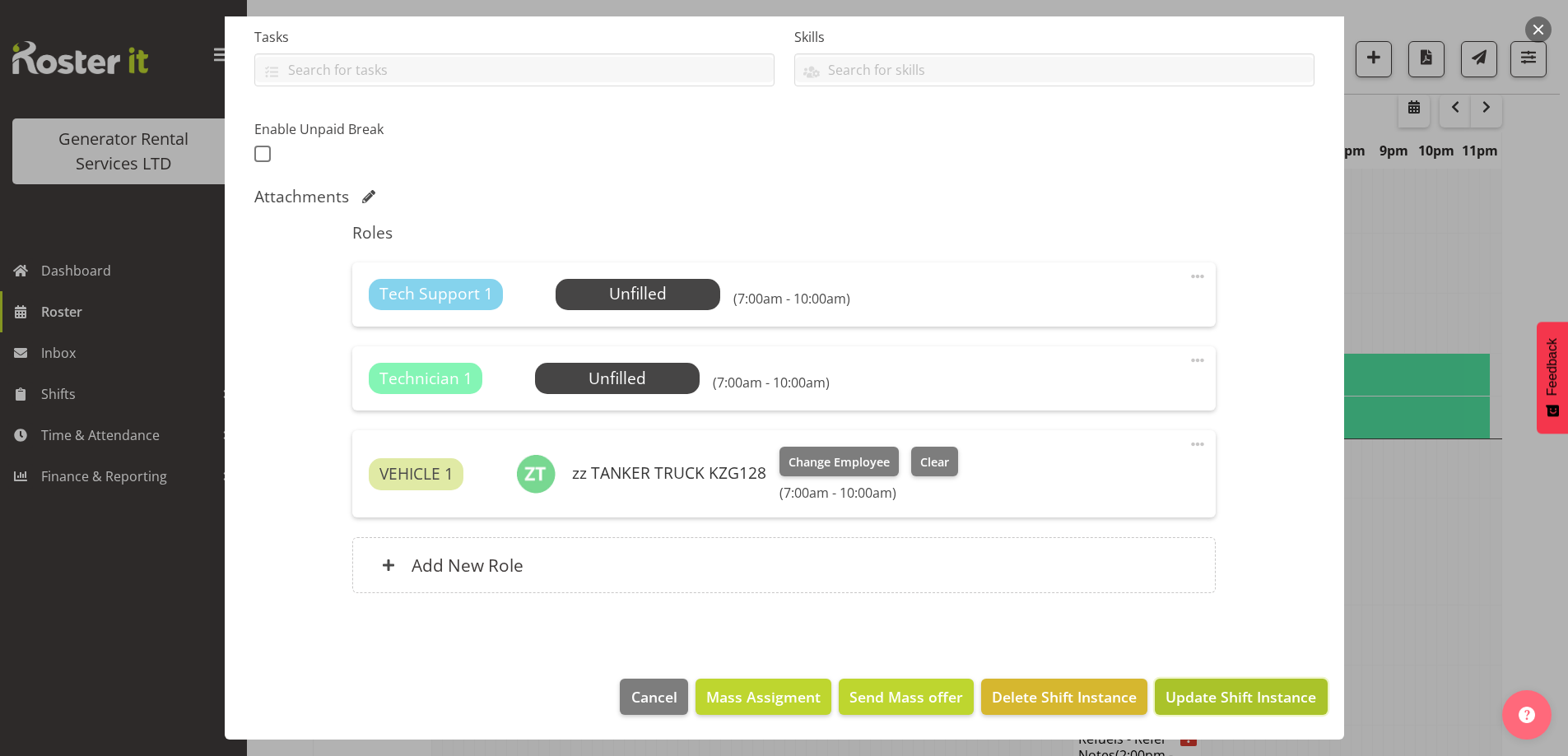
click at [1227, 691] on span "Update Shift Instance" at bounding box center [1241, 696] width 151 height 21
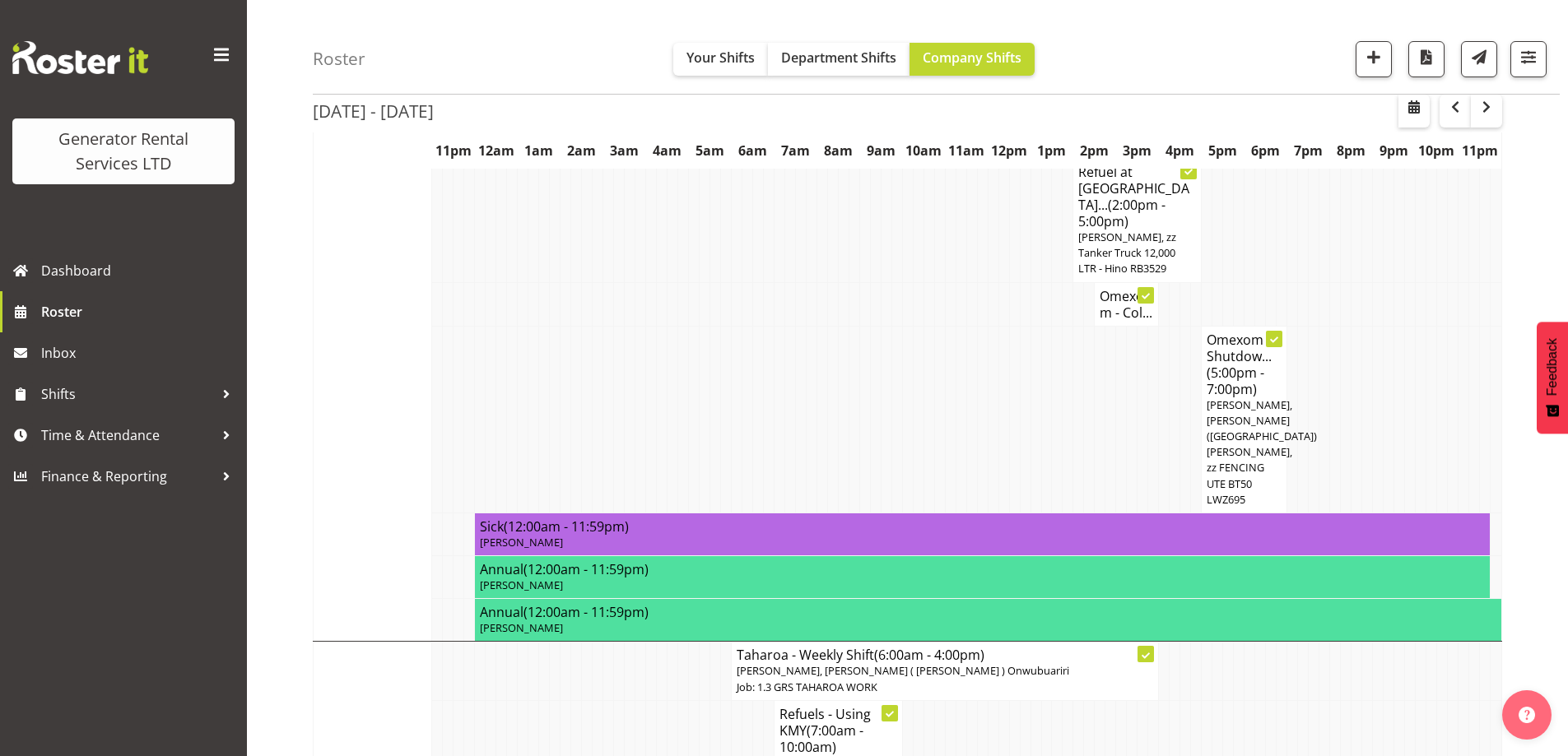
scroll to position [1868, 0]
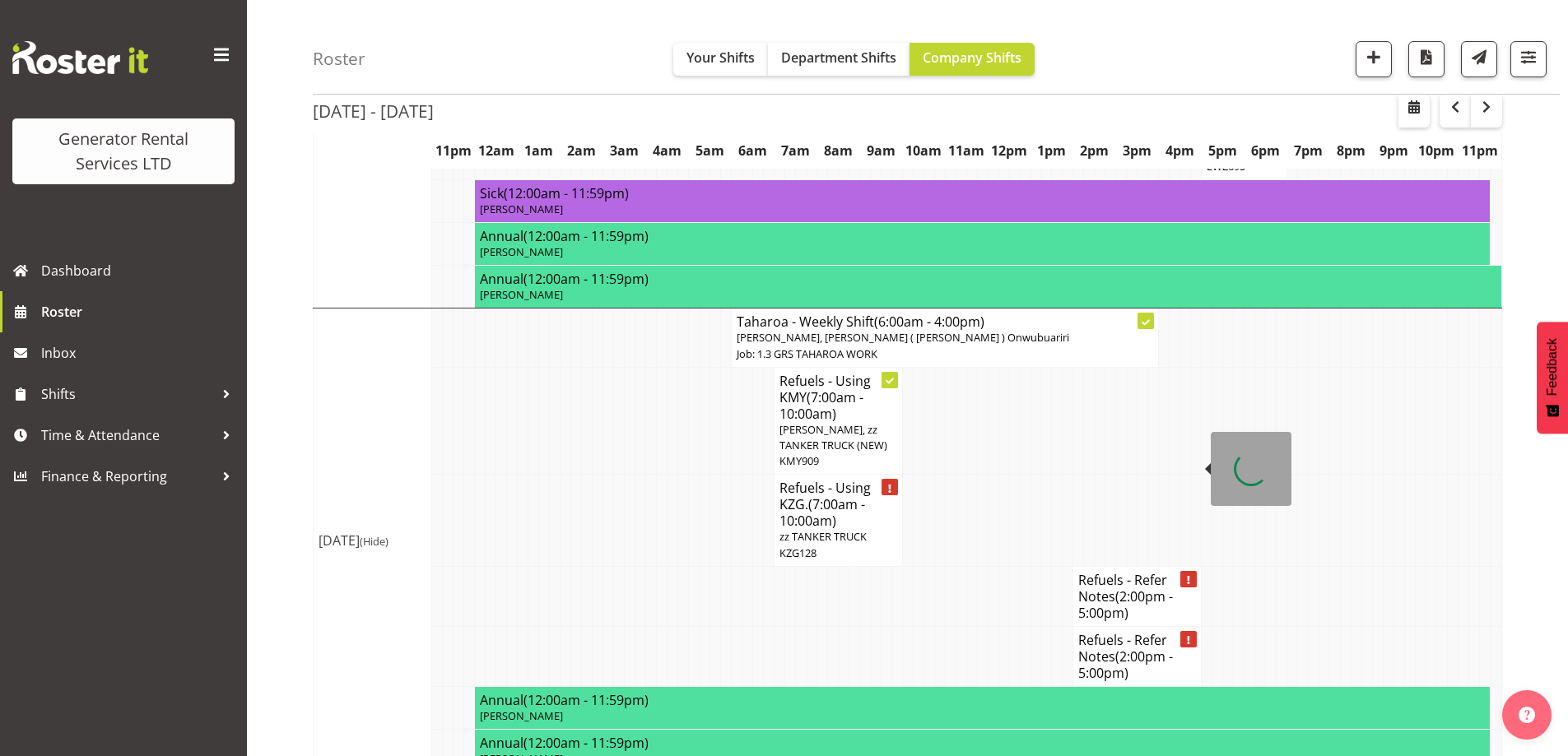
click at [1127, 587] on span "(2:00pm - 5:00pm)" at bounding box center [1125, 604] width 95 height 35
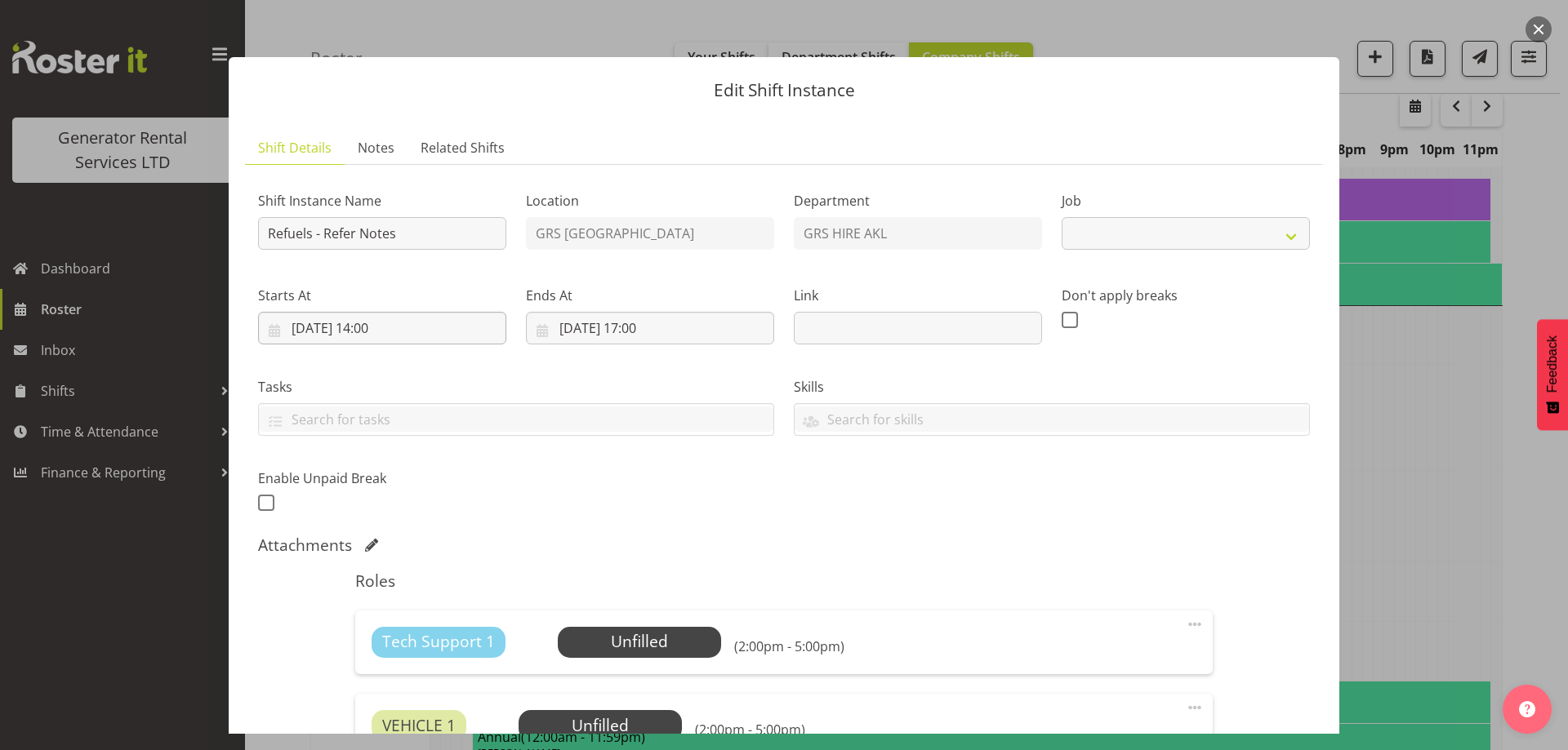
select select "9"
click at [375, 155] on span "Notes" at bounding box center [375, 147] width 36 height 19
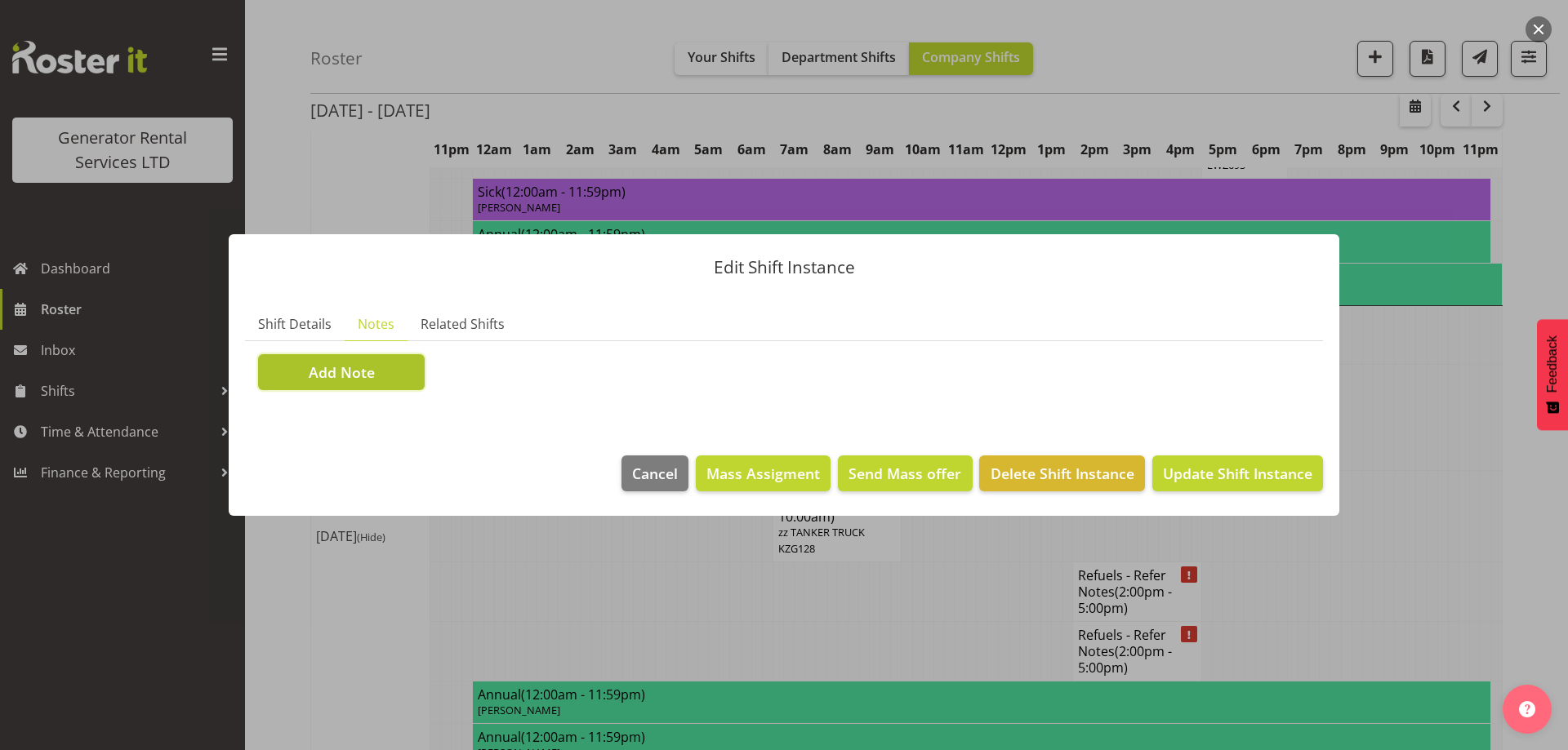
click at [359, 387] on button "Add Note" at bounding box center [340, 372] width 166 height 36
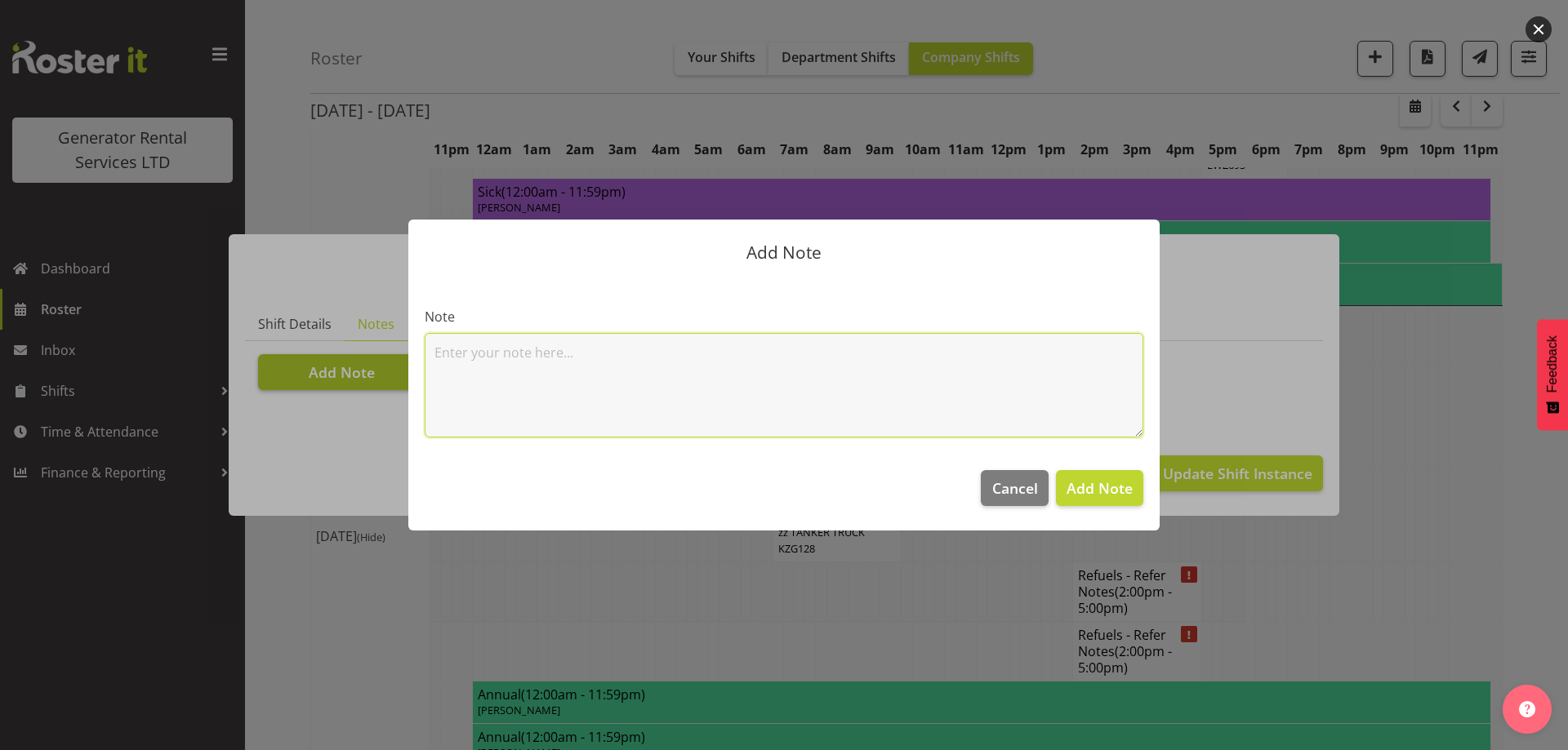
click at [497, 370] on textarea at bounding box center [784, 385] width 719 height 105
paste textarea "#500-2 @ [STREET_ADDRESS]"
click at [429, 356] on textarea "#500-2 @ [STREET_ADDRESS]" at bounding box center [784, 385] width 719 height 105
click at [454, 356] on textarea "#500-2 @ [STREET_ADDRESS]" at bounding box center [784, 385] width 719 height 105
paste textarea "100kva @ Macrennie Construction Site, [STREET_ADDRESS][PERSON_NAME] (There is a…"
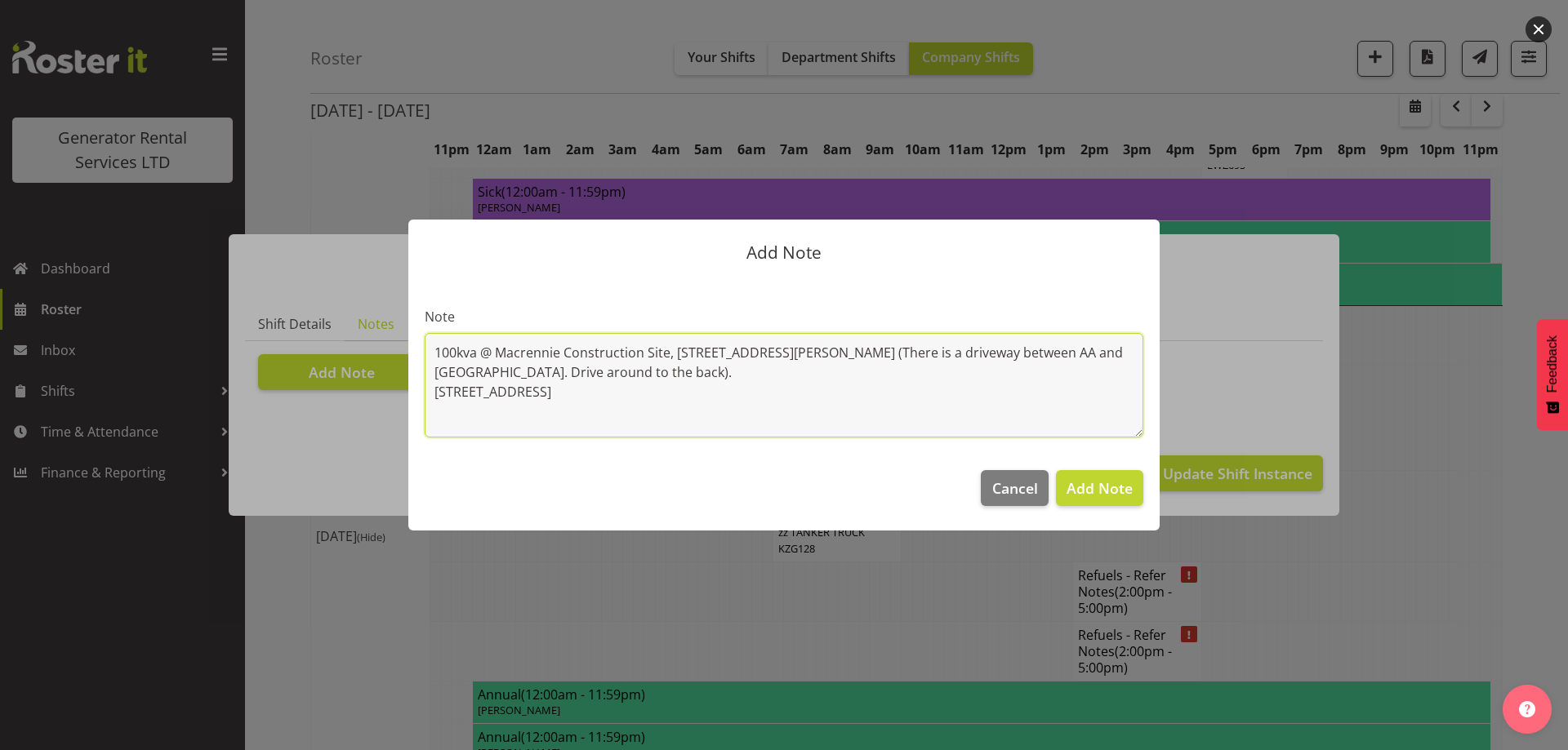
click at [444, 355] on textarea "100kva @ Macrennie Construction Site, 6 Carr Rd Mt Roskill (There is a driveway…" at bounding box center [784, 385] width 719 height 105
click at [438, 355] on textarea "100kva @ Macrennie Construction Site, 6 Carr Rd Mt Roskill (There is a driveway…" at bounding box center [784, 385] width 719 height 105
paste textarea "800KVA, 500kvas & 300kva @ [STREET_ADDRESS][PERSON_NAME][PERSON_NAME],"
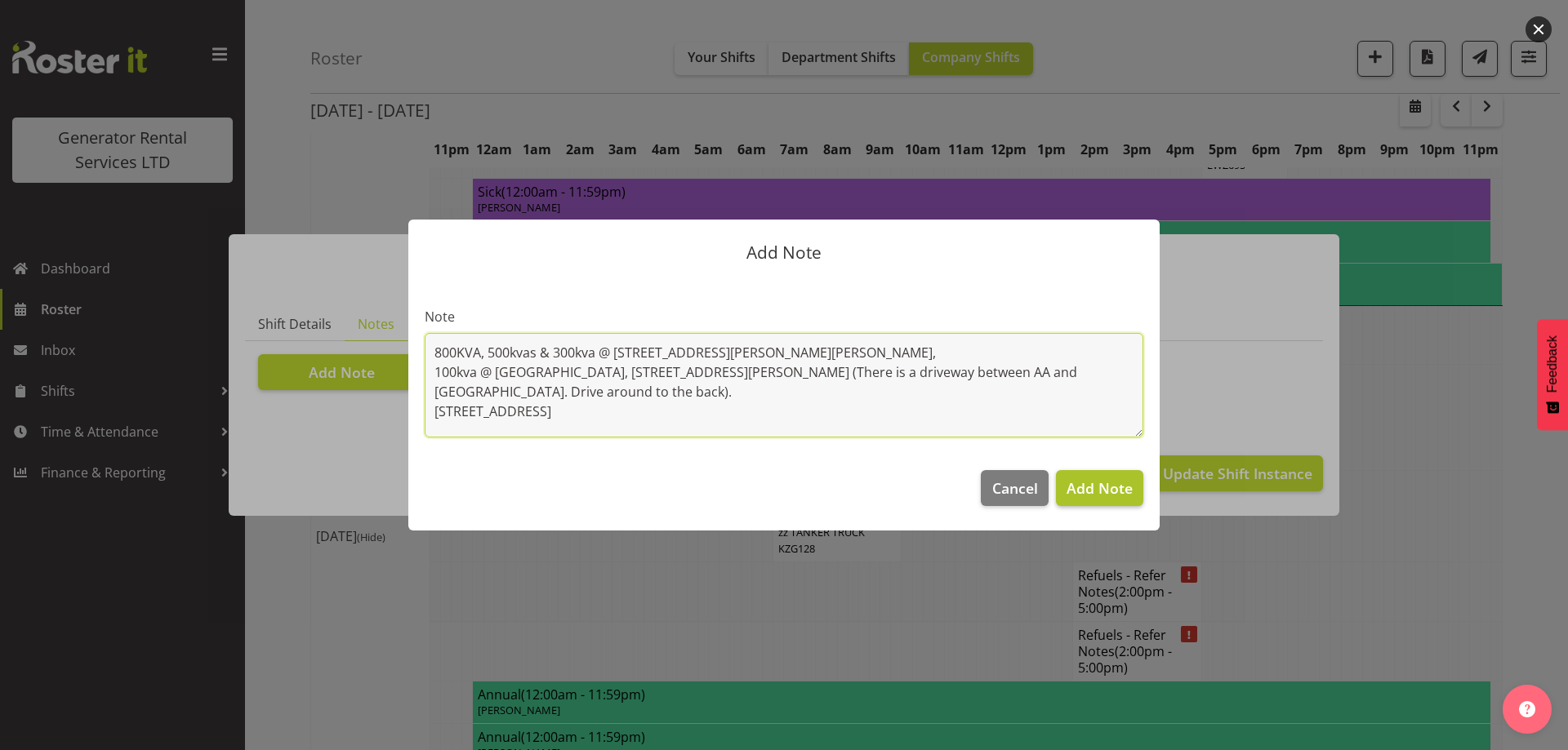
type textarea "800KVA, 500kvas & 300kva @ 651 Massey road, 37 Plumley Cres & 46 Cyclamen road,…"
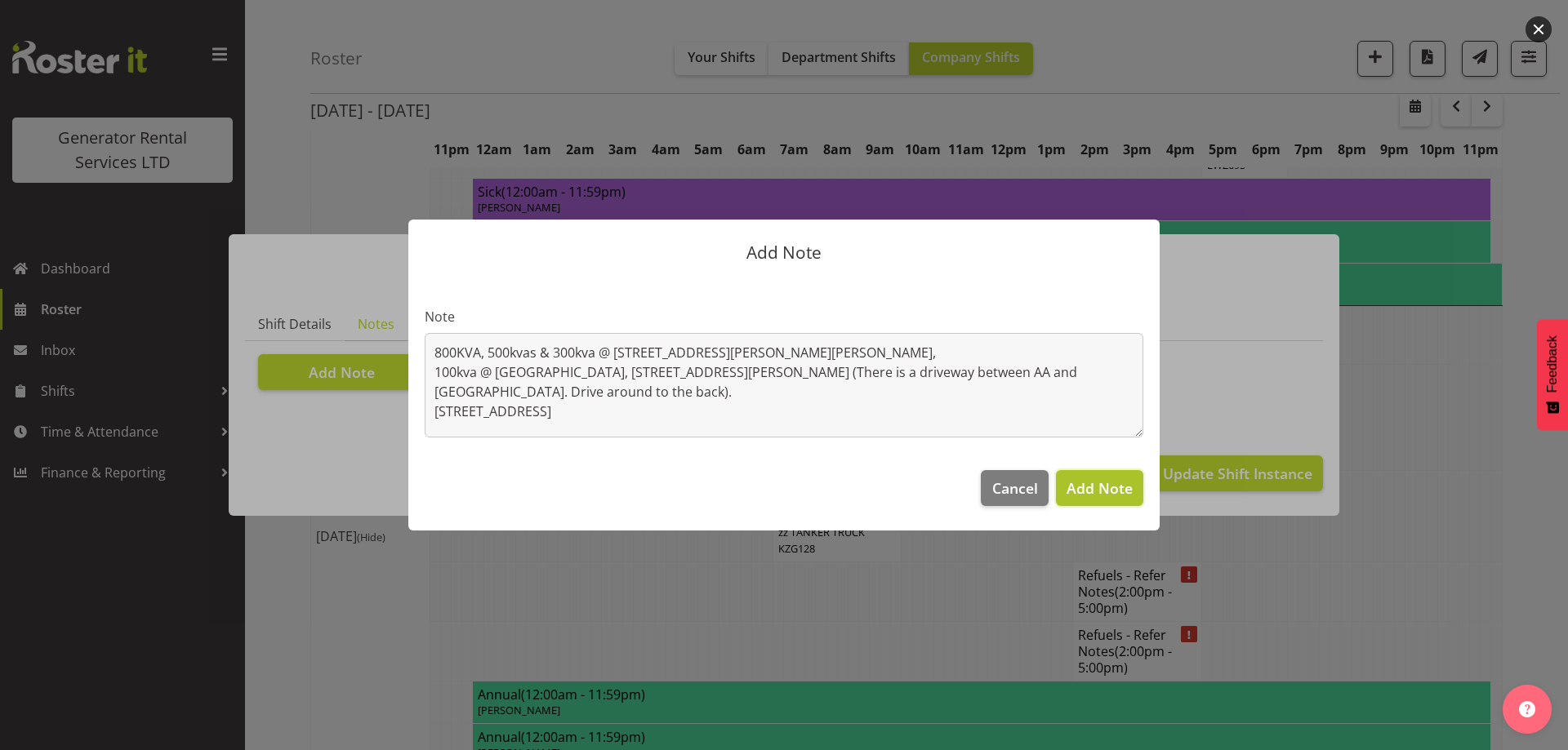
click at [1098, 491] on span "Add Note" at bounding box center [1099, 487] width 66 height 19
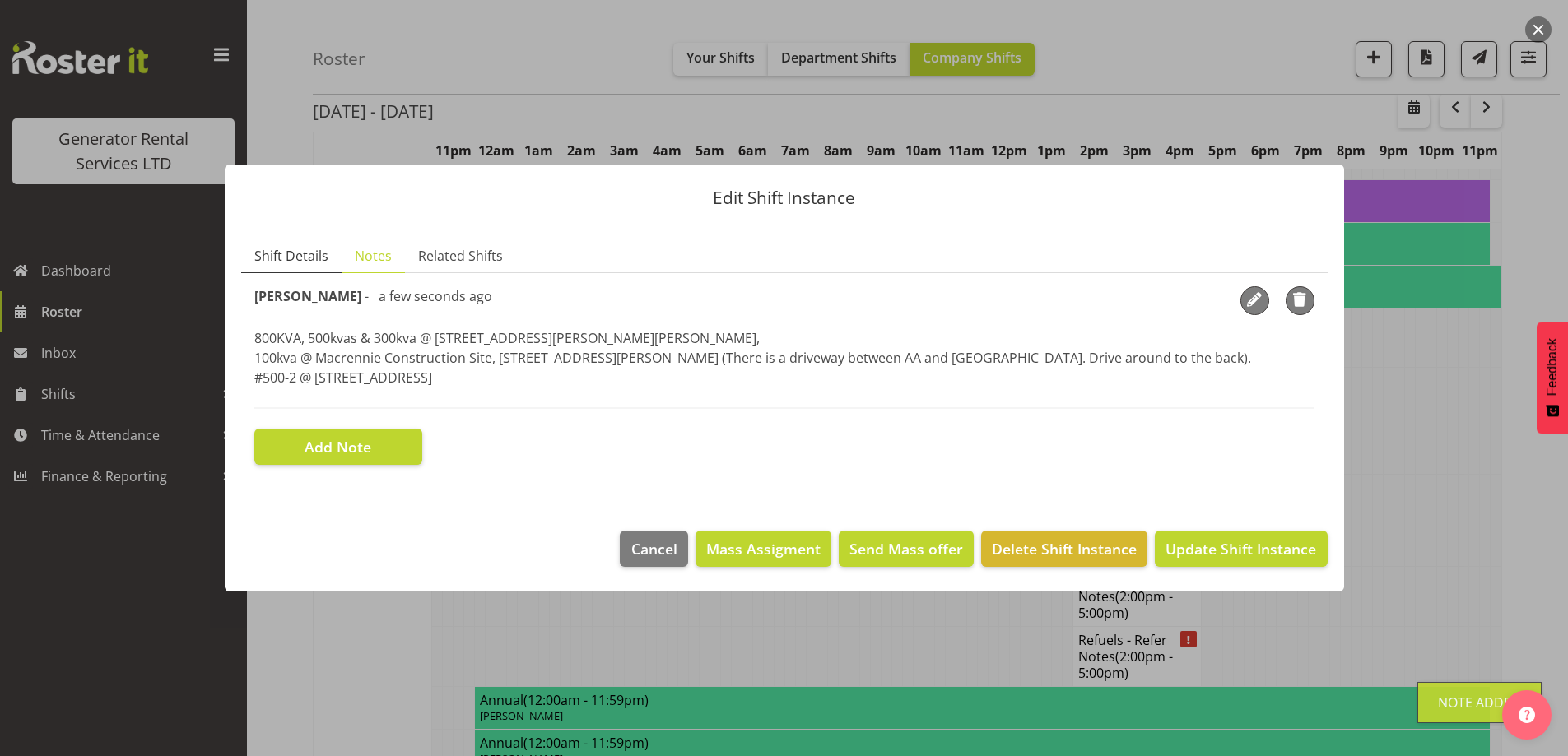
click at [313, 256] on span "Shift Details" at bounding box center [291, 255] width 74 height 20
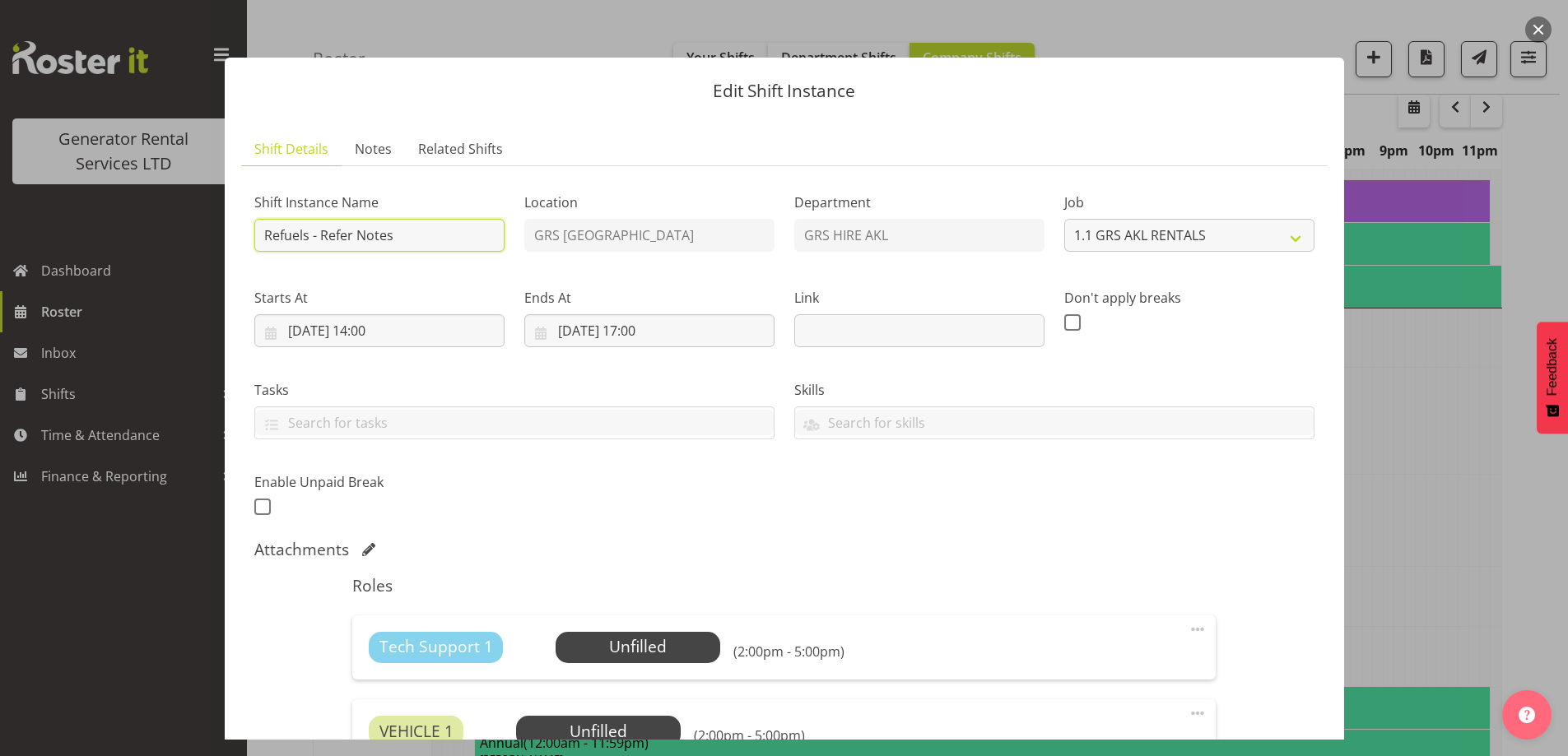
drag, startPoint x: 410, startPoint y: 235, endPoint x: 313, endPoint y: 235, distance: 97.0
click at [315, 235] on input "Refuels - Refer Notes" at bounding box center [380, 235] width 250 height 33
type input "Refuels - Using KMY"
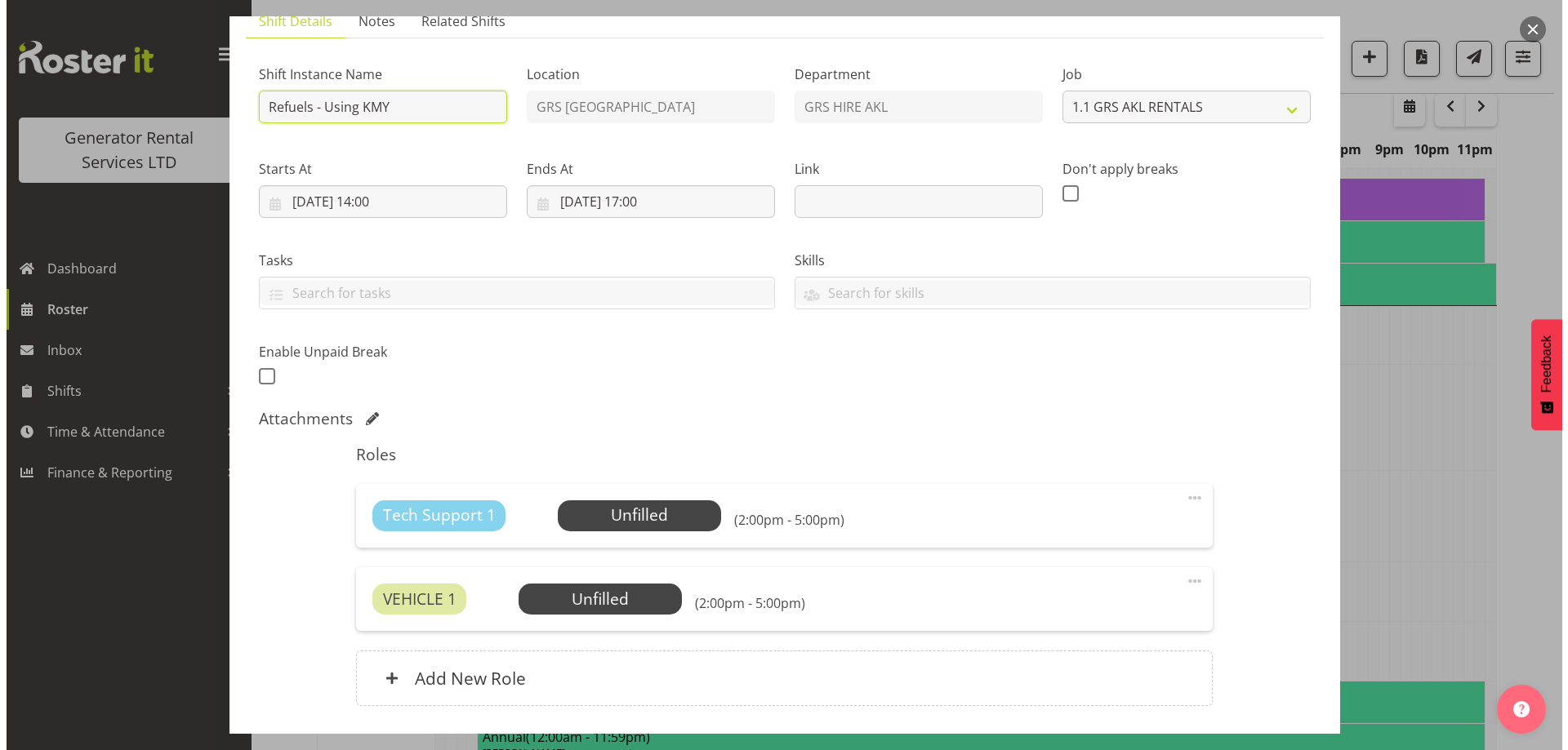
scroll to position [244, 0]
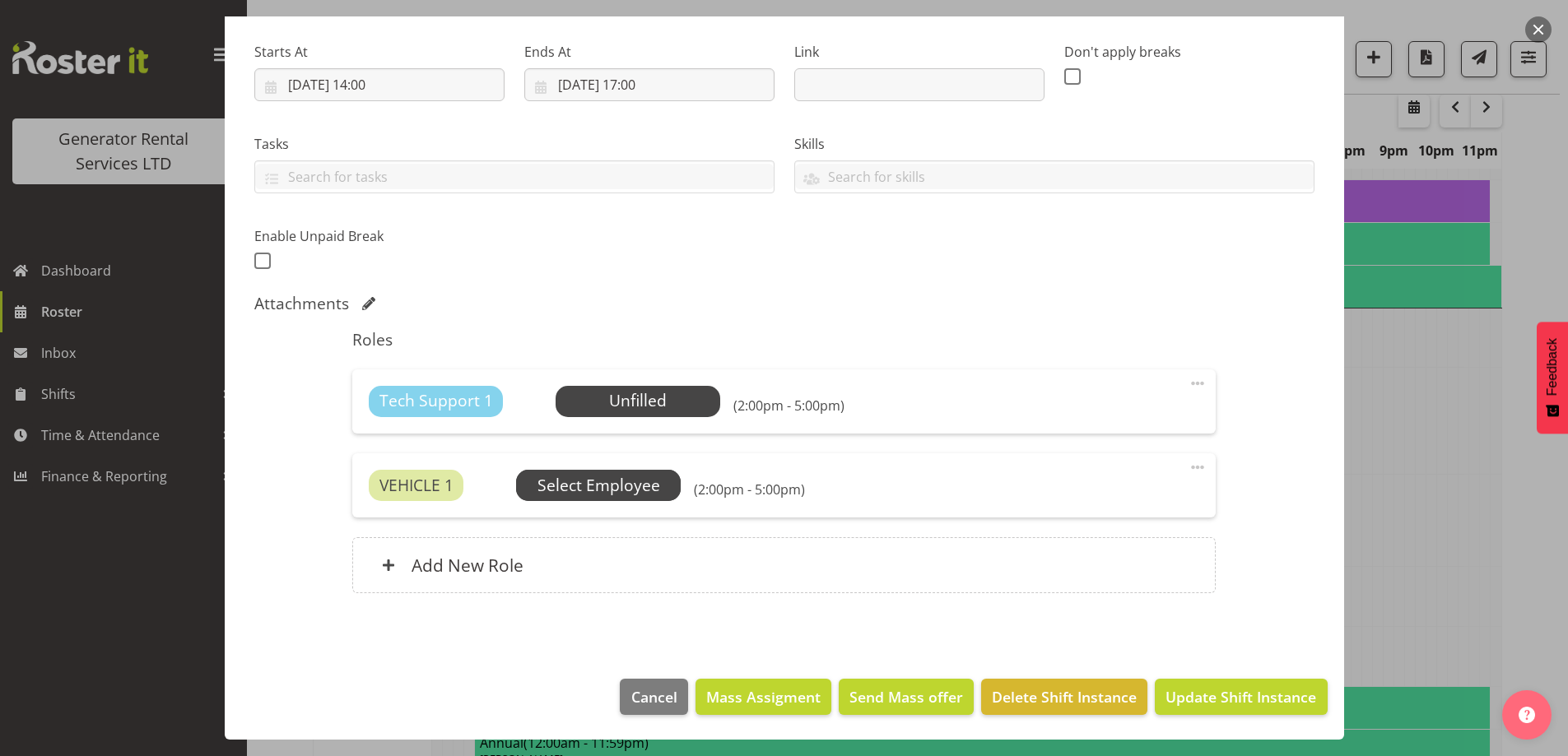
click at [0, 0] on span "Select Employee" at bounding box center [0, 0] width 0 height 0
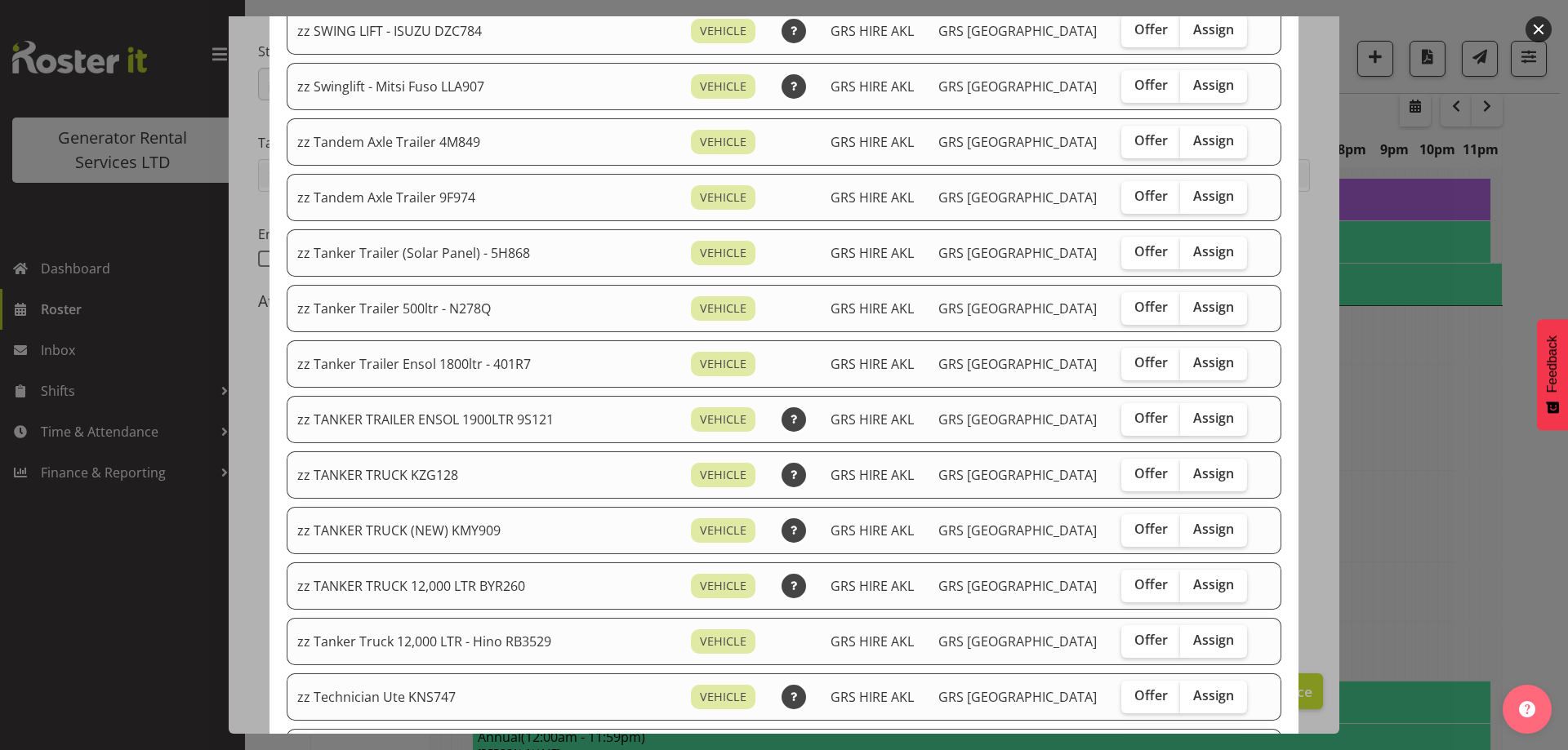
scroll to position [1388, 0]
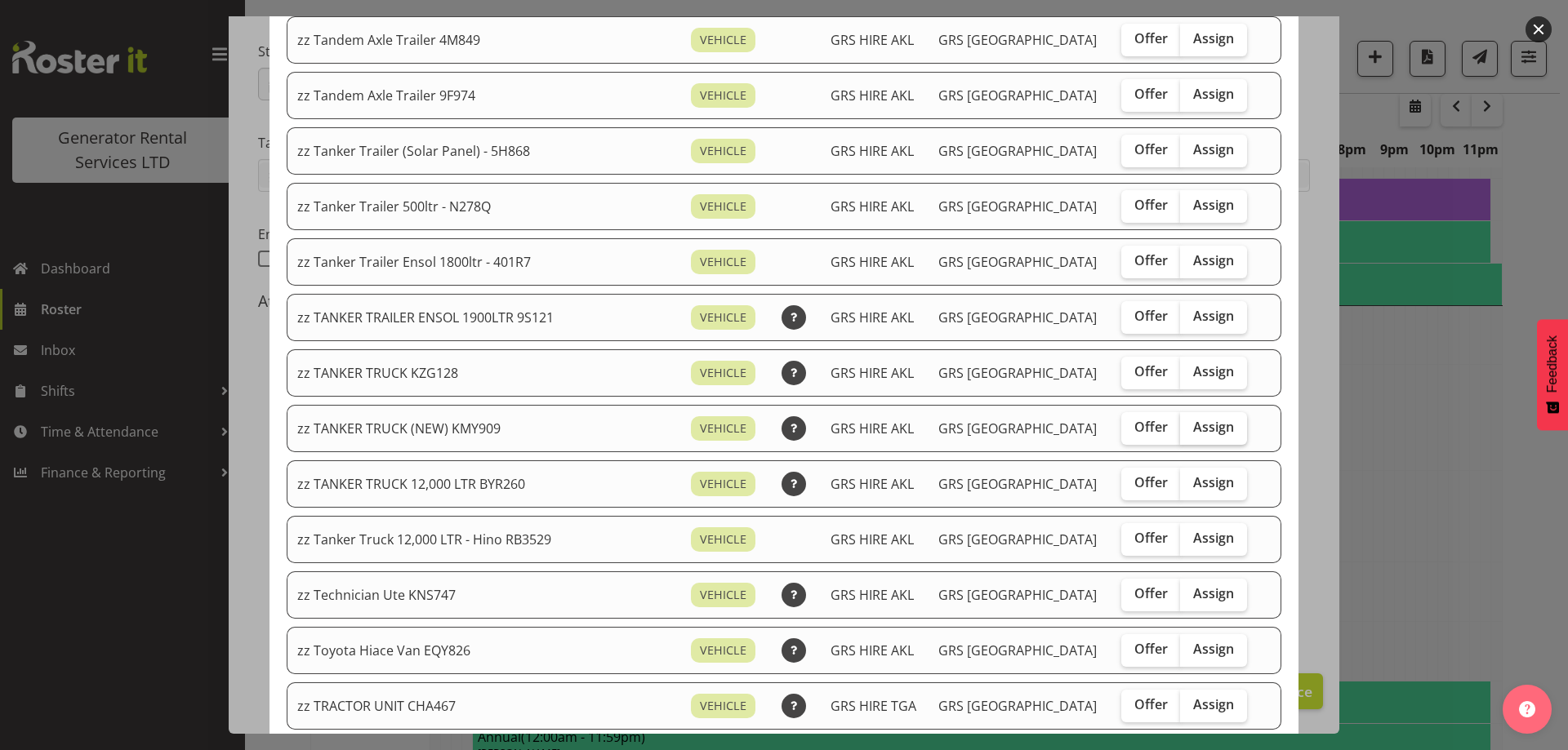
click at [1195, 428] on span "Assign" at bounding box center [1213, 427] width 41 height 16
click at [1190, 428] on input "Assign" at bounding box center [1185, 427] width 11 height 11
checkbox input "true"
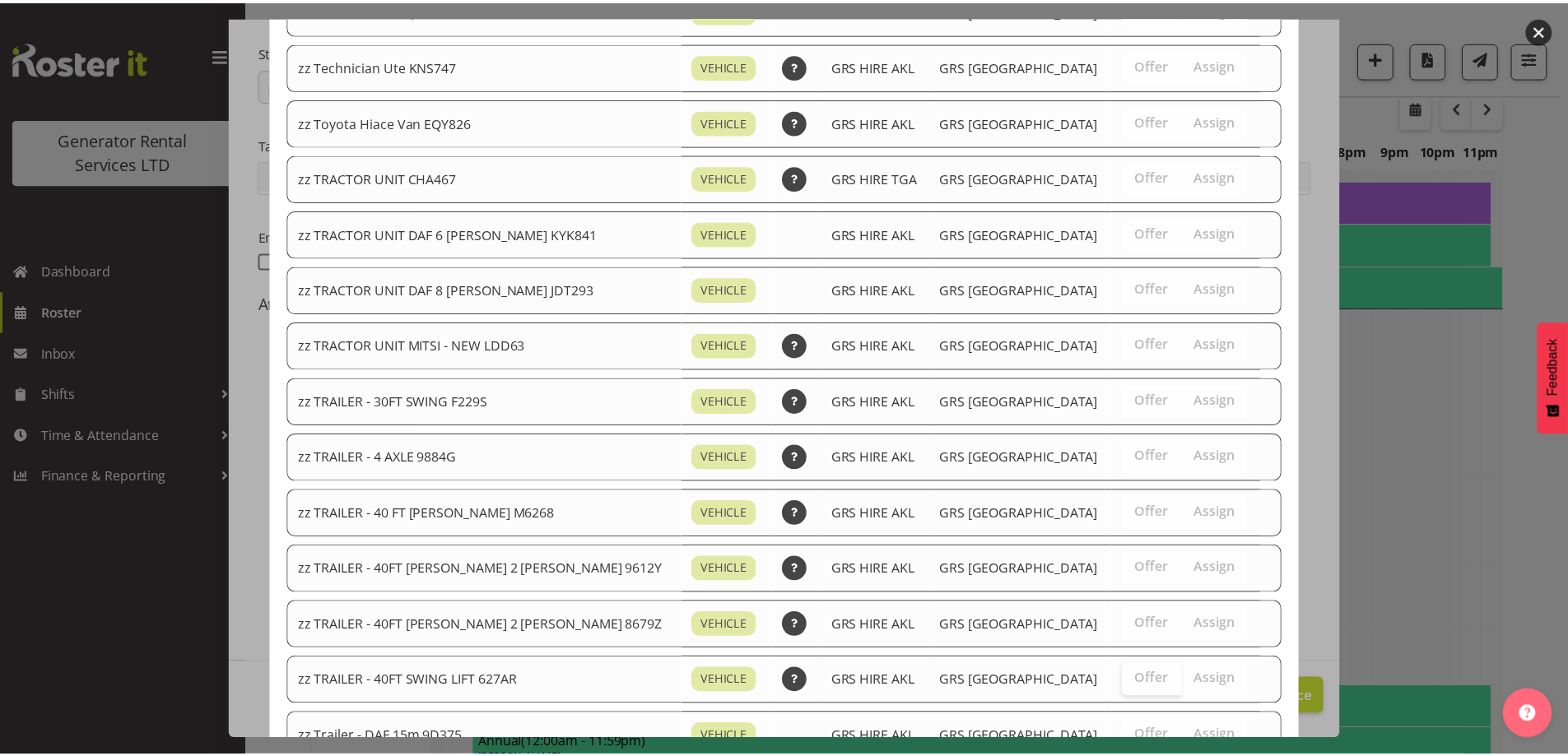
scroll to position [2077, 0]
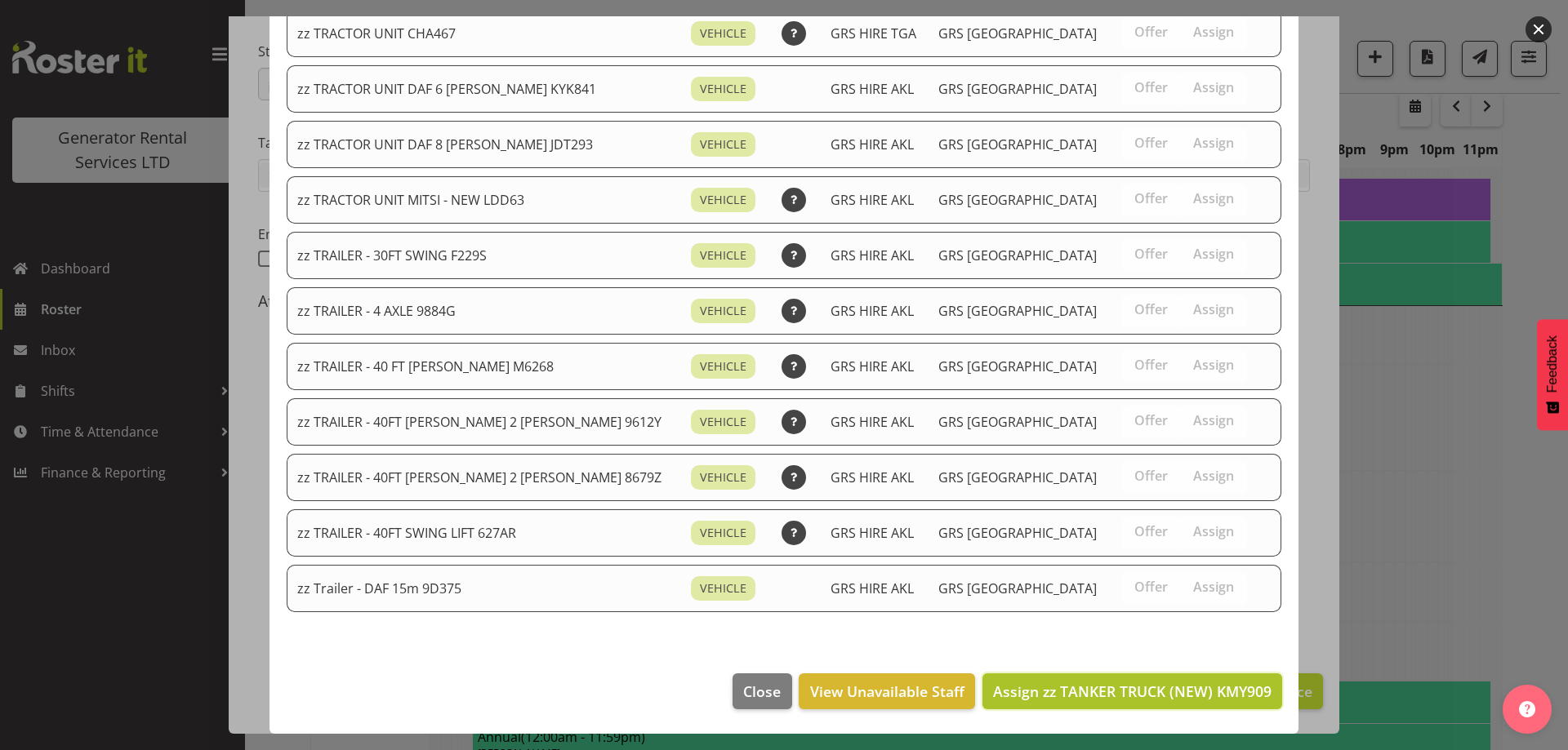
click at [1123, 677] on button "Assign zz TANKER TRUCK (NEW) KMY909" at bounding box center [1132, 691] width 300 height 36
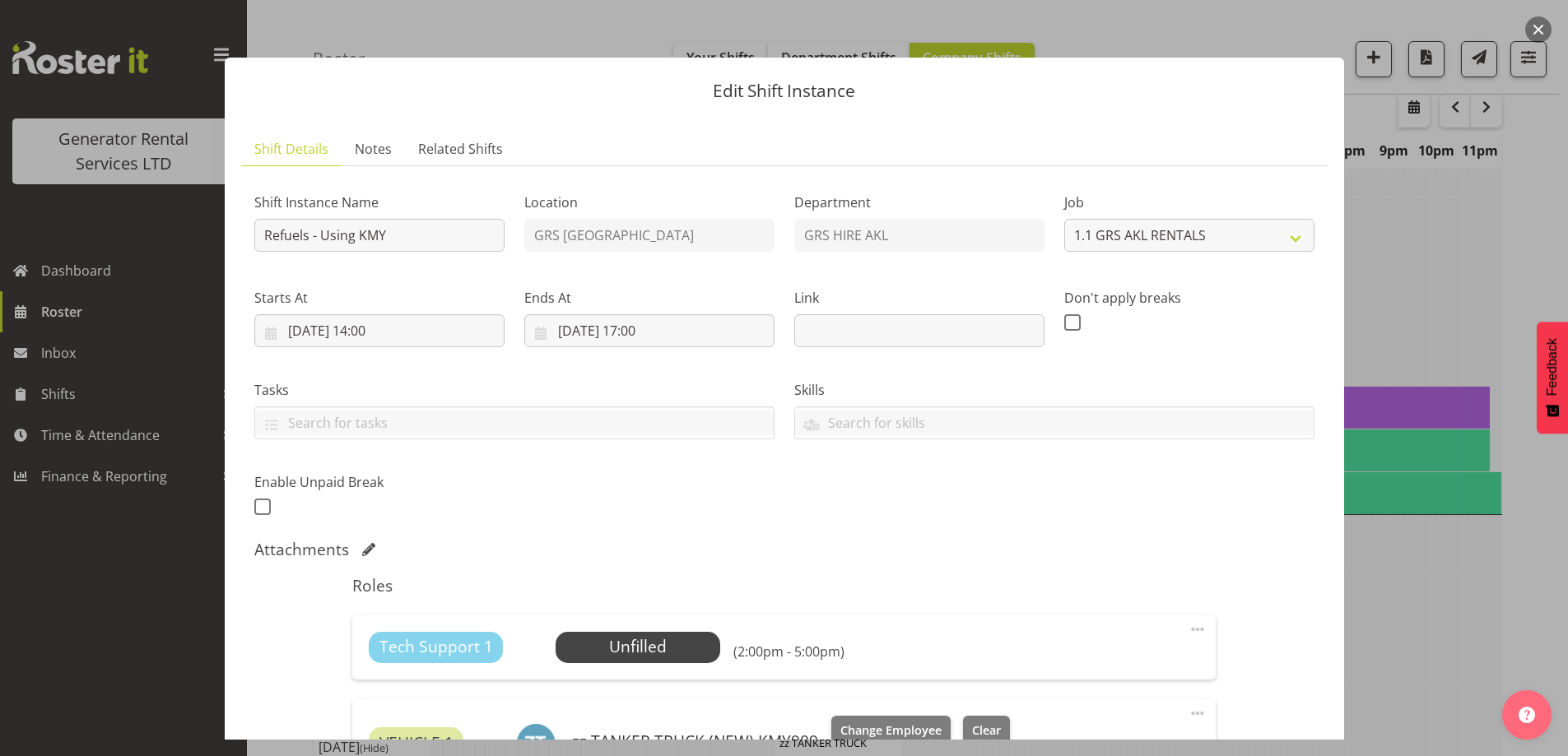
scroll to position [1457, 0]
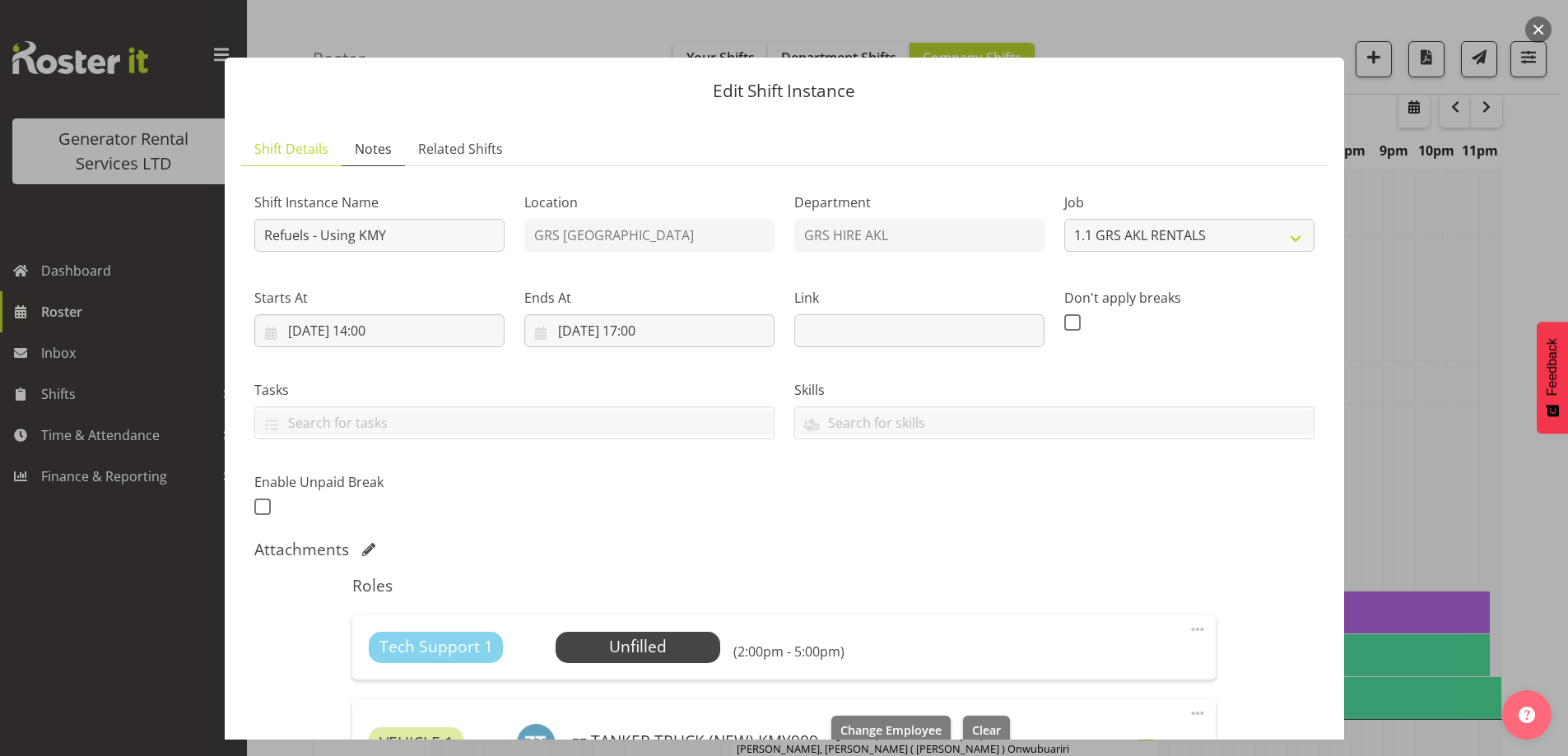
click at [378, 150] on span "Notes" at bounding box center [373, 148] width 37 height 20
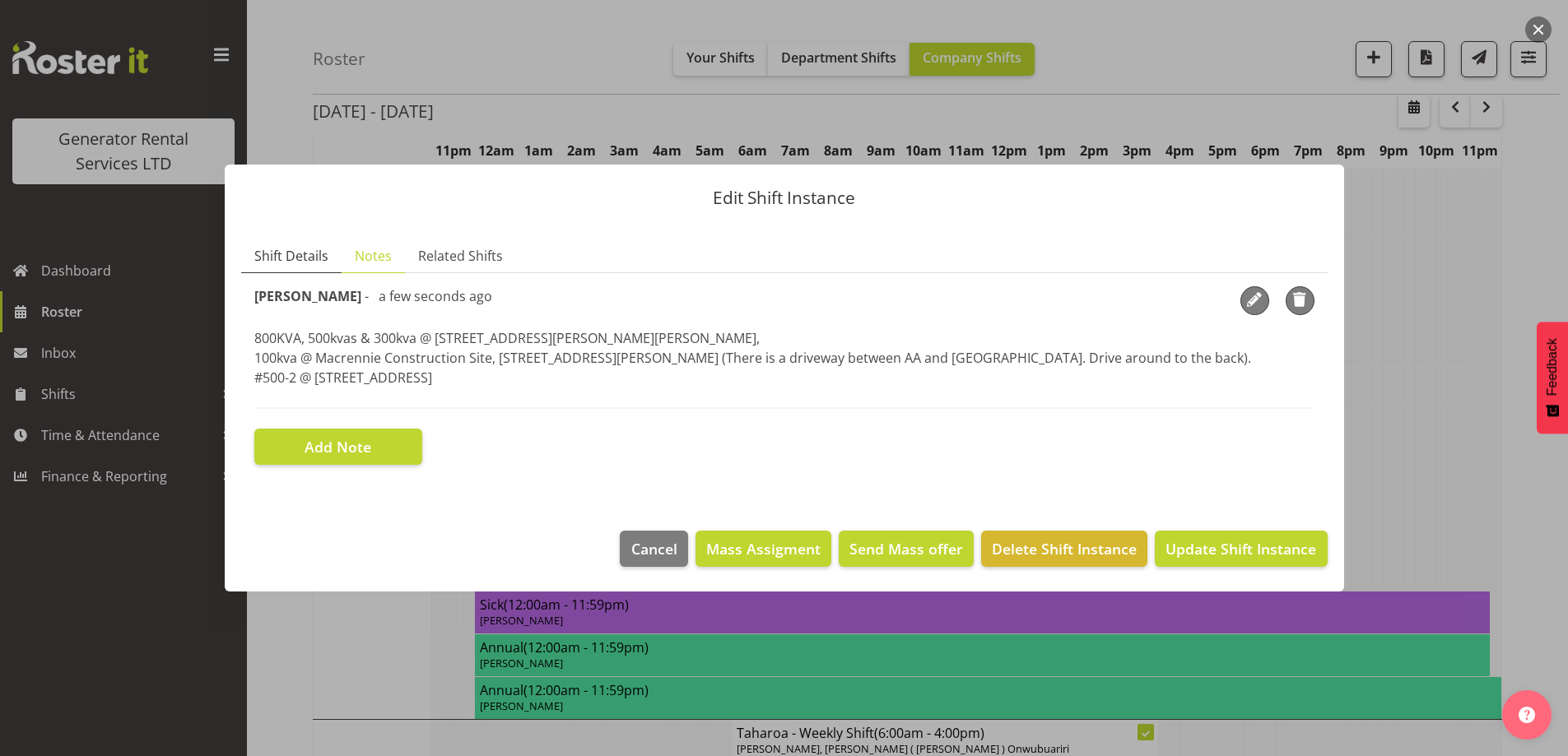
click at [293, 254] on span "Shift Details" at bounding box center [291, 255] width 74 height 20
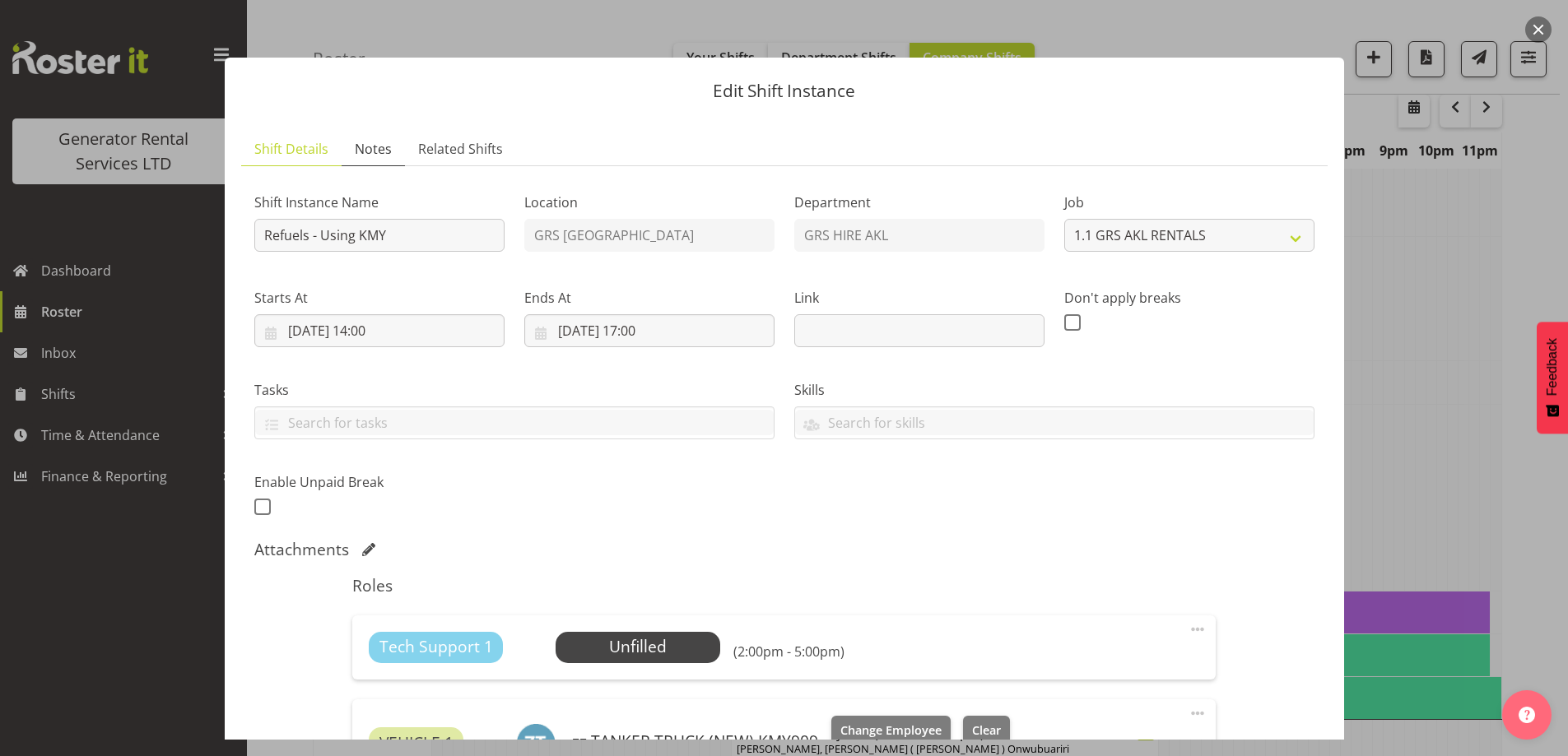
click at [382, 158] on span "Notes" at bounding box center [373, 148] width 37 height 20
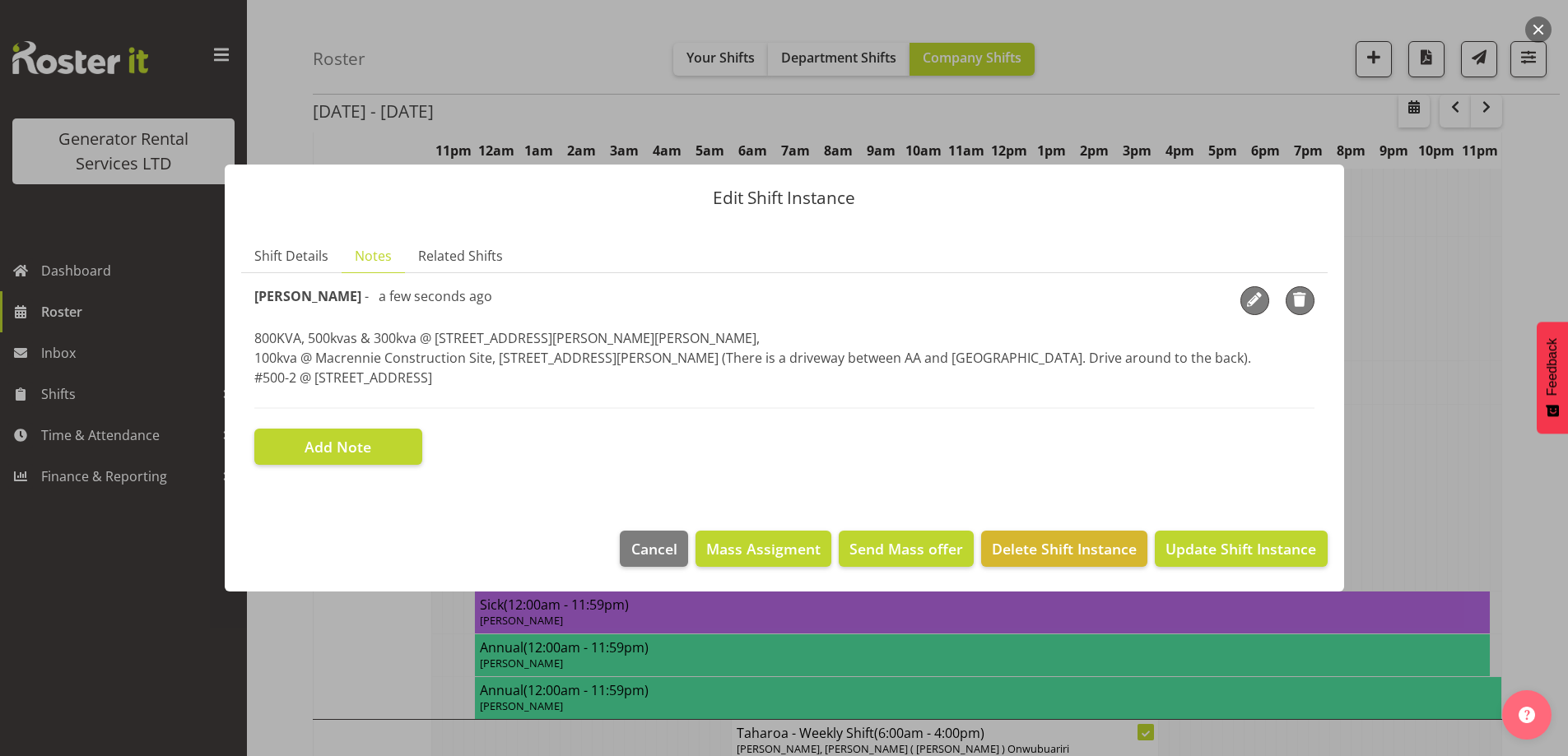
drag, startPoint x: 438, startPoint y: 369, endPoint x: 250, endPoint y: 341, distance: 190.1
click at [250, 341] on section "Shift Instance Name Refuels - Using KMY Location GRS Auckland Department GRS HI…" at bounding box center [784, 375] width 1087 height 205
copy p "800KVA, 500kvas & 300kva @ 651 Massey road, 37 Plumley Cres & 46 Cyclamen road,…"
click at [307, 266] on link "Shift Details" at bounding box center [291, 256] width 101 height 34
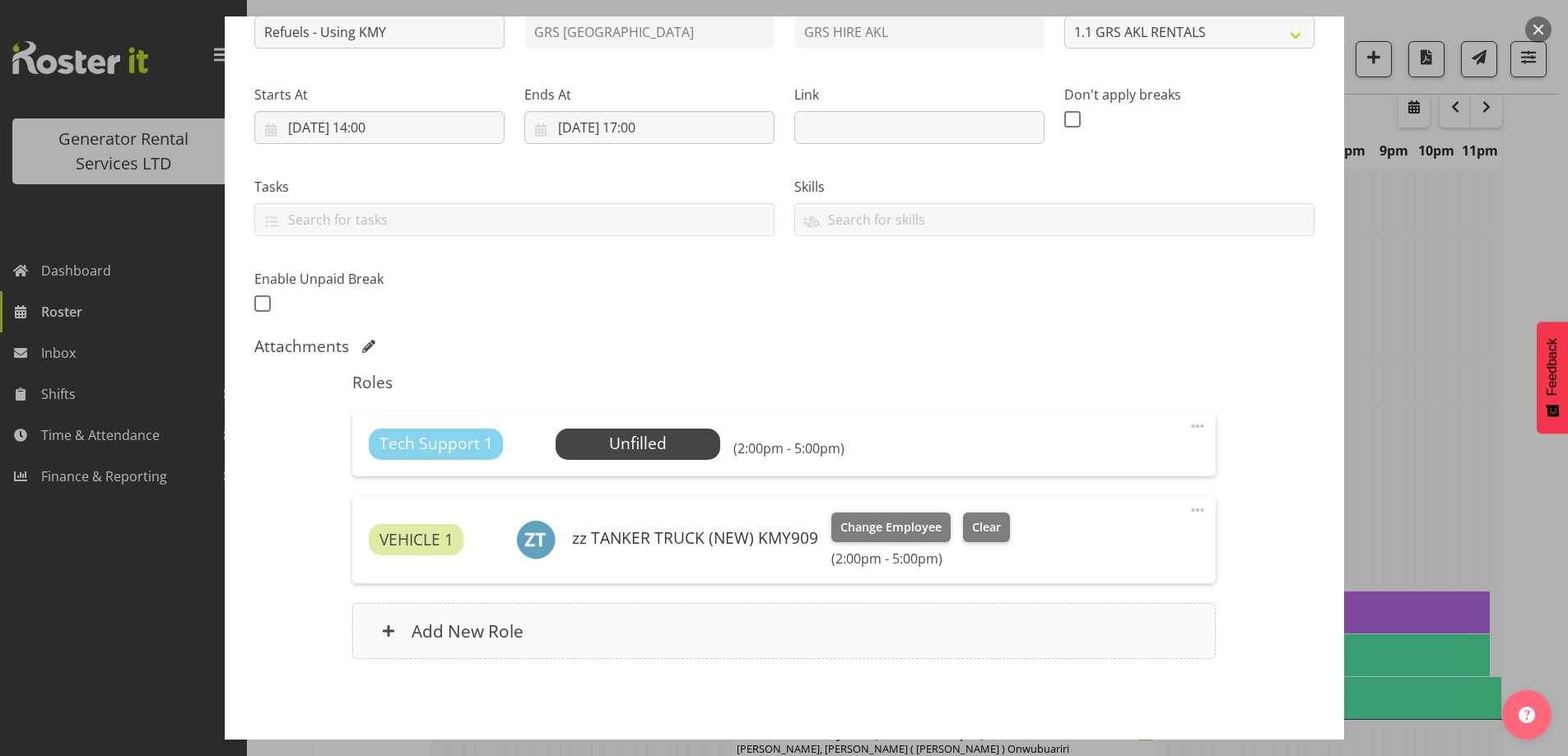
scroll to position [269, 0]
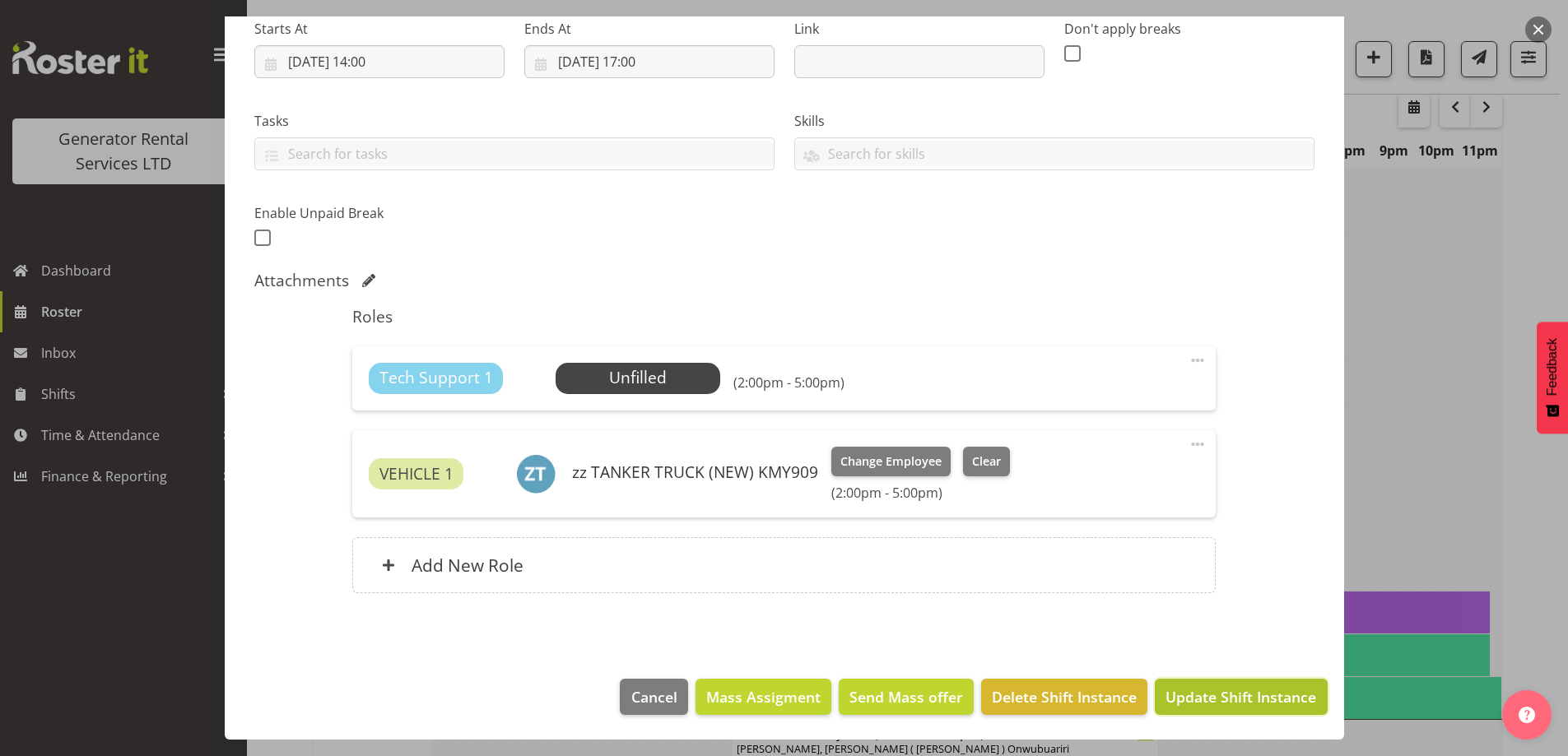
click at [1215, 684] on button "Update Shift Instance" at bounding box center [1241, 696] width 172 height 37
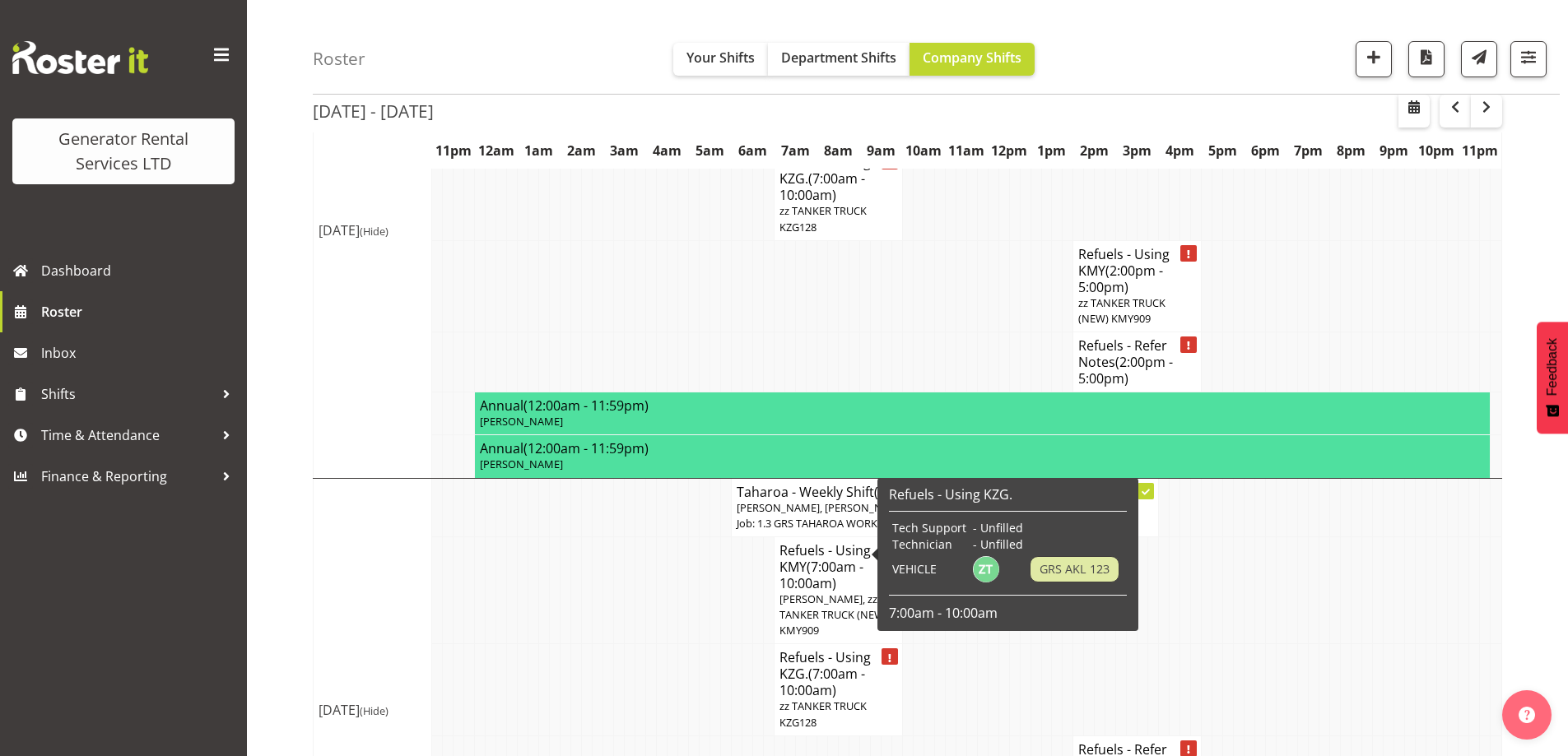
scroll to position [2265, 0]
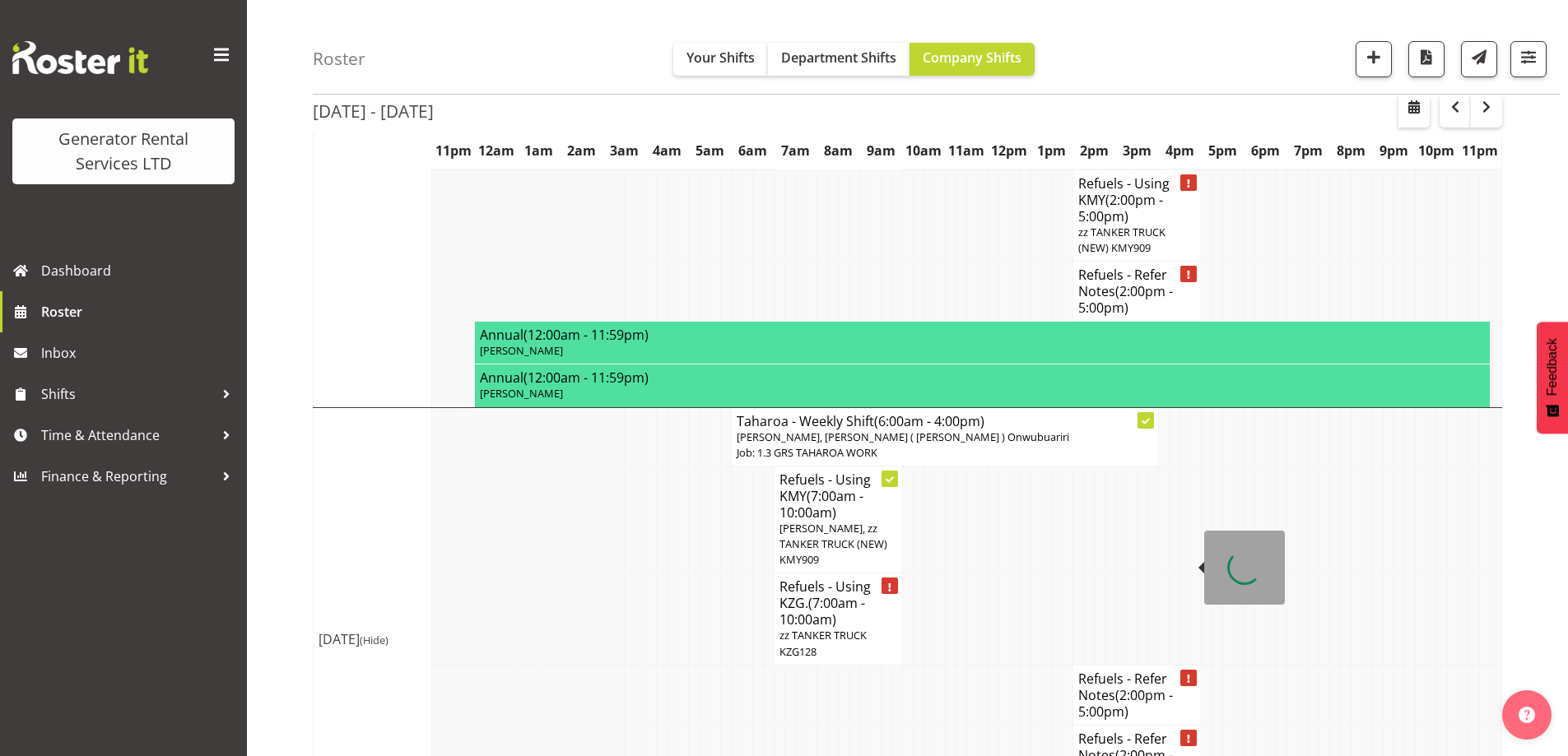
click at [1142, 686] on span "(2:00pm - 5:00pm)" at bounding box center [1125, 703] width 95 height 35
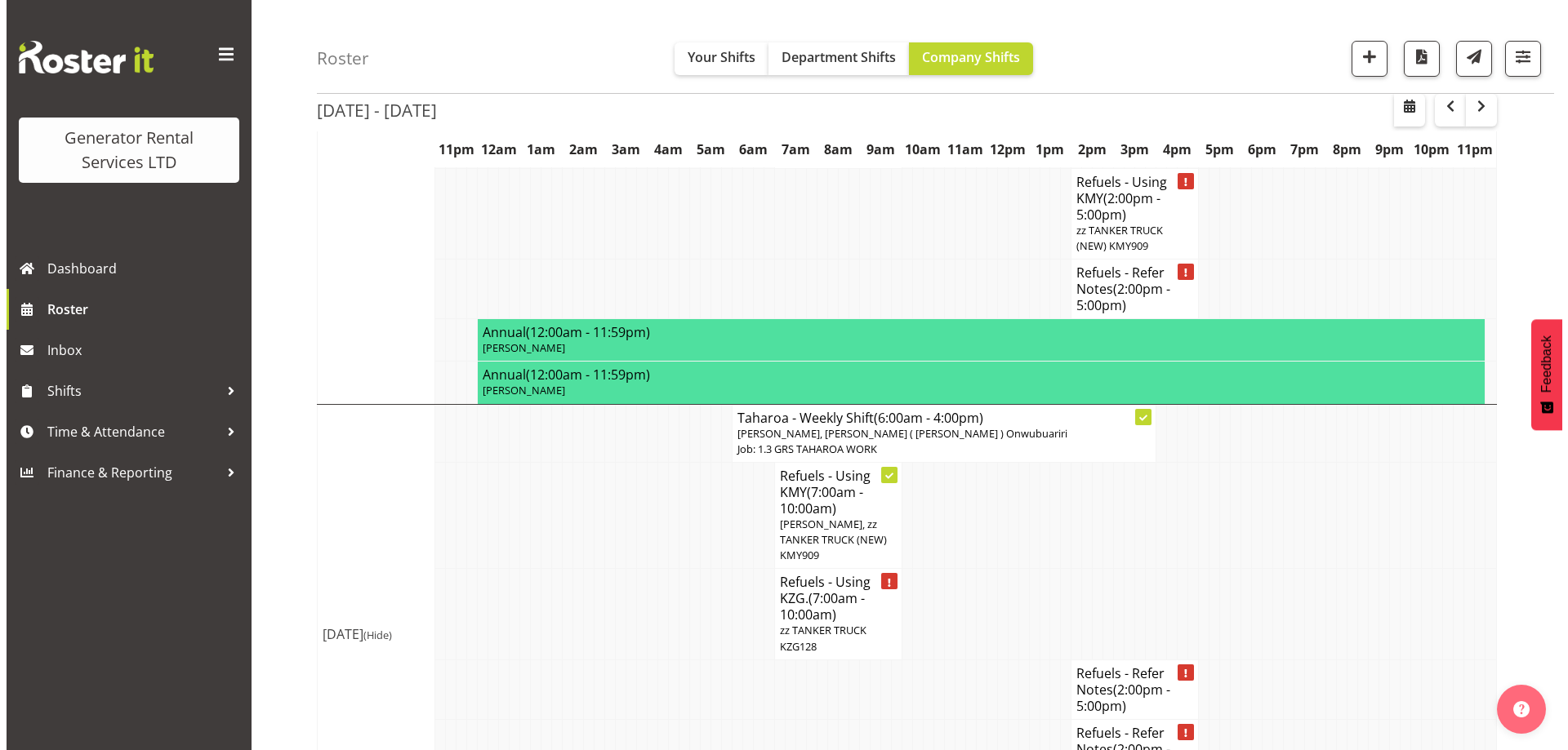
scroll to position [2231, 0]
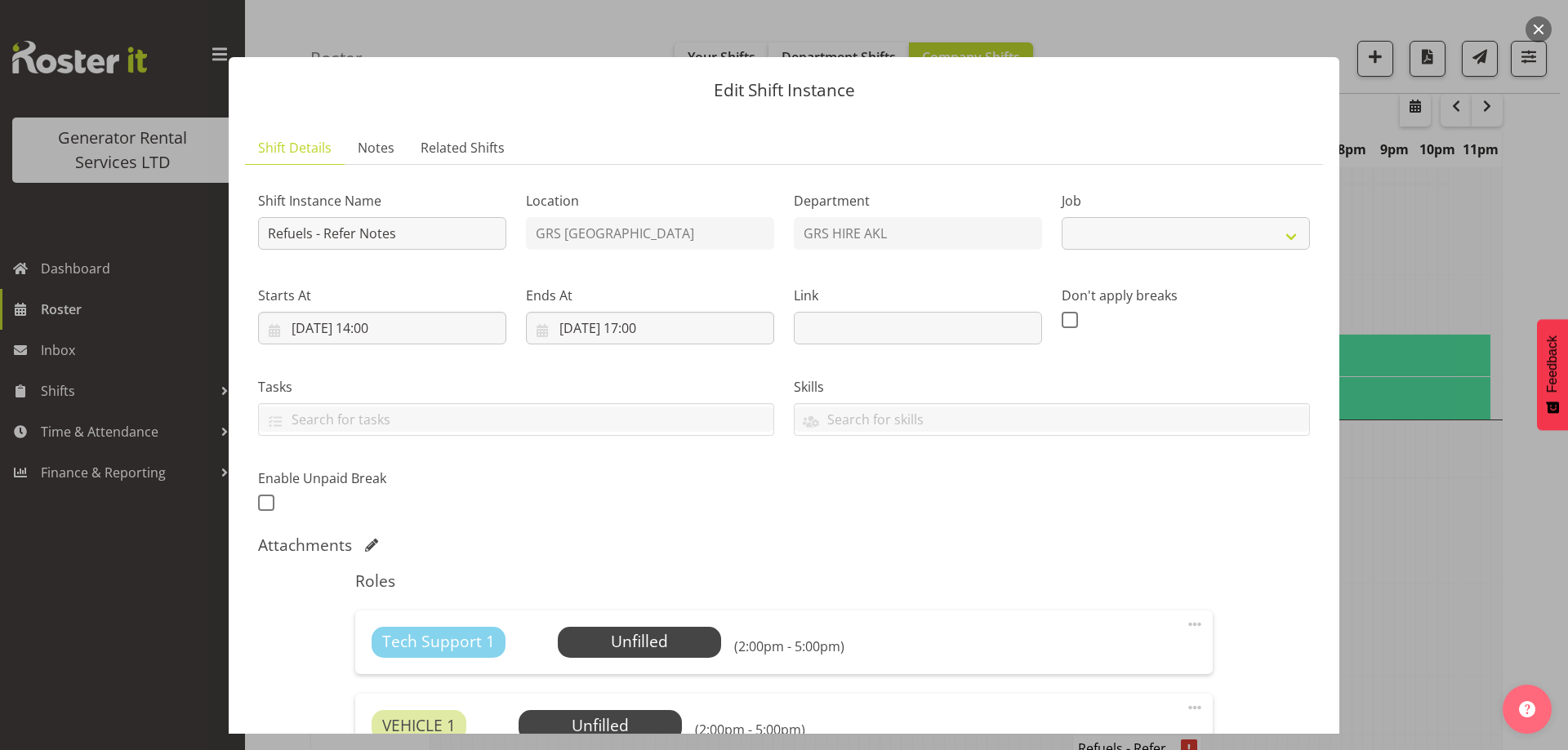
select select "9"
click at [382, 134] on link "Notes" at bounding box center [376, 149] width 63 height 34
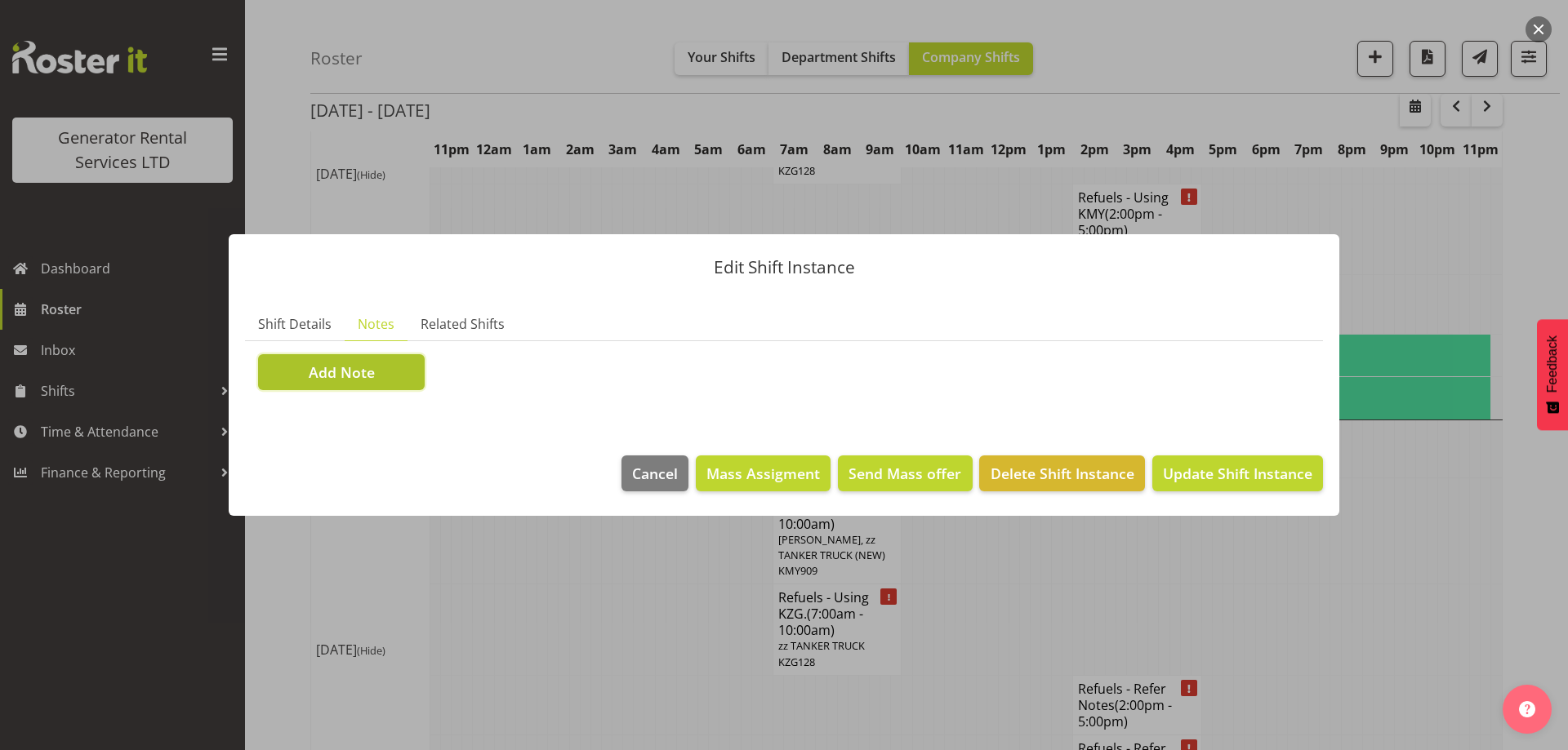
click at [397, 364] on button "Add Note" at bounding box center [340, 372] width 166 height 36
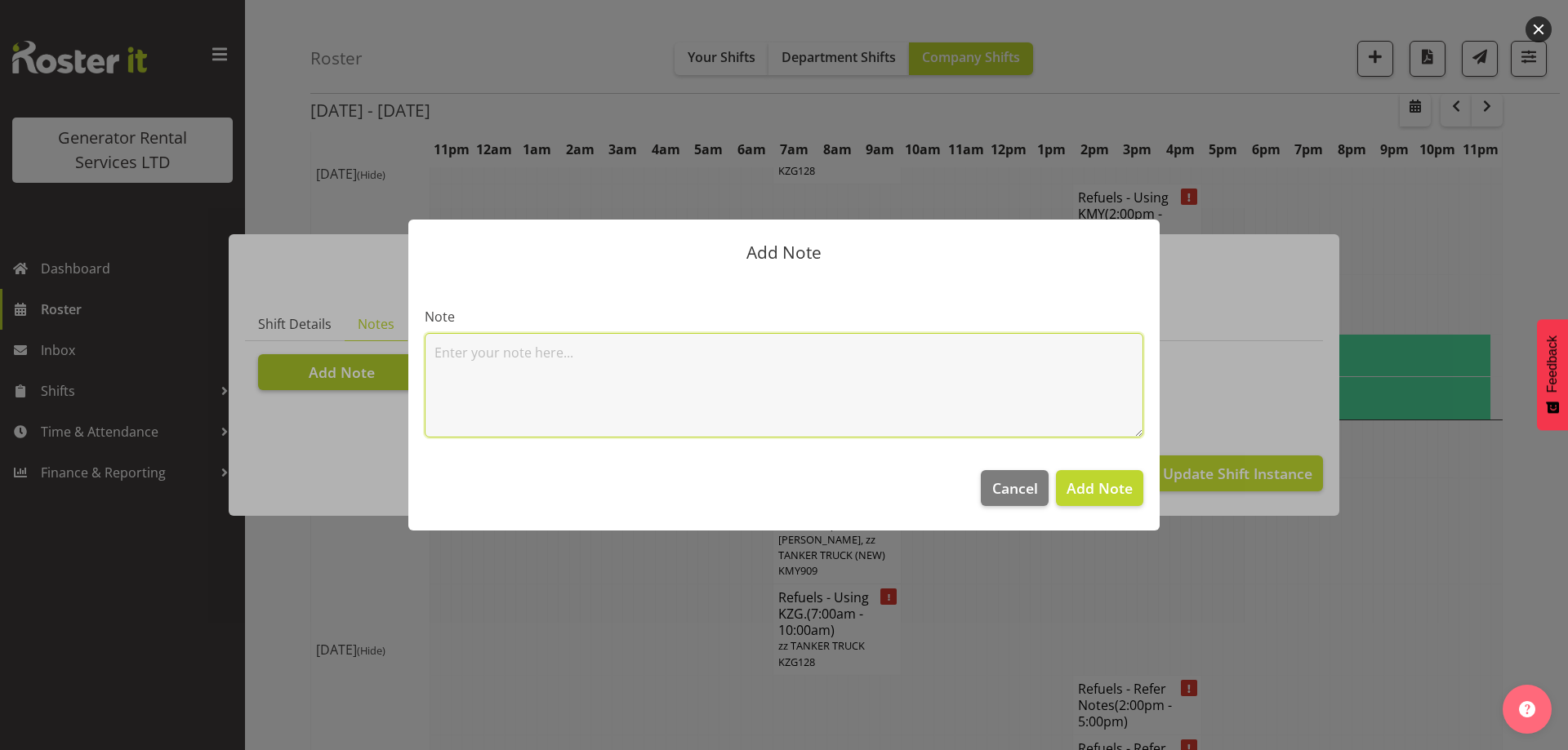
click at [466, 360] on textarea at bounding box center [784, 385] width 719 height 105
paste textarea "800KVA, 500kvas & 300kva @ 651 Massey road, 37 Plumley Cres & 46 Cyclamen road,…"
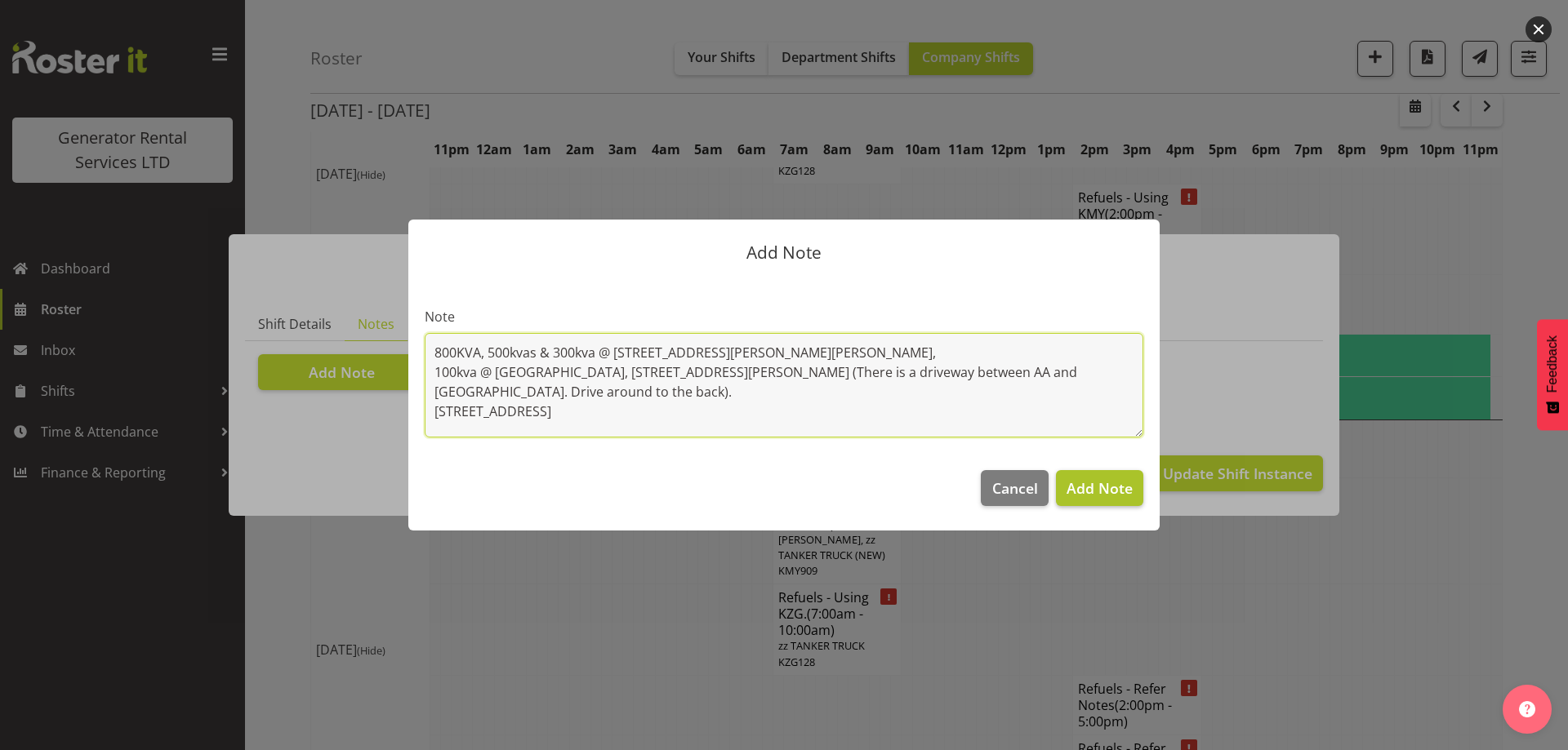
type textarea "800KVA, 500kvas & 300kva @ 651 Massey road, 37 Plumley Cres & 46 Cyclamen road,…"
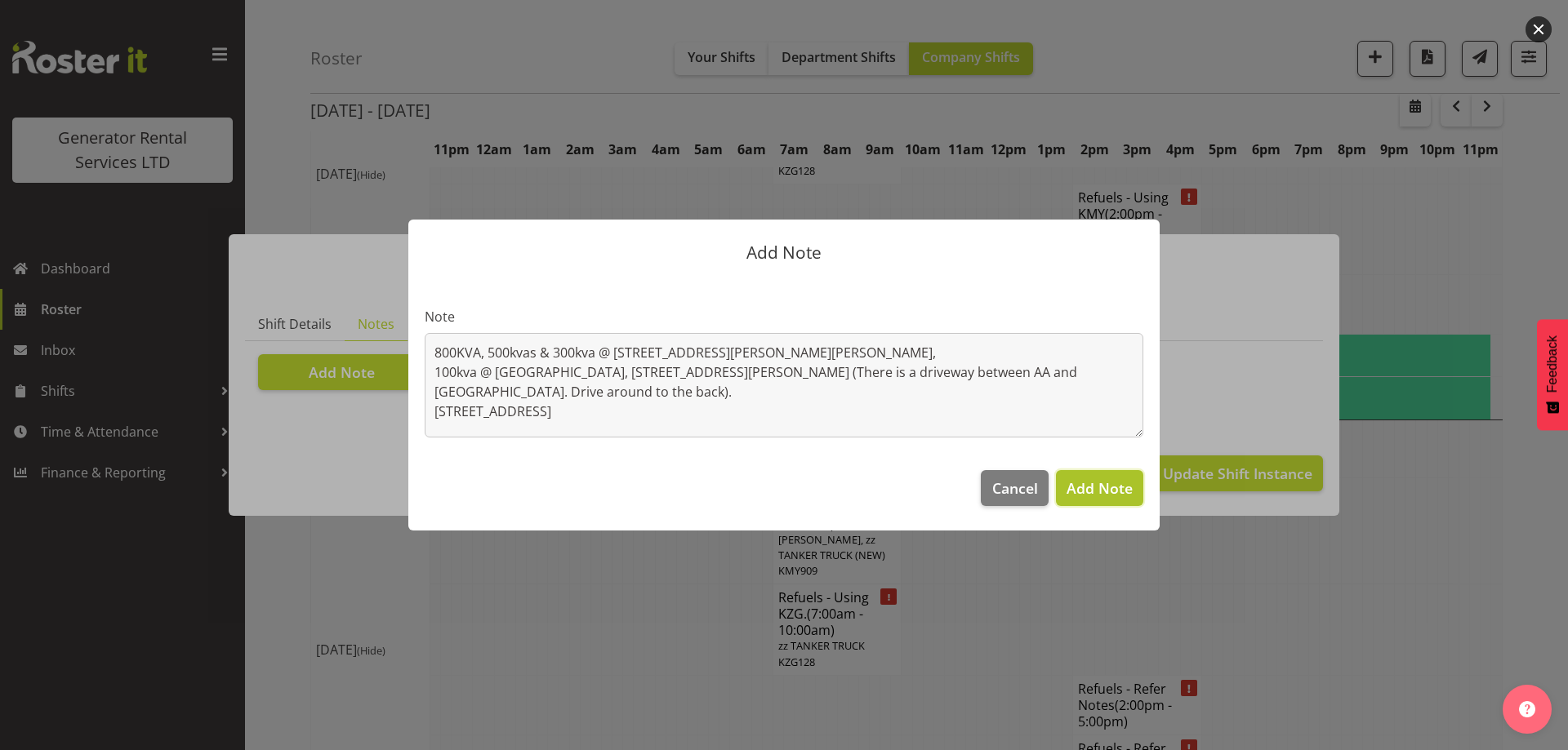
click at [1112, 489] on span "Add Note" at bounding box center [1099, 487] width 66 height 19
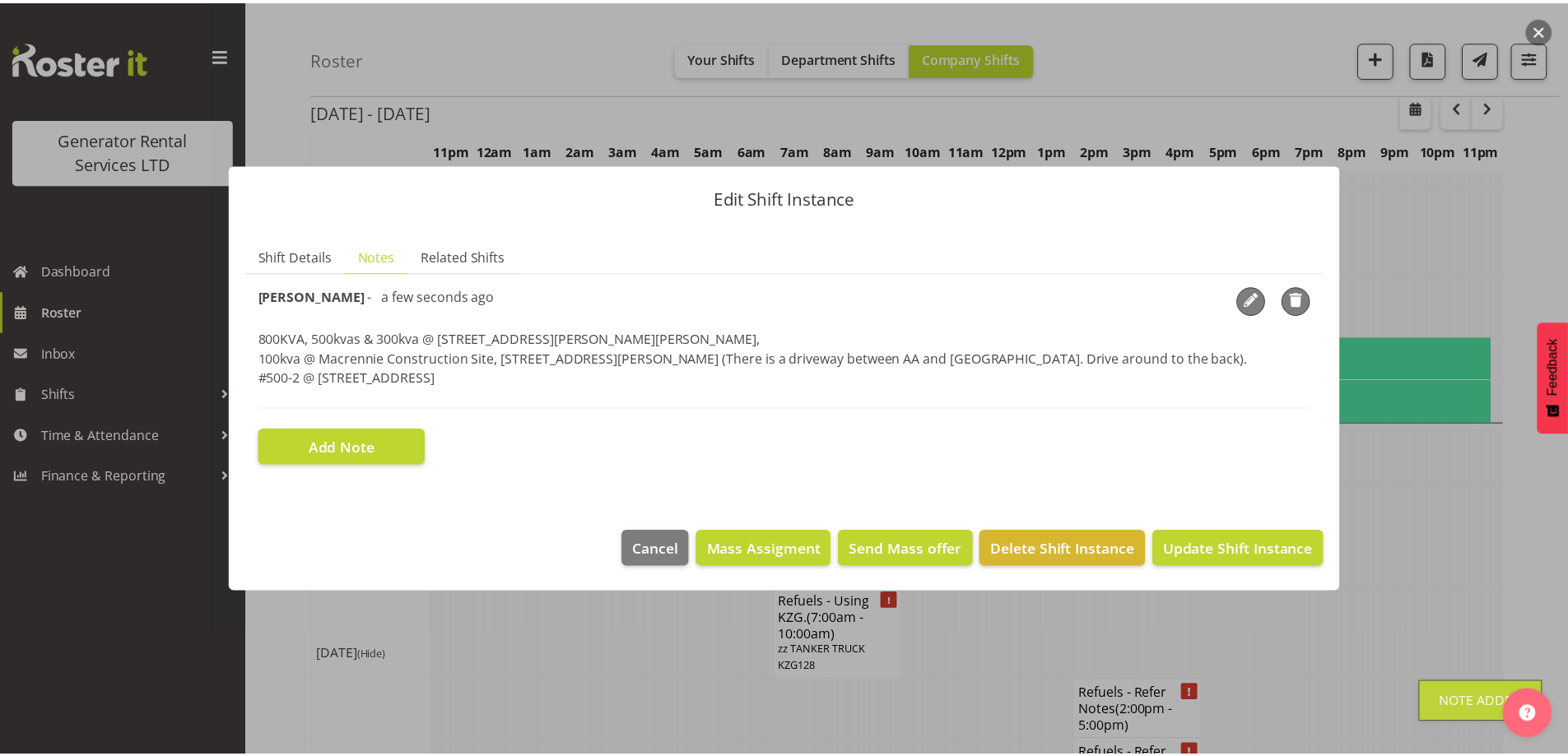
scroll to position [2265, 0]
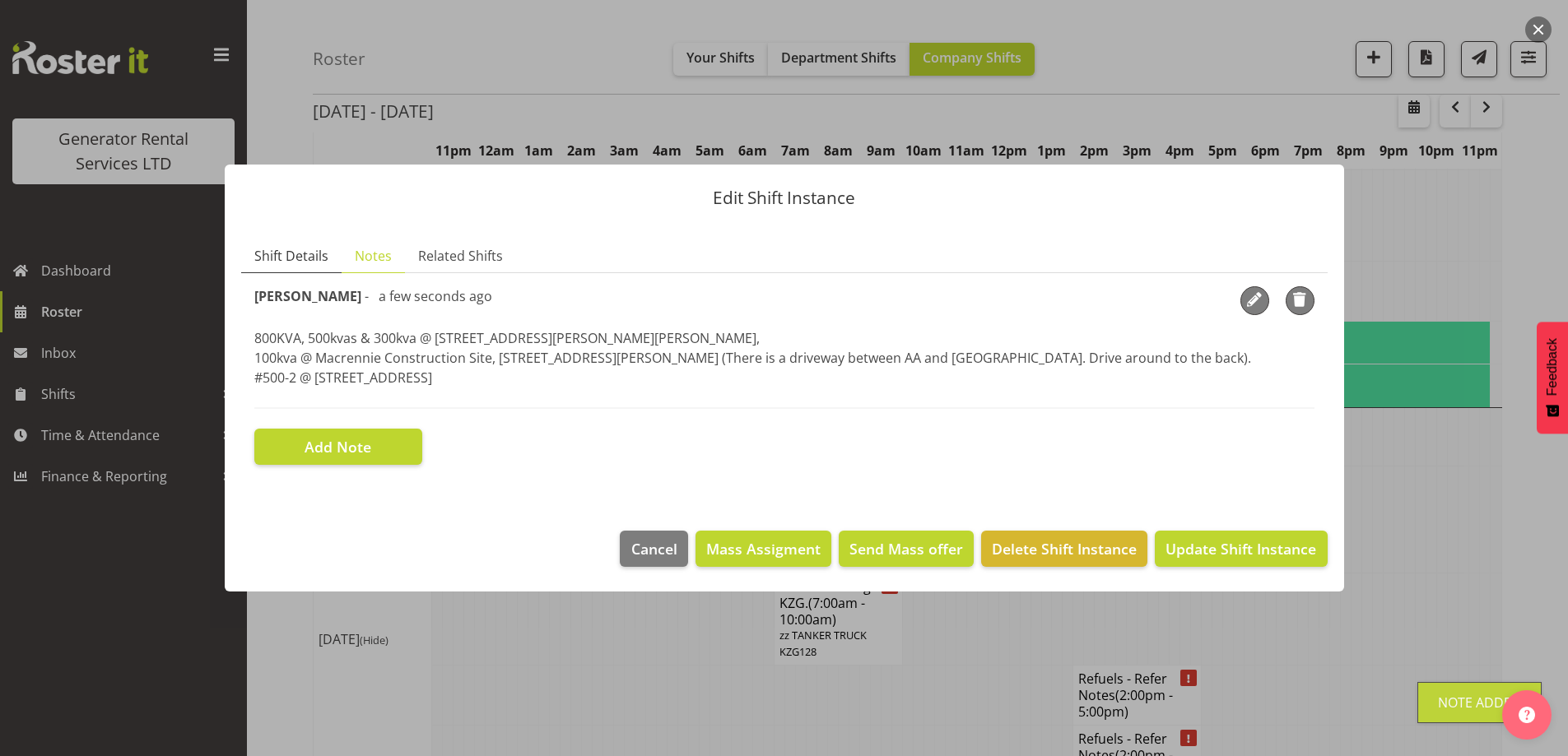
click at [300, 249] on span "Shift Details" at bounding box center [291, 255] width 74 height 20
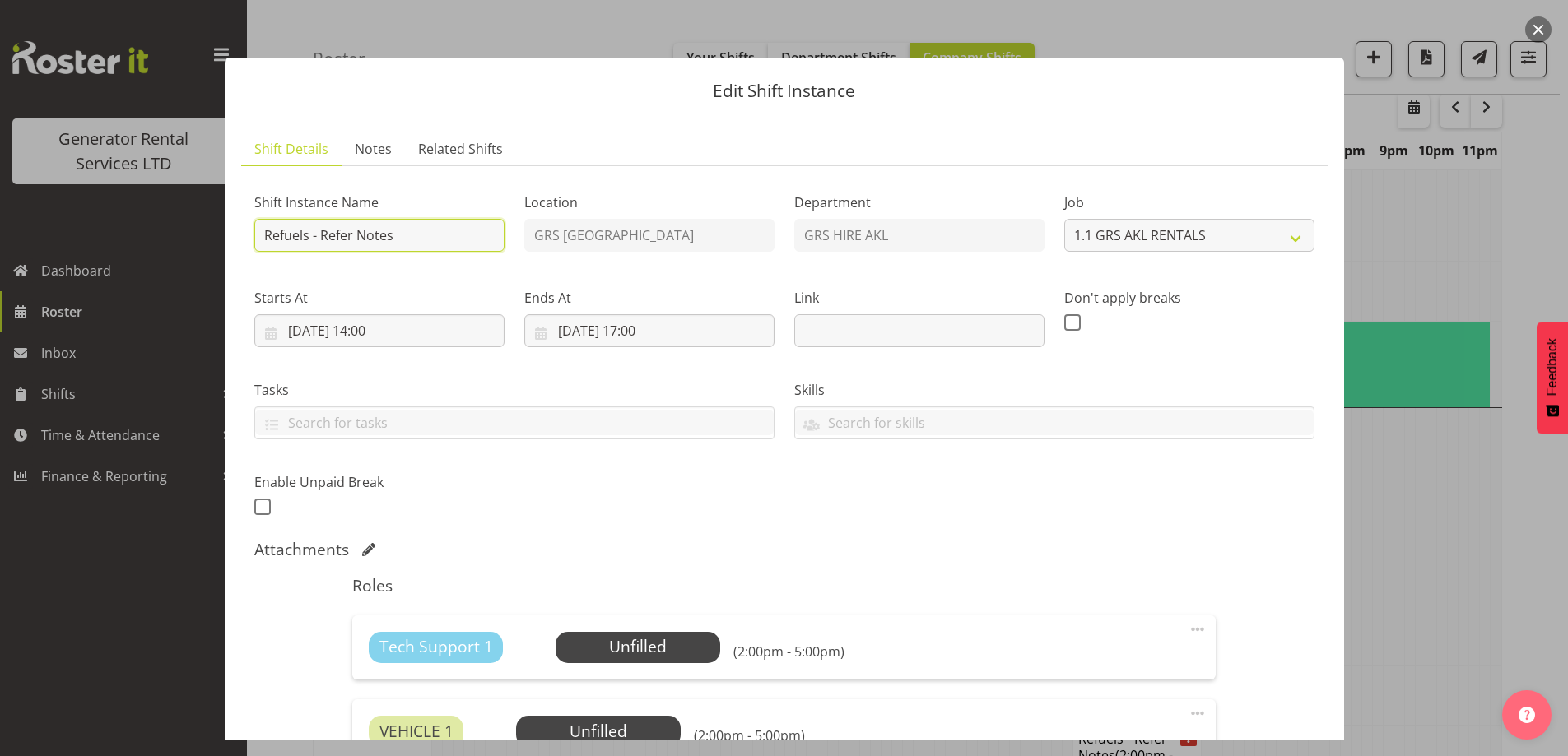
drag, startPoint x: 420, startPoint y: 238, endPoint x: 324, endPoint y: 233, distance: 96.1
click at [324, 233] on input "Refuels - Refer Notes" at bounding box center [380, 235] width 250 height 33
type input "Refuels - Using KMY"
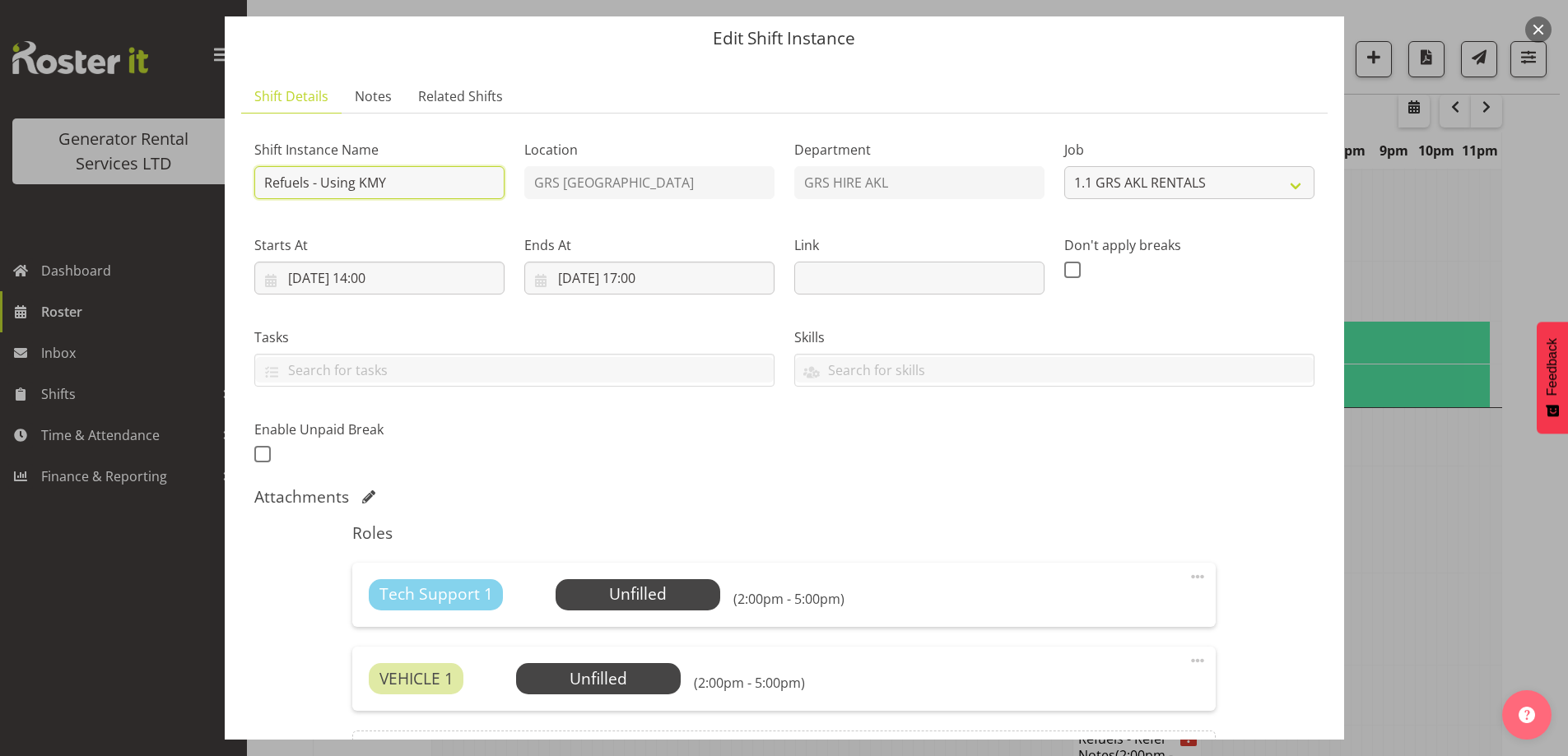
scroll to position [83, 0]
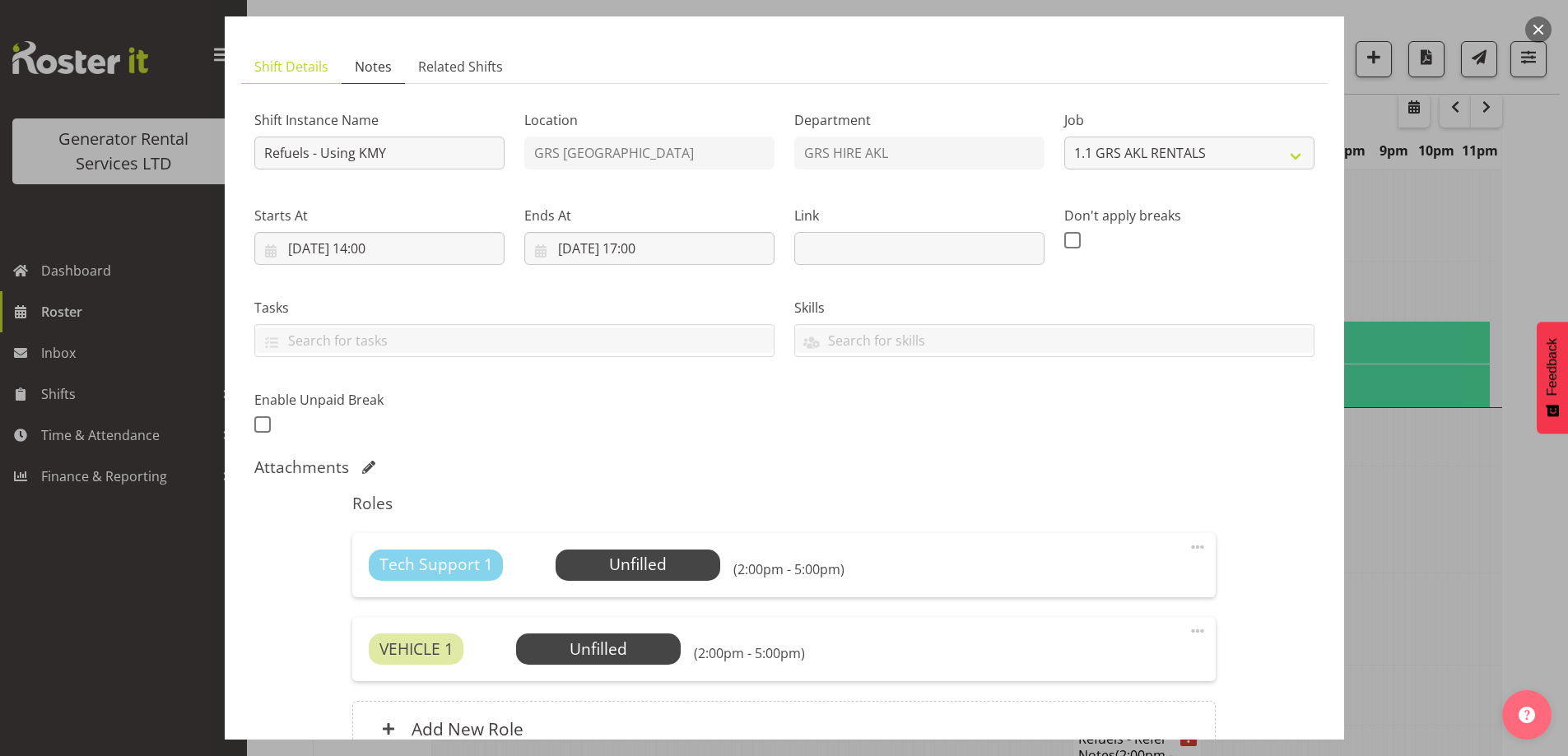
click at [360, 66] on span "Notes" at bounding box center [373, 66] width 37 height 20
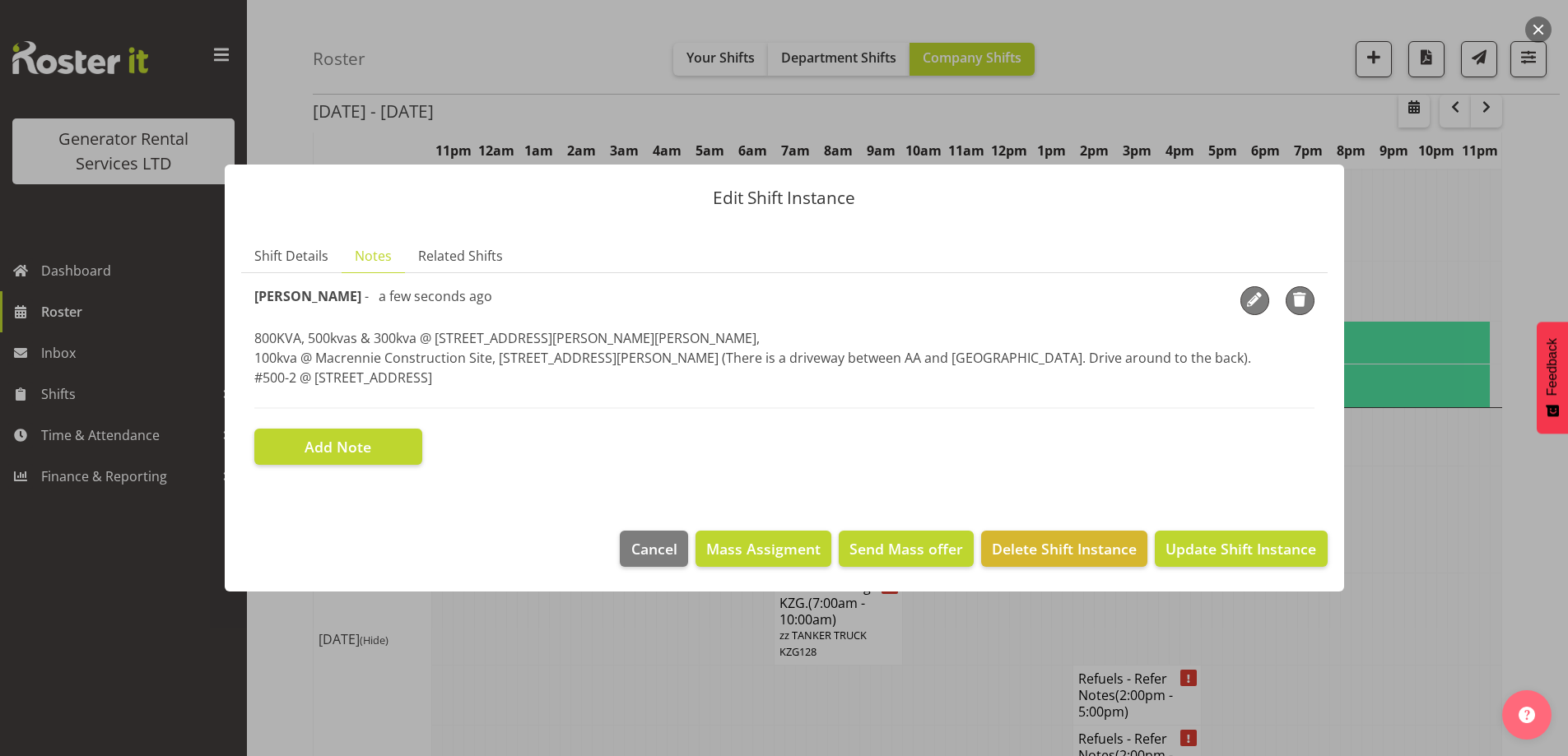
scroll to position [0, 0]
click at [290, 261] on span "Shift Details" at bounding box center [291, 255] width 74 height 20
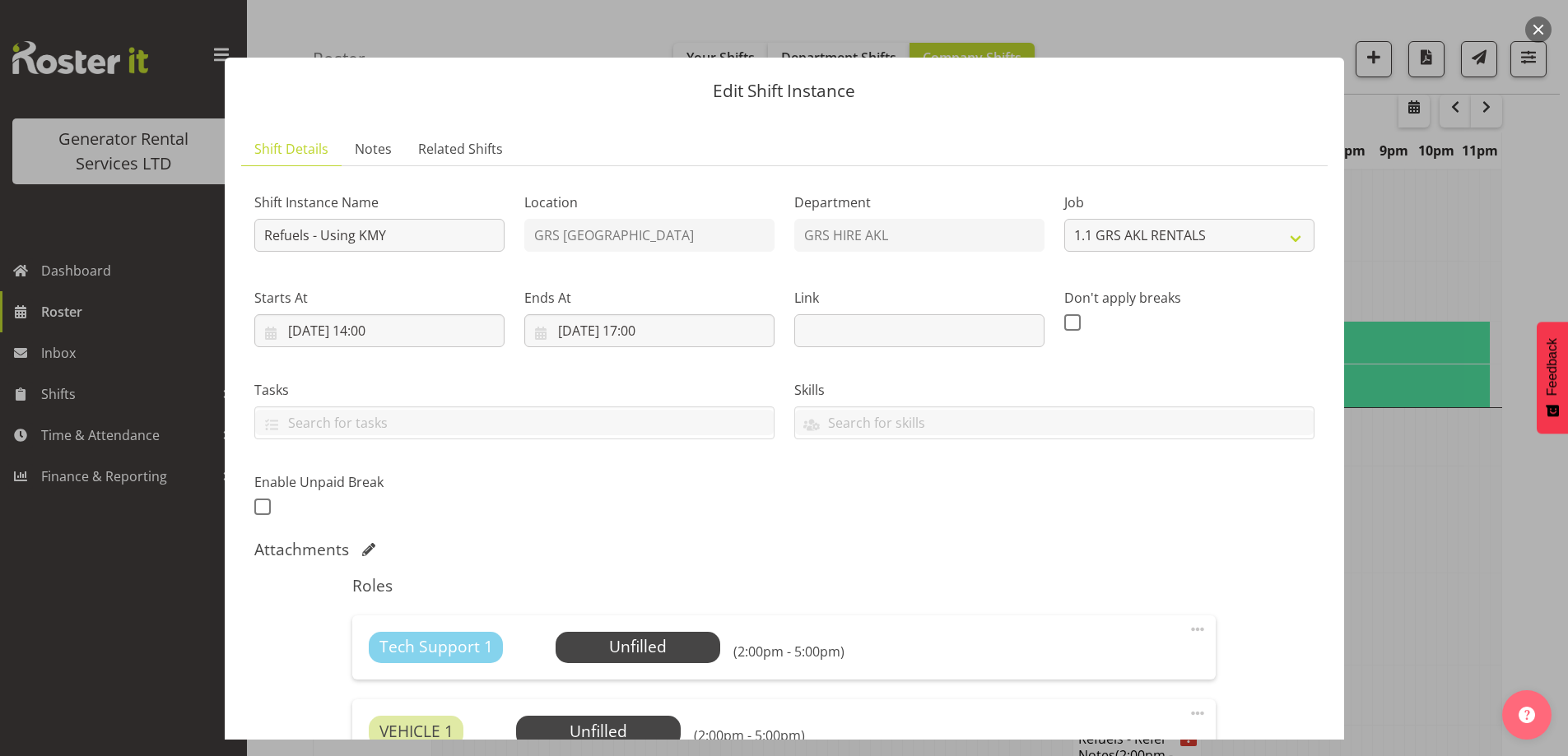
scroll to position [246, 0]
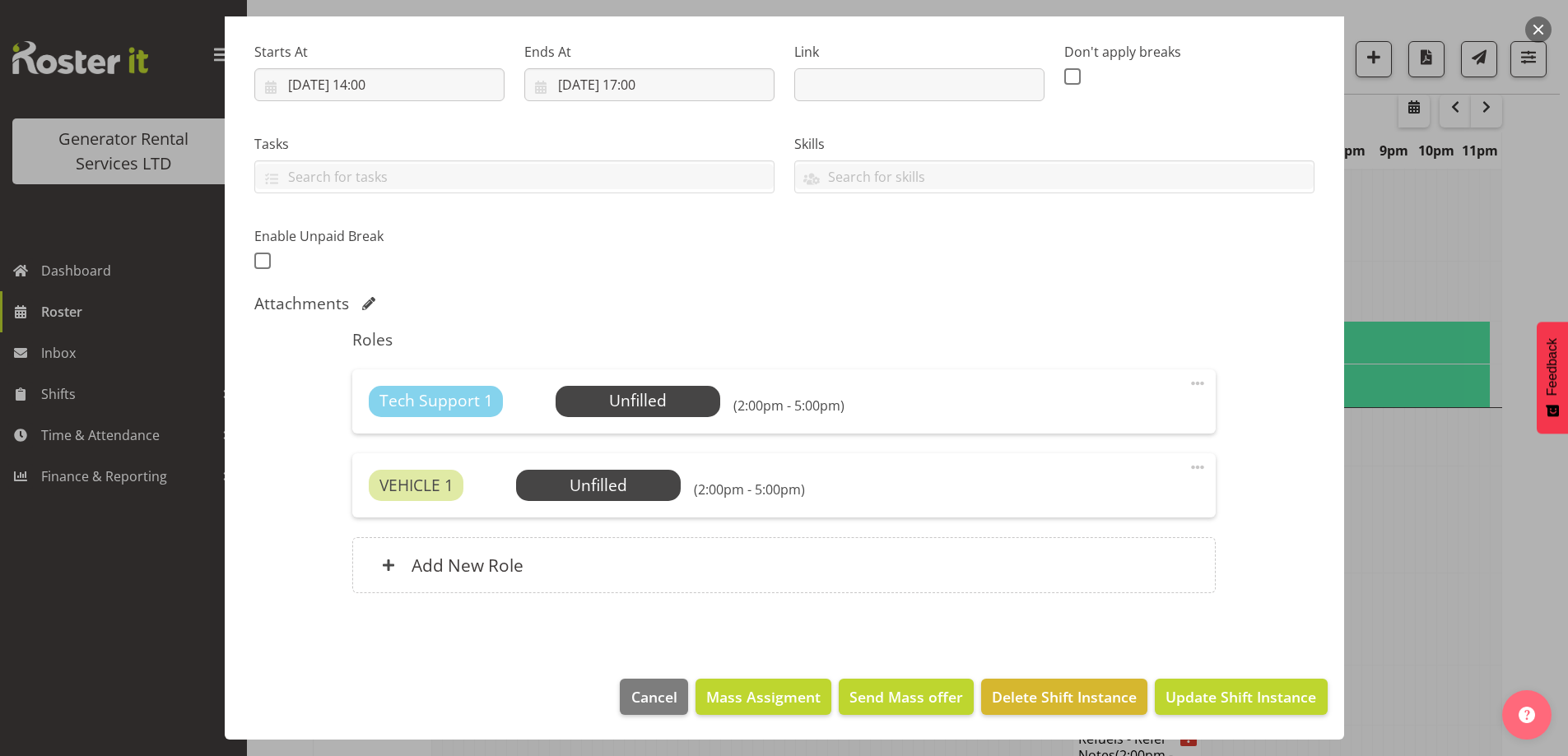
click at [603, 502] on div "VEHICLE 1 Unfilled Select Employee (2:00pm - 5:00pm) Edit Cover Role Delete" at bounding box center [784, 485] width 864 height 64
click at [0, 0] on span "Select Employee" at bounding box center [0, 0] width 0 height 0
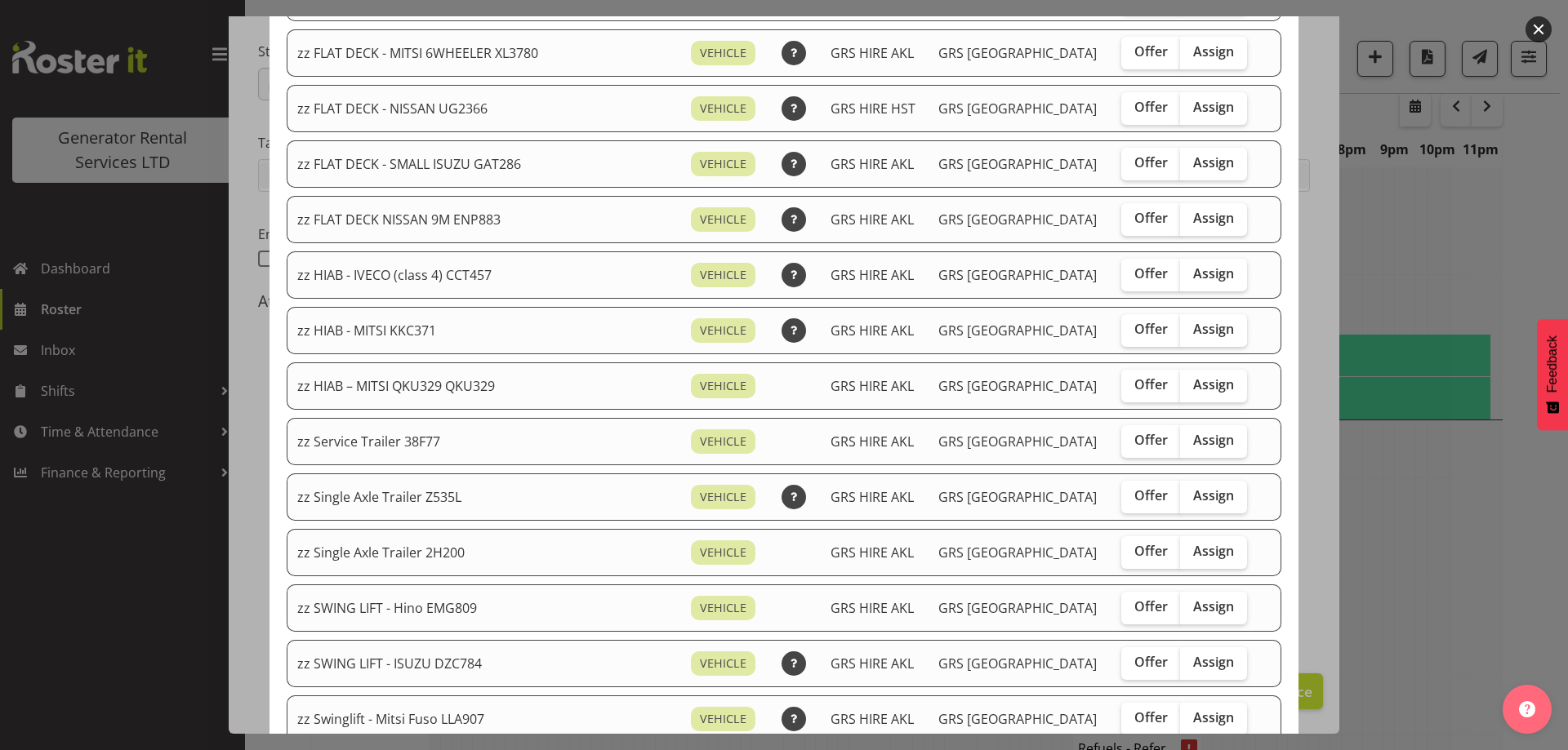
scroll to position [1307, 0]
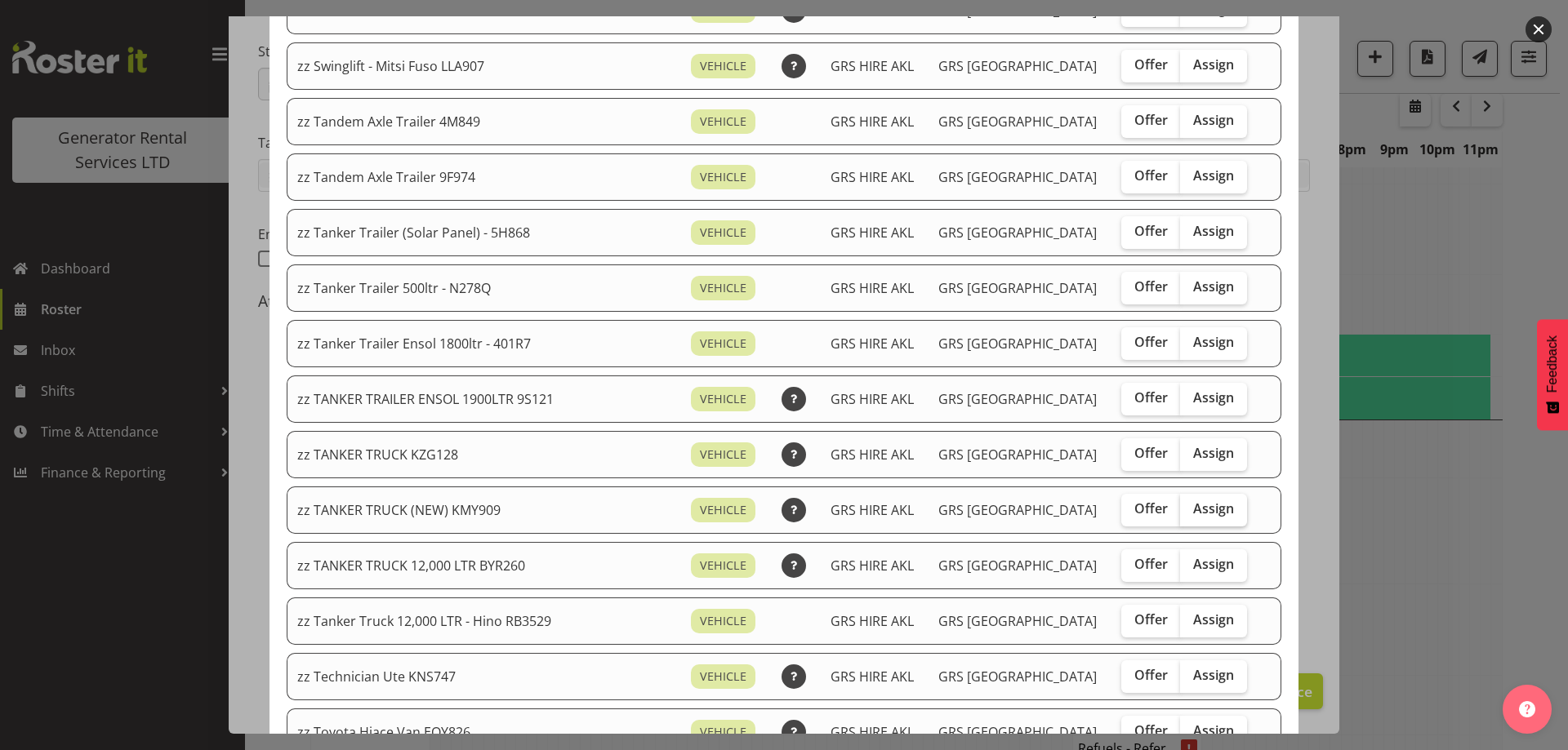
click at [1193, 504] on span "Assign" at bounding box center [1213, 508] width 41 height 16
click at [1189, 504] on input "Assign" at bounding box center [1185, 508] width 11 height 11
checkbox input "true"
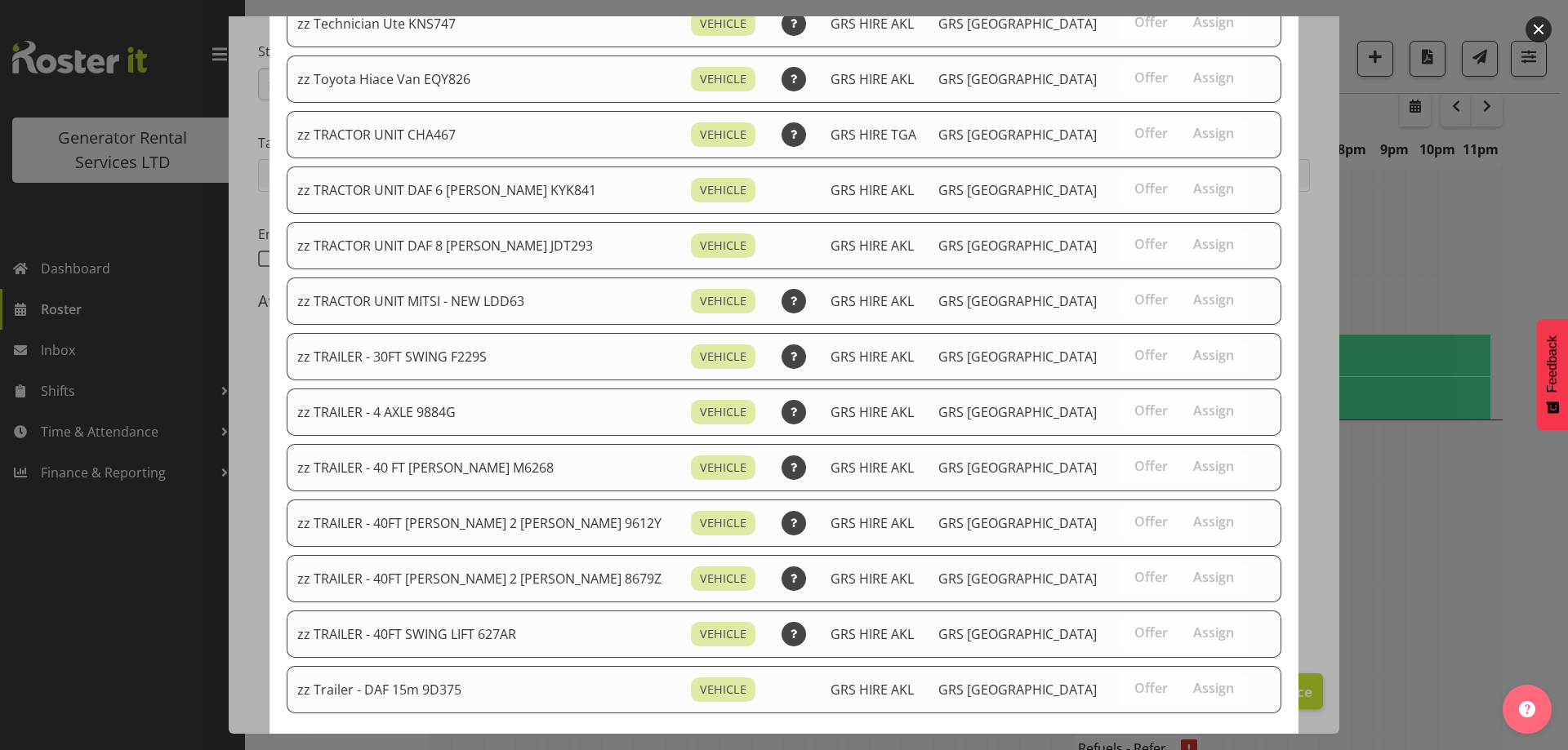
scroll to position [2061, 0]
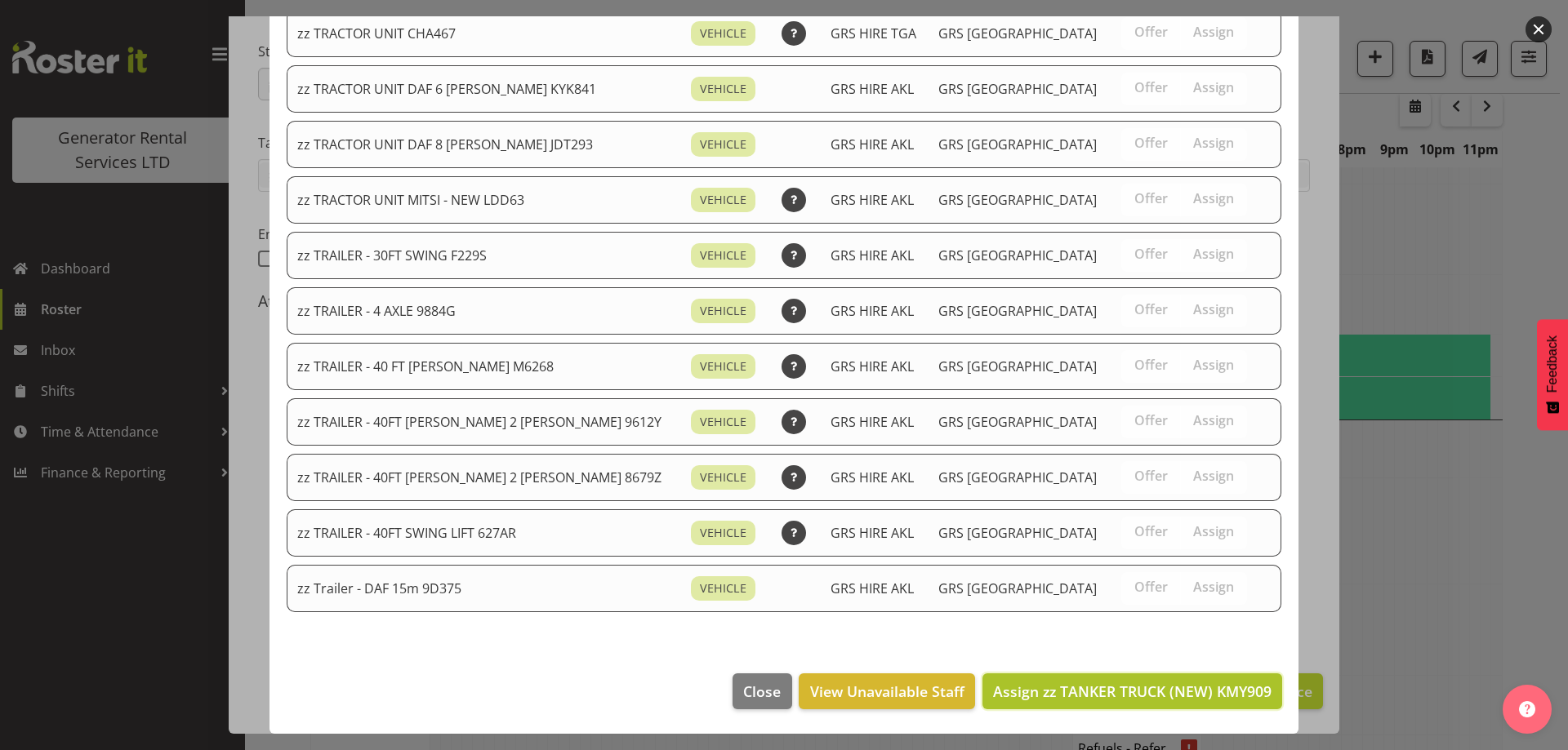
click at [1187, 682] on span "Assign zz TANKER TRUCK (NEW) KMY909" at bounding box center [1132, 691] width 279 height 19
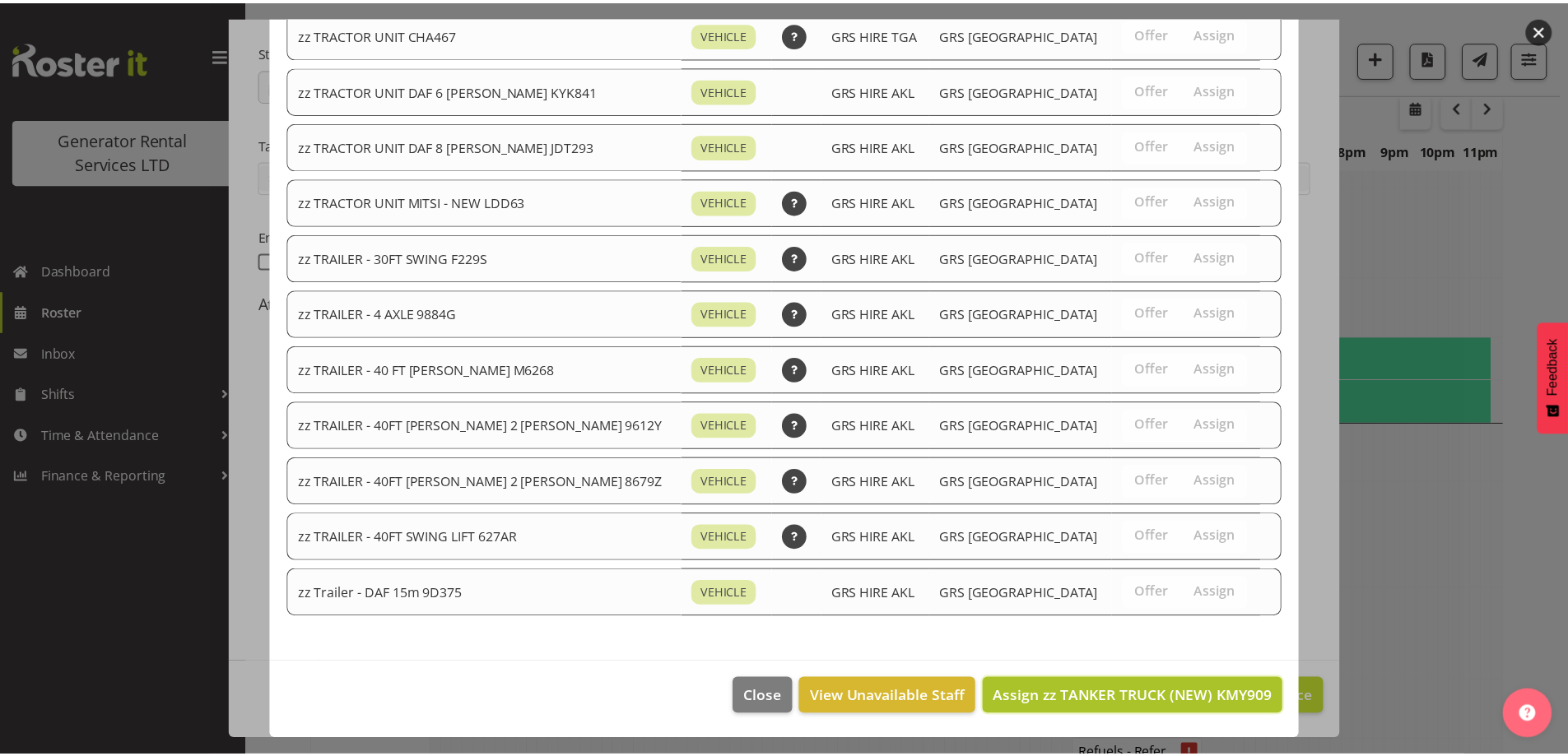
scroll to position [2265, 0]
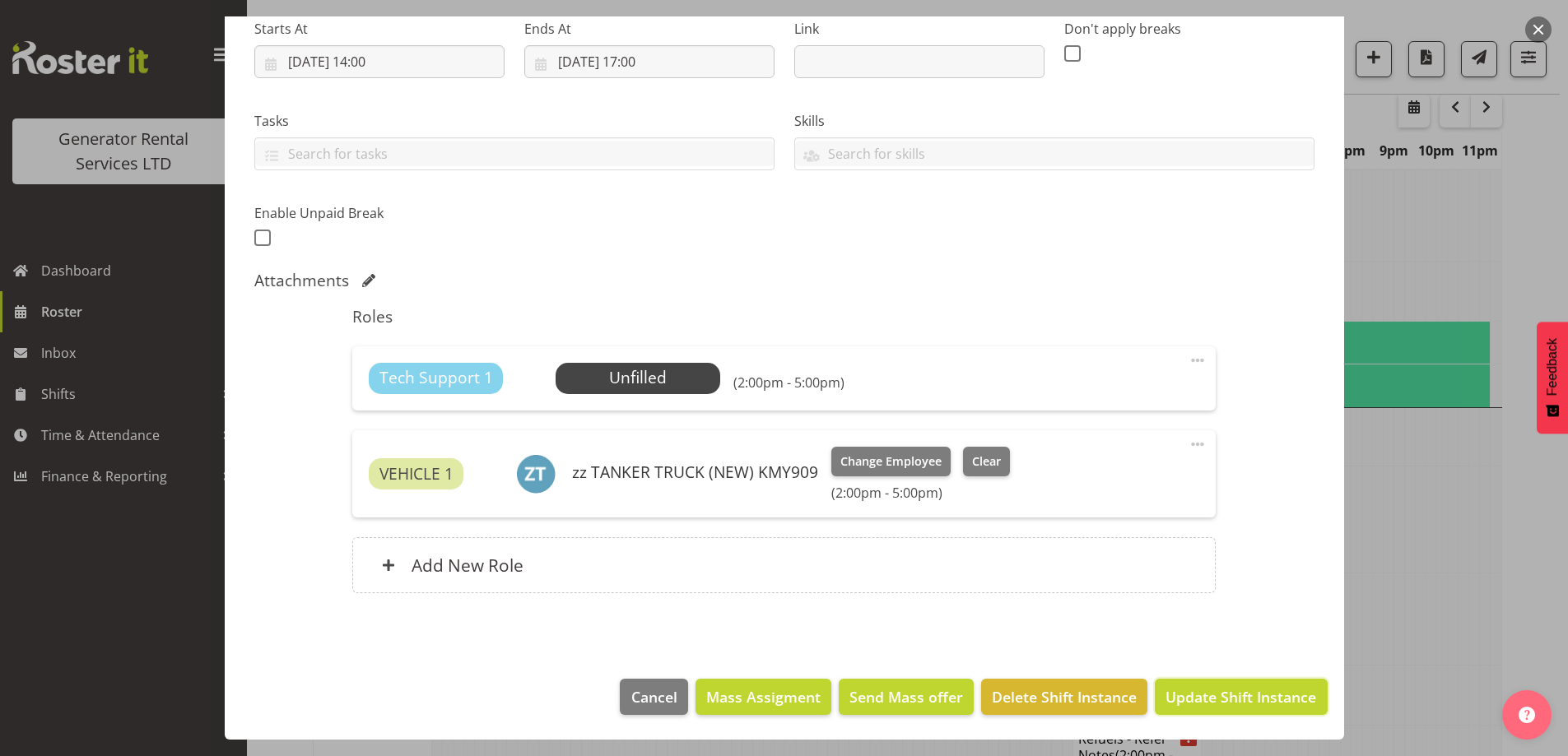
click at [1213, 701] on span "Update Shift Instance" at bounding box center [1241, 696] width 151 height 21
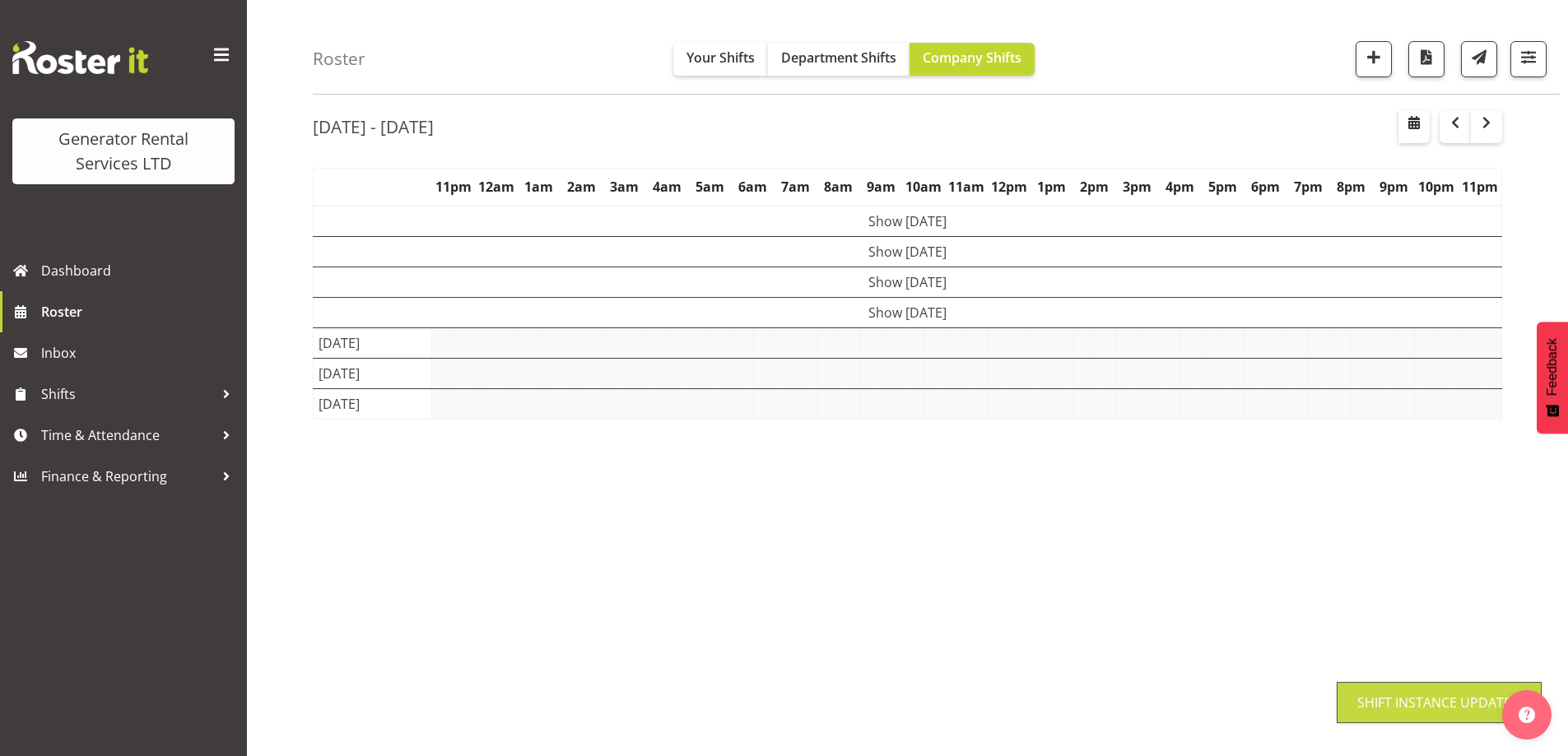
scroll to position [58, 0]
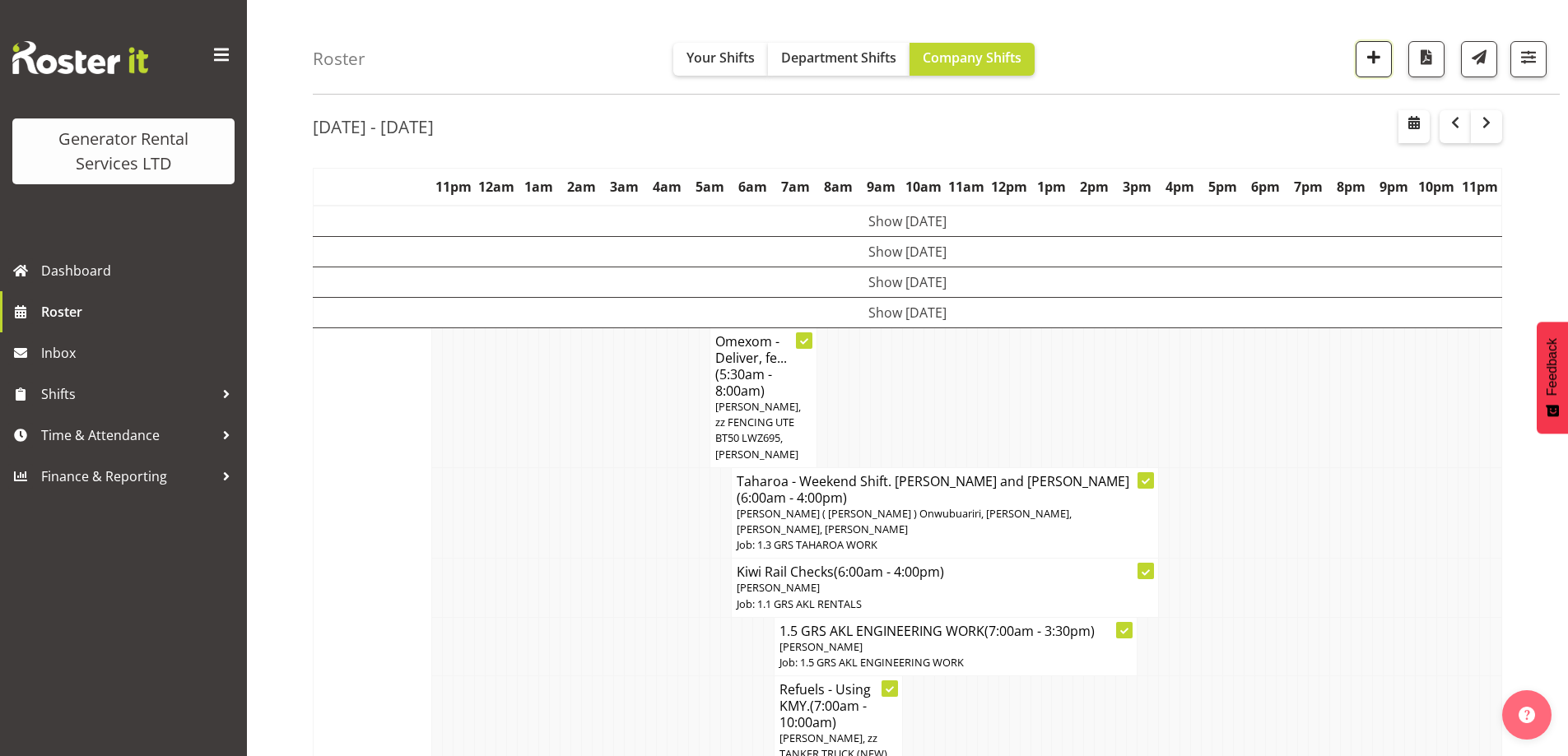
click at [1368, 68] on button "button" at bounding box center [1374, 59] width 37 height 37
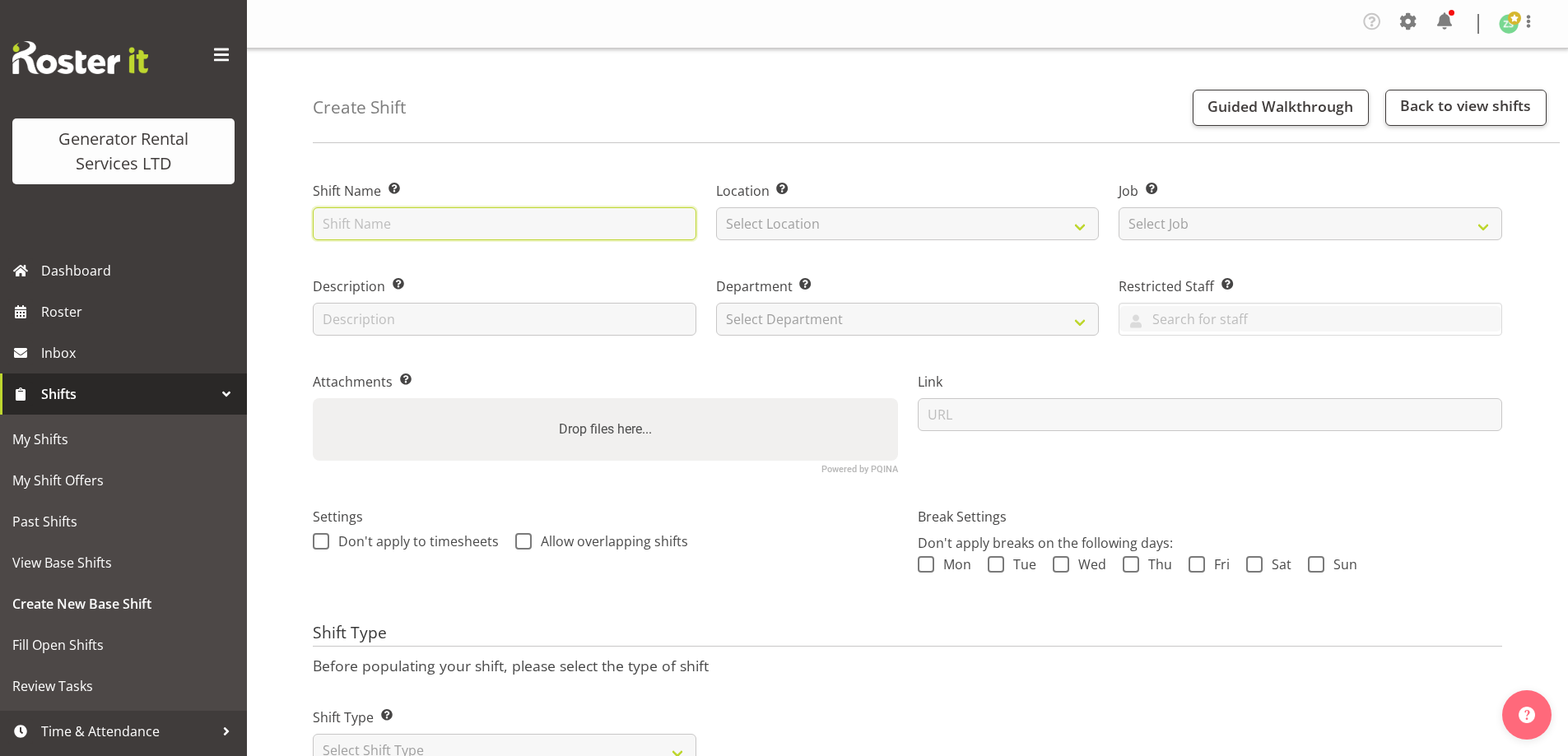
click at [431, 231] on input "text" at bounding box center [504, 224] width 383 height 33
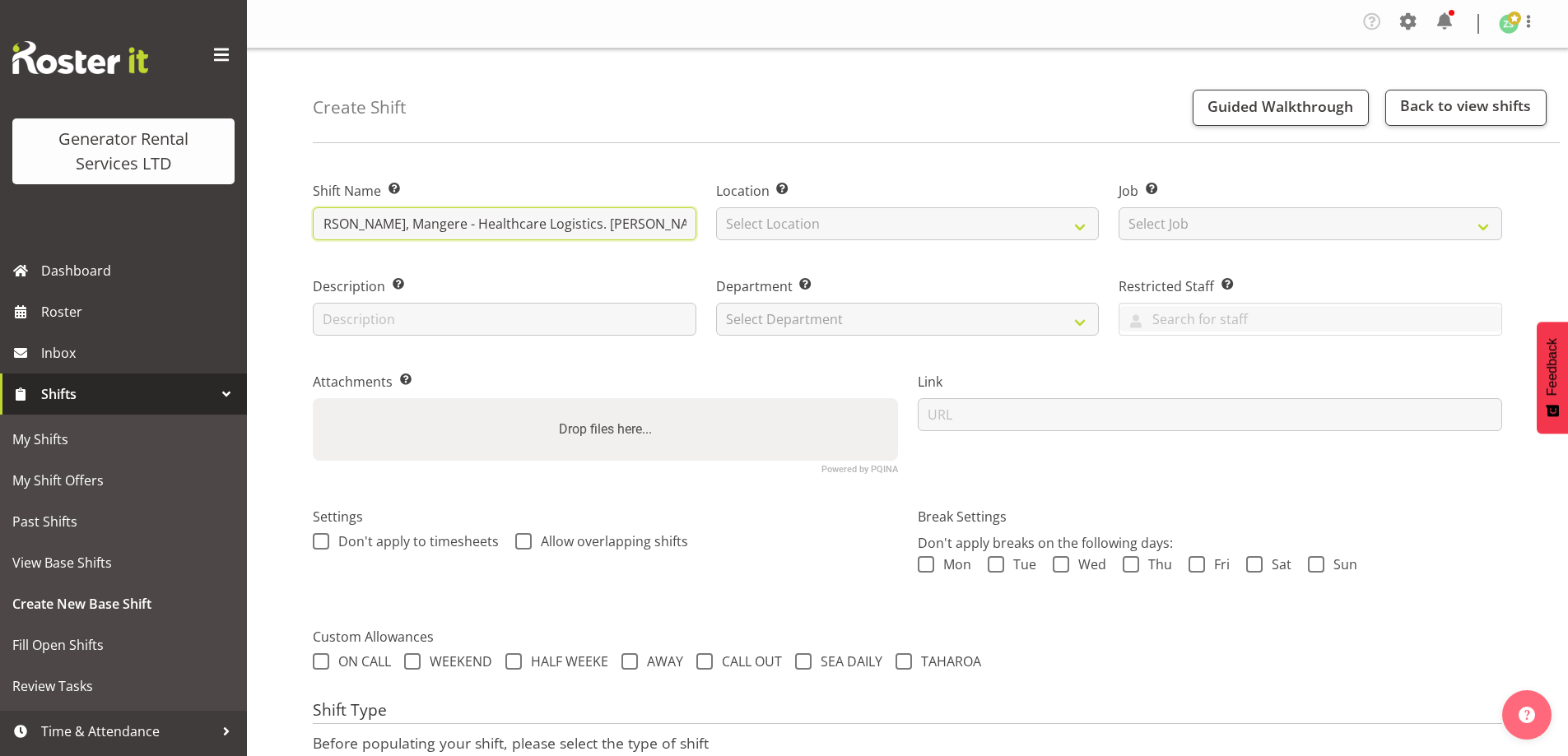
scroll to position [0, 480]
type input "AGM Consulting - Deliver a 150kva, 45kva and cable to 58 Richard Pearce Drive, …"
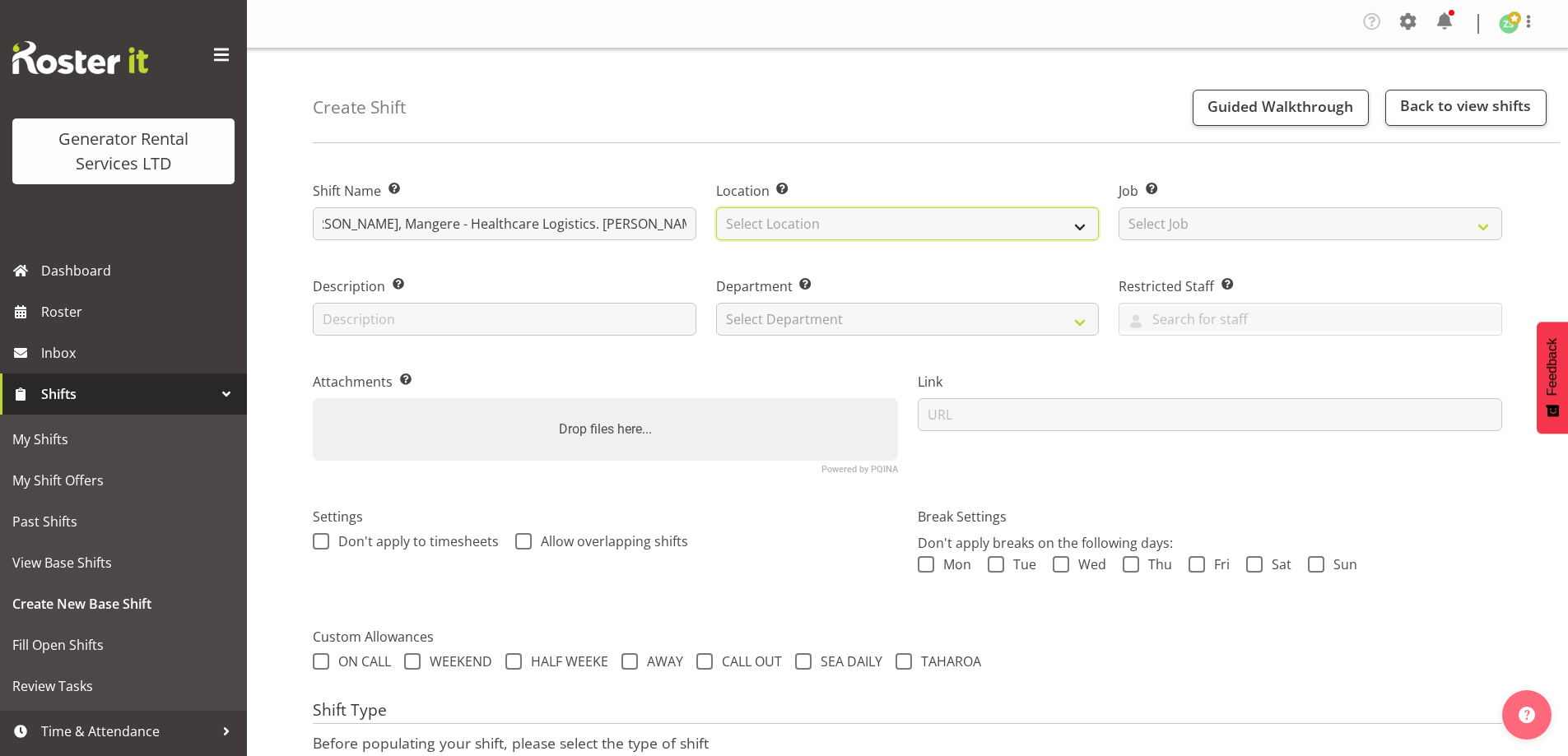
drag, startPoint x: 866, startPoint y: 221, endPoint x: 870, endPoint y: 230, distance: 9.8
click at [866, 221] on select "Select Location GRS Auckland" at bounding box center [908, 224] width 383 height 33
select select "28"
click at [716, 208] on select "Select Location GRS Auckland" at bounding box center [908, 224] width 383 height 33
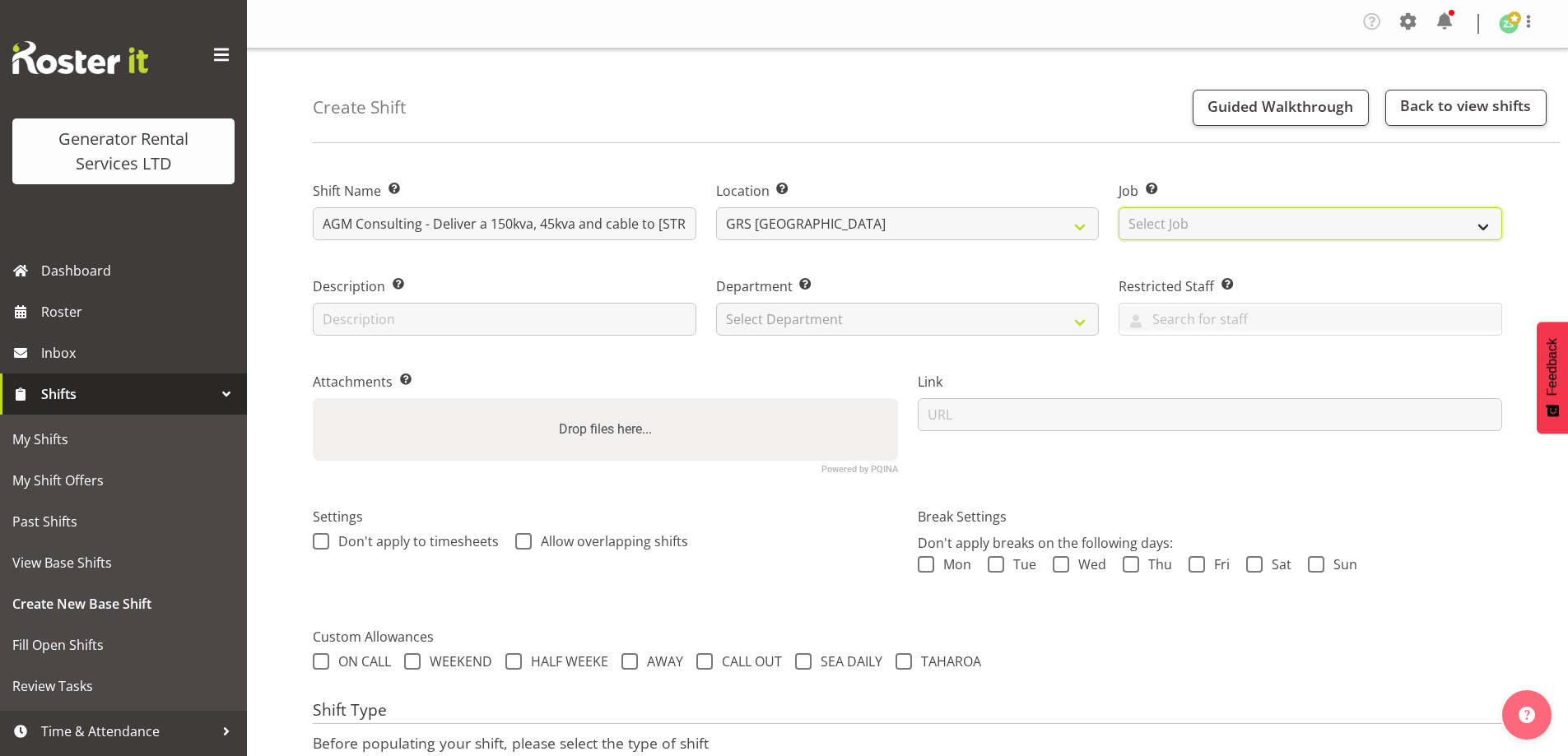
click at [1251, 232] on select "Select Job Create new job 1.1 GRS AKL RENTALS 1.1 GRS AKL RENTALS AC 1.1 GRS AK…" at bounding box center [1311, 224] width 383 height 33
select select "9"
click at [1119, 208] on select "Select Job Create new job 1.1 GRS AKL RENTALS 1.1 GRS AKL RENTALS AC 1.1 GRS AK…" at bounding box center [1311, 224] width 383 height 33
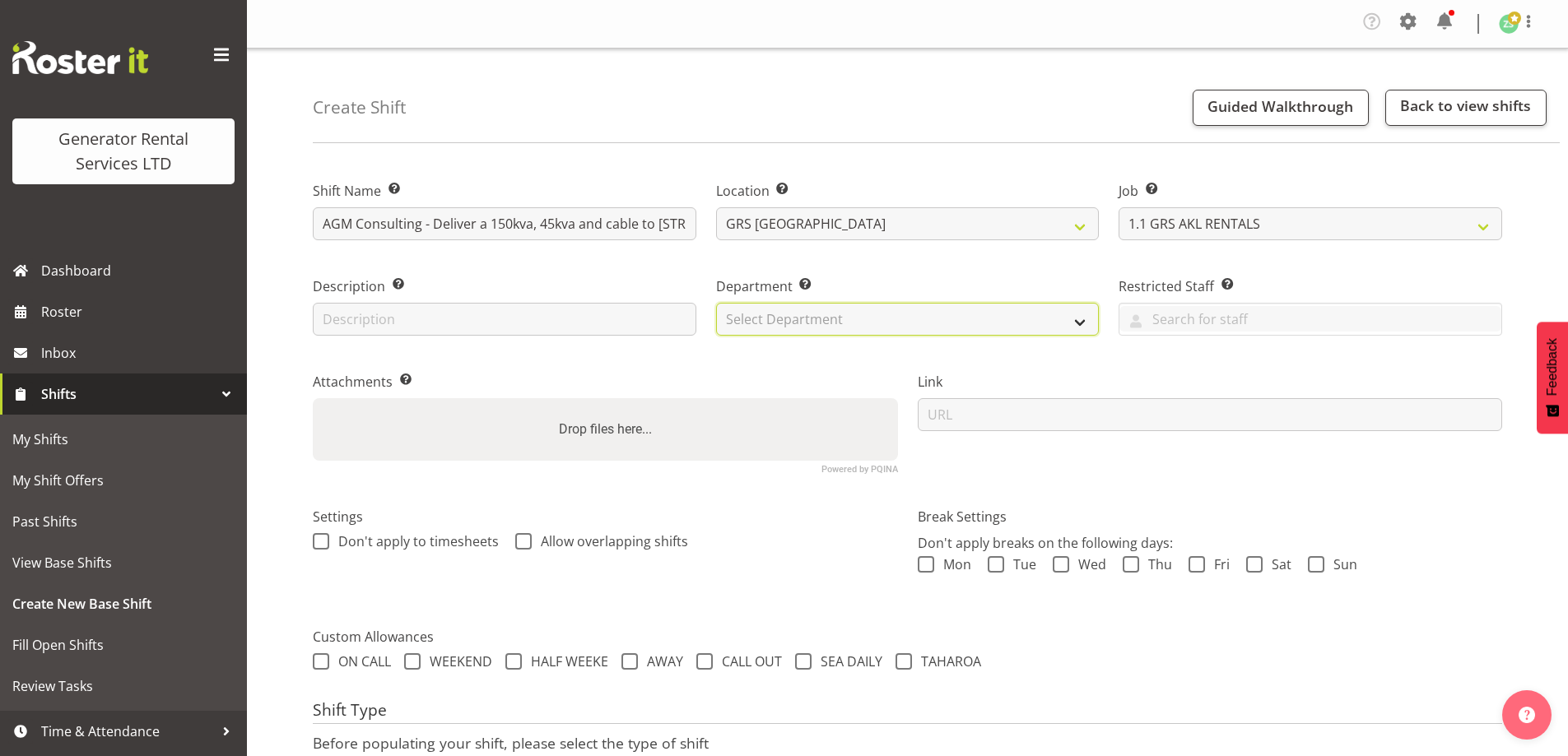
click at [951, 332] on select "Select Department GRS ADMIN AKL GRS HIRE AKL GRS HIRE TGA GRS HIRE HST GRS ENGI…" at bounding box center [908, 319] width 383 height 33
click at [716, 303] on select "Select Department GRS ADMIN AKL GRS HIRE AKL GRS HIRE TGA GRS HIRE HST GRS ENGI…" at bounding box center [908, 319] width 383 height 33
drag, startPoint x: 889, startPoint y: 314, endPoint x: 887, endPoint y: 329, distance: 15.1
click at [887, 323] on select "GRS ADMIN AKL GRS HIRE AKL GRS HIRE TGA GRS HIRE HST GRS ENGINEERING AKL GRS TA…" at bounding box center [908, 319] width 383 height 33
select select "20"
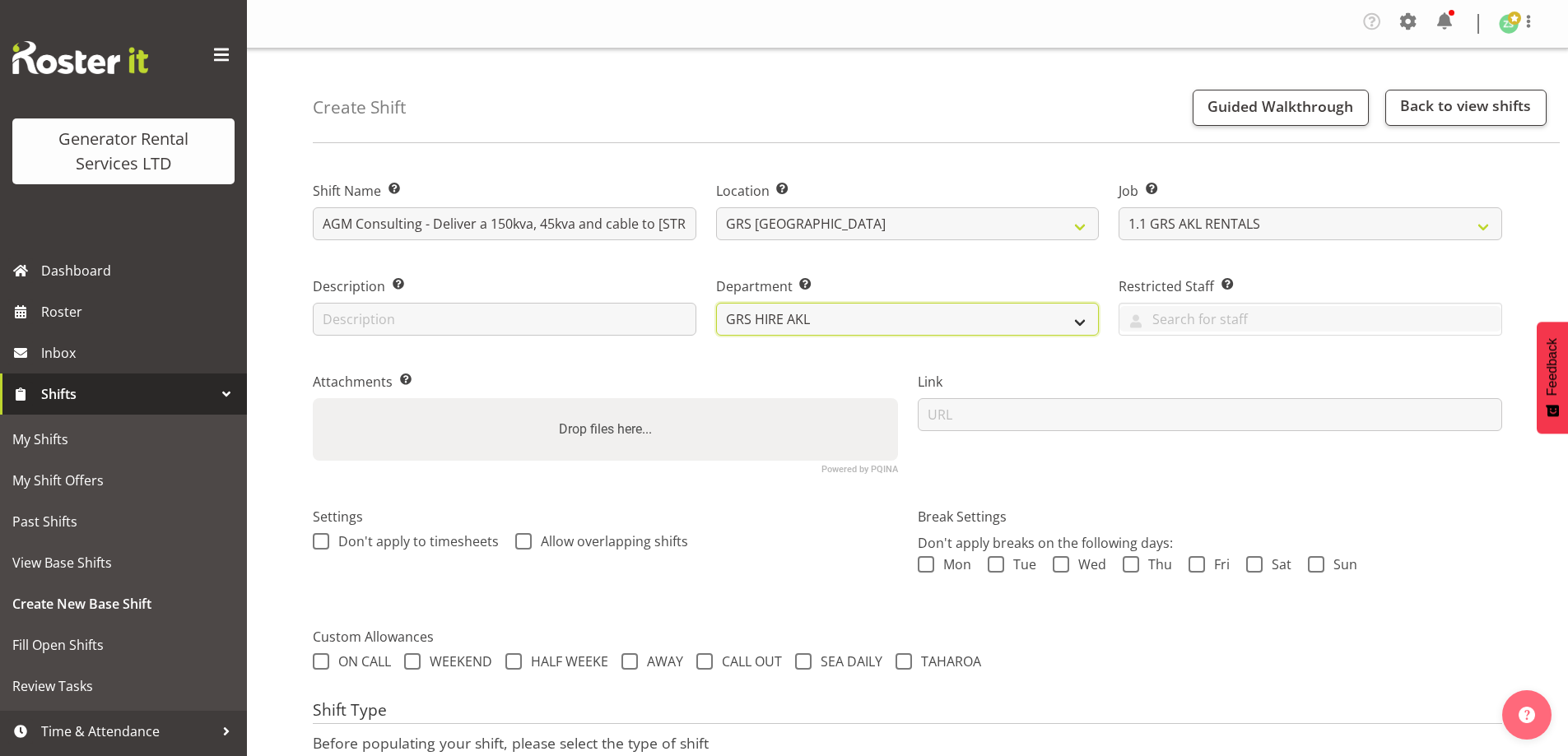
click at [716, 303] on select "GRS ADMIN AKL GRS HIRE AKL GRS HIRE TGA GRS HIRE HST GRS ENGINEERING AKL GRS TA…" at bounding box center [908, 319] width 383 height 33
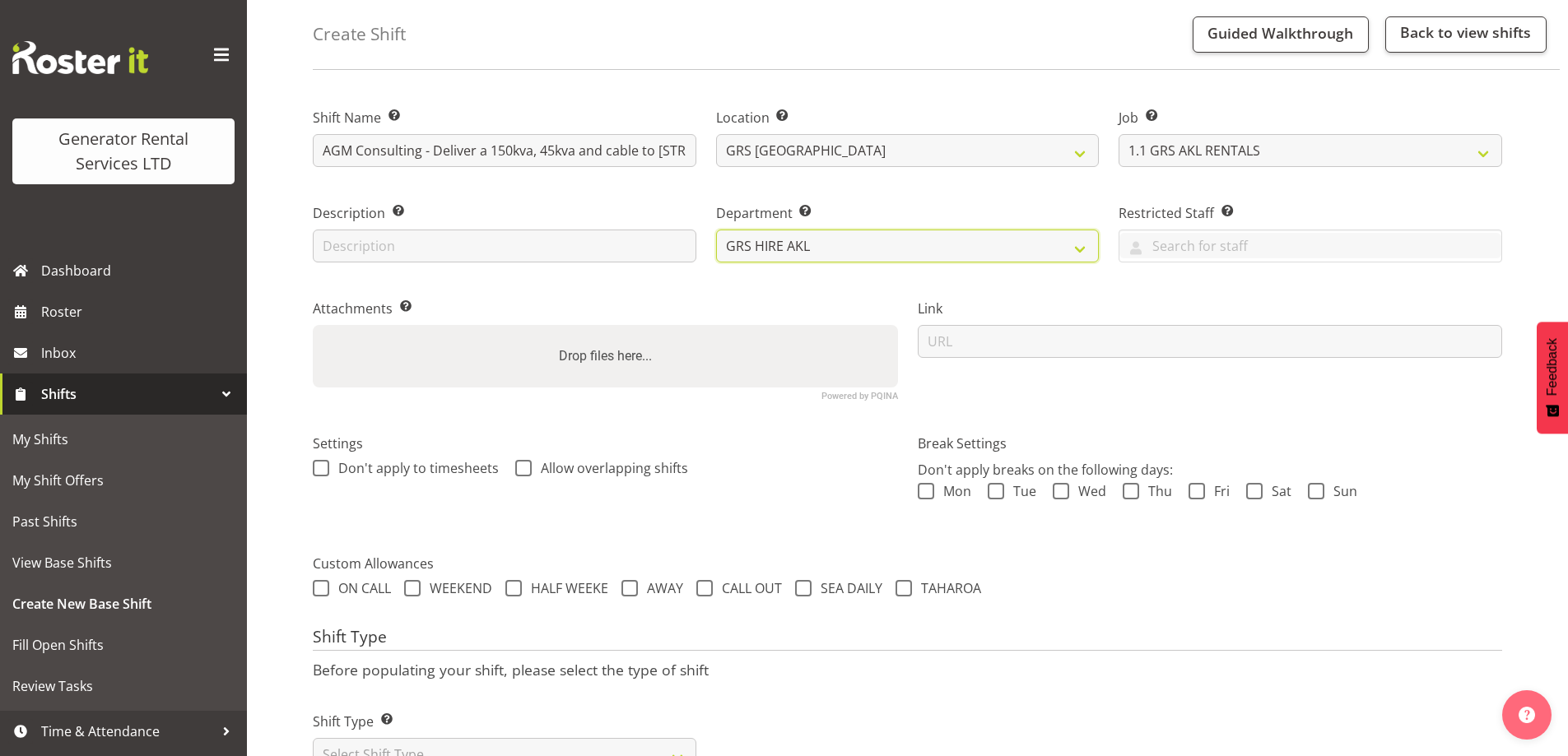
scroll to position [139, 0]
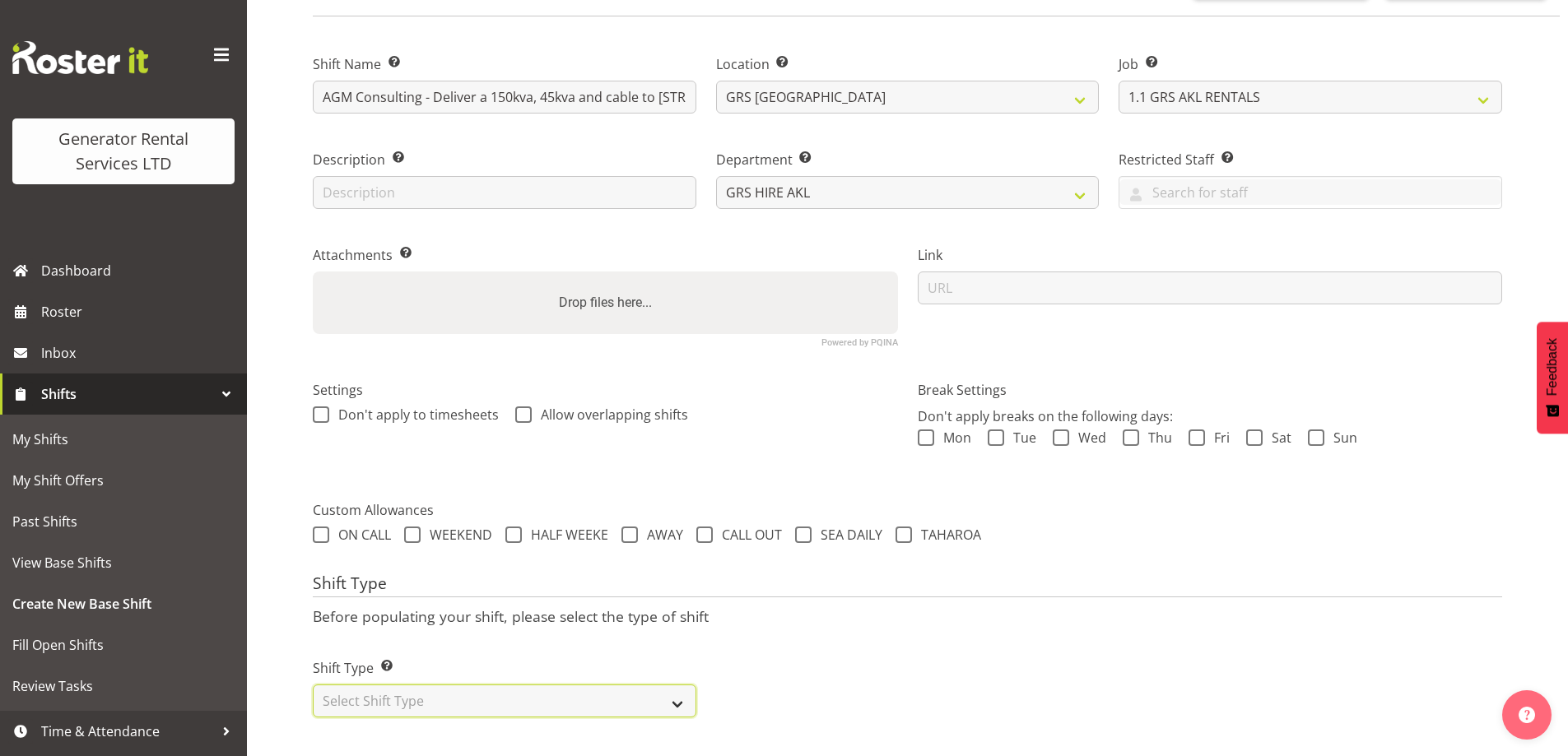
click at [514, 702] on select "Select Shift Type One Off Shift Recurring Shift Rotating Shift" at bounding box center [504, 701] width 383 height 33
select select "one_off"
click at [313, 684] on select "Select Shift Type One Off Shift Recurring Shift Rotating Shift" at bounding box center [504, 701] width 383 height 33
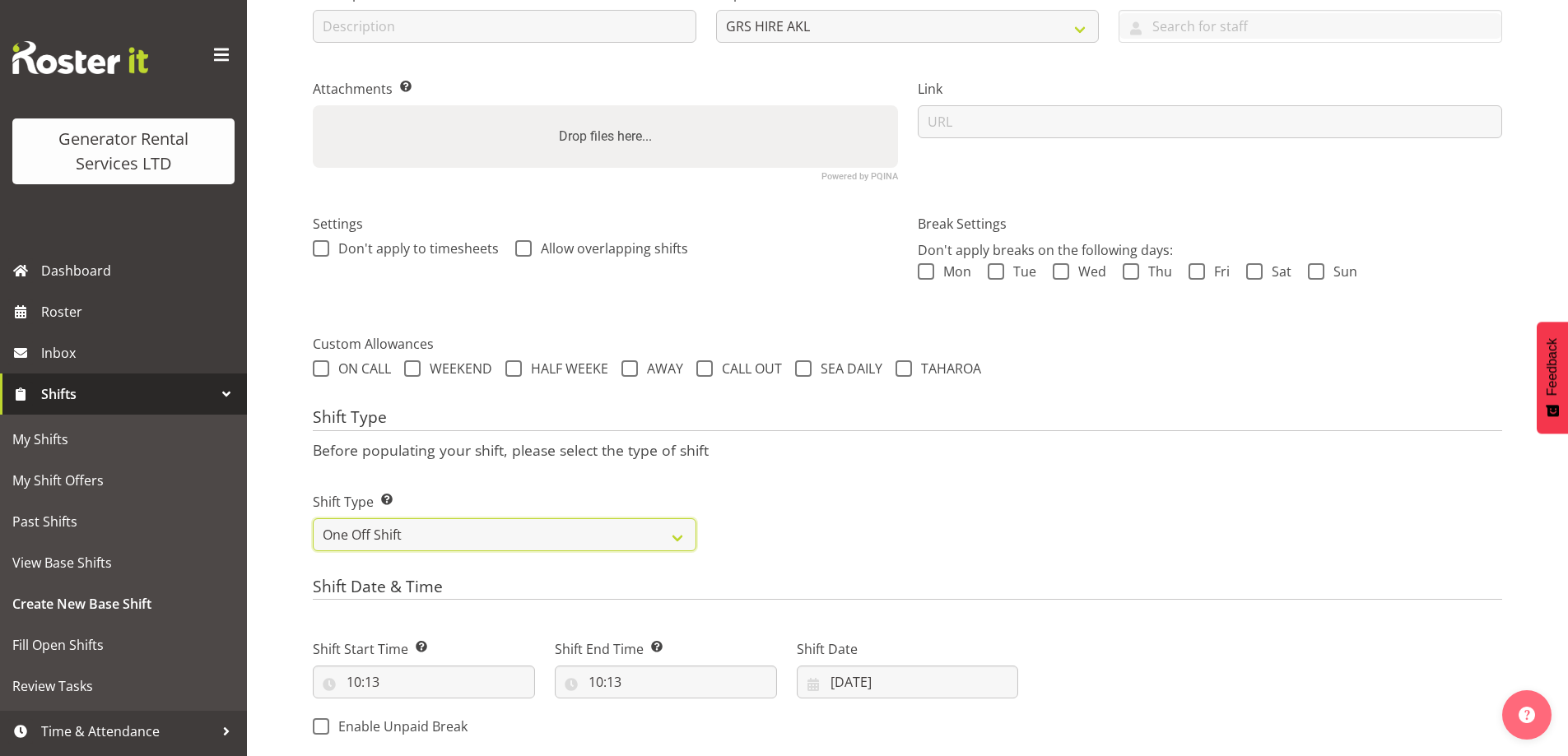
scroll to position [633, 0]
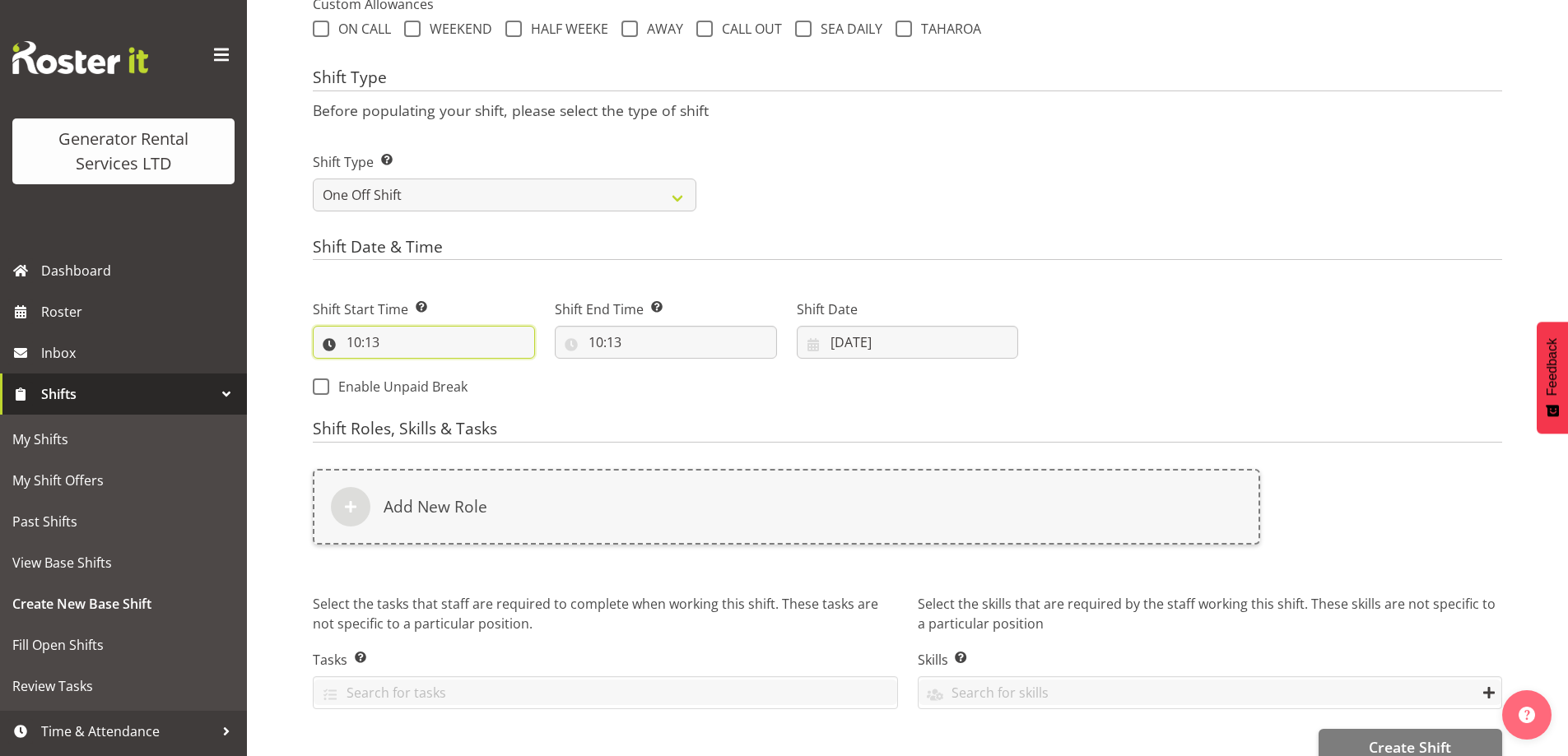
click at [428, 350] on input "10:13" at bounding box center [423, 342] width 222 height 33
click at [424, 381] on select "00 01 02 03 04 05 06 07 08 09 10 11 12 13 14 15 16 17 18 19 20 21 22 23" at bounding box center [424, 385] width 37 height 33
select select "11"
click at [406, 369] on select "00 01 02 03 04 05 06 07 08 09 10 11 12 13 14 15 16 17 18 19 20 21 22 23" at bounding box center [424, 385] width 37 height 33
type input "11:13"
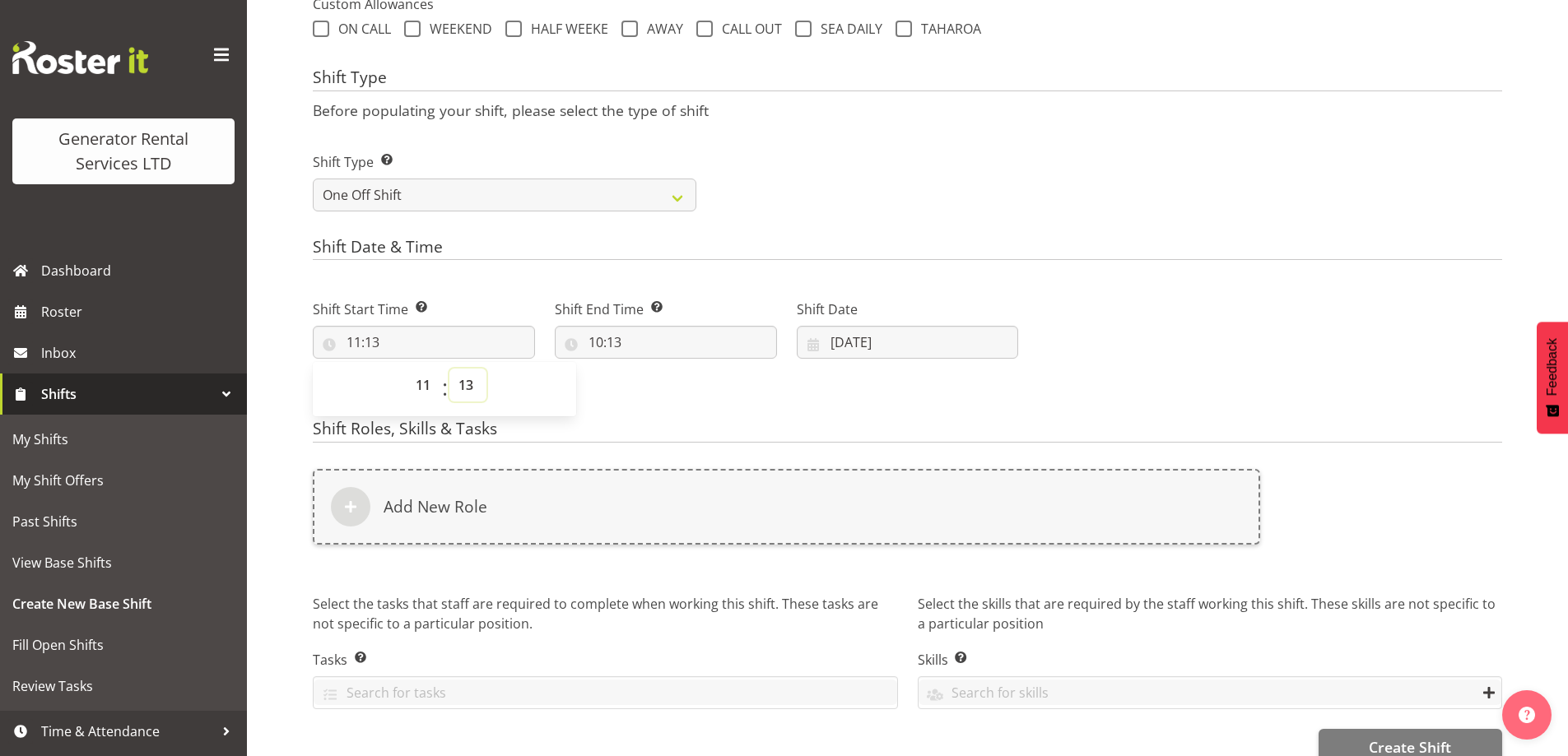
click at [472, 376] on select "00 01 02 03 04 05 06 07 08 09 10 11 12 13 14 15 16 17 18 19 20 21 22 23 24 25 2…" at bounding box center [468, 385] width 37 height 33
select select "0"
click at [450, 369] on select "00 01 02 03 04 05 06 07 08 09 10 11 12 13 14 15 16 17 18 19 20 21 22 23 24 25 2…" at bounding box center [468, 385] width 37 height 33
type input "11:00"
click at [745, 331] on input "10:13" at bounding box center [665, 342] width 222 height 33
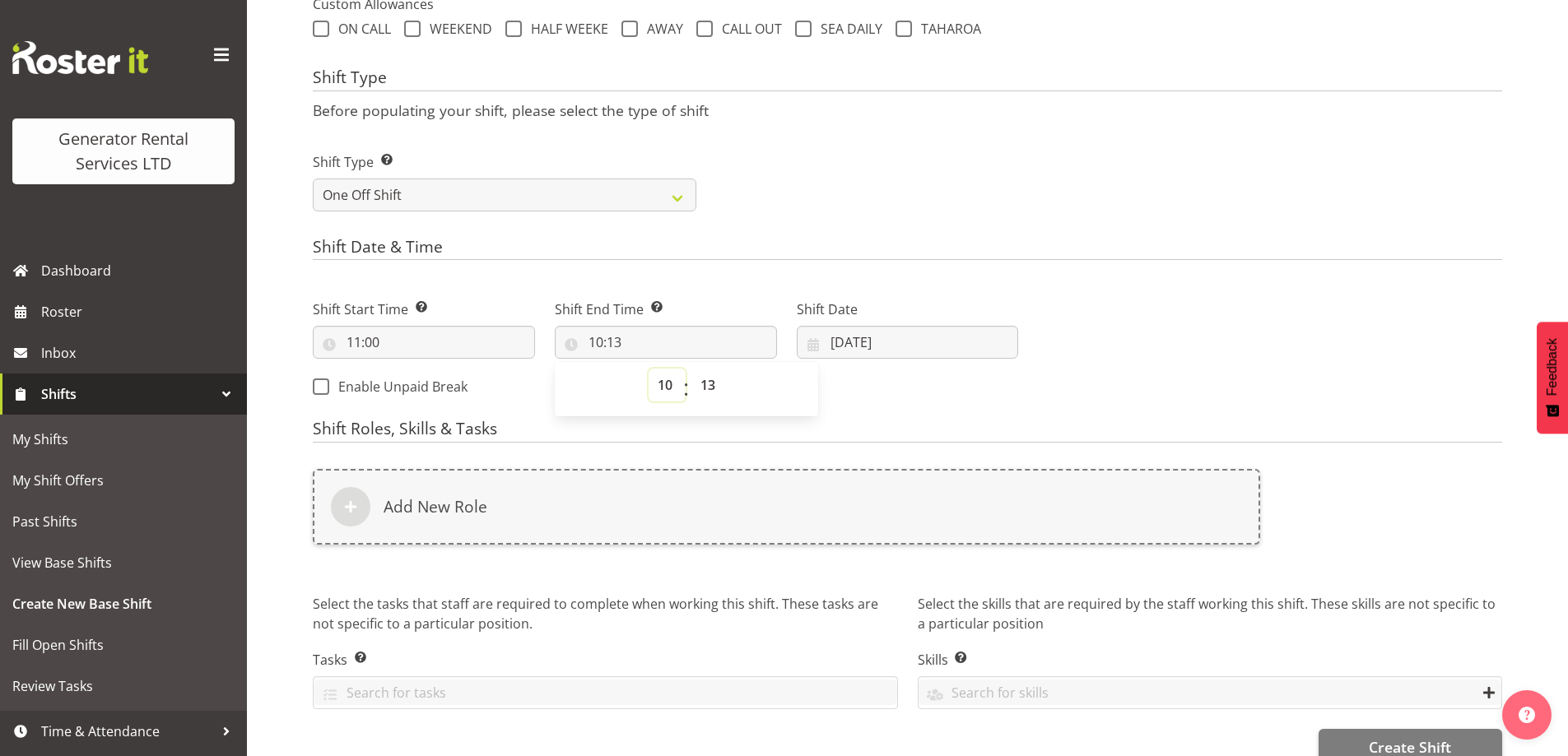
click at [668, 381] on select "00 01 02 03 04 05 06 07 08 09 10 11 12 13 14 15 16 17 18 19 20 21 22 23" at bounding box center [667, 385] width 37 height 33
select select "13"
click at [649, 369] on select "00 01 02 03 04 05 06 07 08 09 10 11 12 13 14 15 16 17 18 19 20 21 22 23" at bounding box center [667, 385] width 37 height 33
type input "13:13"
drag, startPoint x: 712, startPoint y: 377, endPoint x: 713, endPoint y: 369, distance: 8.1
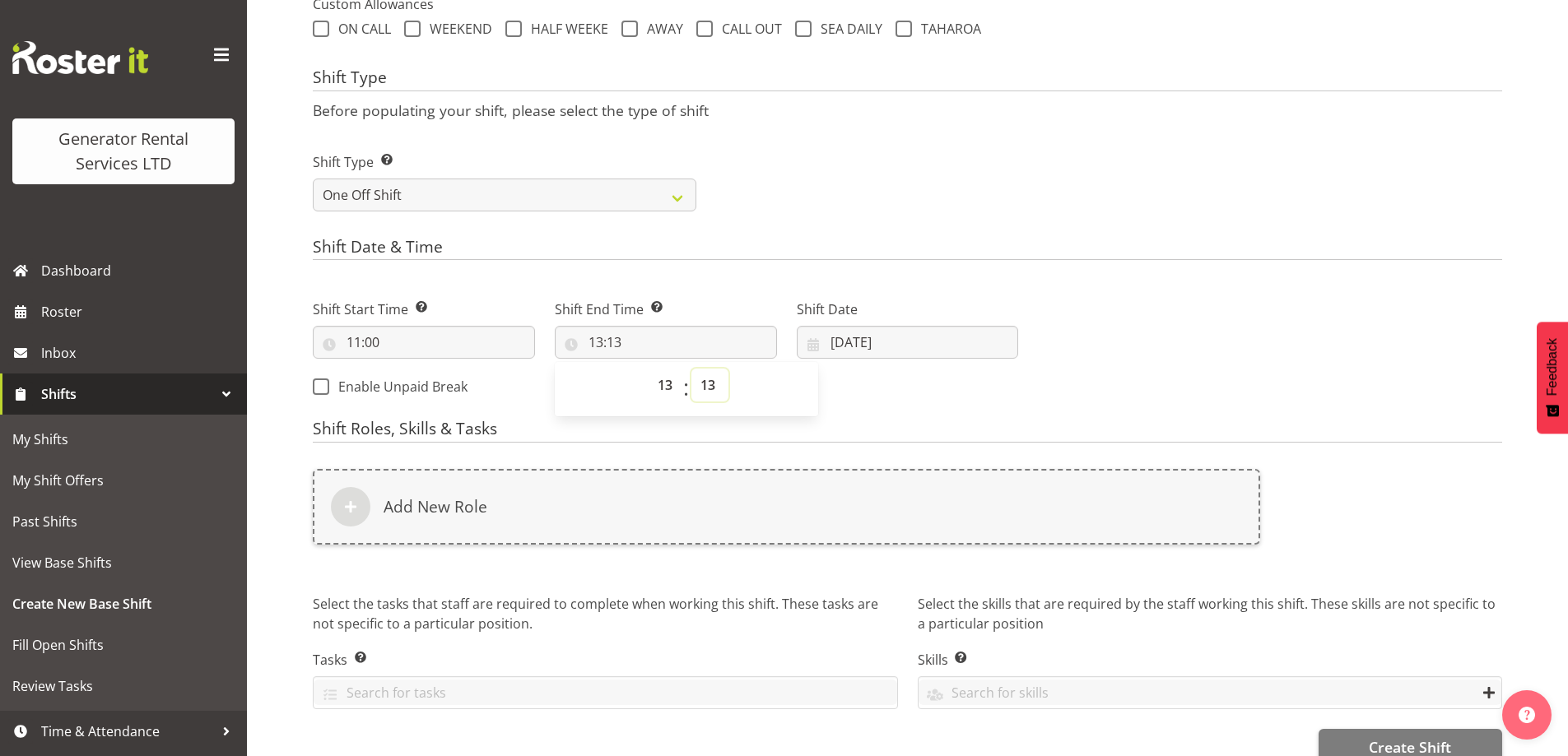
click at [712, 376] on select "00 01 02 03 04 05 06 07 08 09 10 11 12 13 14 15 16 17 18 19 20 21 22 23 24 25 2…" at bounding box center [709, 385] width 37 height 33
select select "0"
click at [692, 369] on select "00 01 02 03 04 05 06 07 08 09 10 11 12 13 14 15 16 17 18 19 20 21 22 23 24 25 2…" at bounding box center [709, 385] width 37 height 33
type input "13:00"
click at [964, 341] on input "29/08/2025" at bounding box center [908, 342] width 222 height 33
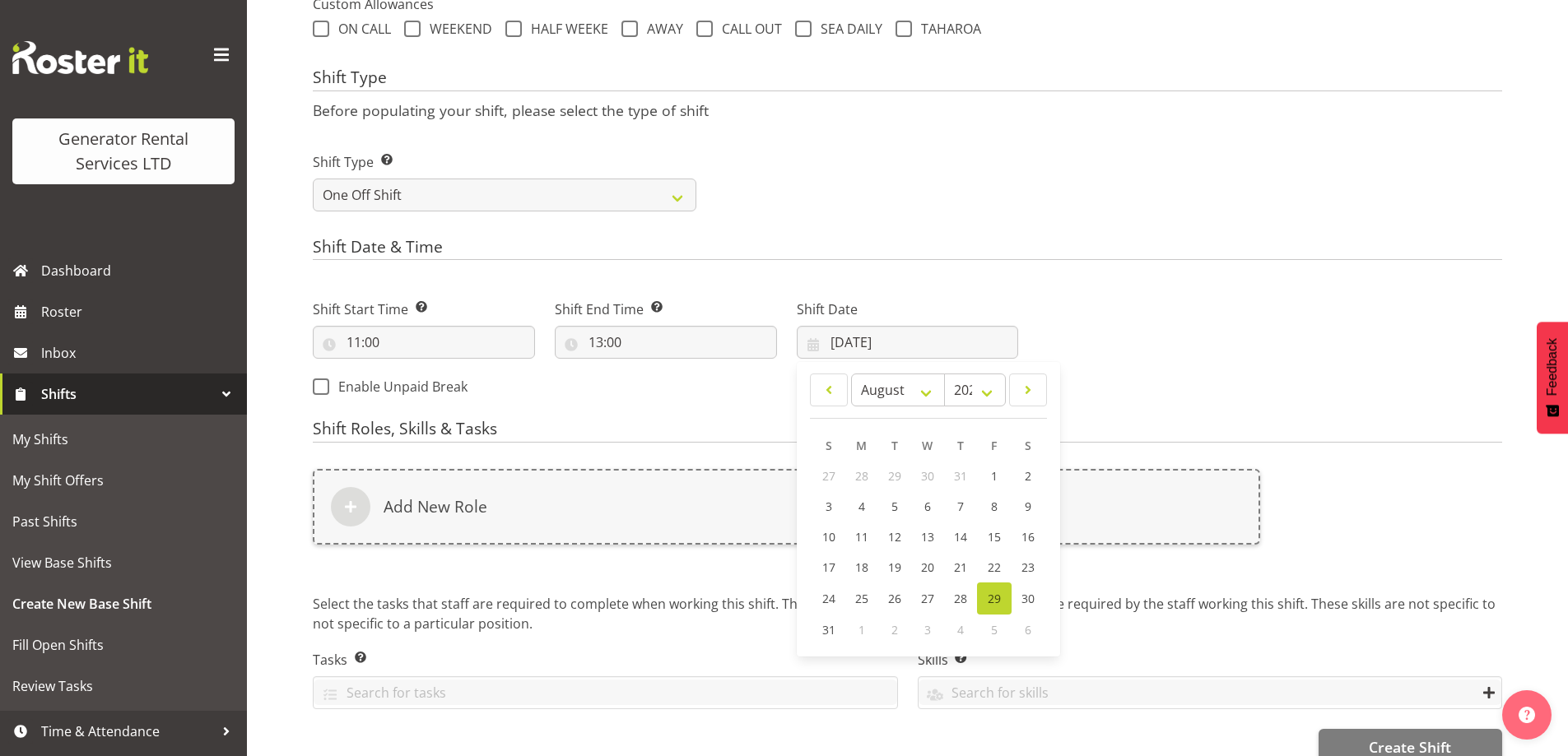
click at [1152, 325] on div "Next Shifts" at bounding box center [1270, 343] width 484 height 134
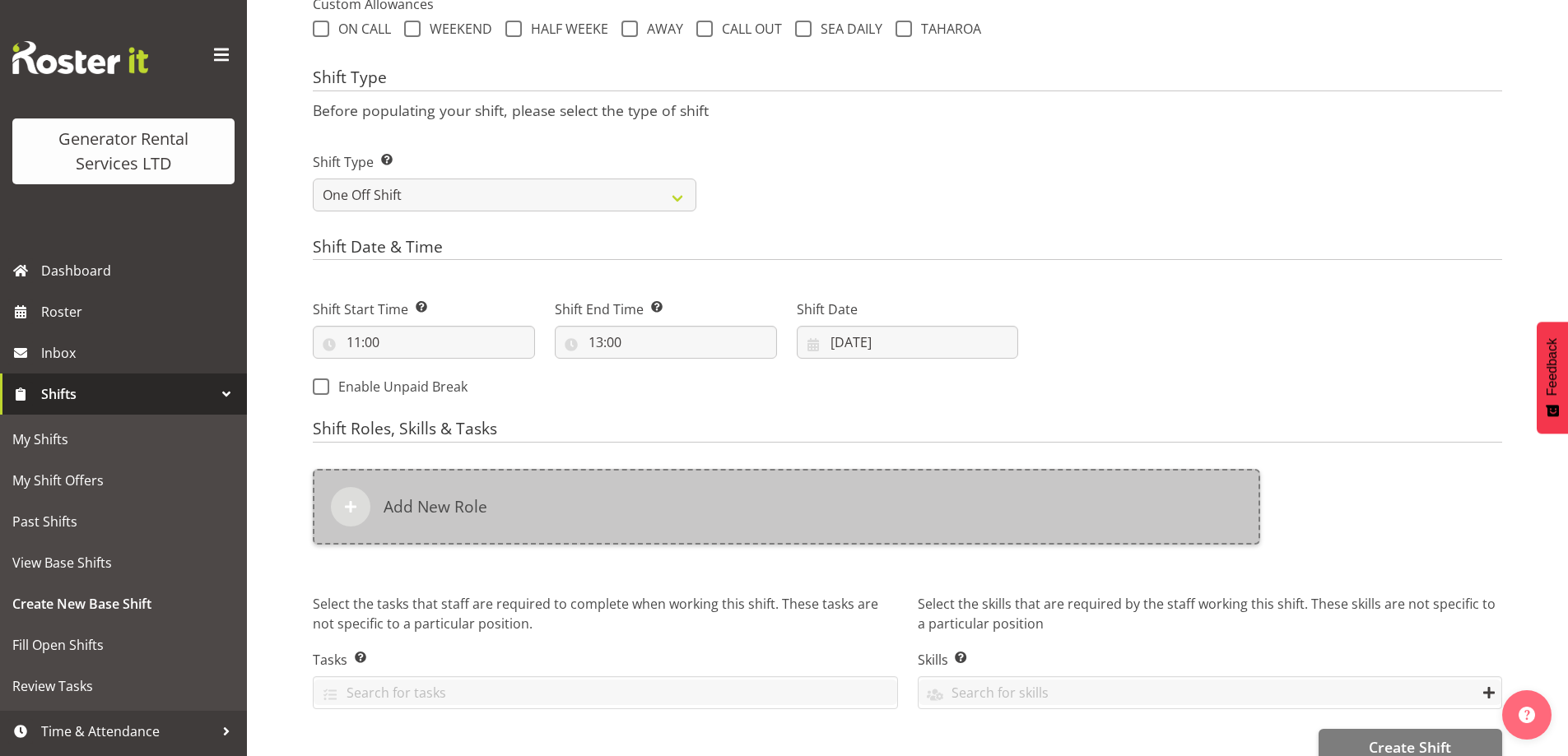
click at [794, 535] on div "Add New Role" at bounding box center [786, 507] width 948 height 76
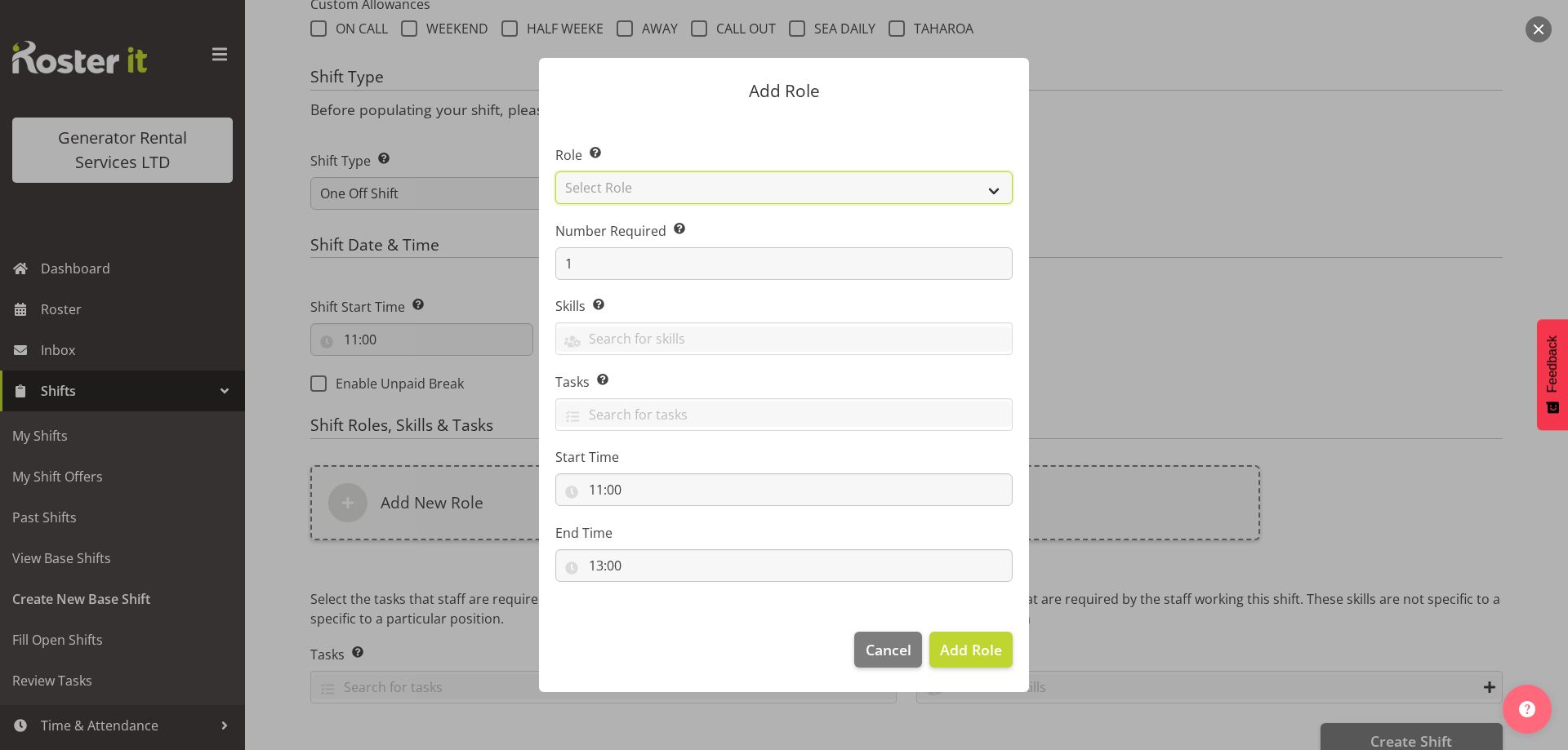
drag, startPoint x: 674, startPoint y: 189, endPoint x: 673, endPoint y: 201, distance: 12.0
click at [674, 189] on select "Select Role Account Manager Electrician Engineering GM HSEQ manager MECH Mechan…" at bounding box center [783, 188] width 457 height 33
select select "20"
click at [555, 171] on select "Select Role Account Manager Electrician Engineering GM HSEQ manager MECH Mechan…" at bounding box center [783, 188] width 457 height 33
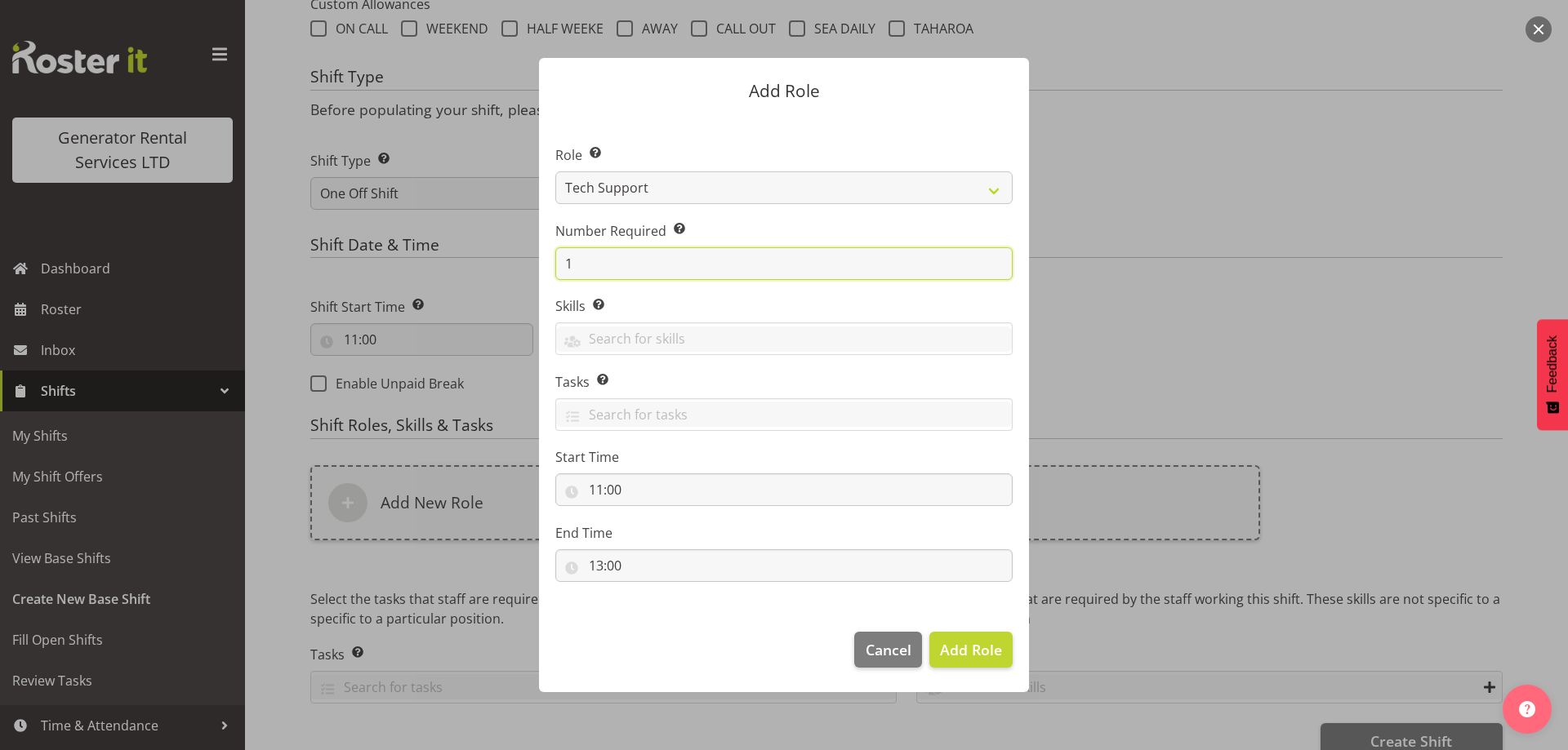
click at [629, 262] on input "1" at bounding box center [783, 264] width 457 height 33
type input "2"
click at [988, 643] on span "Add 2 Roles" at bounding box center [961, 649] width 82 height 19
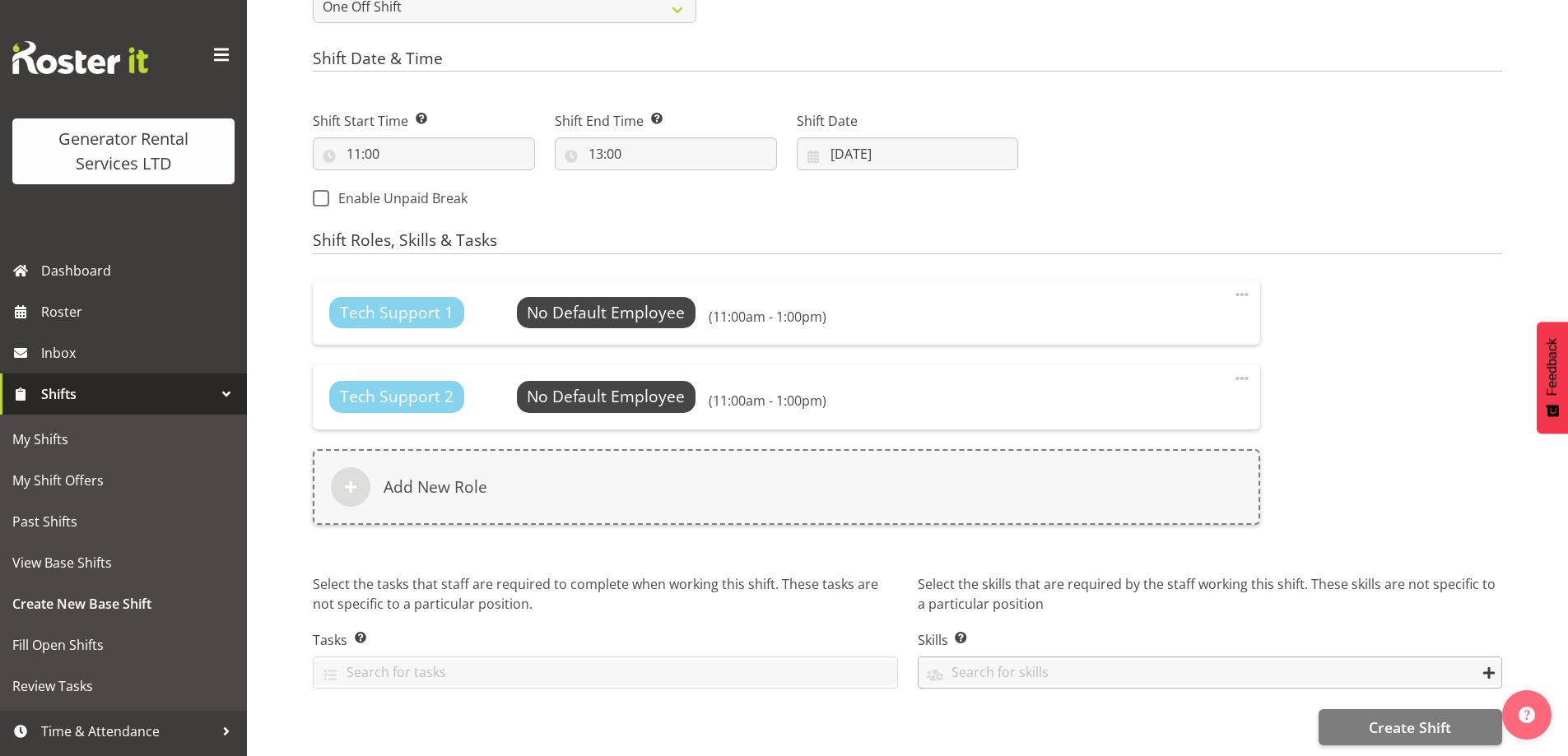
scroll to position [835, 0]
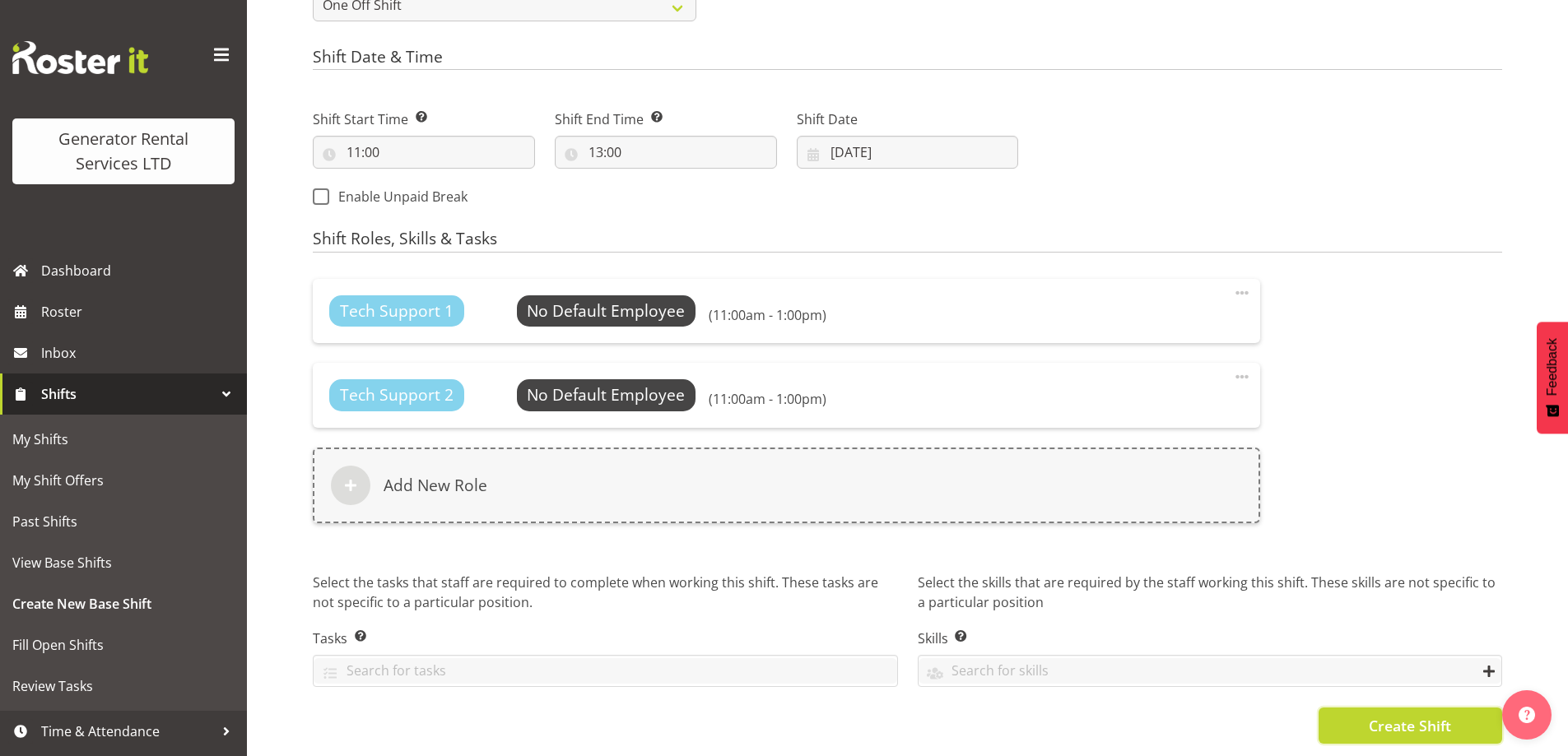
click at [1392, 715] on span "Create Shift" at bounding box center [1410, 725] width 83 height 21
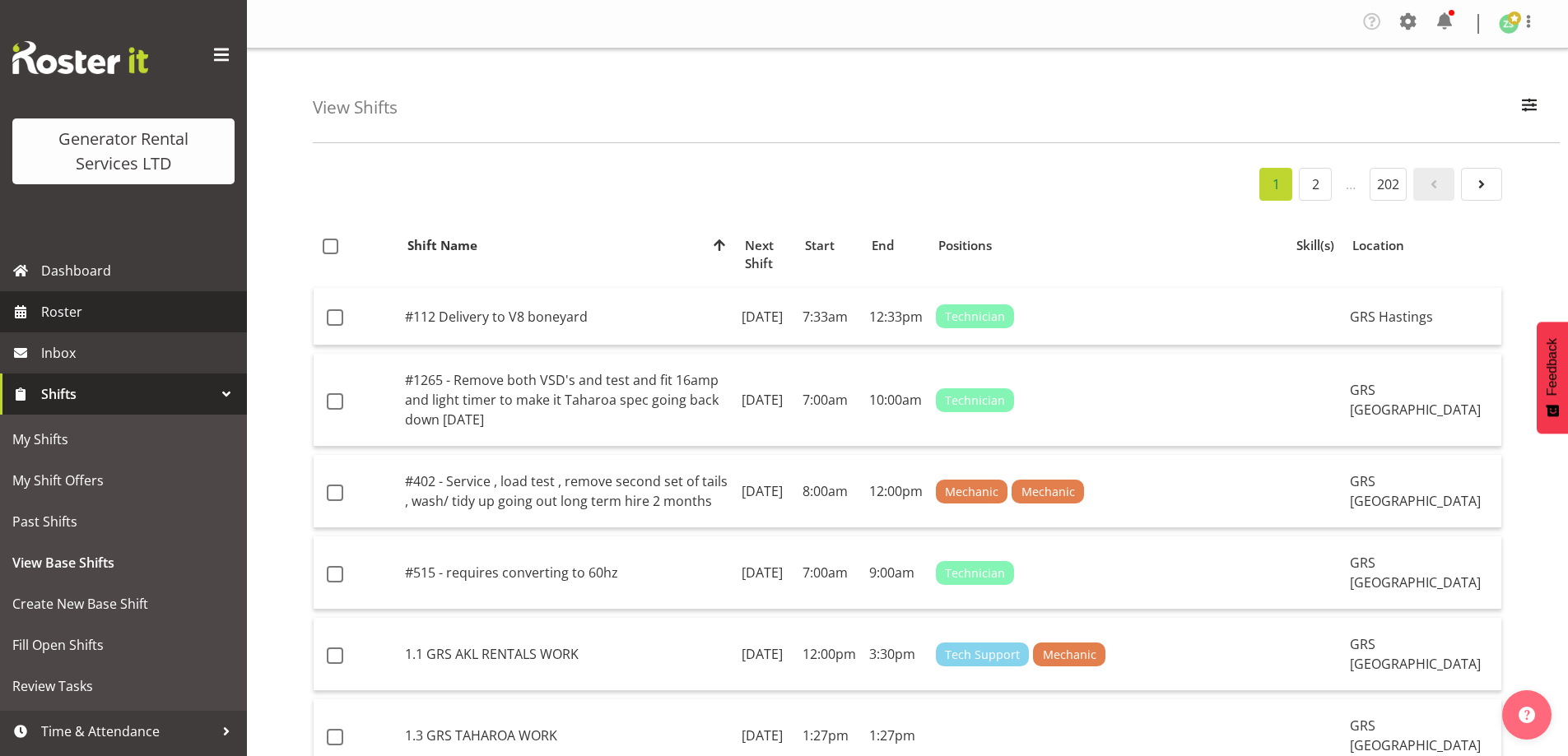
click at [88, 326] on link "Roster" at bounding box center [123, 312] width 247 height 41
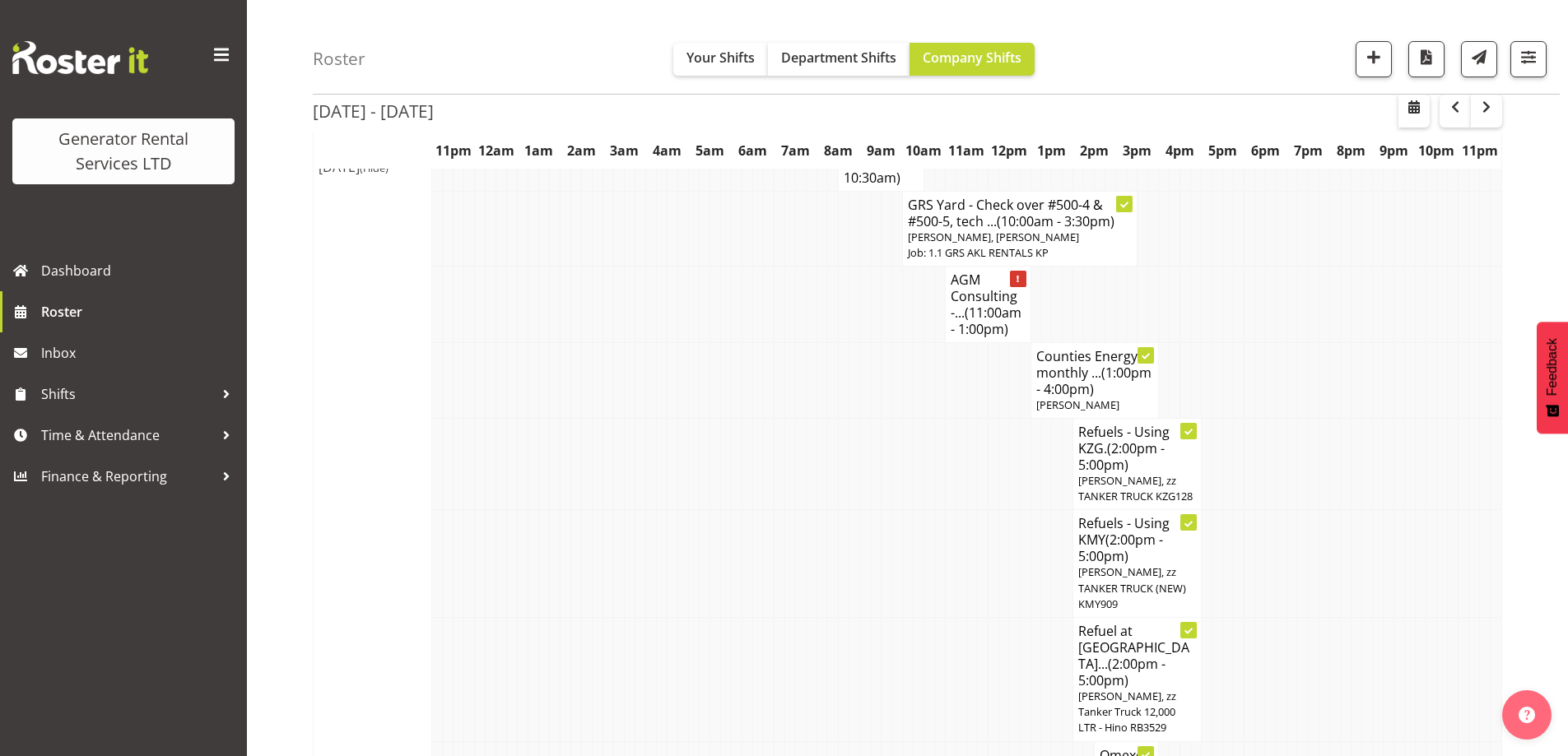
scroll to position [823, 0]
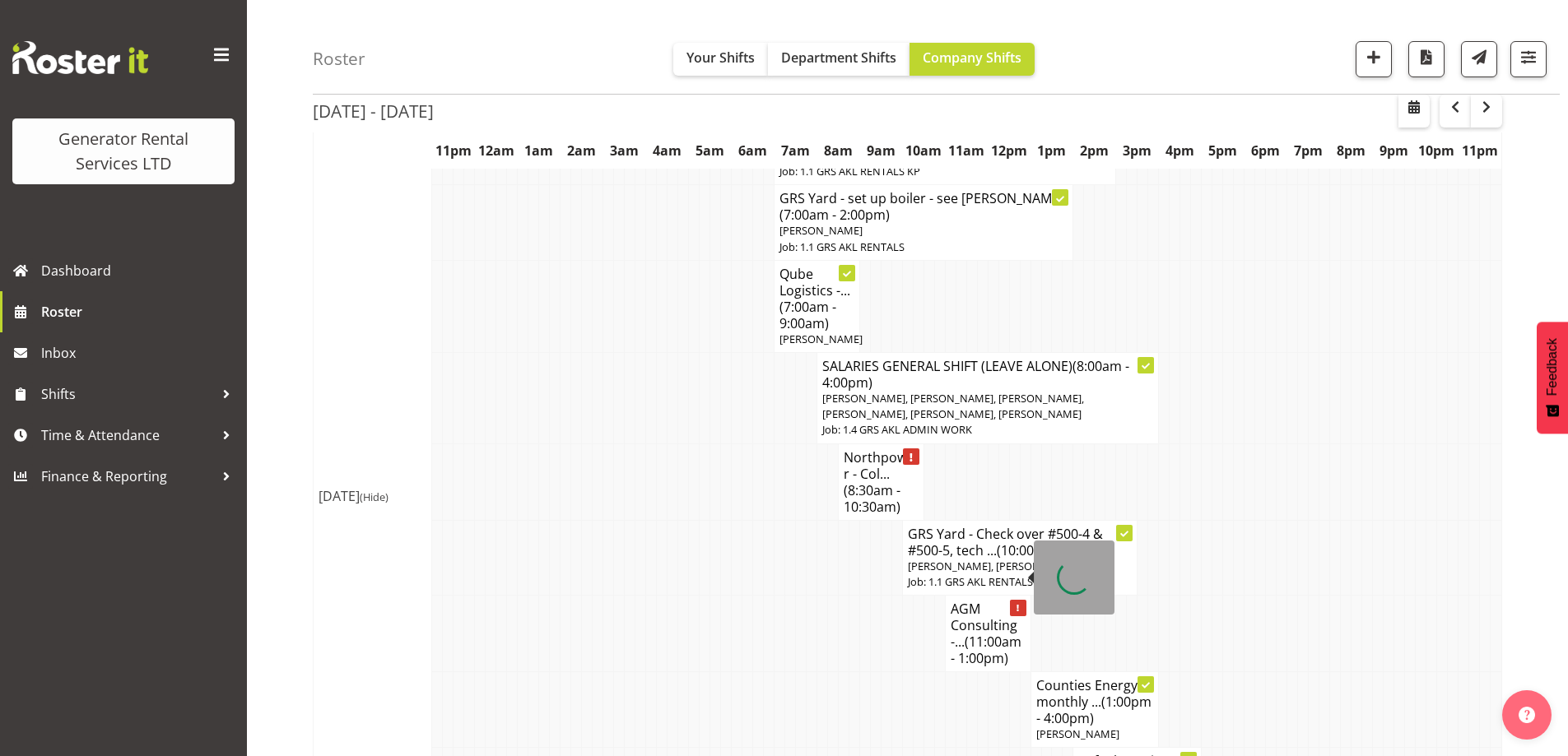
click at [962, 601] on h4 "AGM Consulting -... (11:00am - 1:00pm)" at bounding box center [988, 633] width 75 height 66
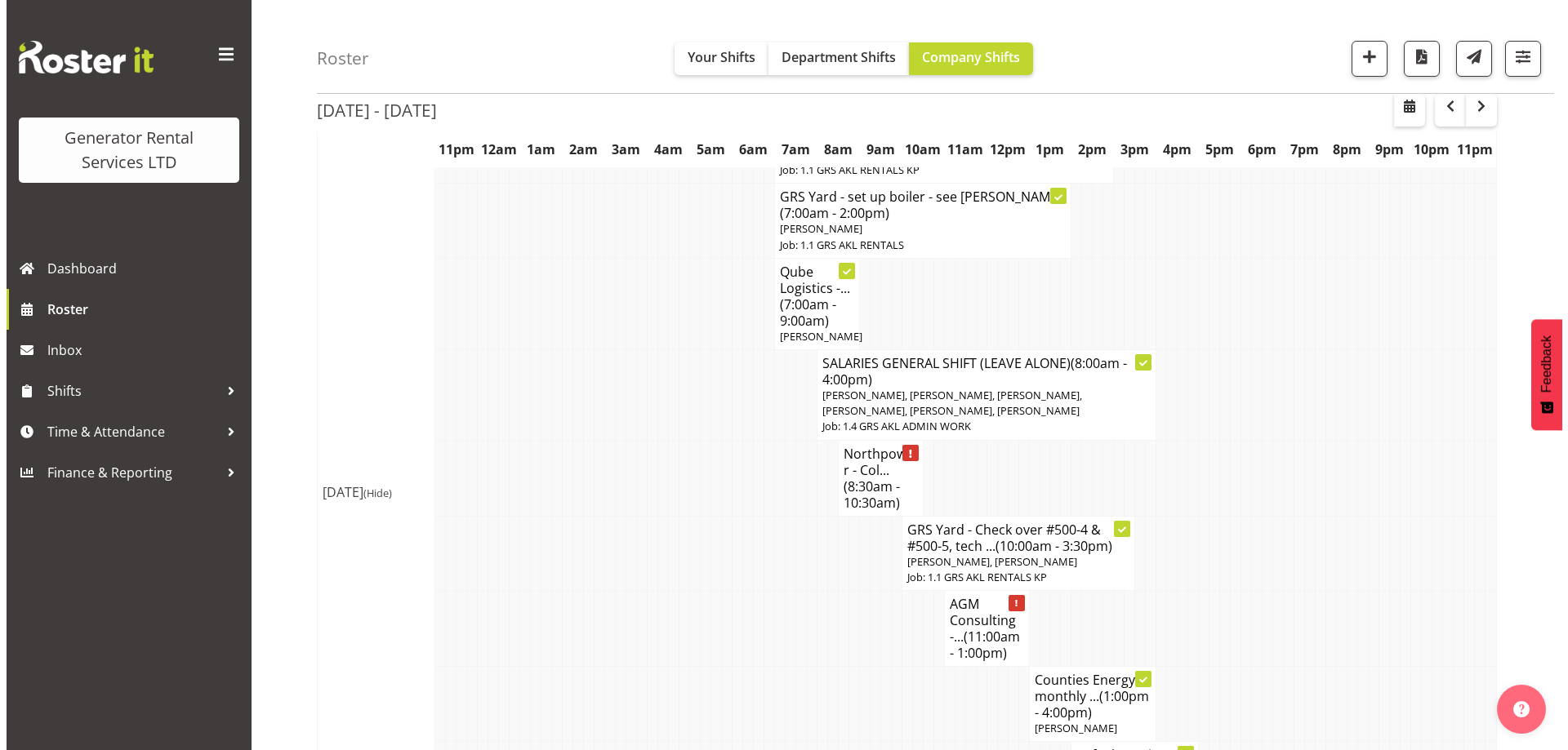
scroll to position [801, 0]
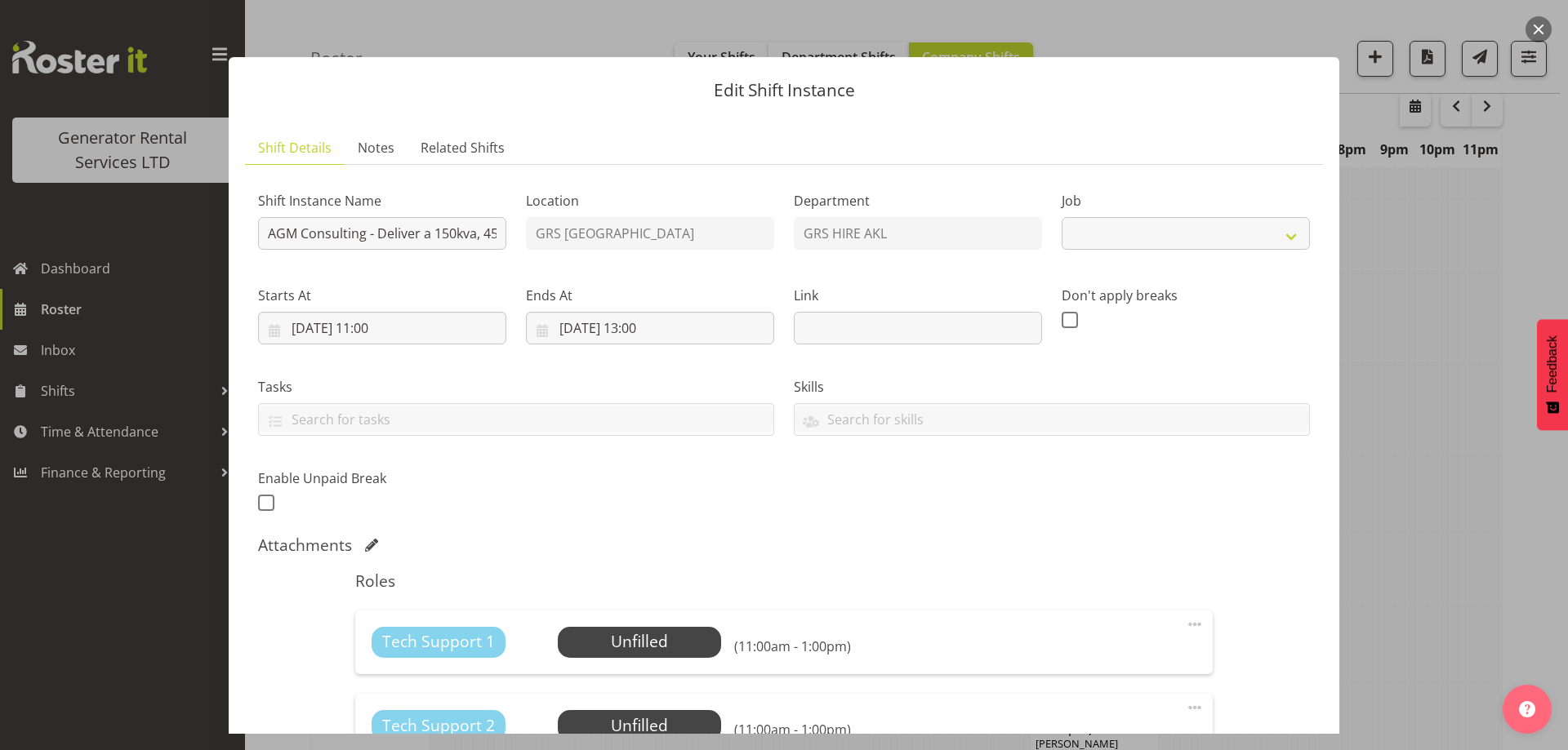
select select "9"
click at [593, 639] on span "Select Employee" at bounding box center [639, 642] width 122 height 24
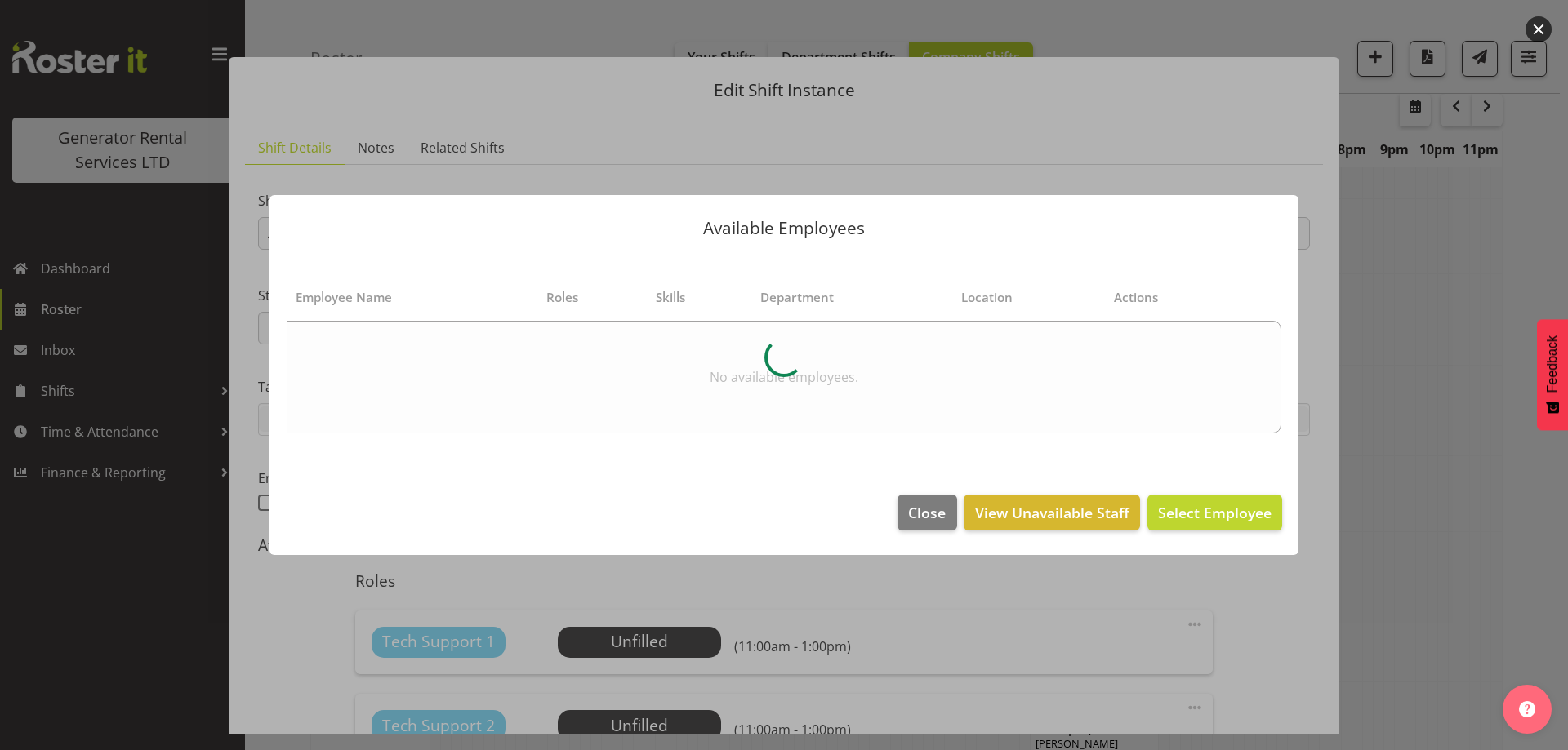
click at [1435, 604] on div at bounding box center [784, 375] width 1568 height 750
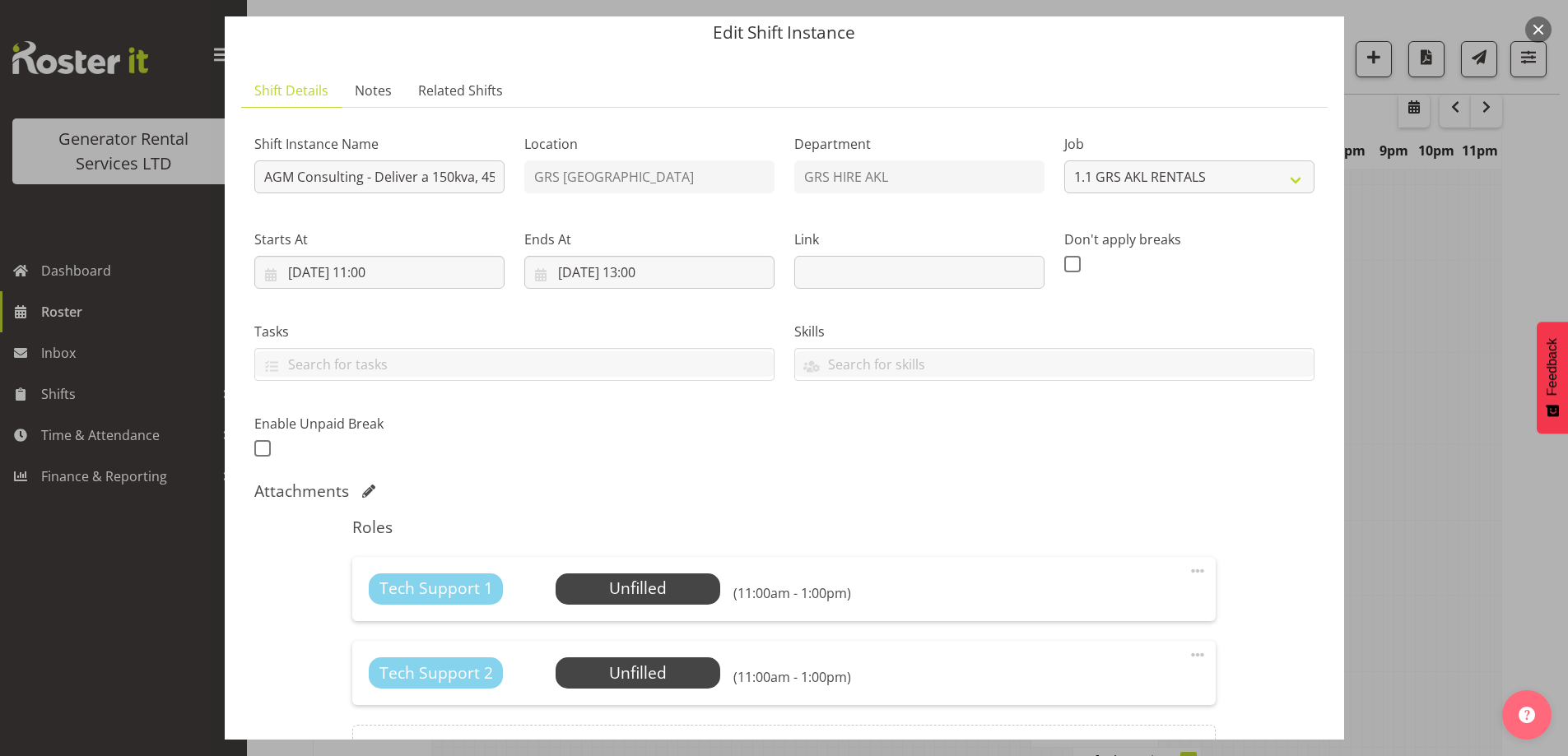
scroll to position [83, 0]
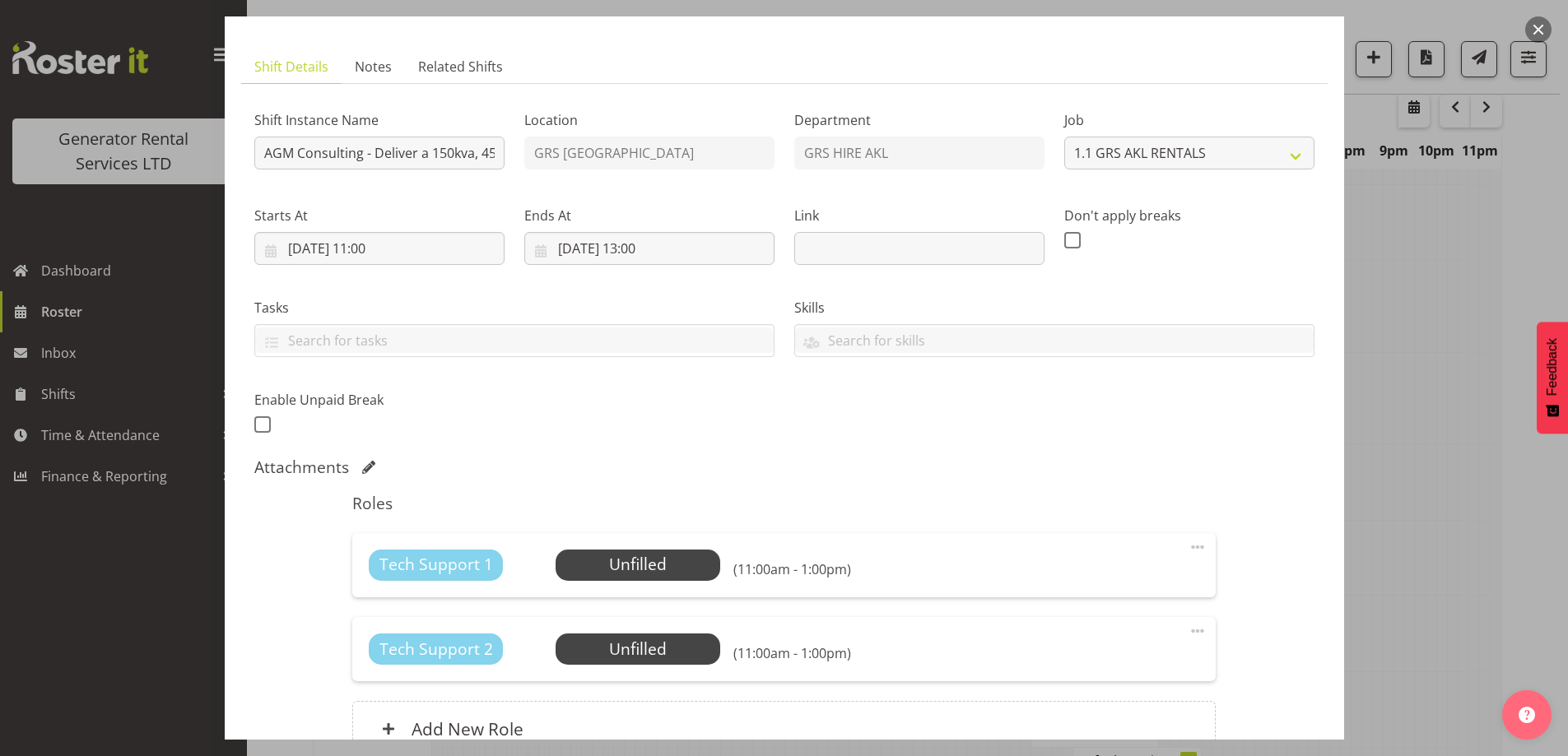
click at [1437, 551] on div at bounding box center [784, 378] width 1568 height 756
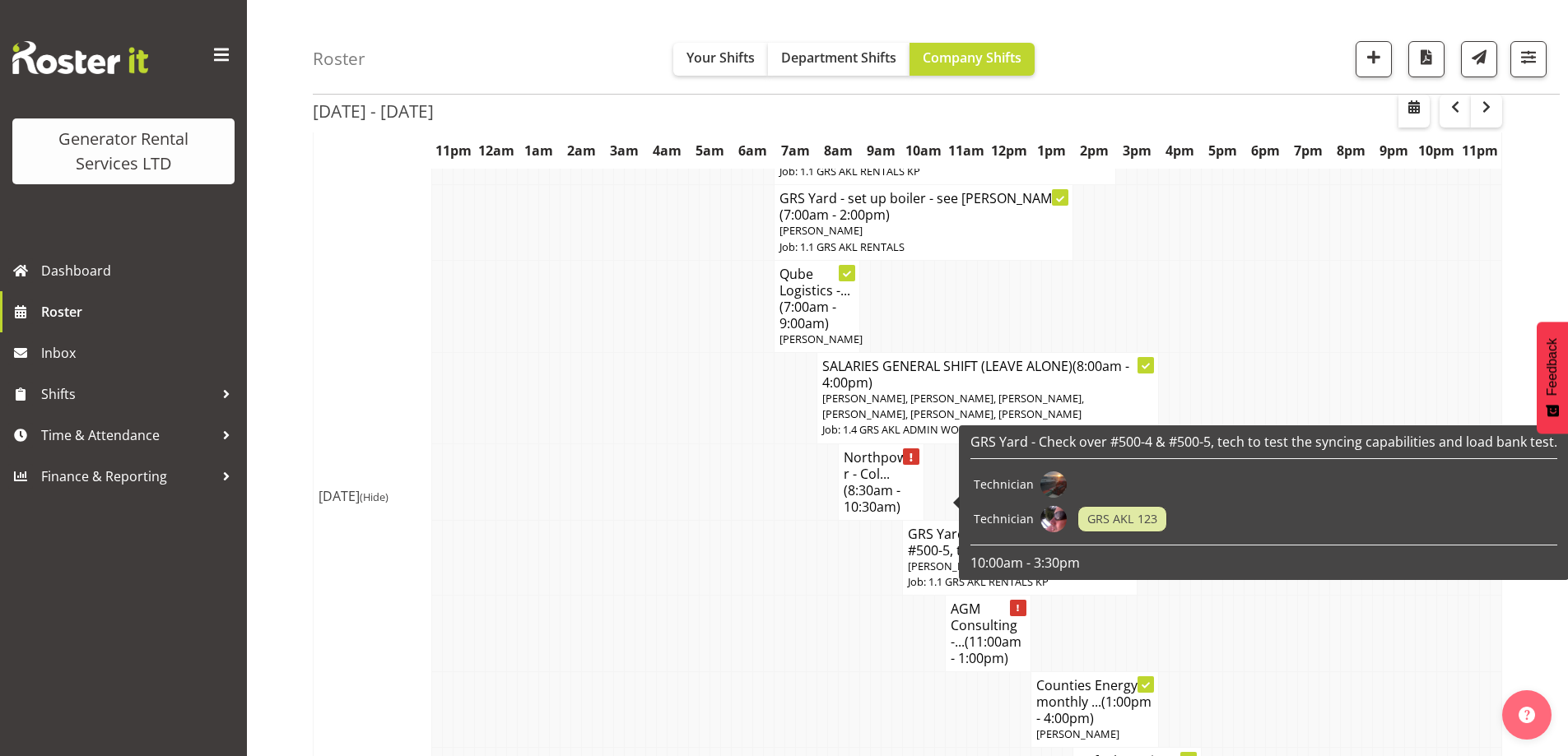
click at [751, 595] on td at bounding box center [747, 633] width 11 height 77
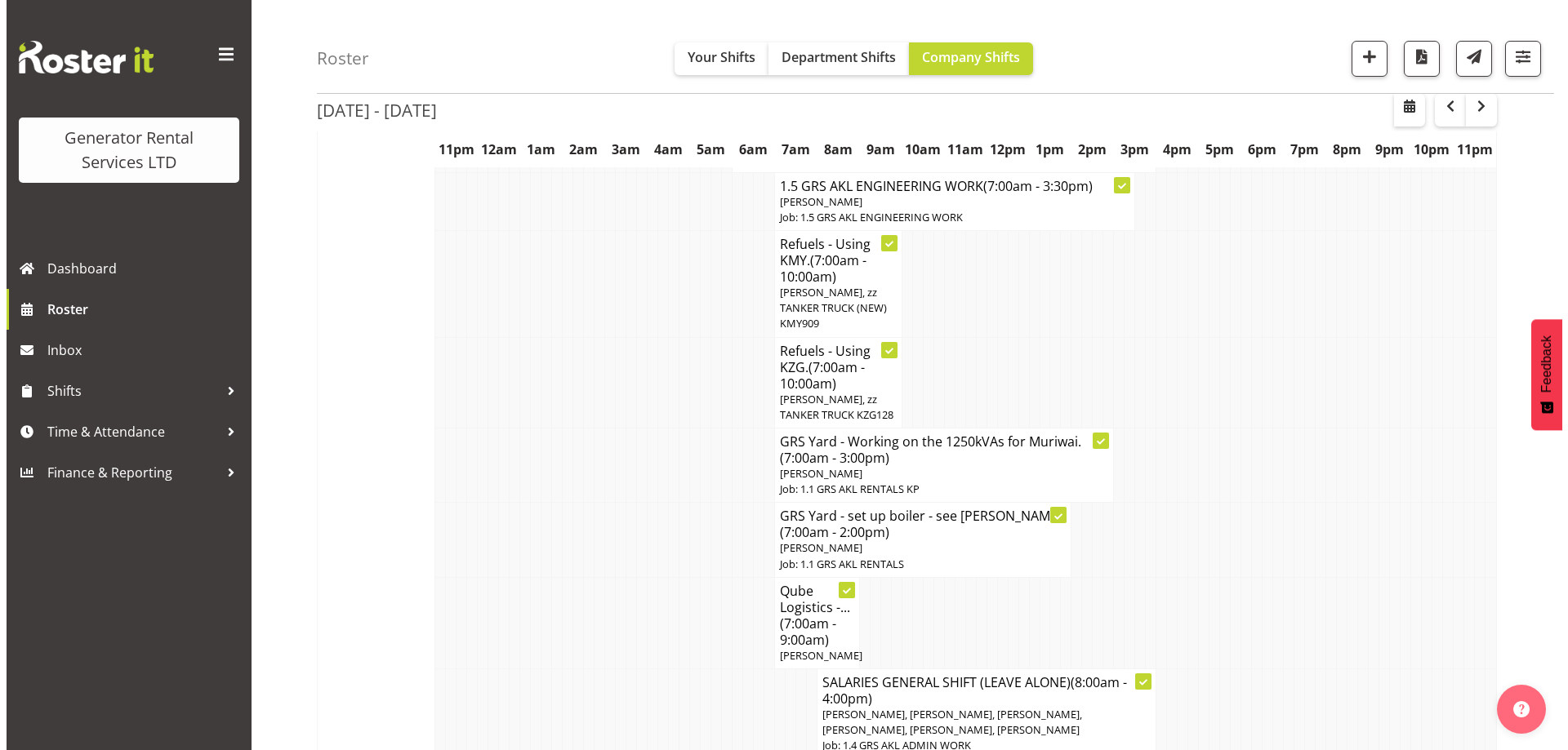
scroll to position [490, 0]
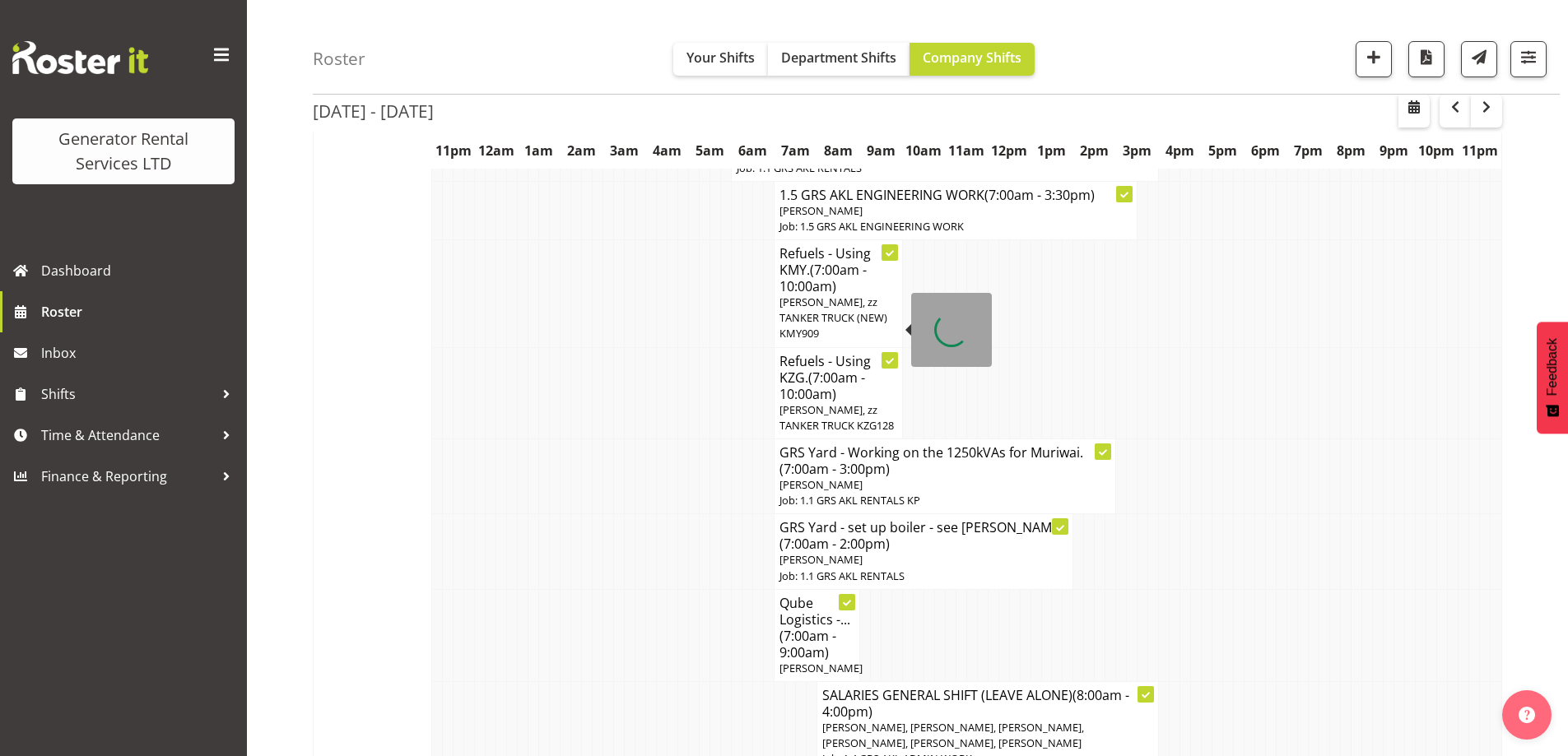
click at [812, 369] on span "(7:00am - 10:00am)" at bounding box center [822, 386] width 86 height 35
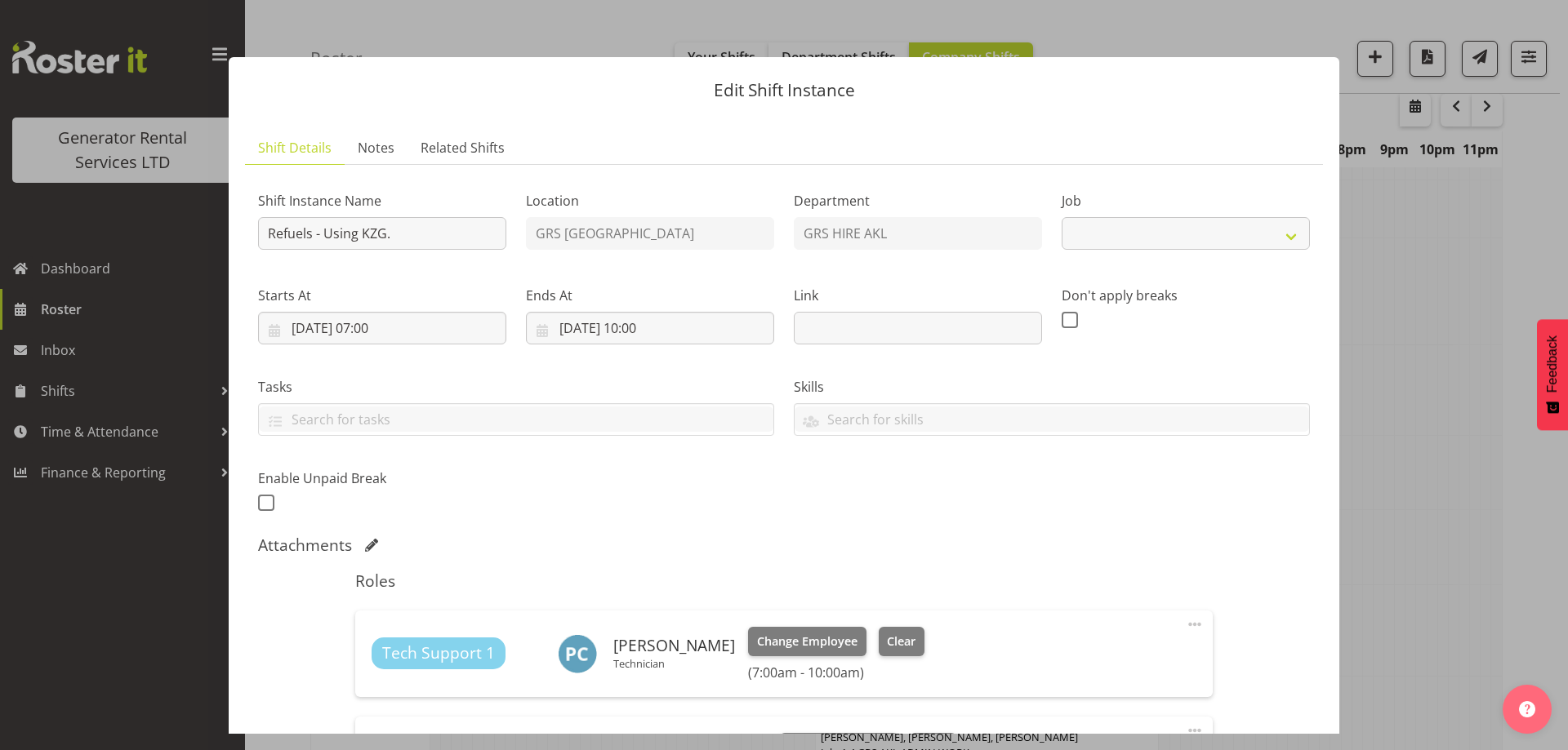
select select "9"
click at [759, 640] on span "Change Employee" at bounding box center [807, 641] width 101 height 18
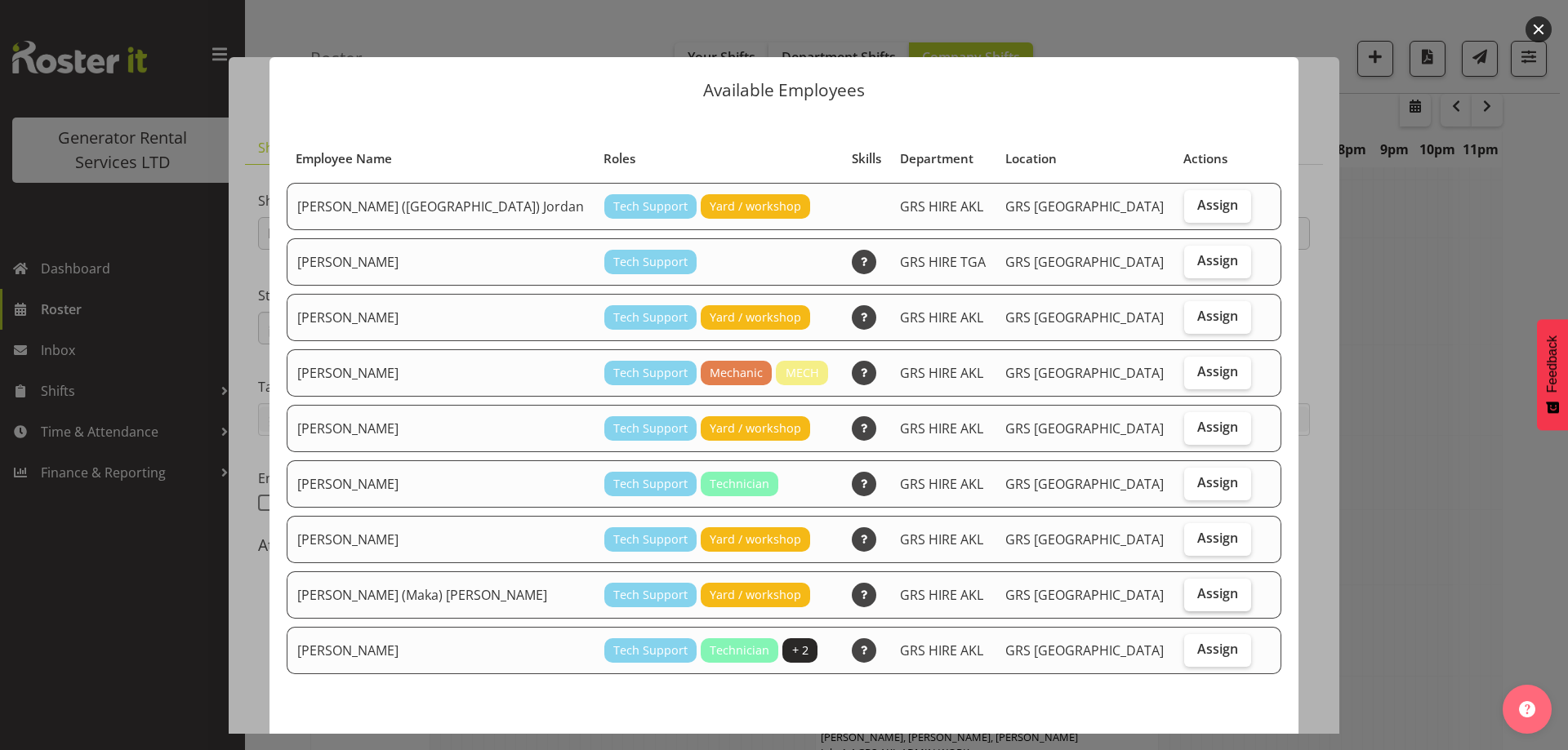
click at [1197, 598] on span "Assign" at bounding box center [1217, 593] width 41 height 16
click at [1184, 598] on input "Assign" at bounding box center [1190, 594] width 11 height 11
checkbox input "true"
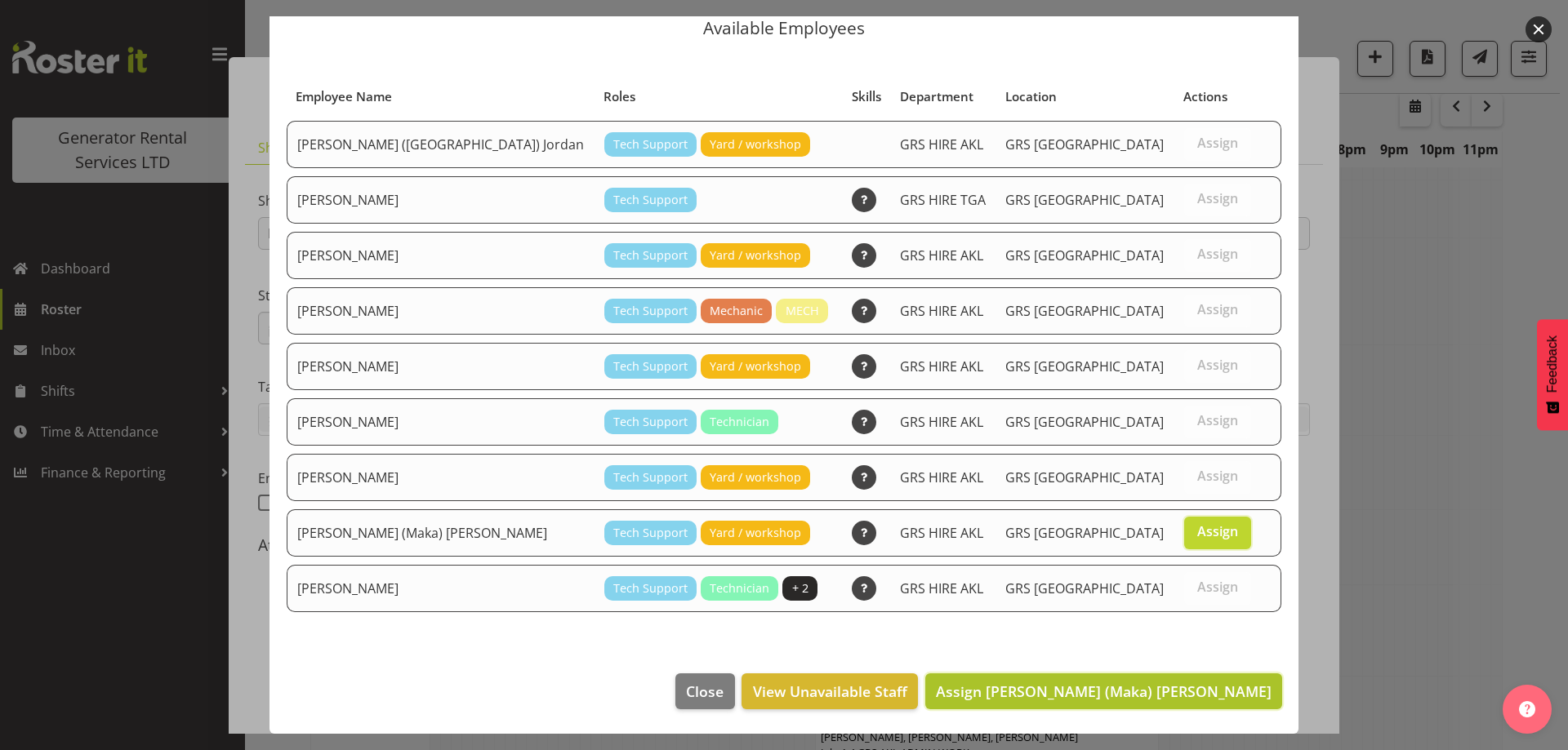
click at [1179, 687] on span "Assign [PERSON_NAME] (Maka) [PERSON_NAME]" at bounding box center [1103, 691] width 335 height 19
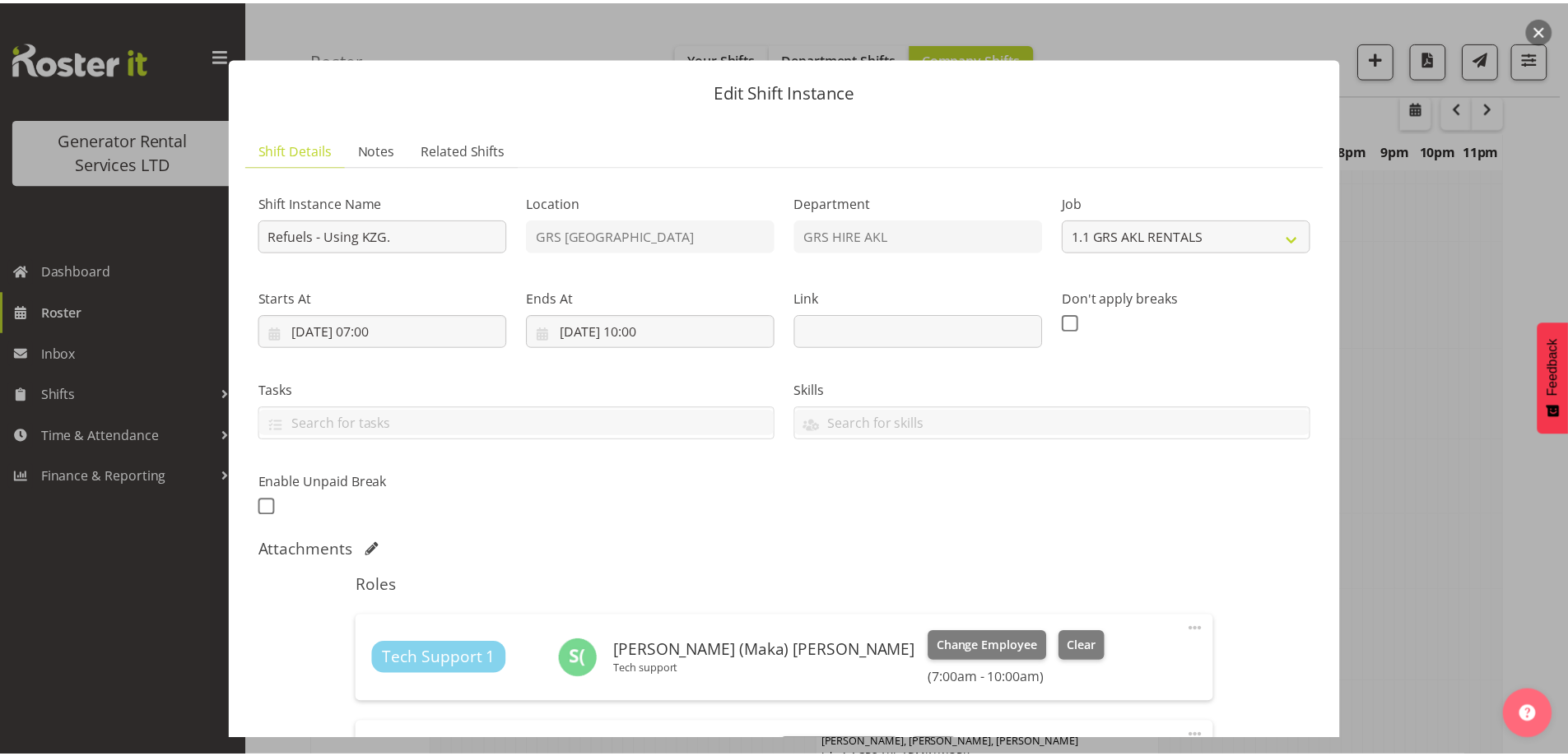
scroll to position [509, 0]
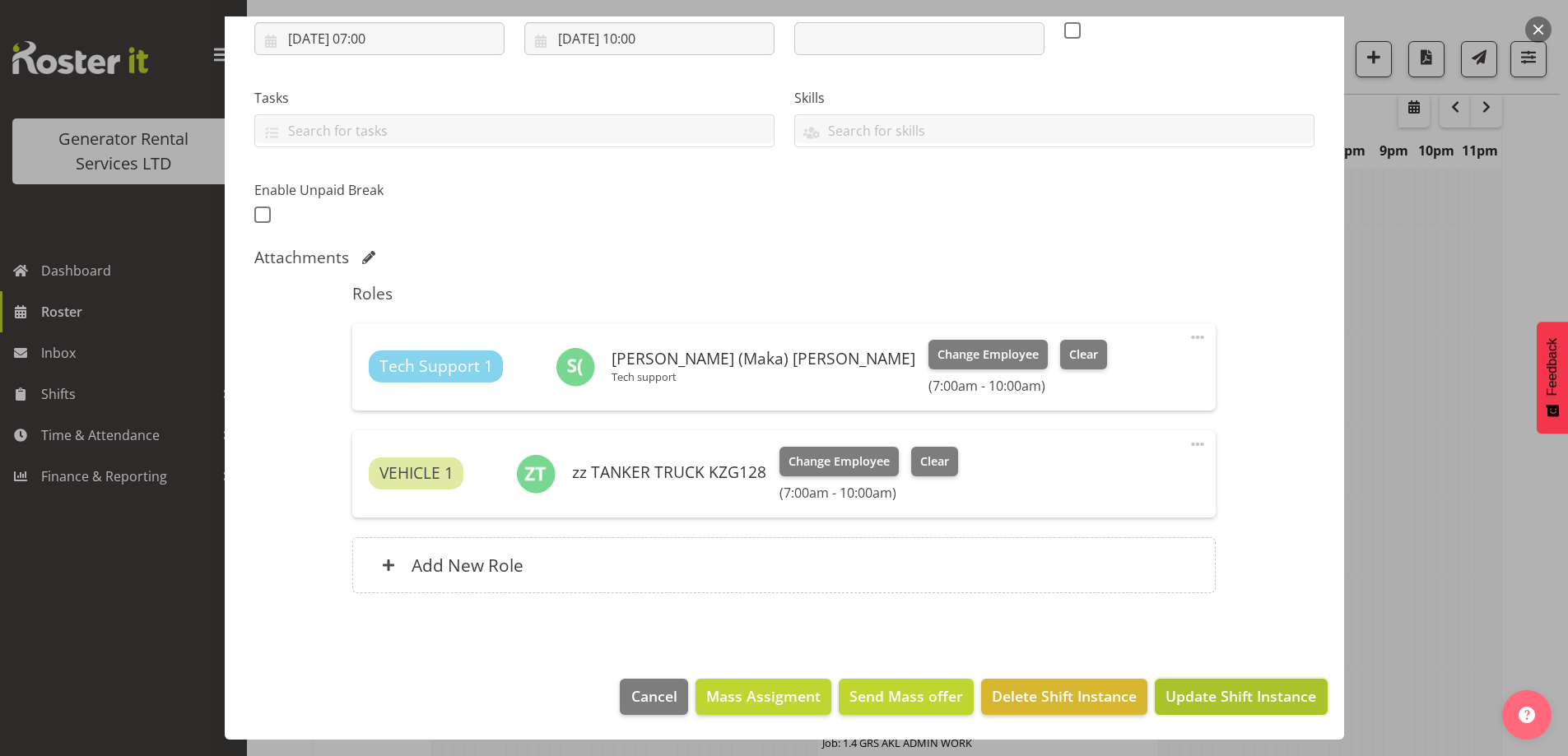
click at [1258, 698] on span "Update Shift Instance" at bounding box center [1241, 696] width 151 height 21
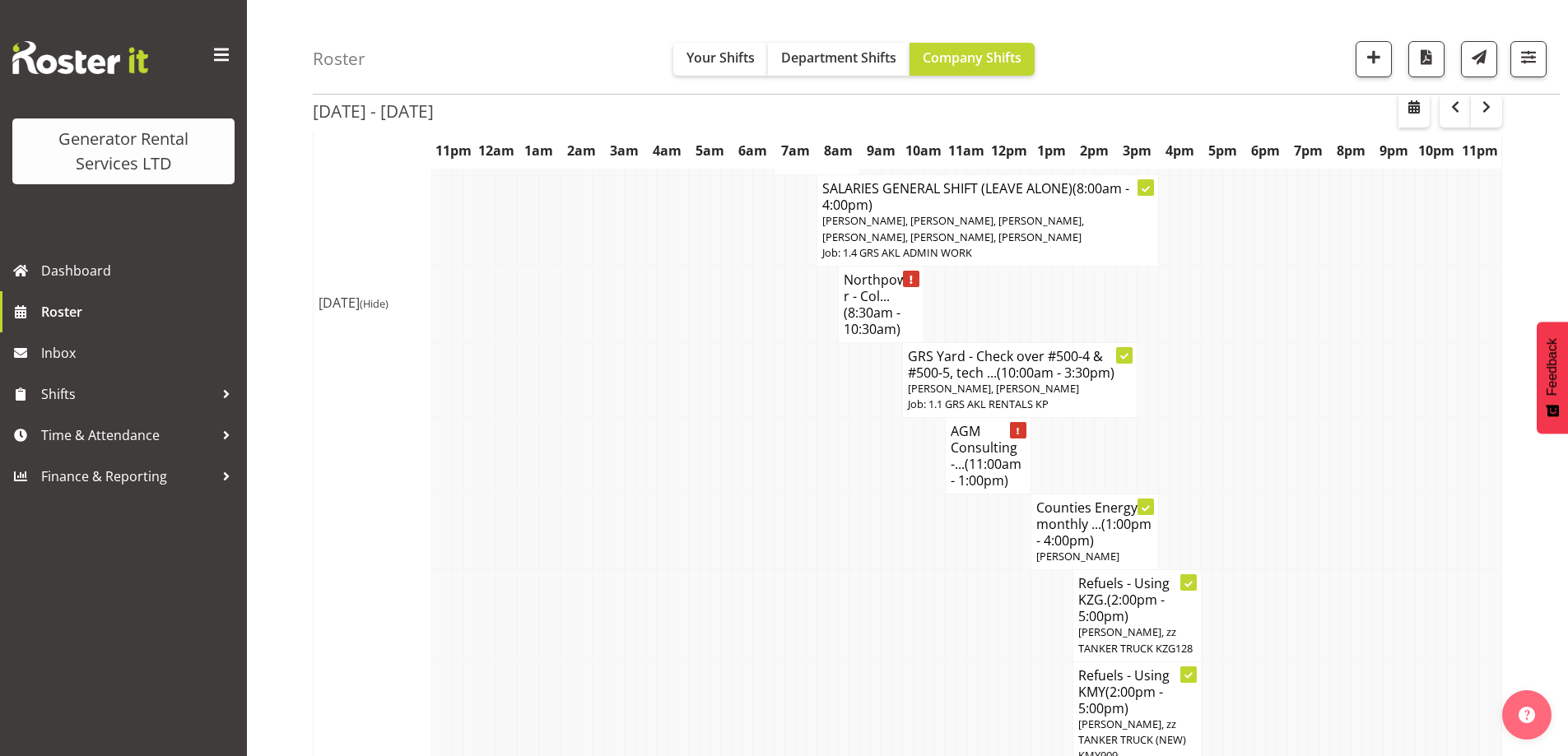
scroll to position [1292, 0]
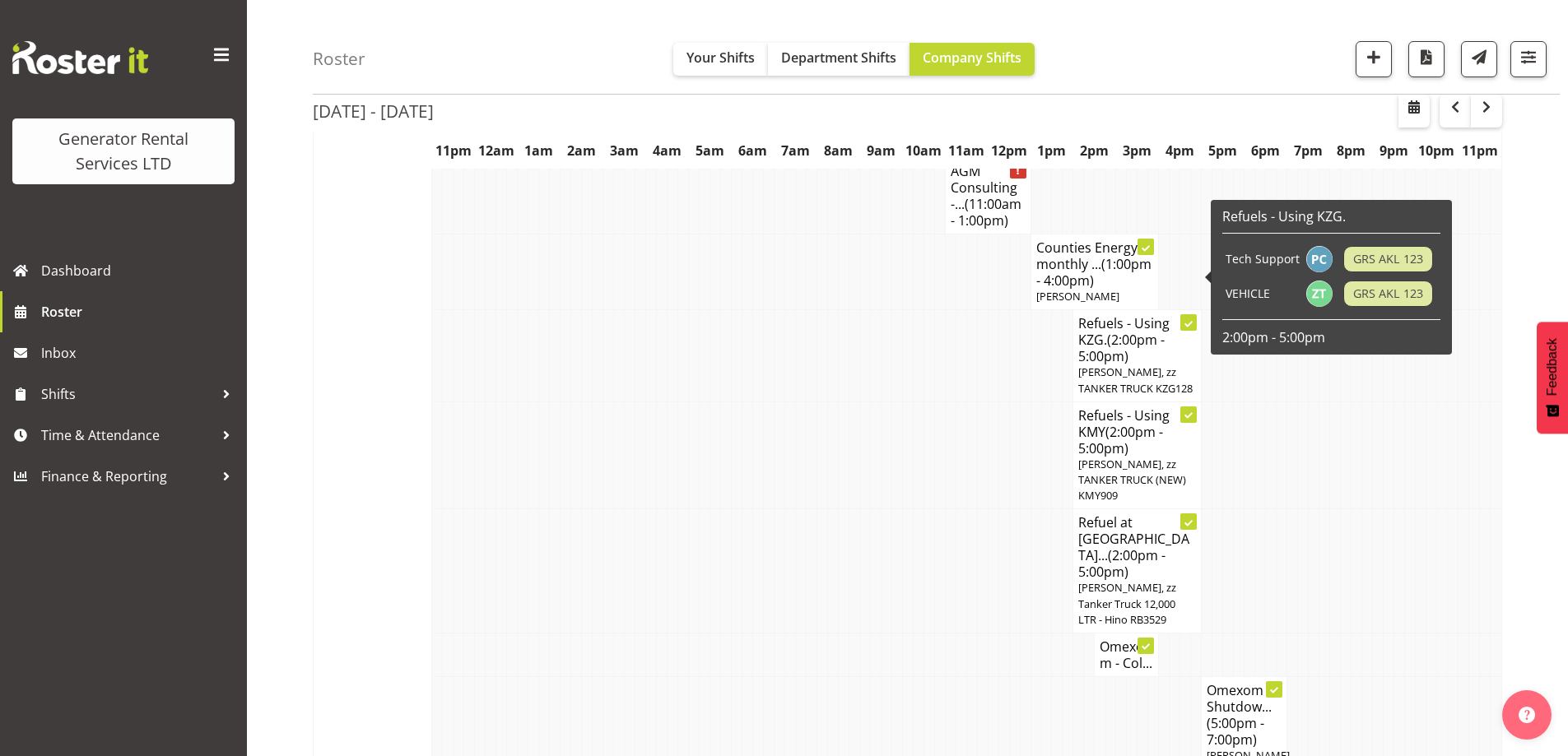
click at [1124, 331] on span "(2:00pm - 5:00pm)" at bounding box center [1121, 348] width 86 height 35
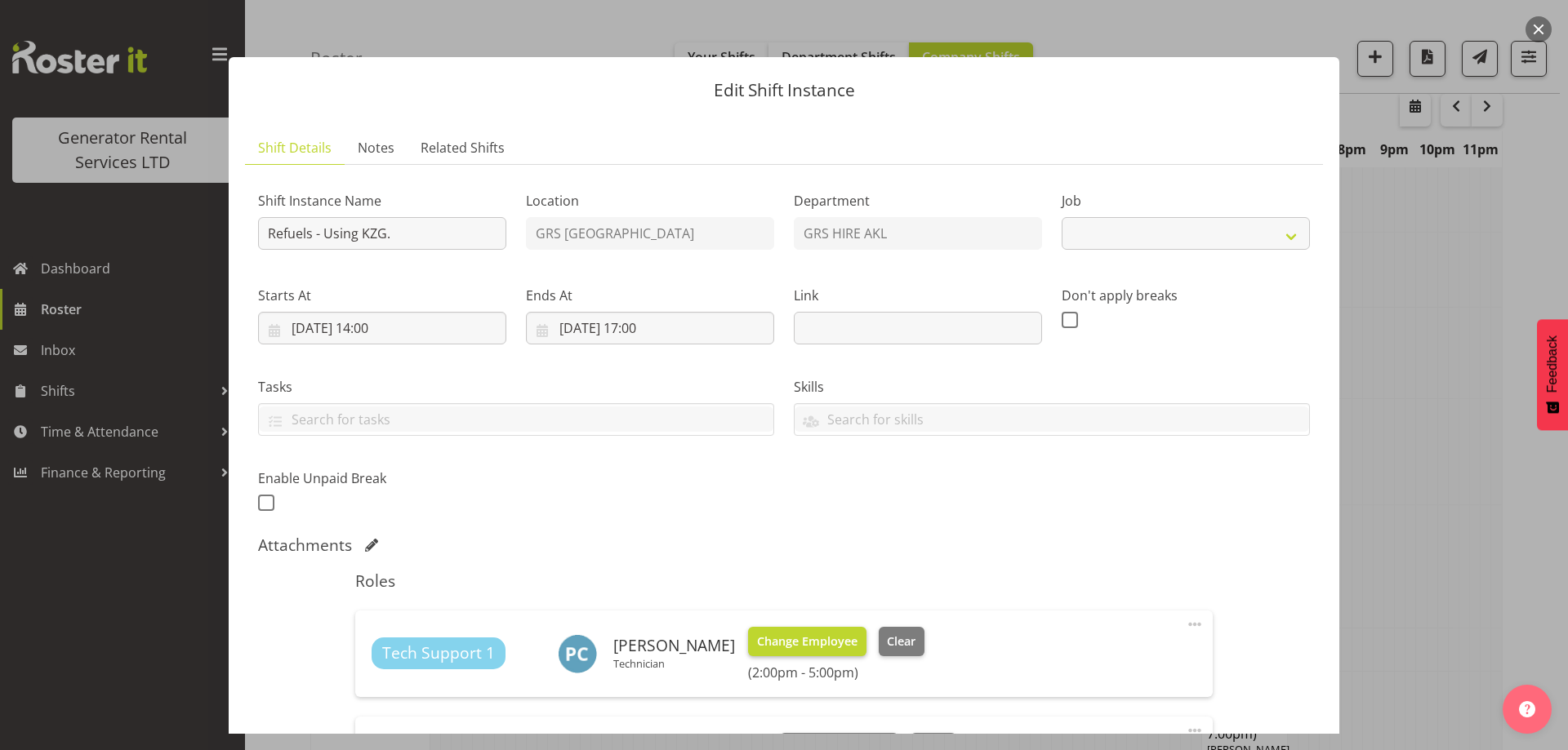
select select "9"
click at [757, 641] on span "Change Employee" at bounding box center [807, 641] width 101 height 18
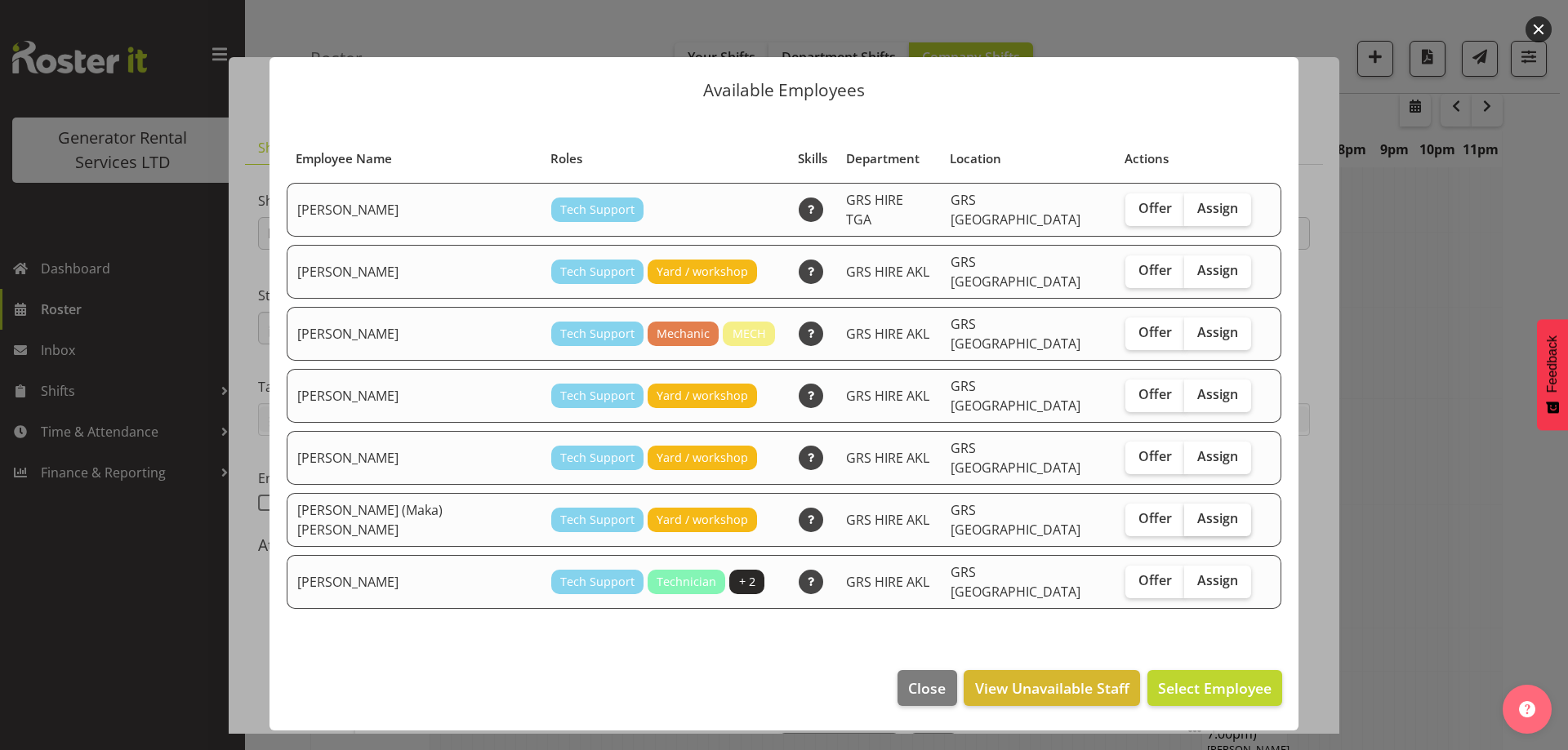
click at [1197, 510] on span "Assign" at bounding box center [1217, 518] width 41 height 16
click at [1195, 514] on input "Assign" at bounding box center [1190, 519] width 11 height 11
checkbox input "true"
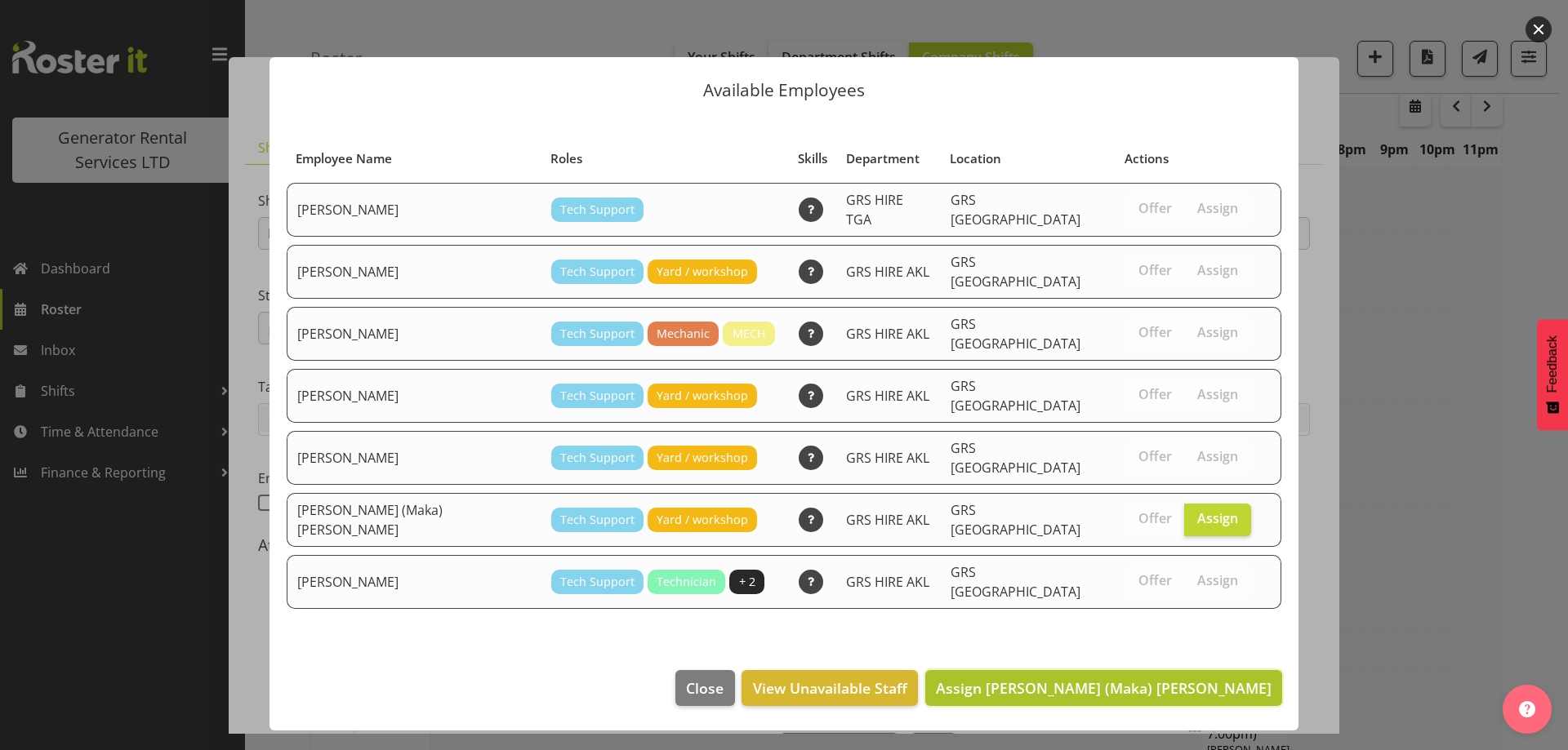
click at [1192, 678] on span "Assign [PERSON_NAME] (Maka) [PERSON_NAME]" at bounding box center [1103, 688] width 335 height 19
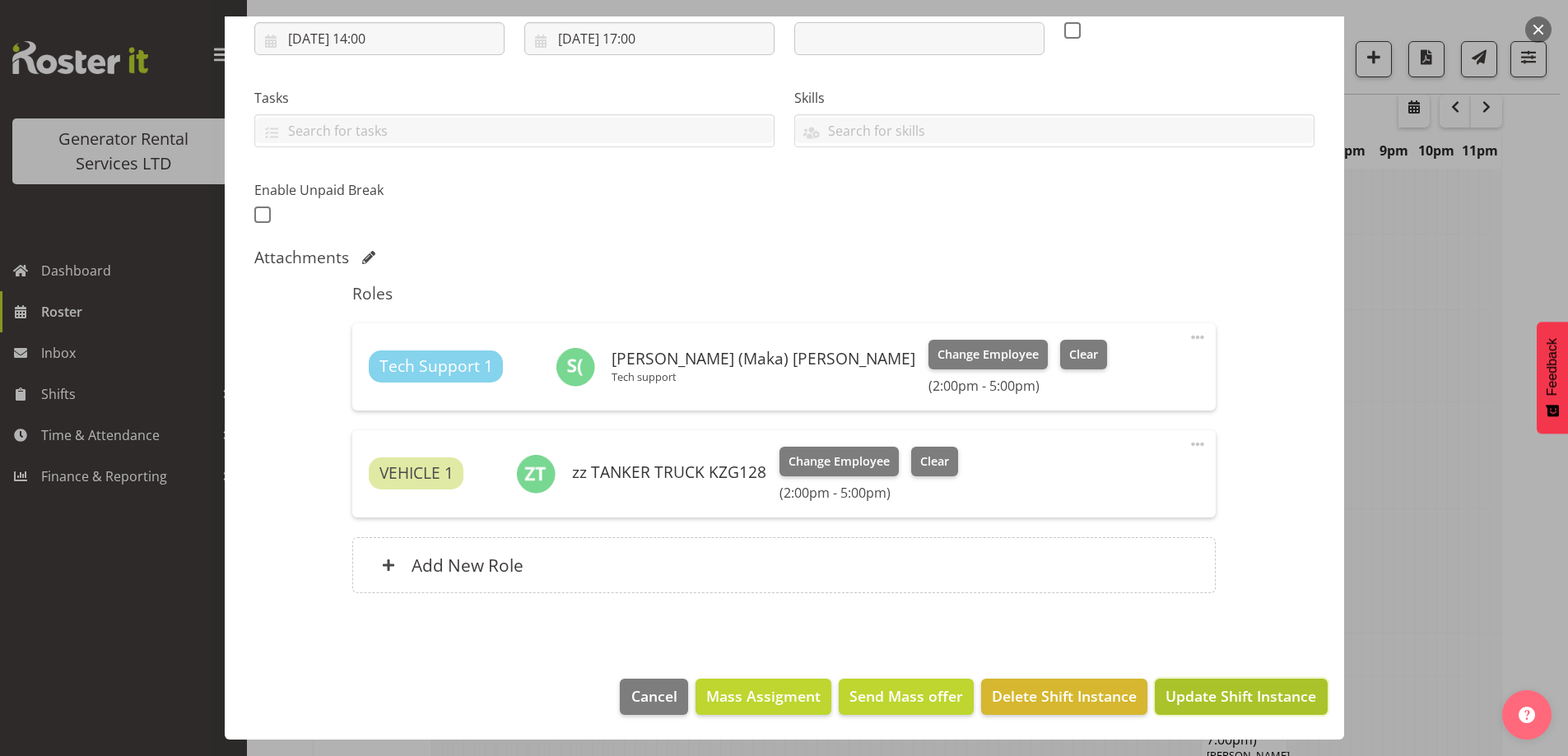
click at [1217, 696] on span "Update Shift Instance" at bounding box center [1241, 696] width 151 height 21
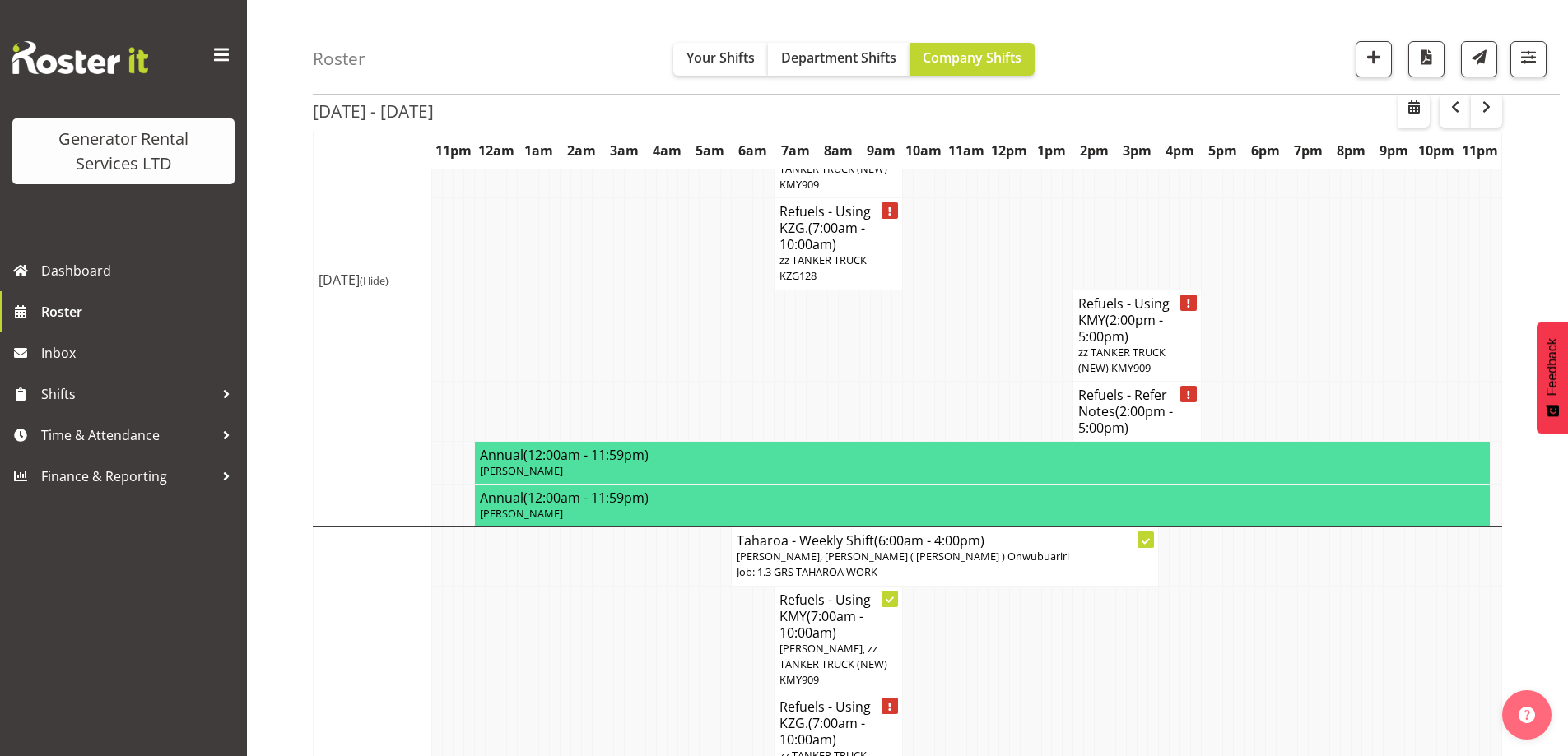
scroll to position [2362, 0]
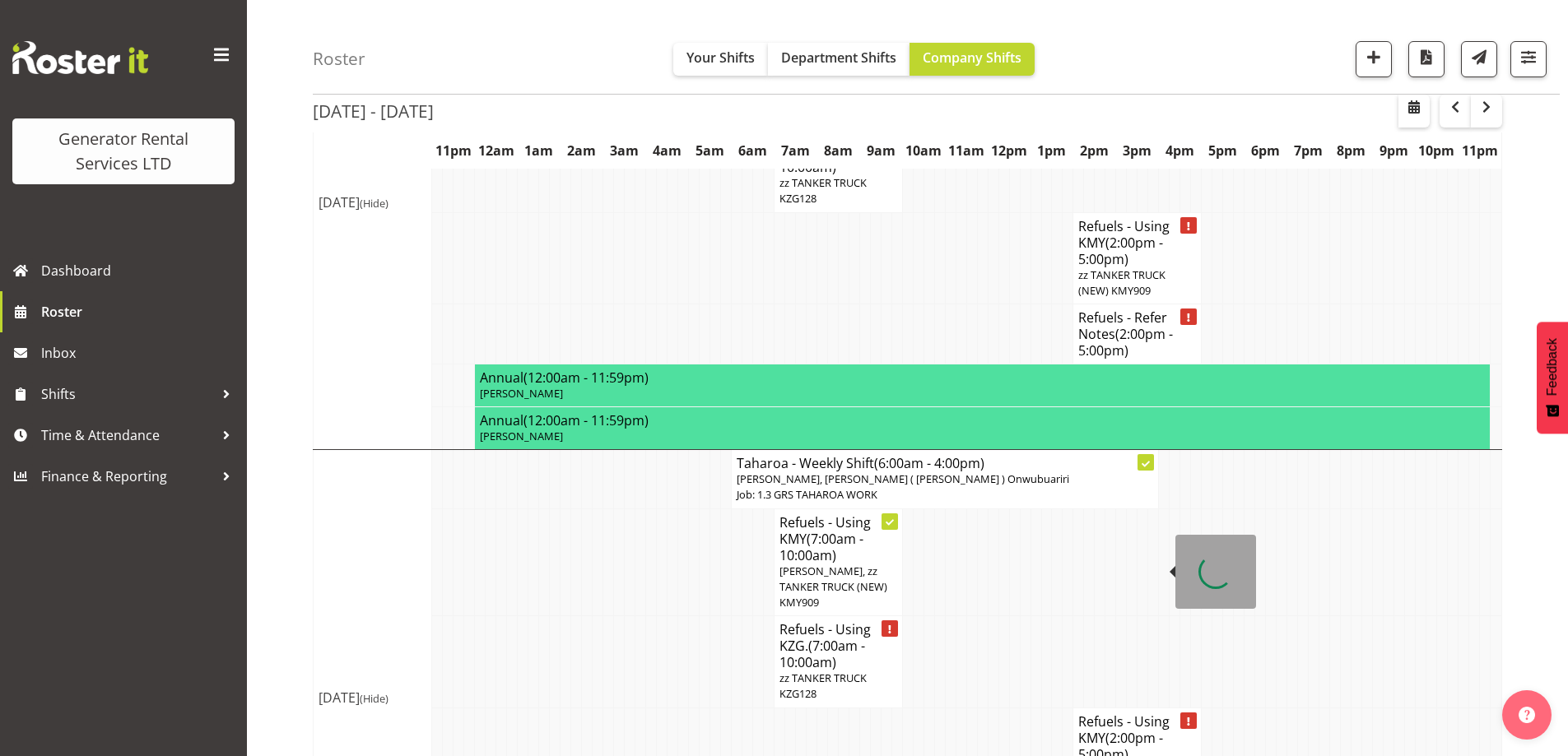
click at [1155, 729] on span "(2:00pm - 5:00pm)" at bounding box center [1121, 746] width 85 height 35
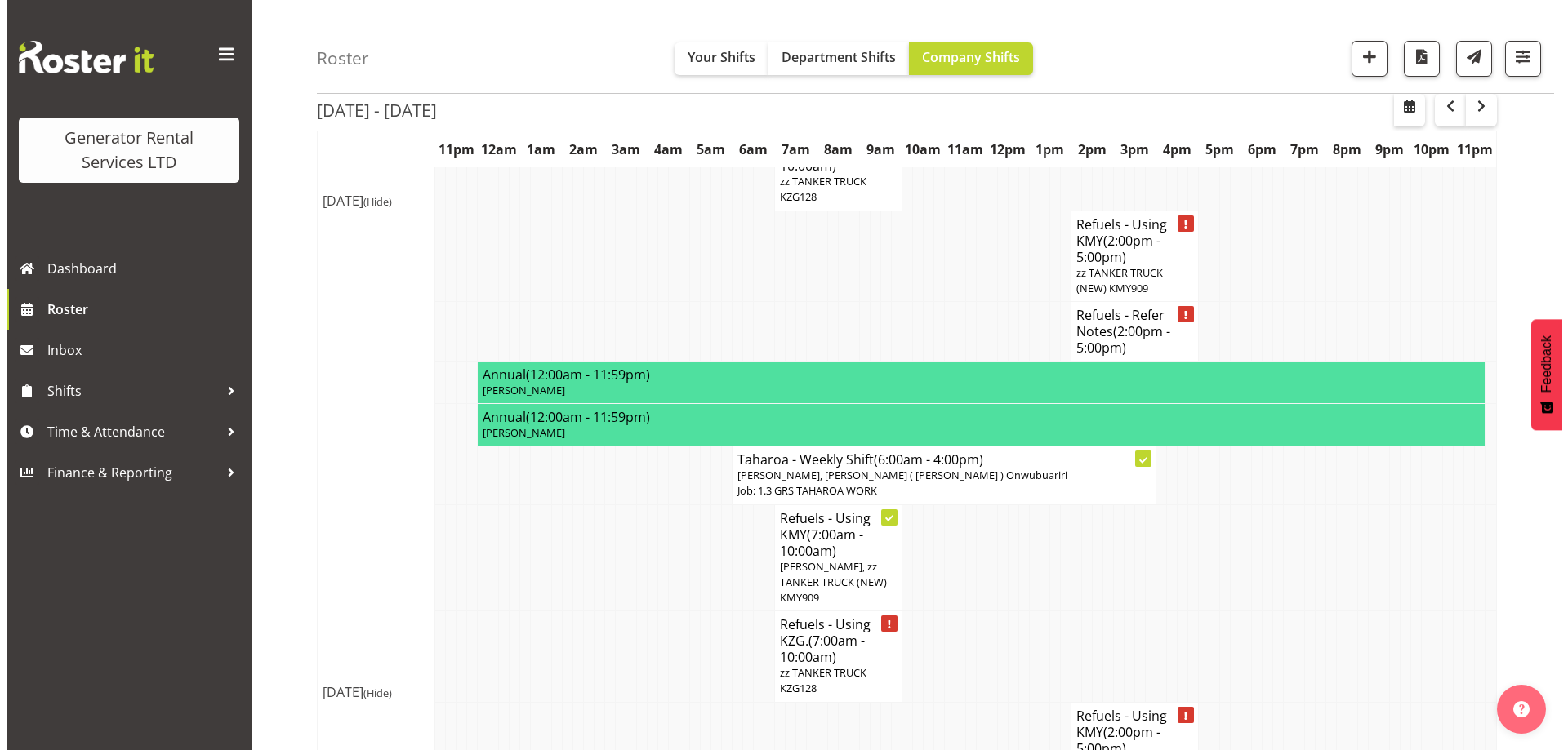
scroll to position [2311, 0]
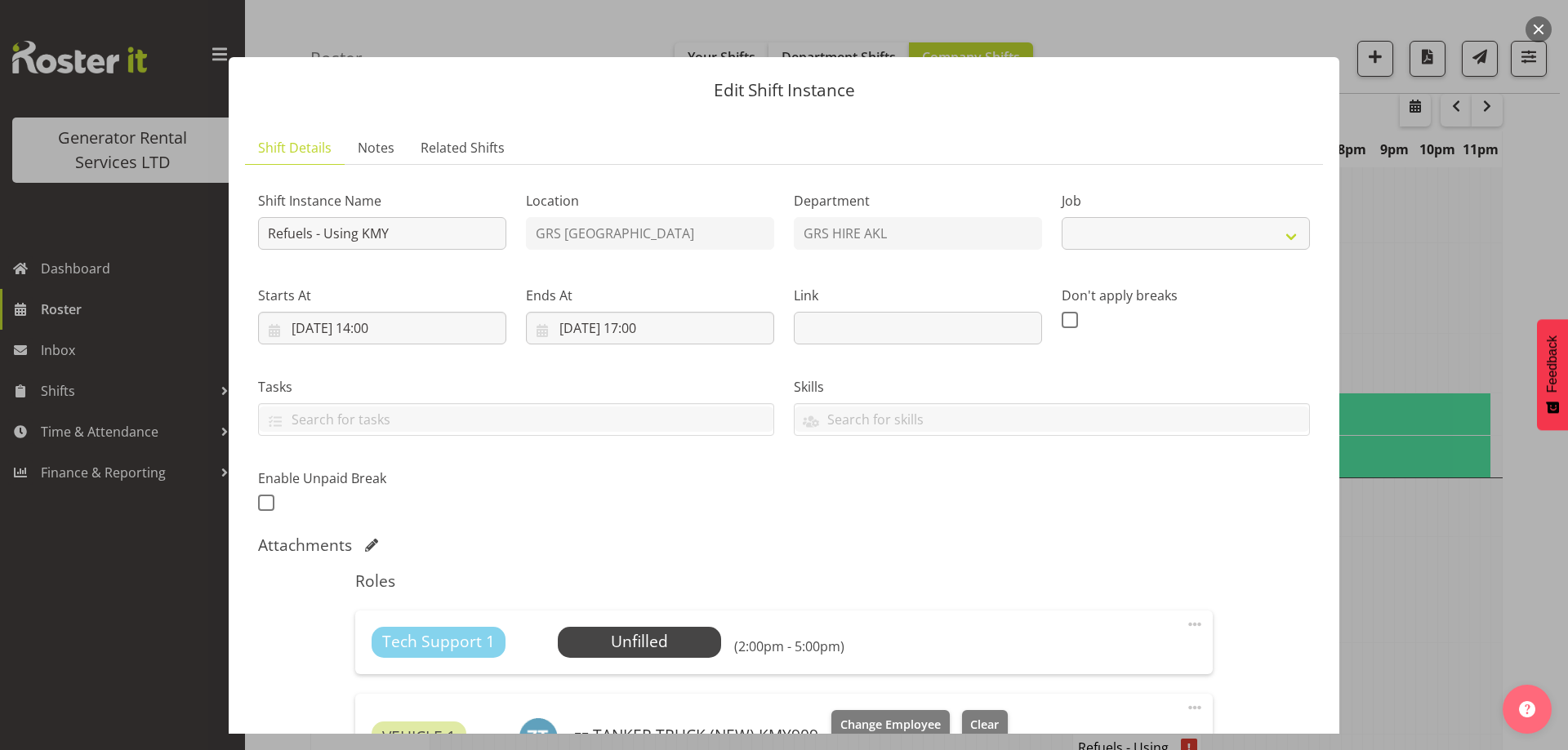
select select
click at [1419, 501] on div at bounding box center [784, 375] width 1568 height 750
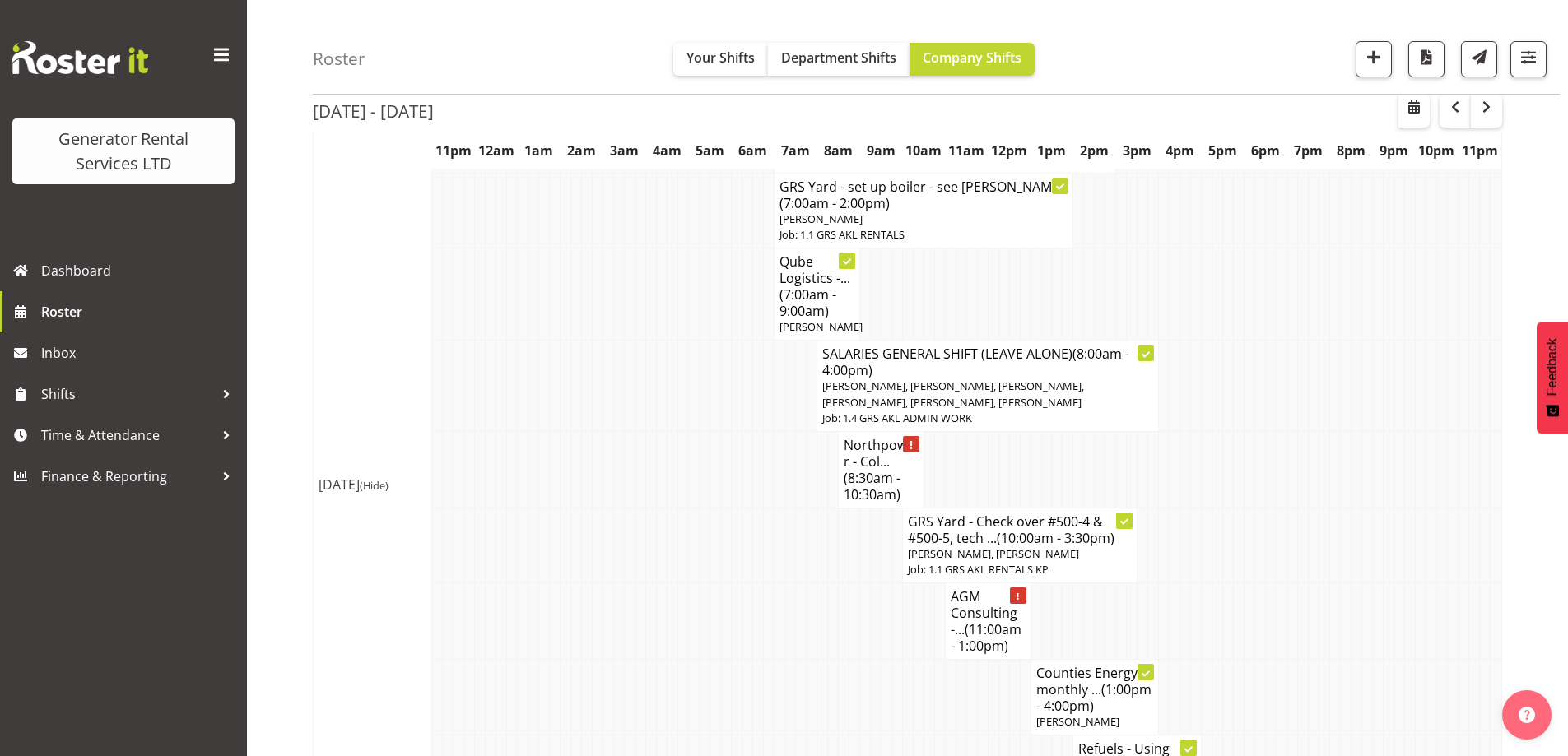
scroll to position [825, 0]
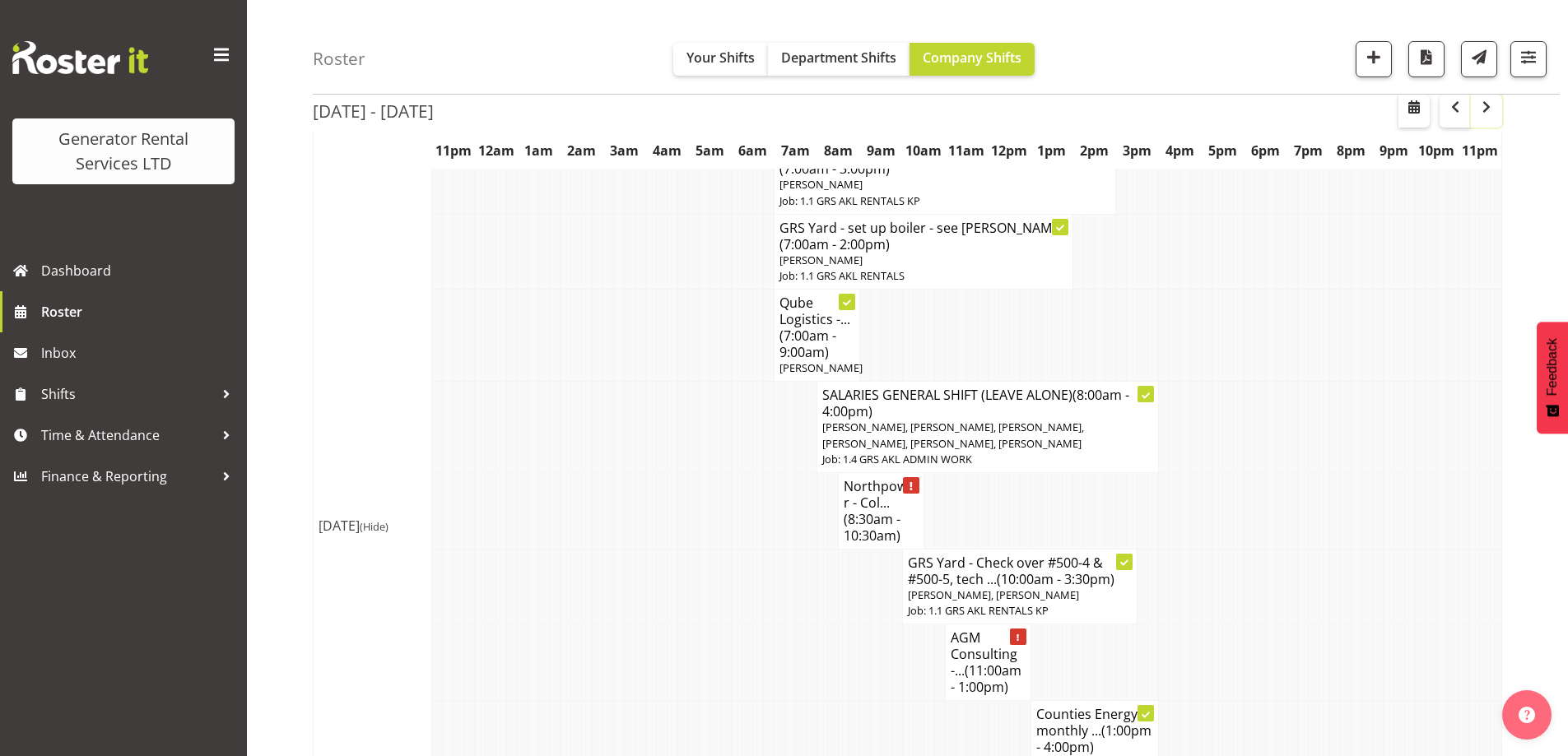
click at [1491, 111] on span "button" at bounding box center [1486, 106] width 20 height 20
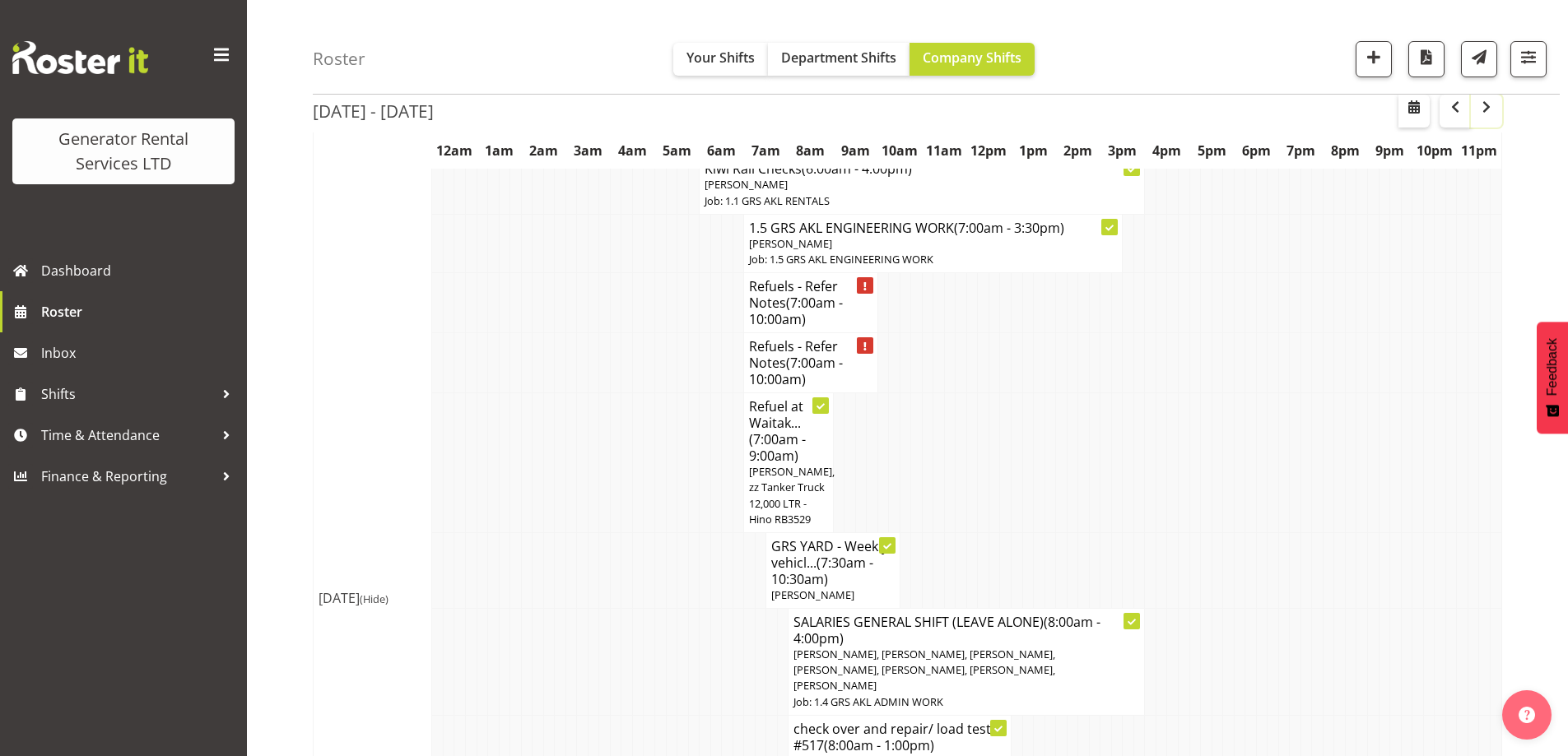
scroll to position [332, 0]
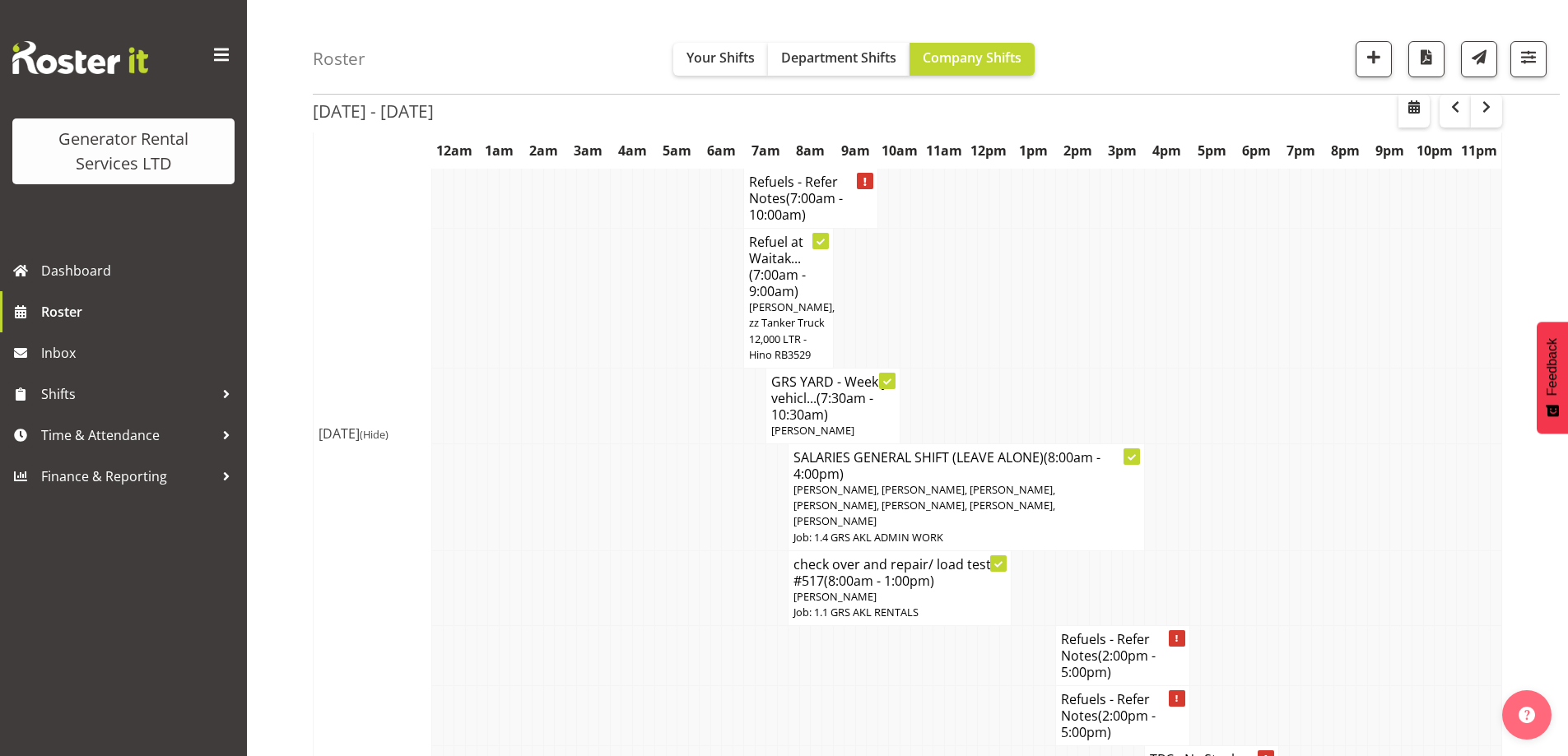
click at [713, 652] on td at bounding box center [716, 656] width 12 height 60
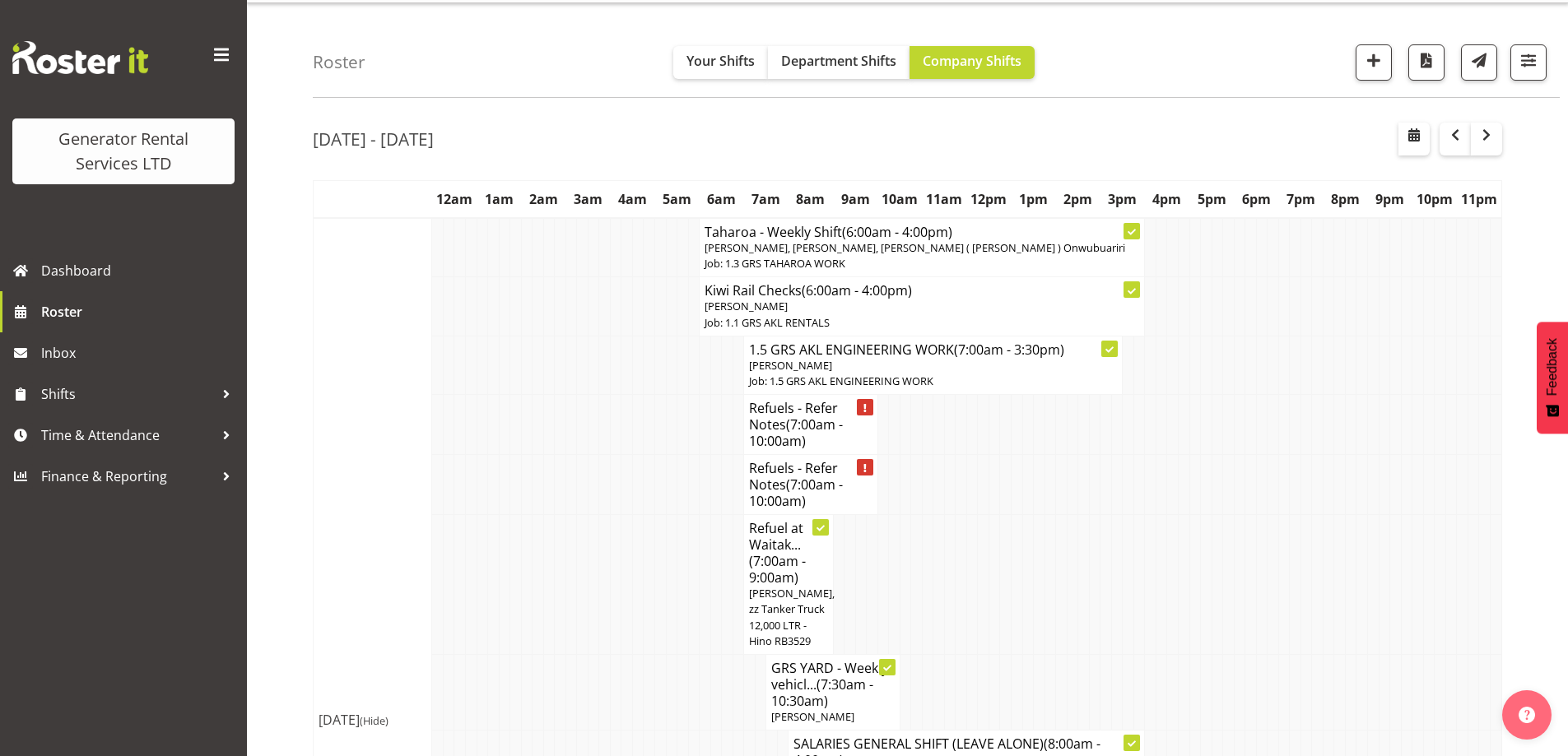
scroll to position [3, 0]
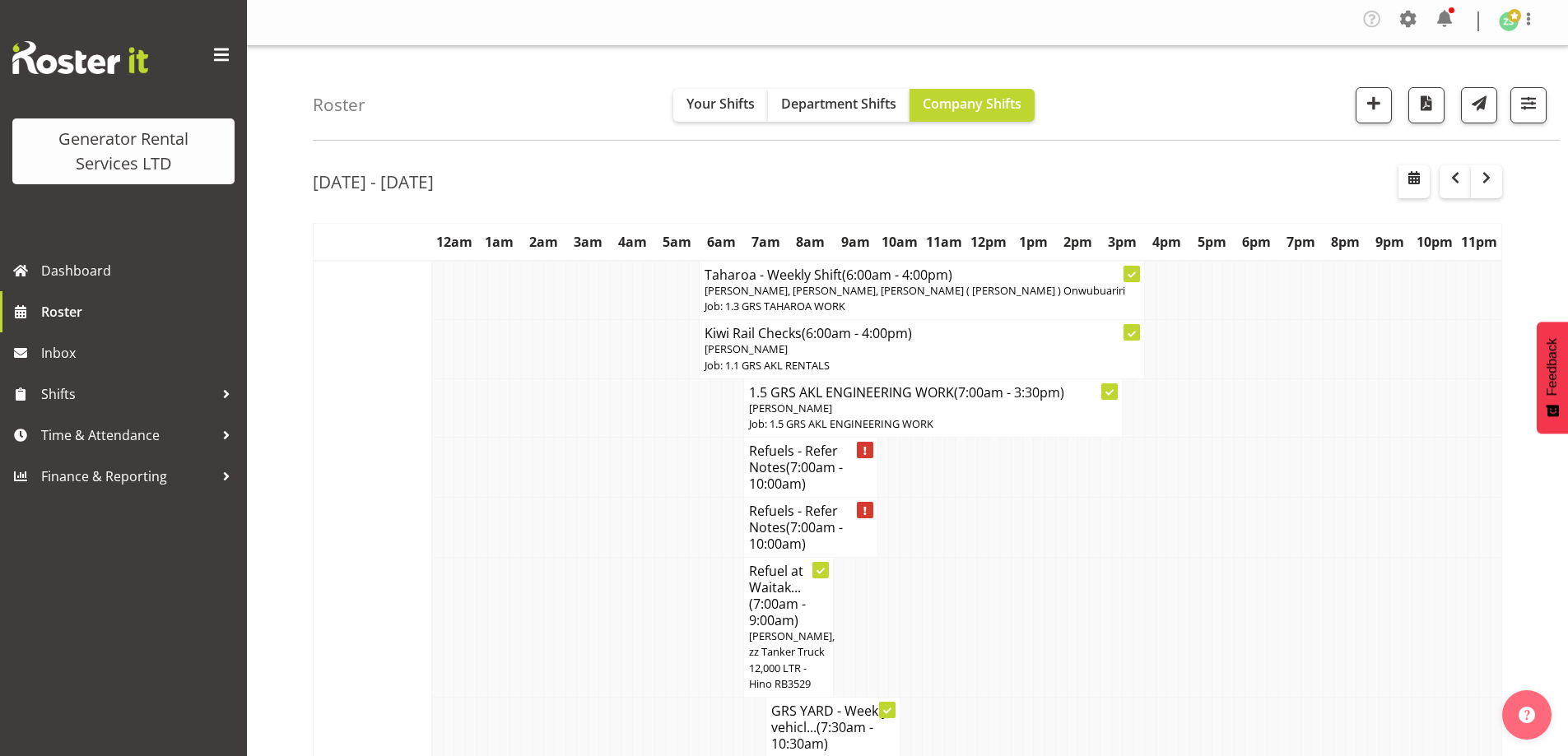
click at [607, 495] on td at bounding box center [606, 467] width 12 height 60
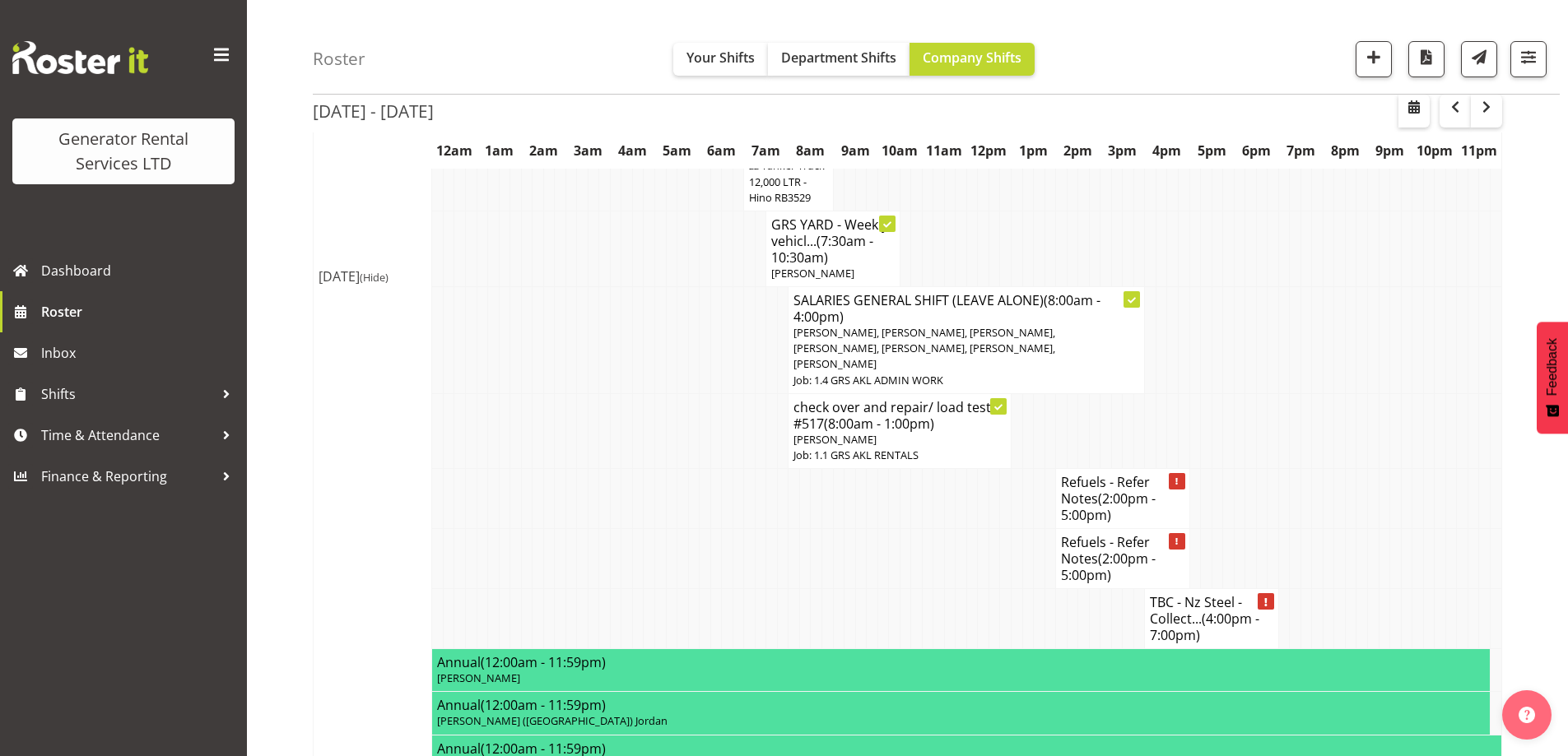
scroll to position [496, 0]
